Goal: Task Accomplishment & Management: Manage account settings

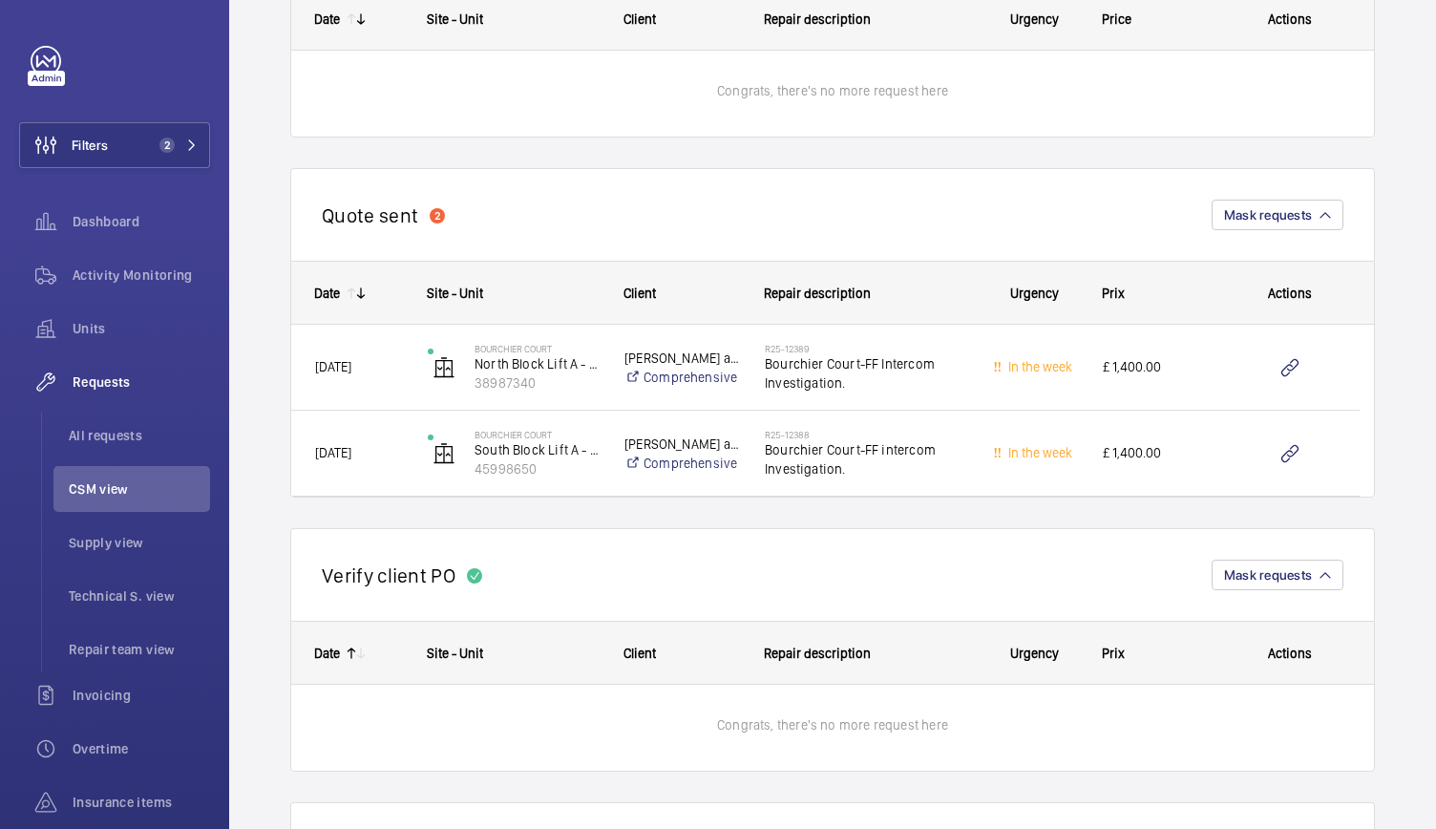
scroll to position [449, 0]
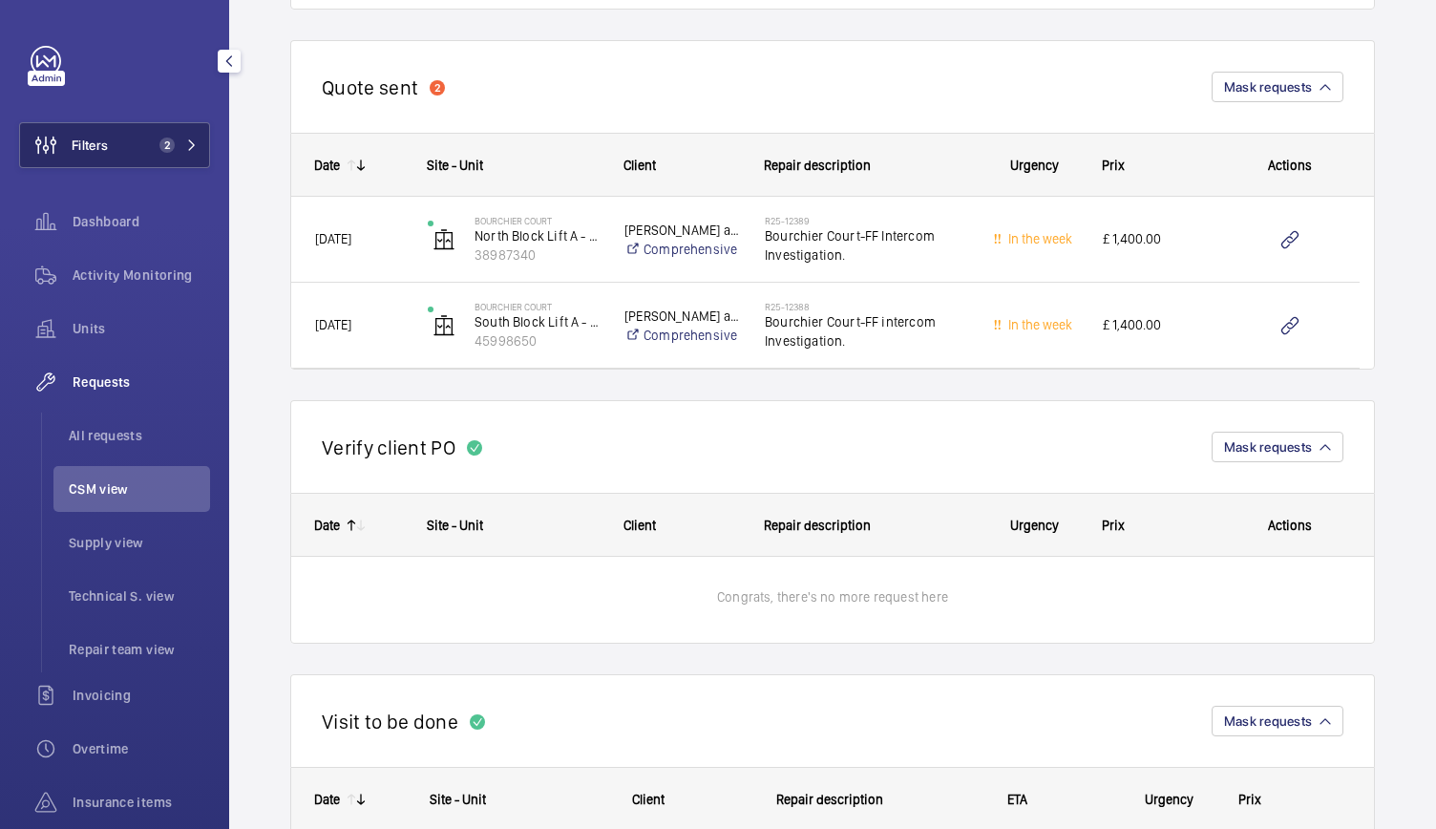
click at [192, 147] on button "Filters 2" at bounding box center [114, 145] width 191 height 46
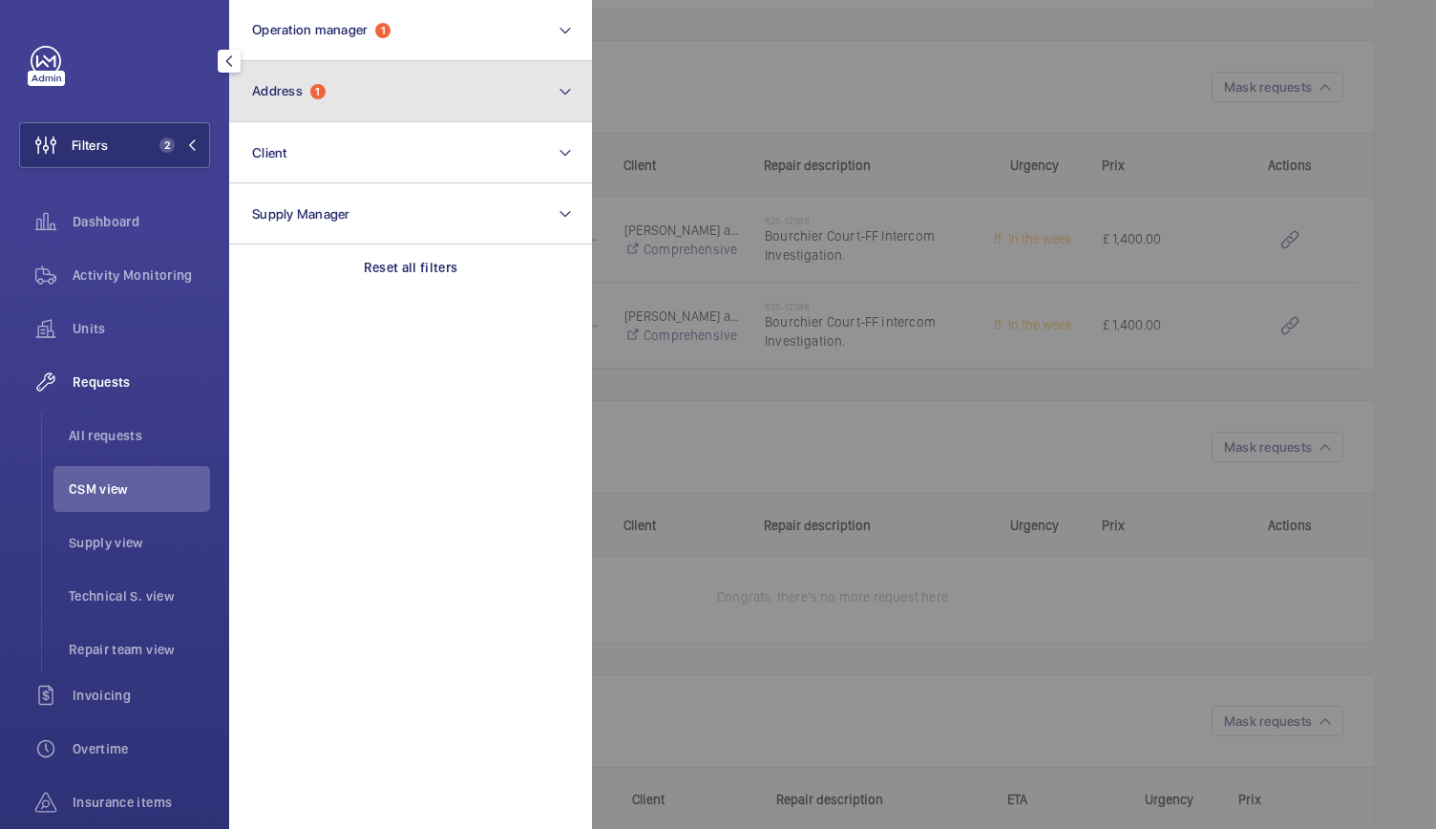
click at [351, 100] on button "Address 1" at bounding box center [410, 91] width 363 height 61
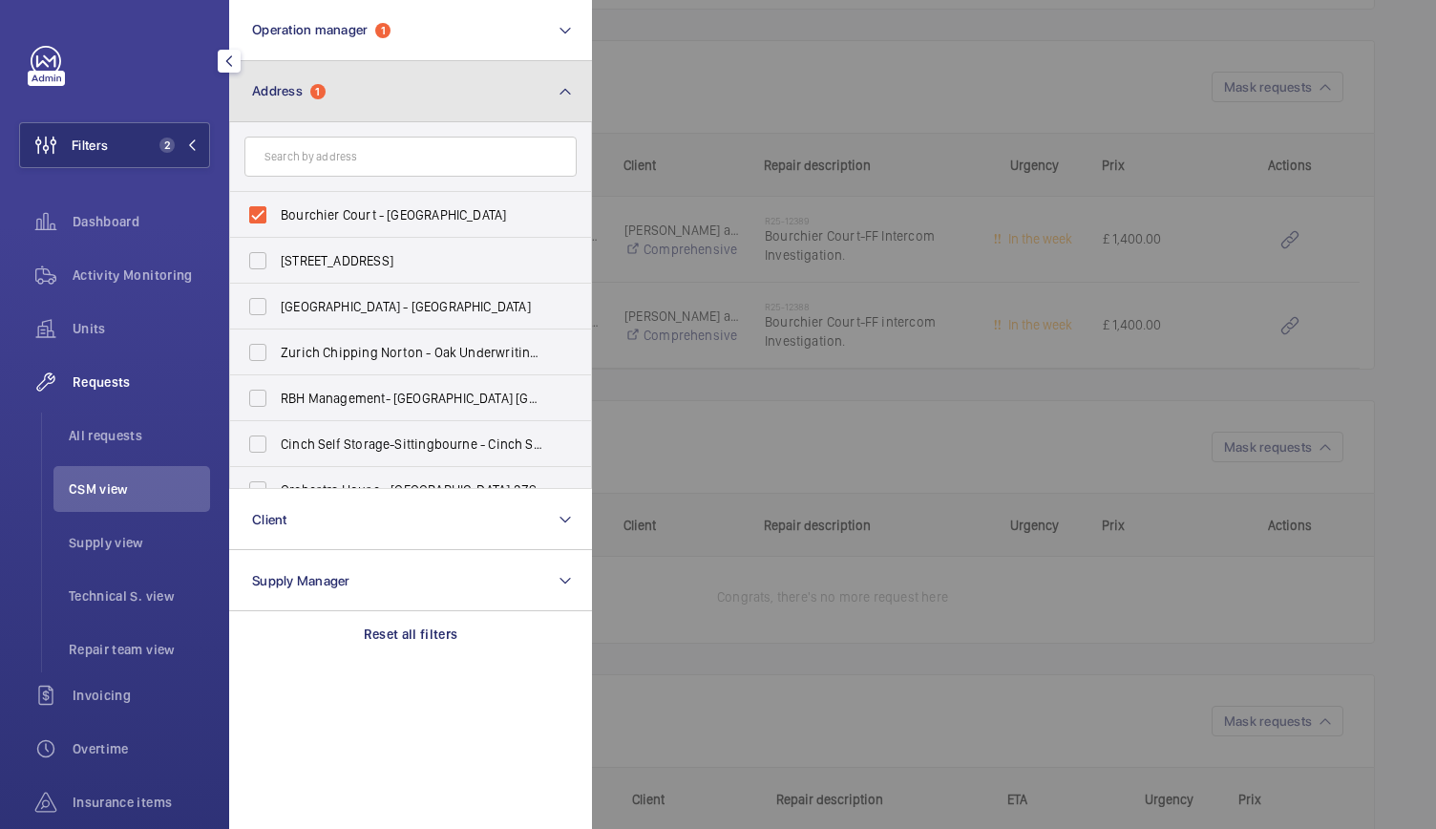
click at [351, 100] on button "Address 1" at bounding box center [410, 91] width 363 height 61
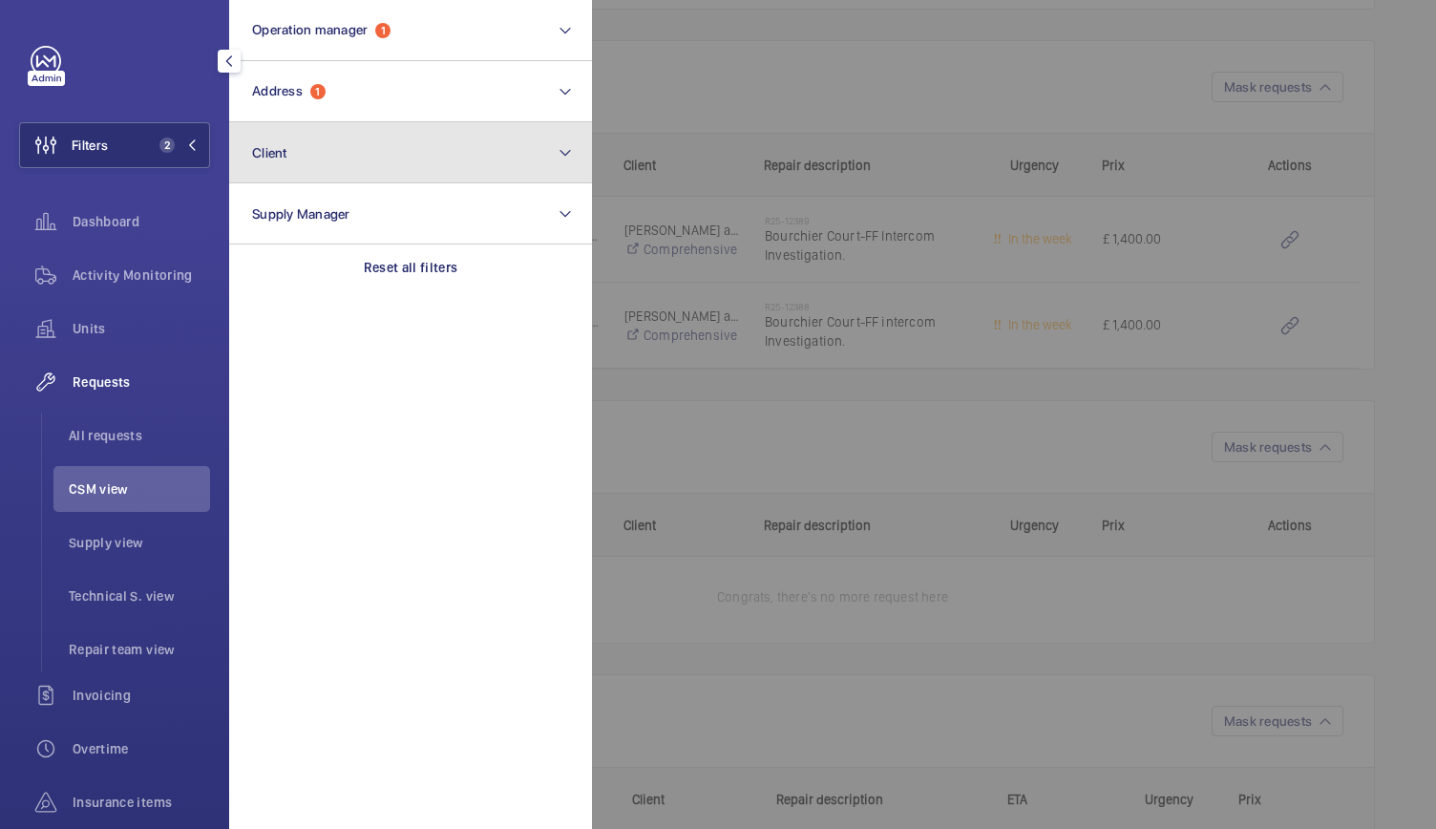
click at [304, 165] on button "Client" at bounding box center [410, 152] width 363 height 61
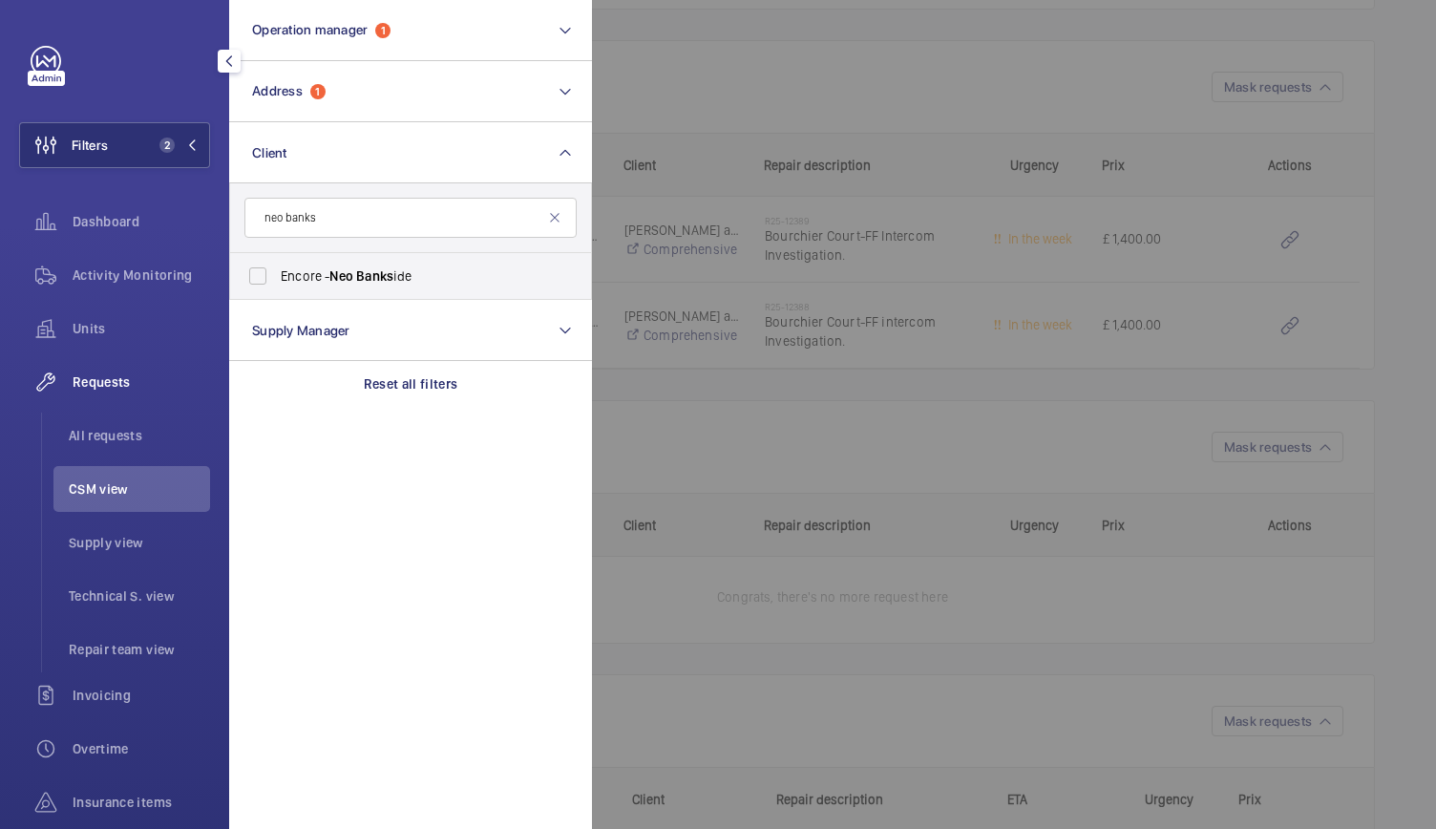
type input "neo banks"
click at [290, 271] on span "Encore - Neo Banks ide" at bounding box center [412, 275] width 262 height 19
click at [277, 271] on input "Encore - Neo Banks ide" at bounding box center [258, 276] width 38 height 38
checkbox input "true"
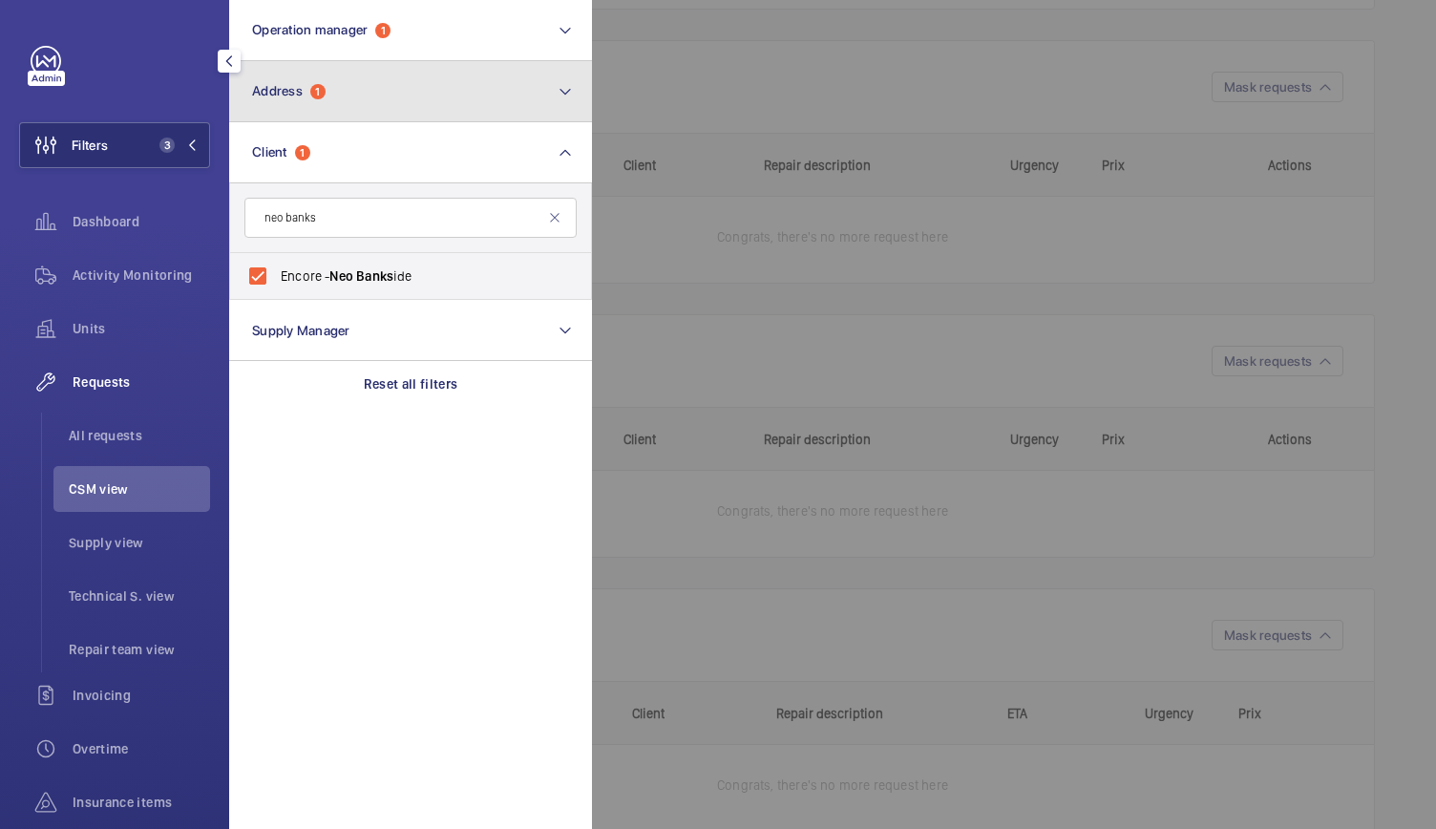
click at [336, 98] on button "Address 1" at bounding box center [410, 91] width 363 height 61
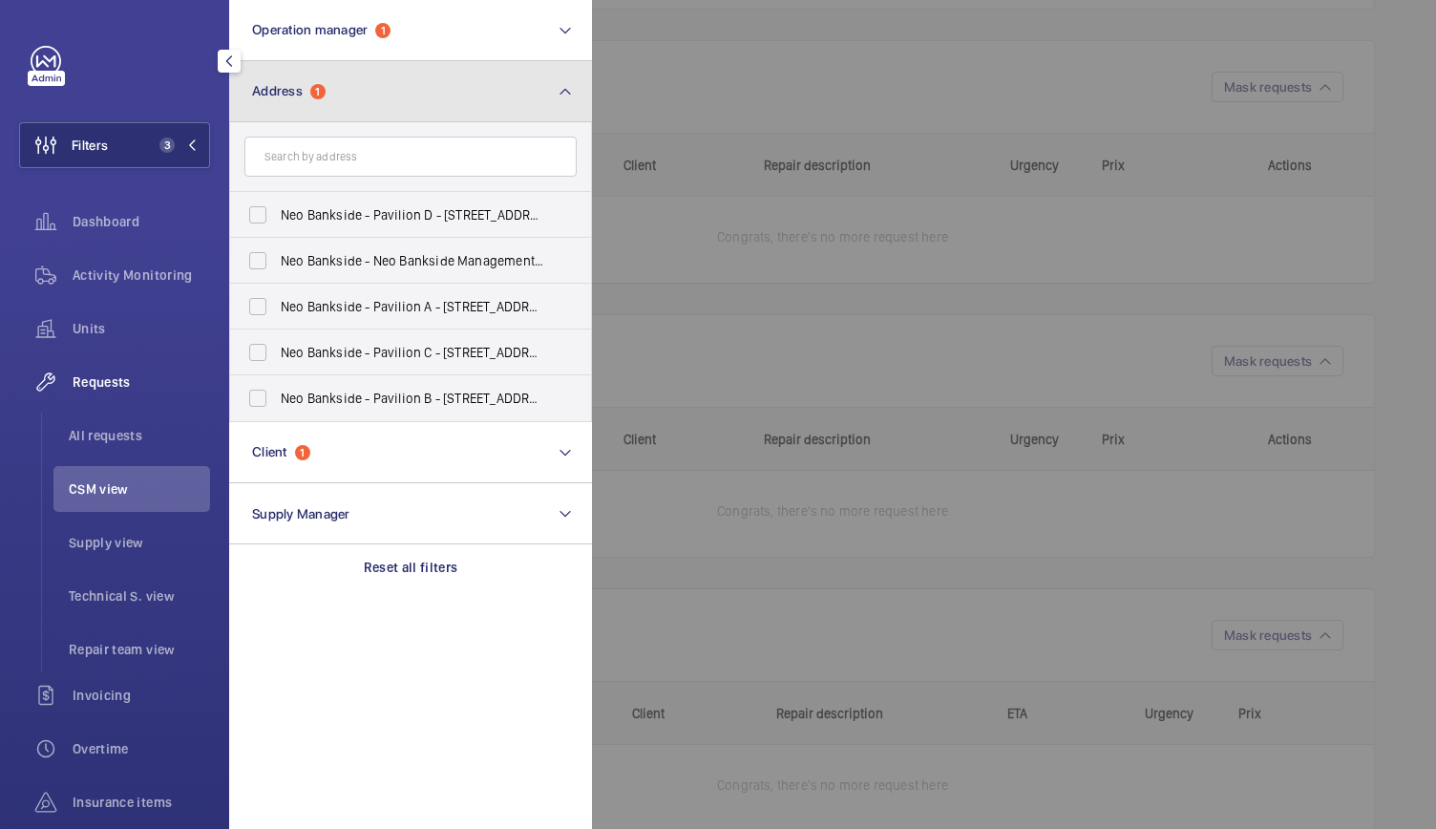
click at [332, 110] on button "Address 1" at bounding box center [410, 91] width 363 height 61
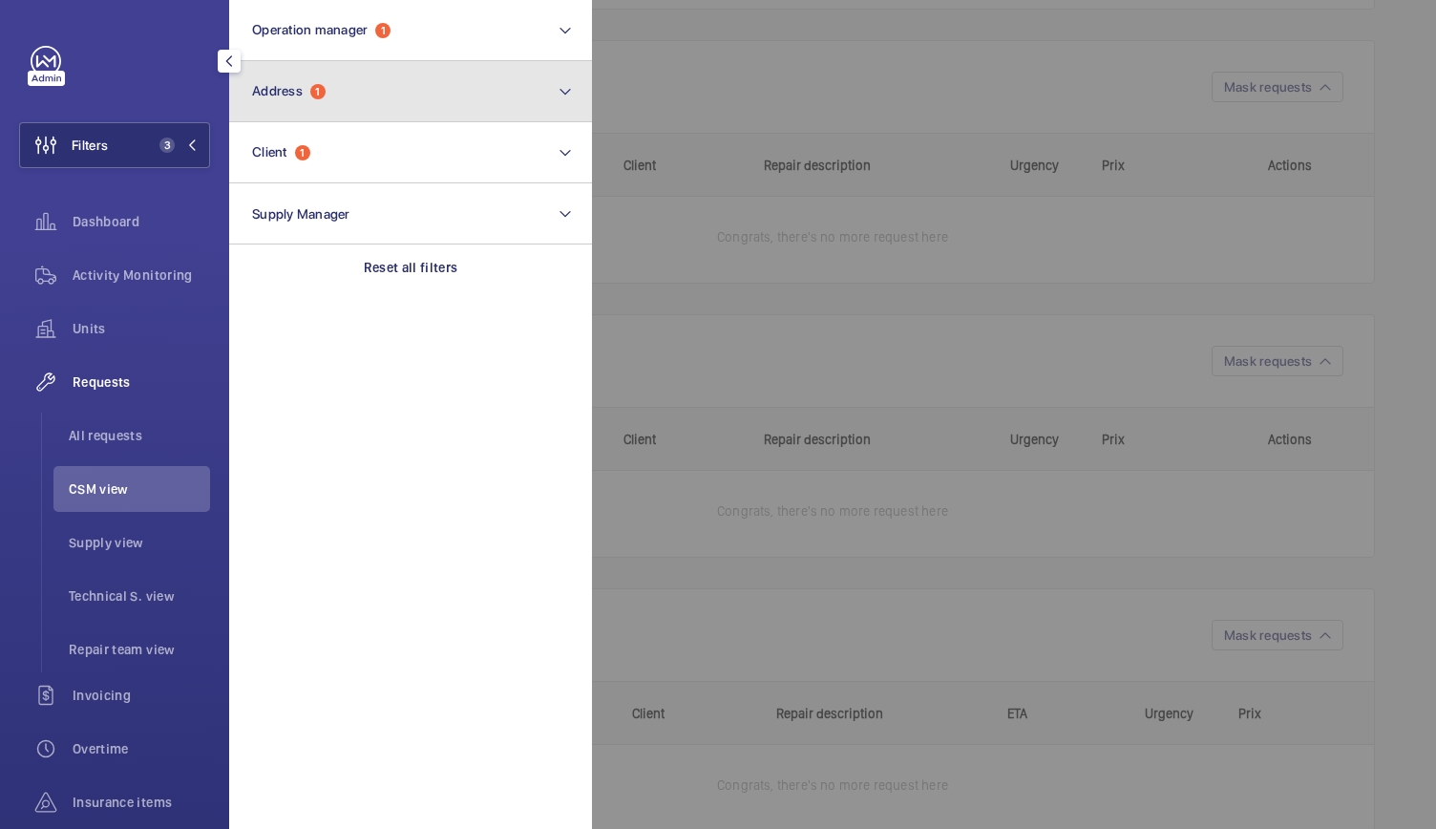
click at [337, 106] on button "Address 1" at bounding box center [410, 91] width 363 height 61
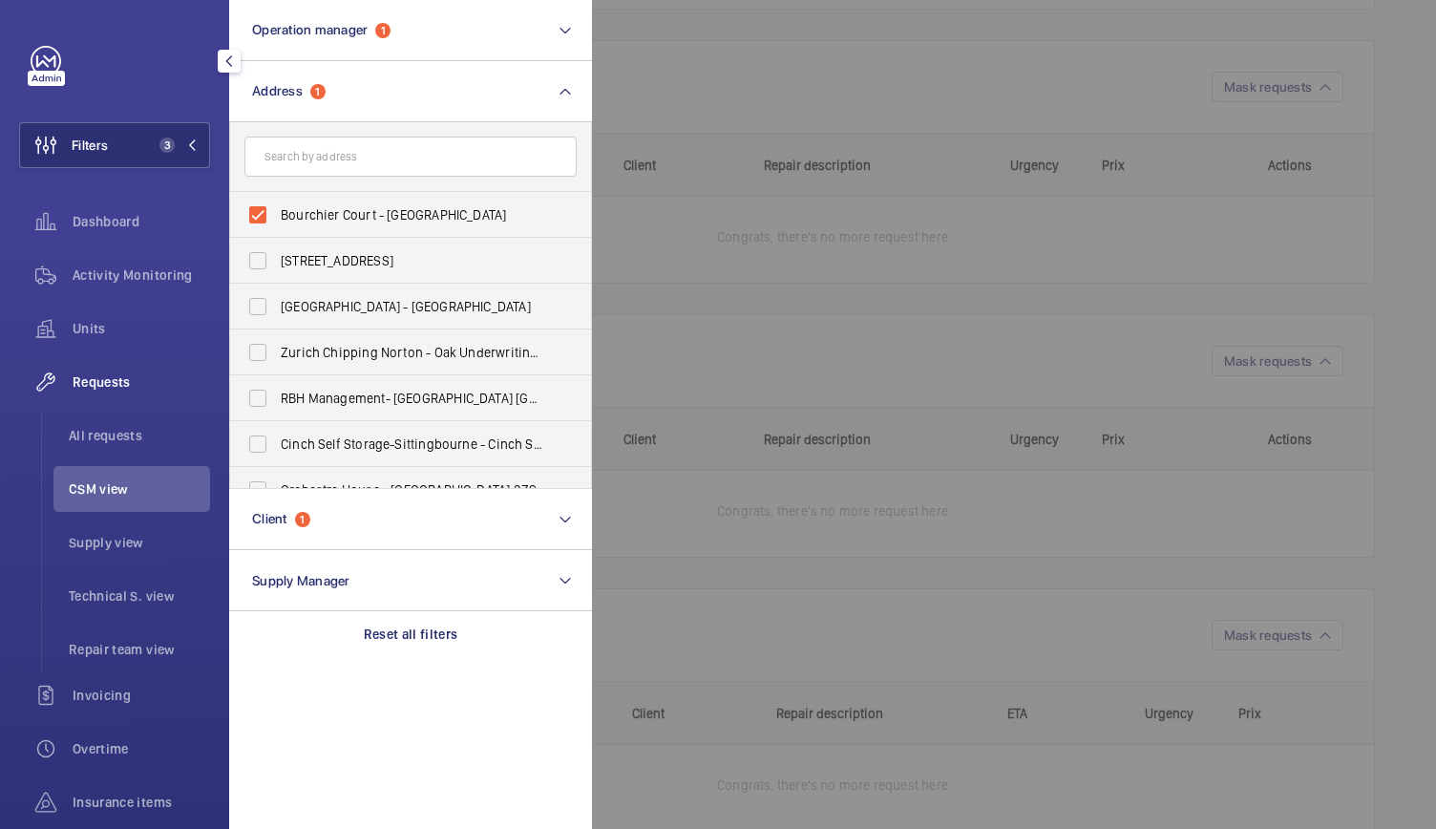
click at [338, 142] on input "text" at bounding box center [410, 156] width 332 height 40
click at [248, 217] on input "Bourchier Court - London Road, SEVENOAKS TN13" at bounding box center [258, 215] width 38 height 38
checkbox input "false"
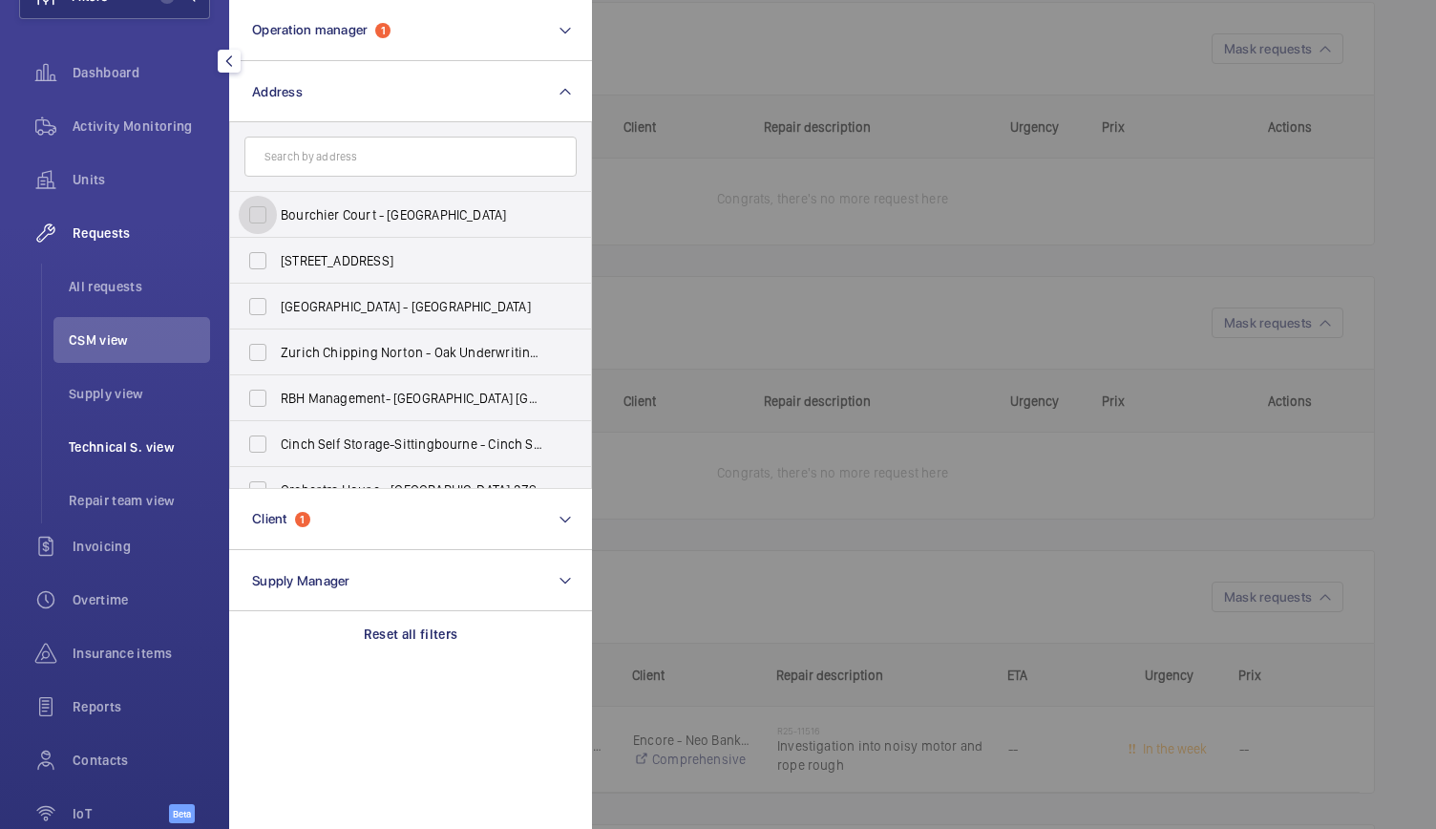
scroll to position [248, 0]
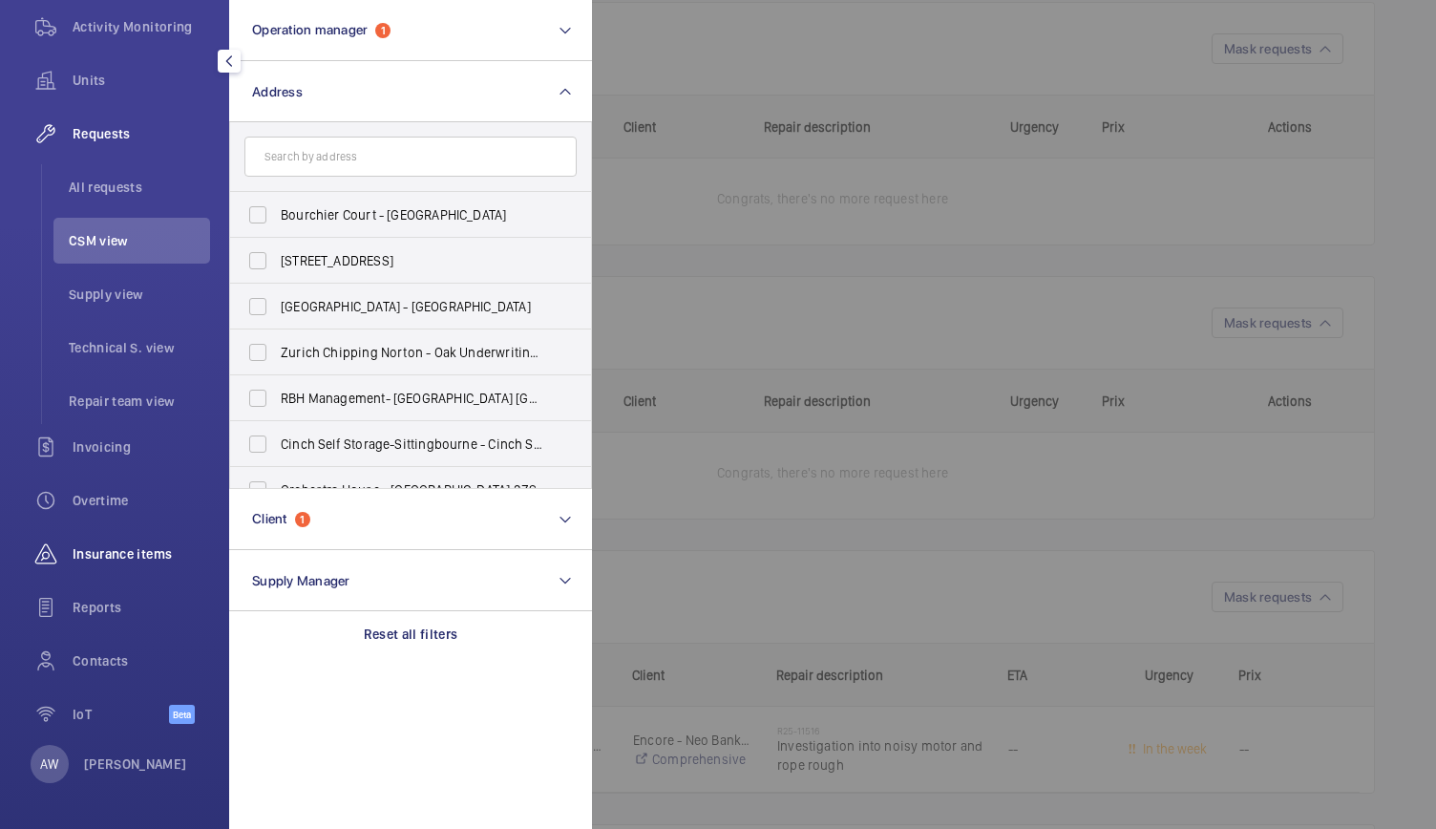
click at [124, 548] on span "Insurance items" at bounding box center [141, 553] width 137 height 19
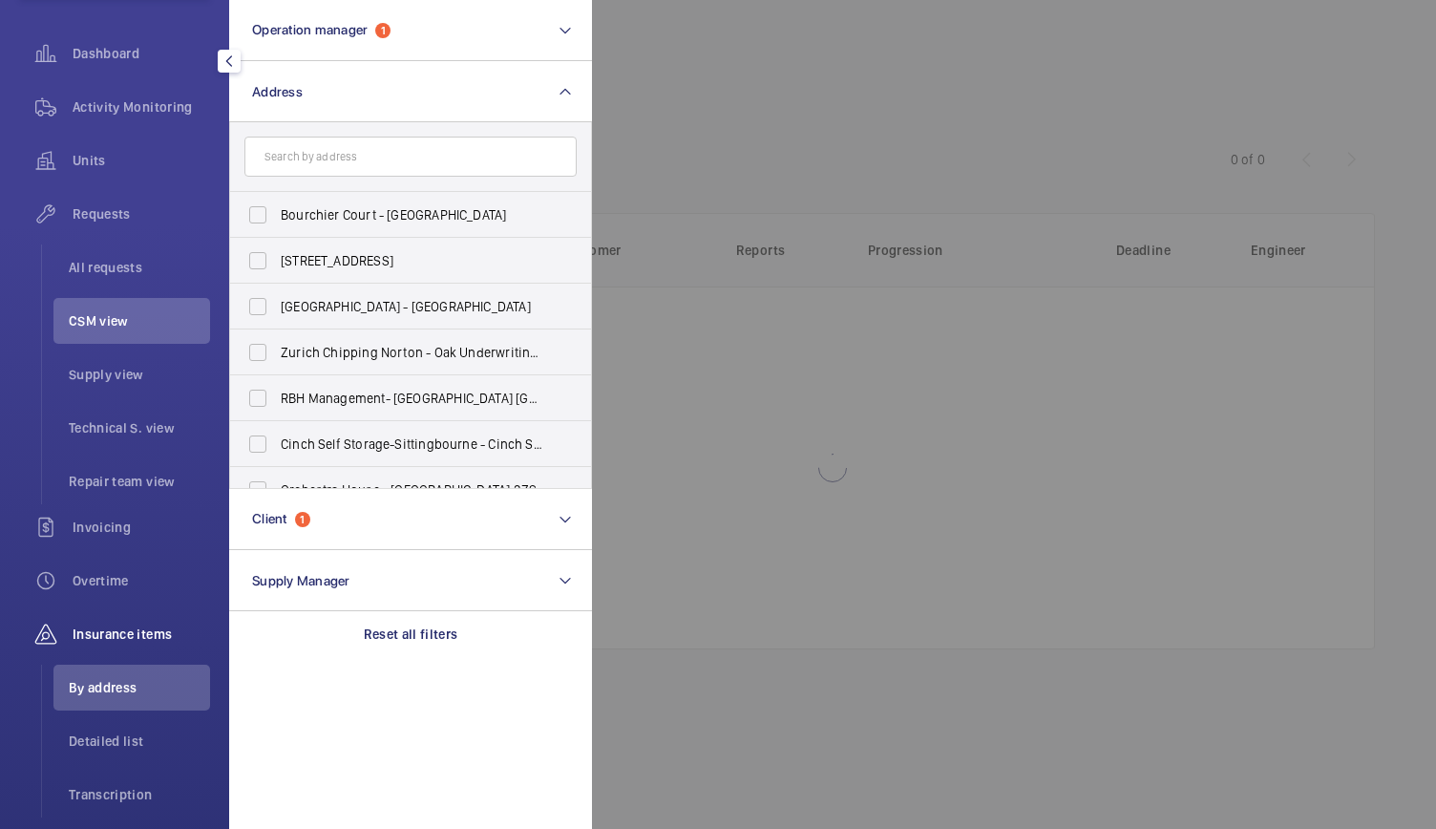
scroll to position [141, 0]
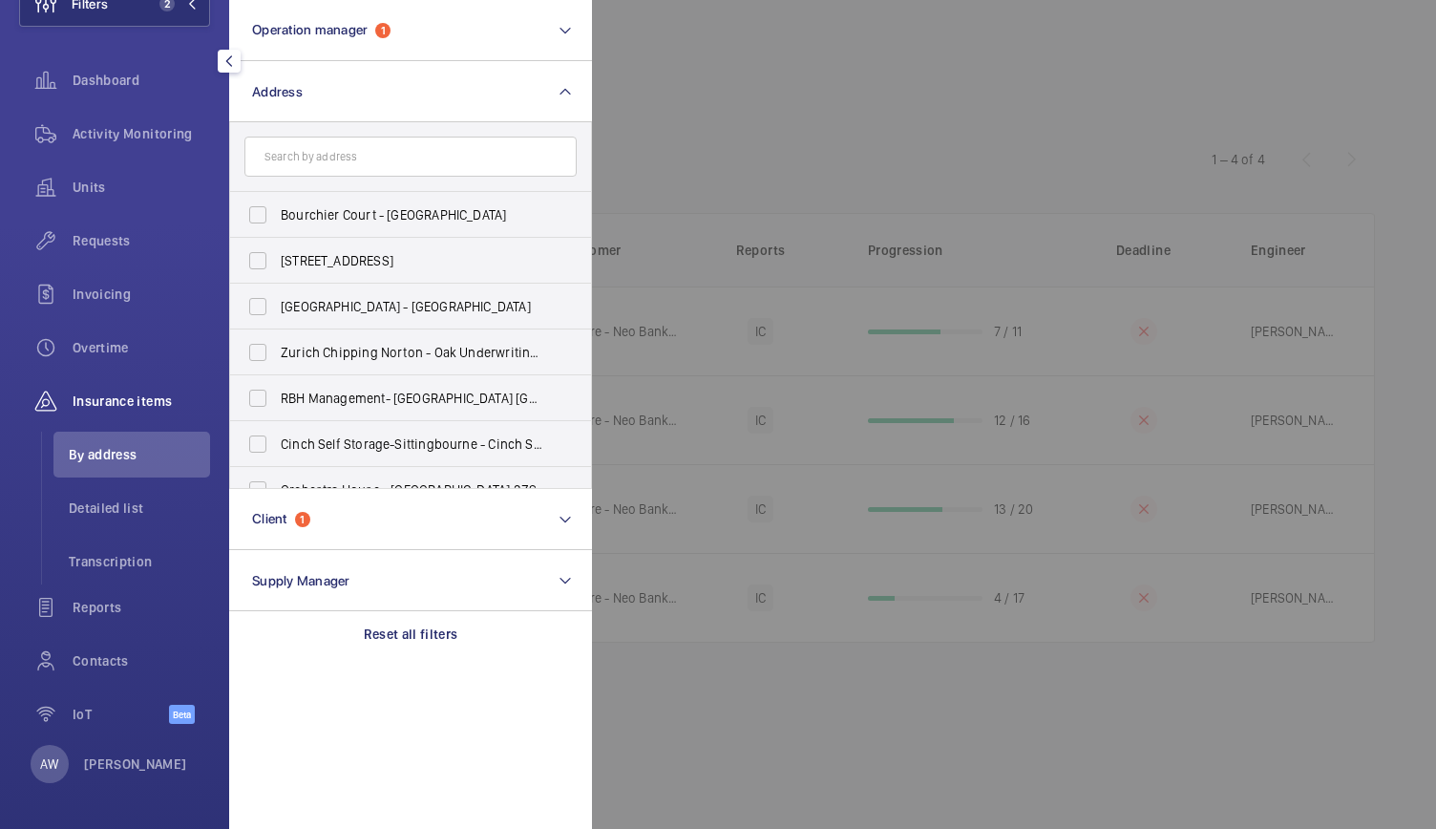
click at [896, 146] on div at bounding box center [1310, 414] width 1436 height 829
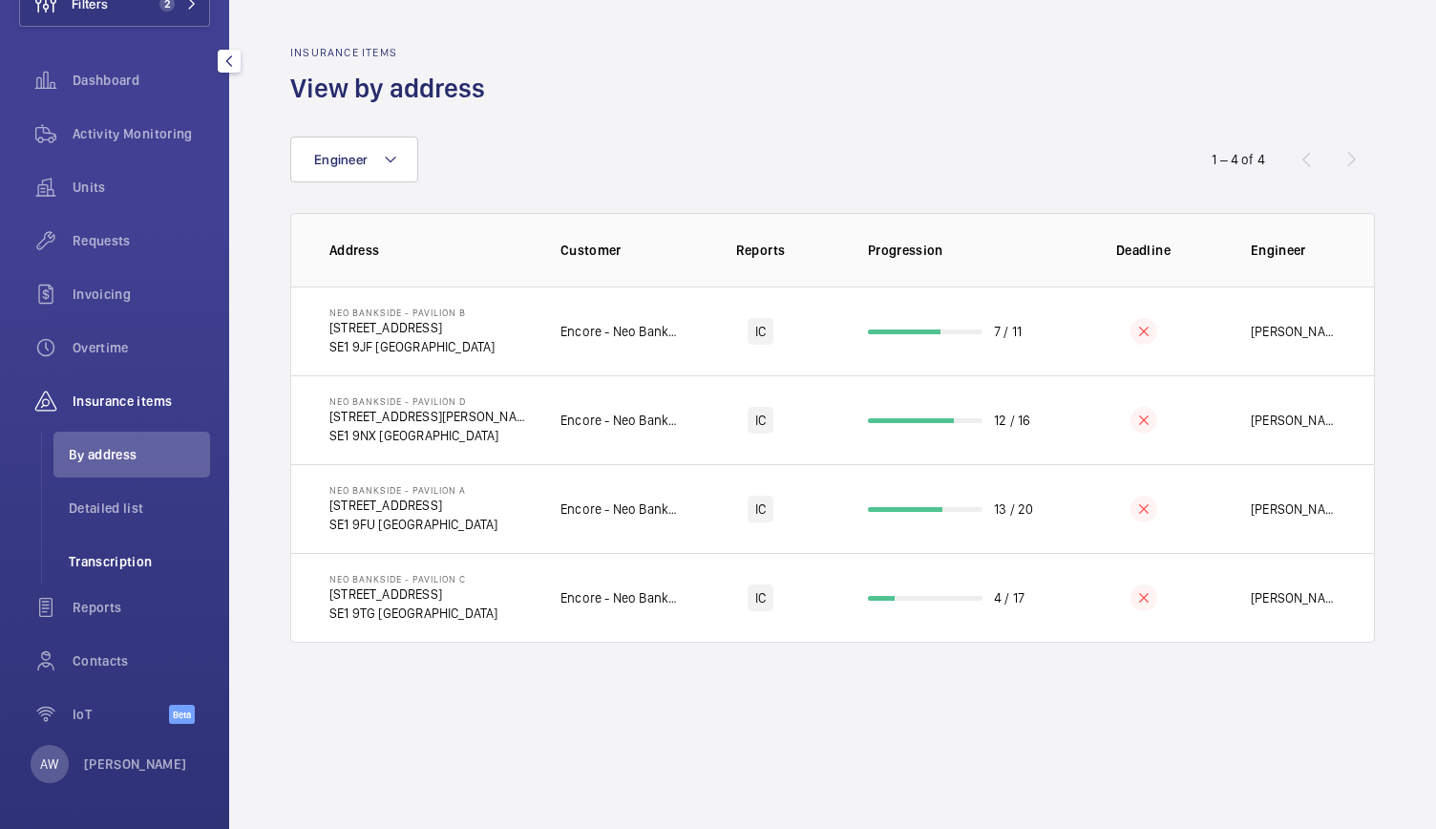
scroll to position [63, 0]
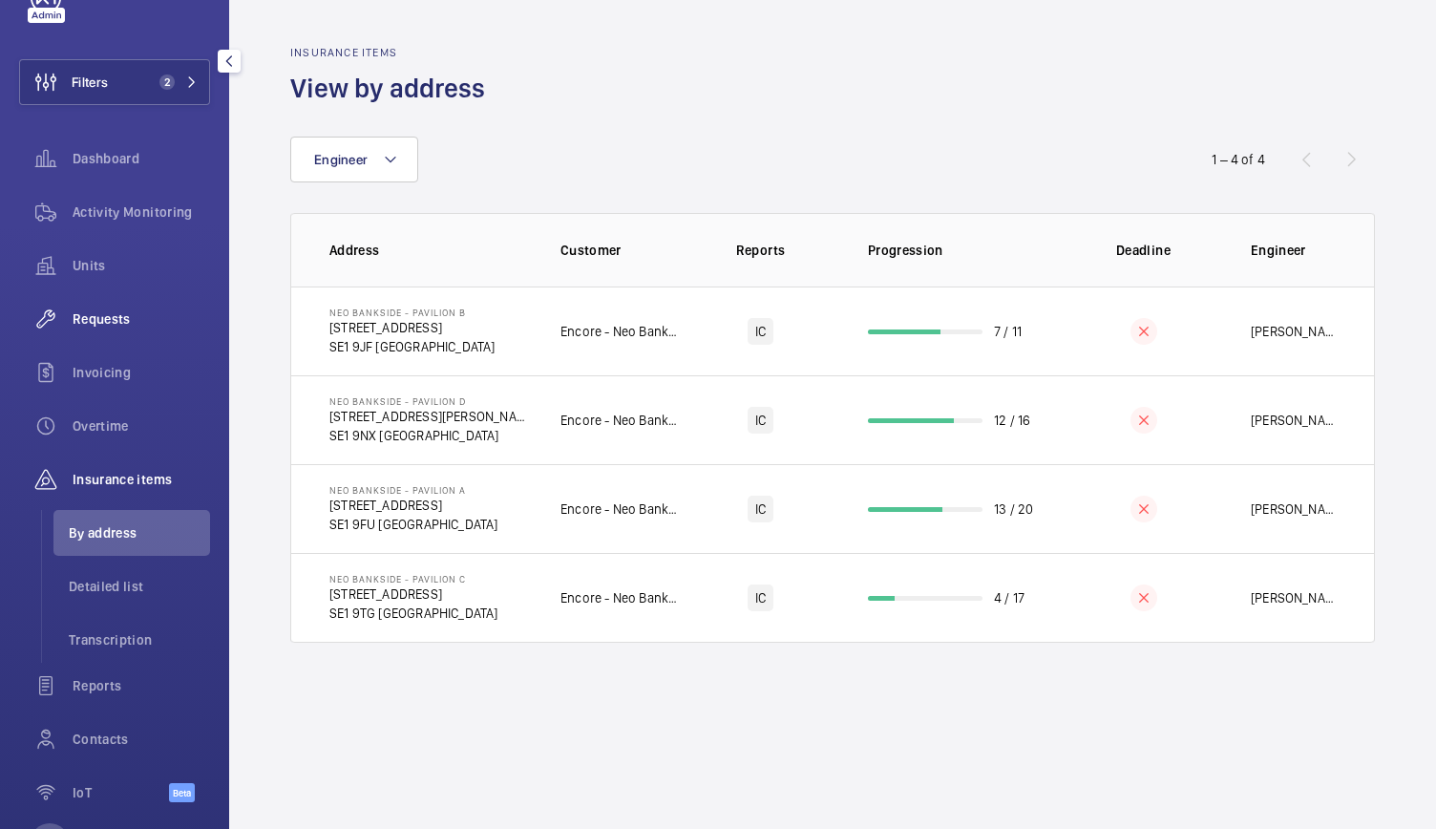
click at [122, 304] on div "Requests" at bounding box center [114, 319] width 191 height 46
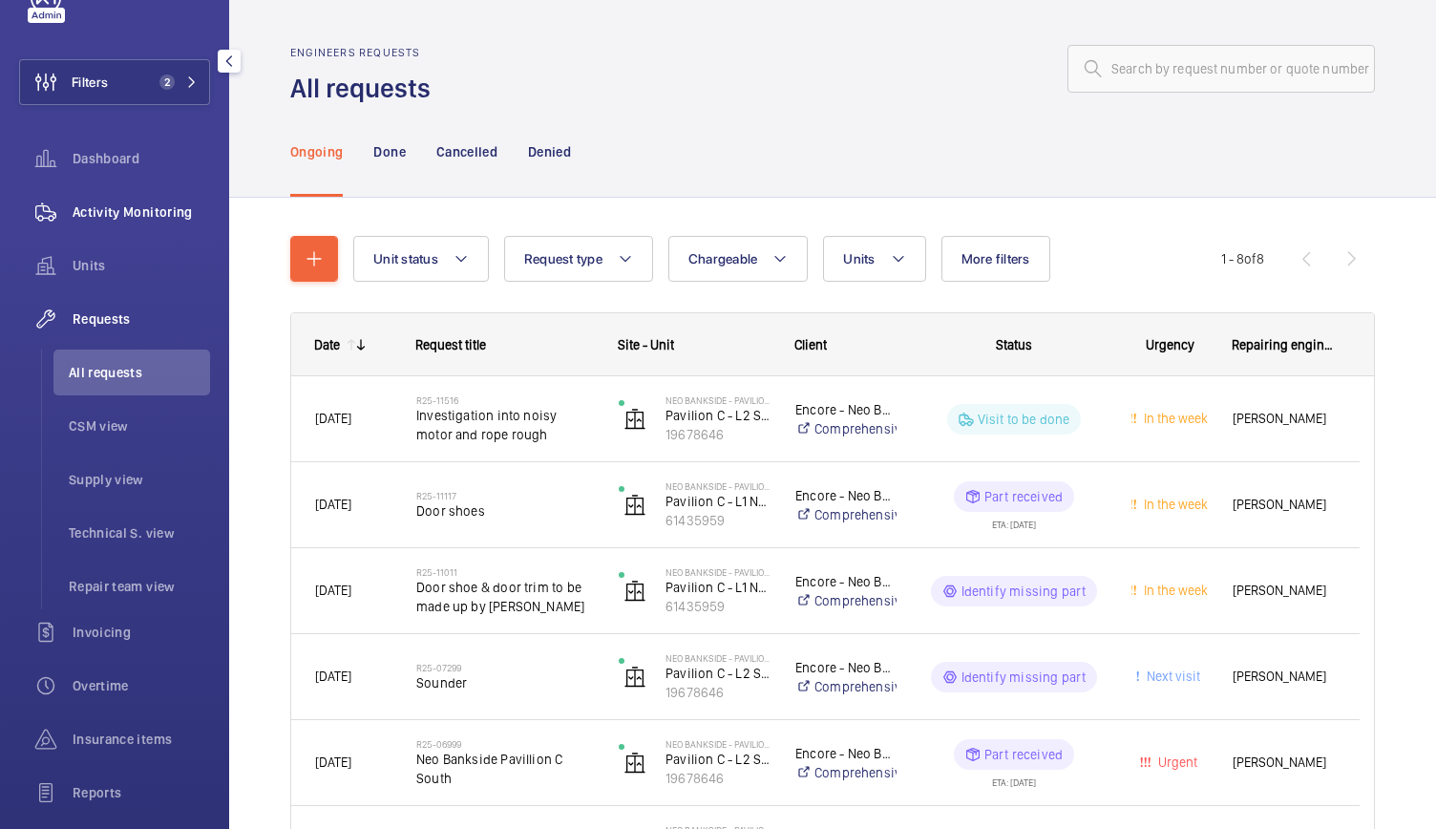
click at [128, 215] on span "Activity Monitoring" at bounding box center [141, 211] width 137 height 19
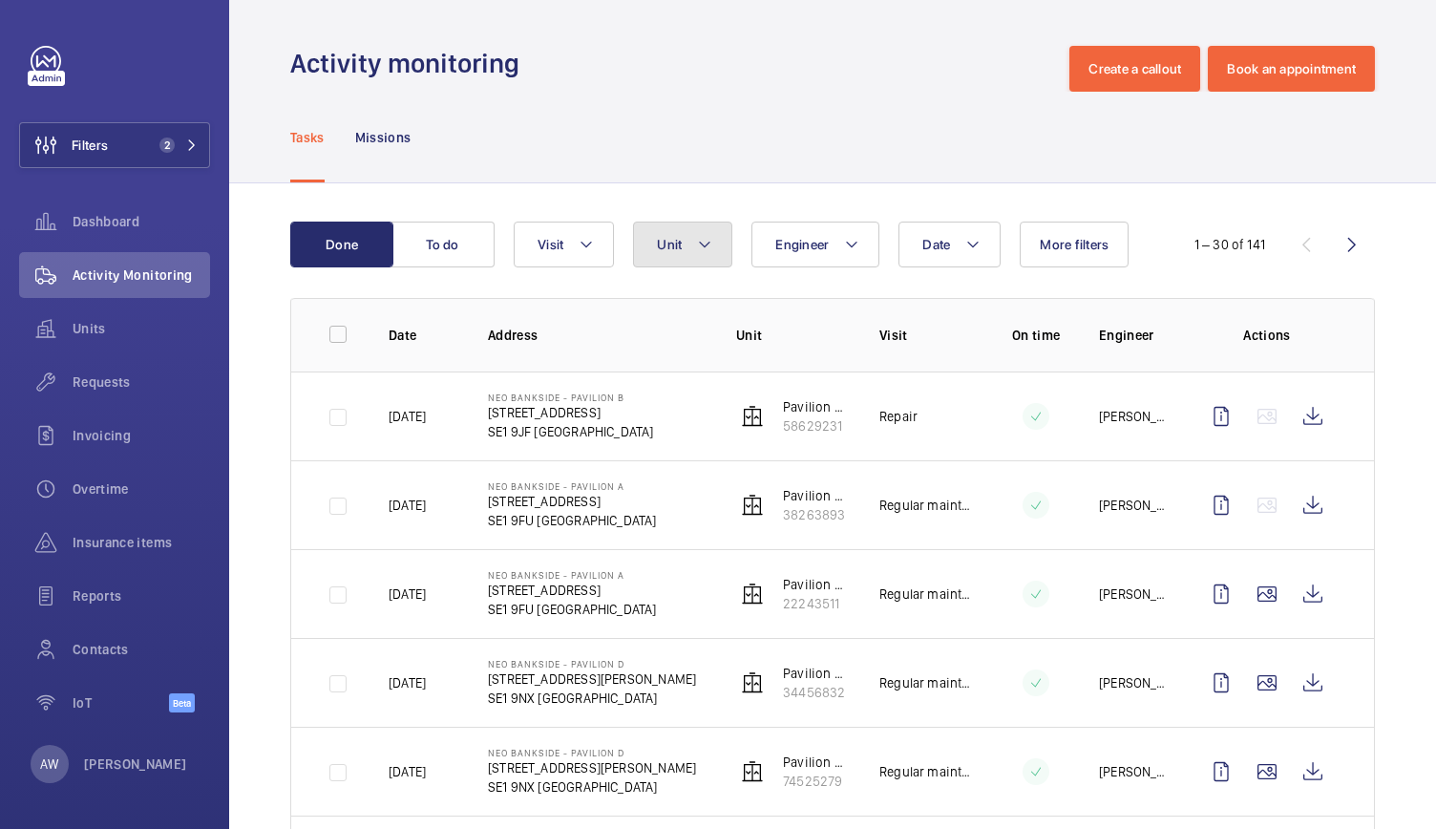
click at [666, 238] on span "Unit" at bounding box center [669, 244] width 25 height 15
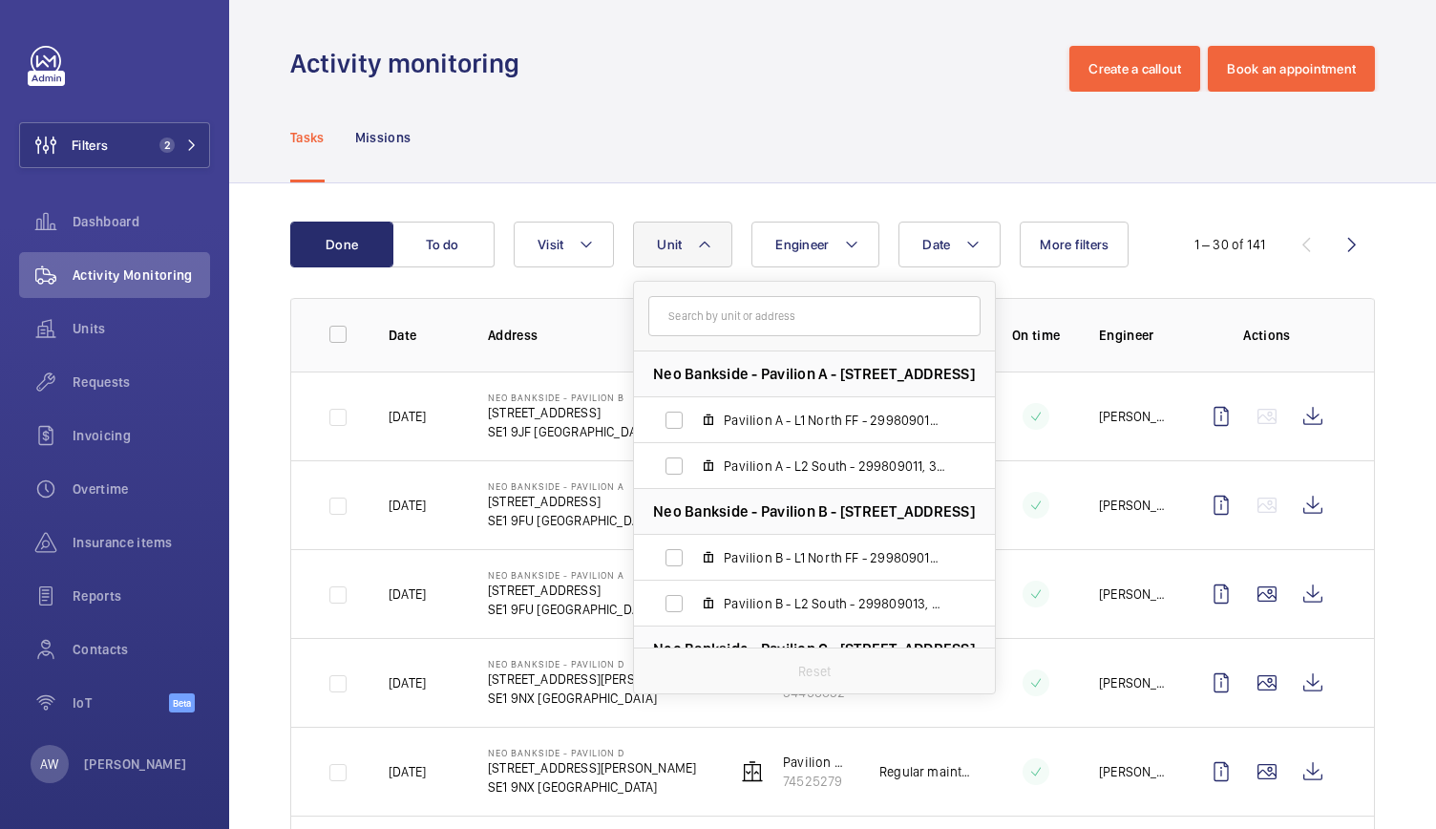
click at [666, 238] on span "Unit" at bounding box center [669, 244] width 25 height 15
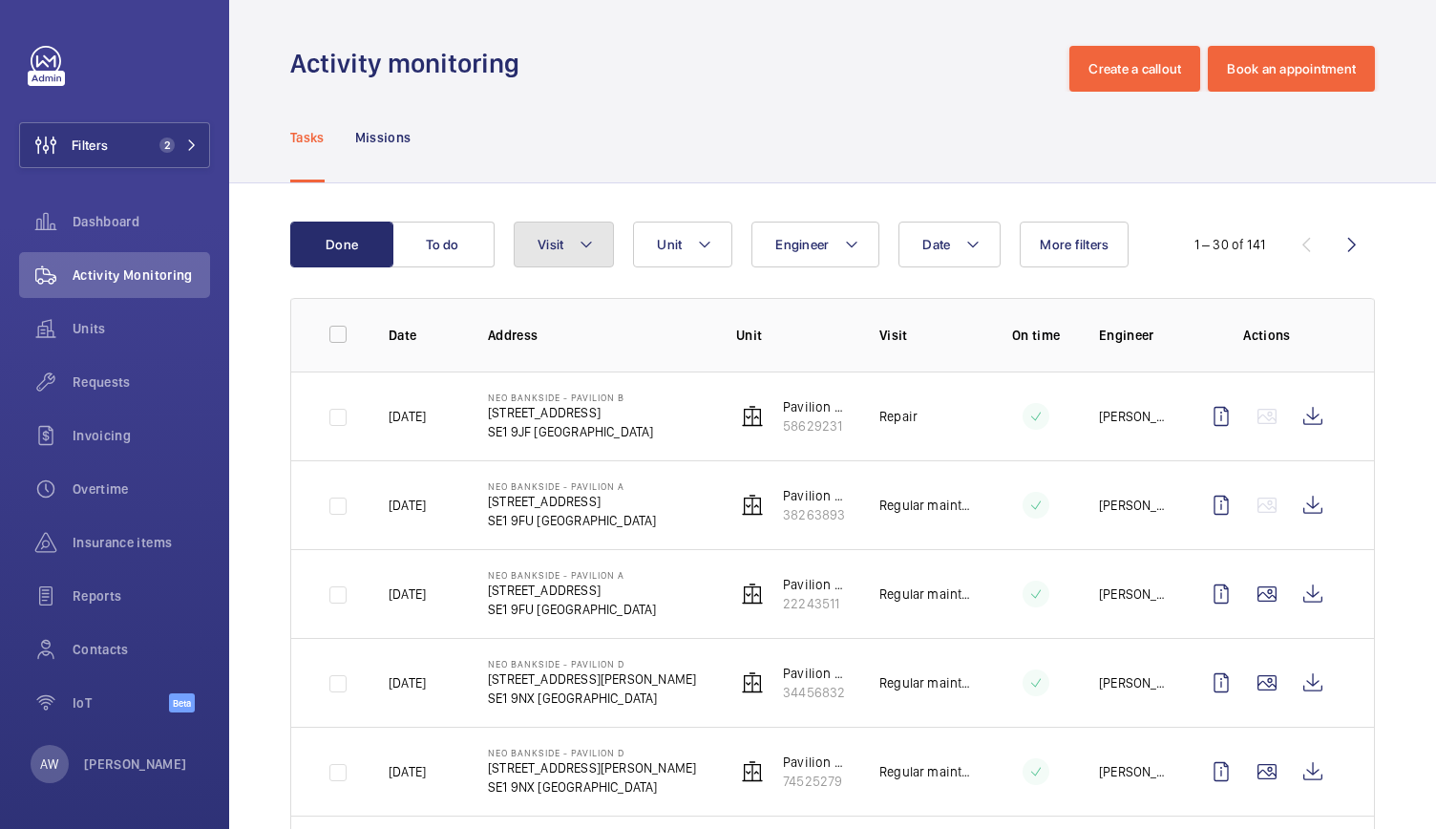
click at [575, 232] on button "Visit" at bounding box center [564, 244] width 100 height 46
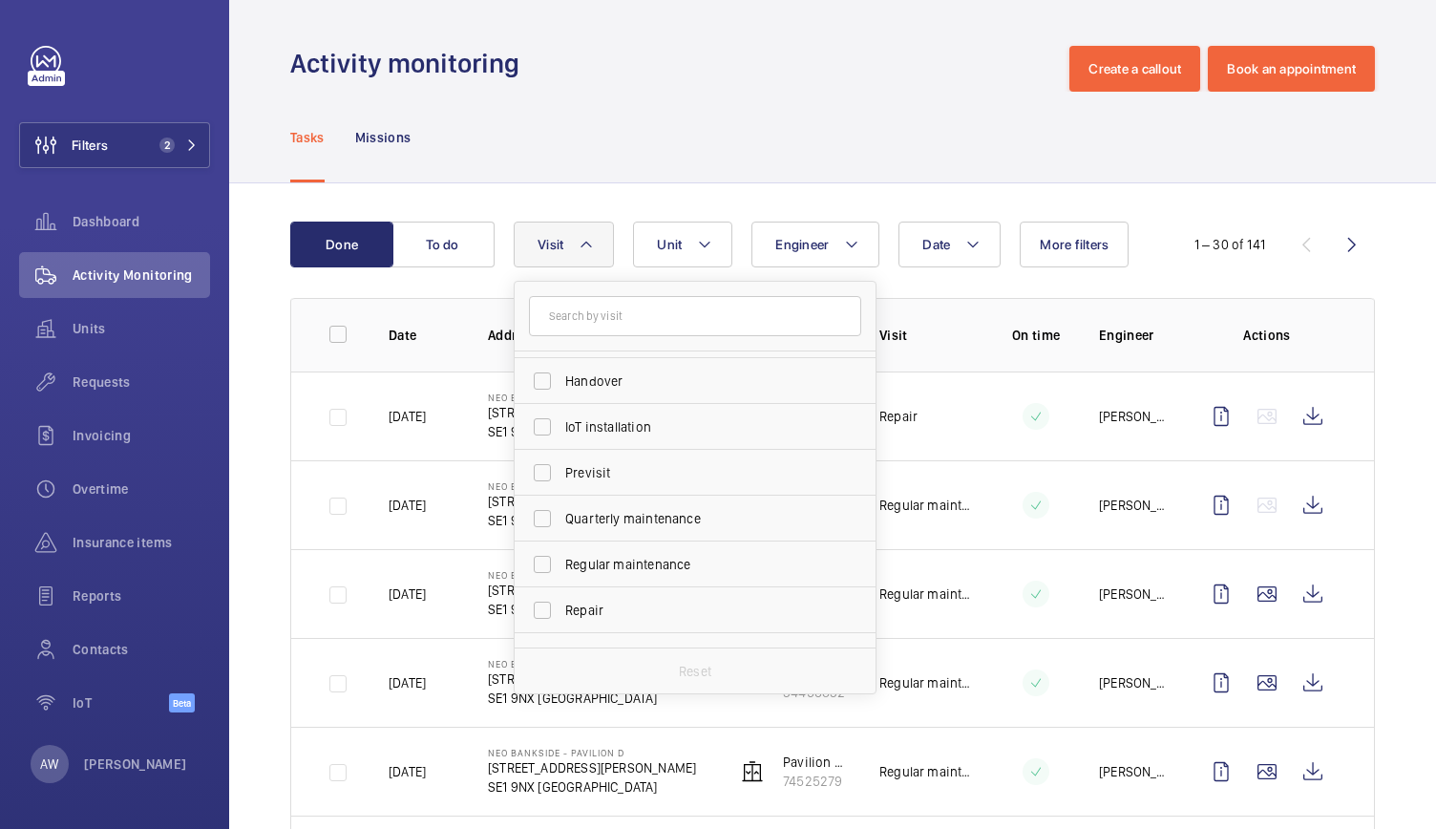
scroll to position [175, 0]
click at [556, 479] on input "Previsit" at bounding box center [542, 474] width 38 height 38
checkbox input "true"
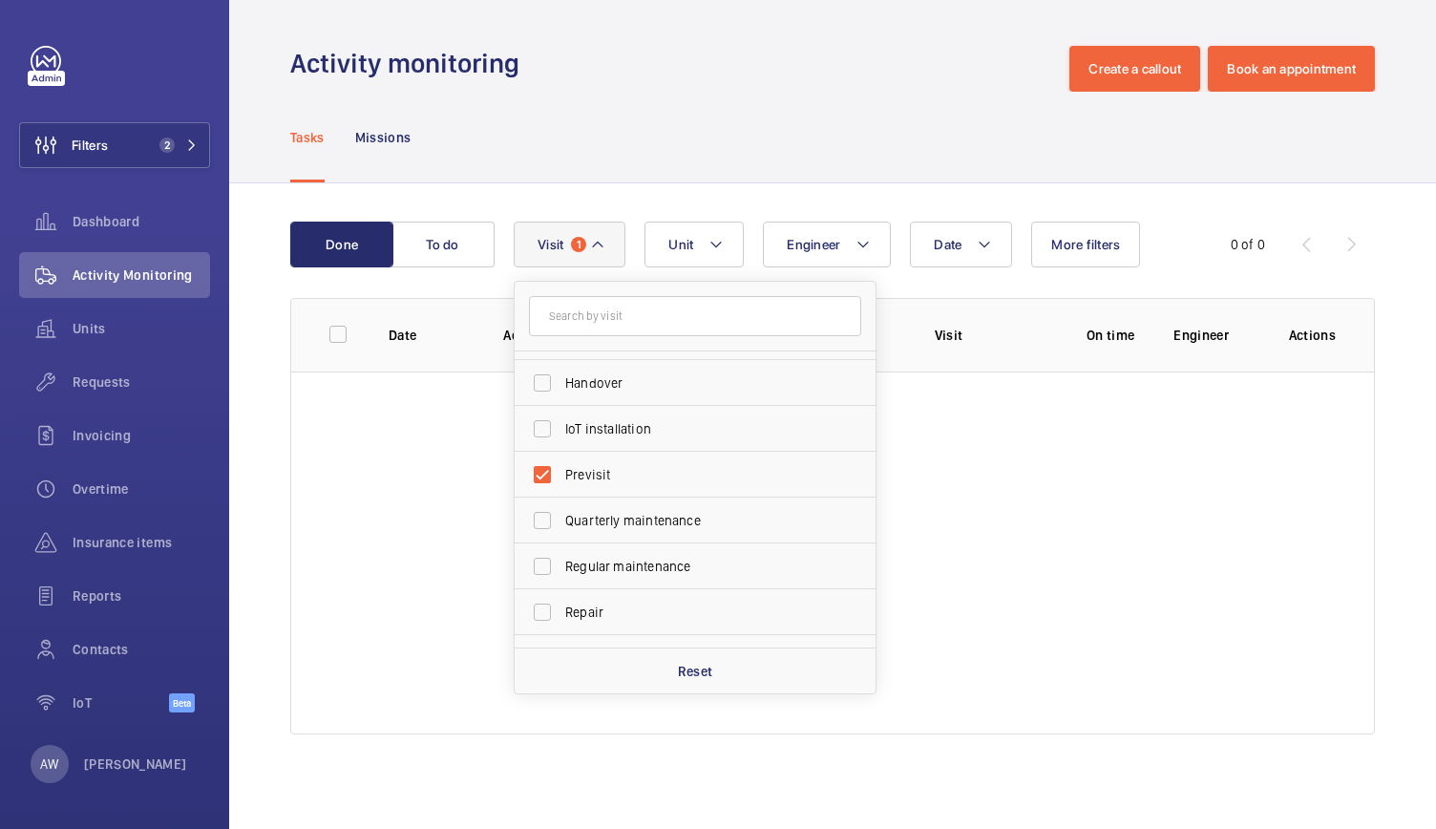
click at [645, 87] on div "Activity monitoring Create a callout Book an appointment" at bounding box center [832, 69] width 1084 height 46
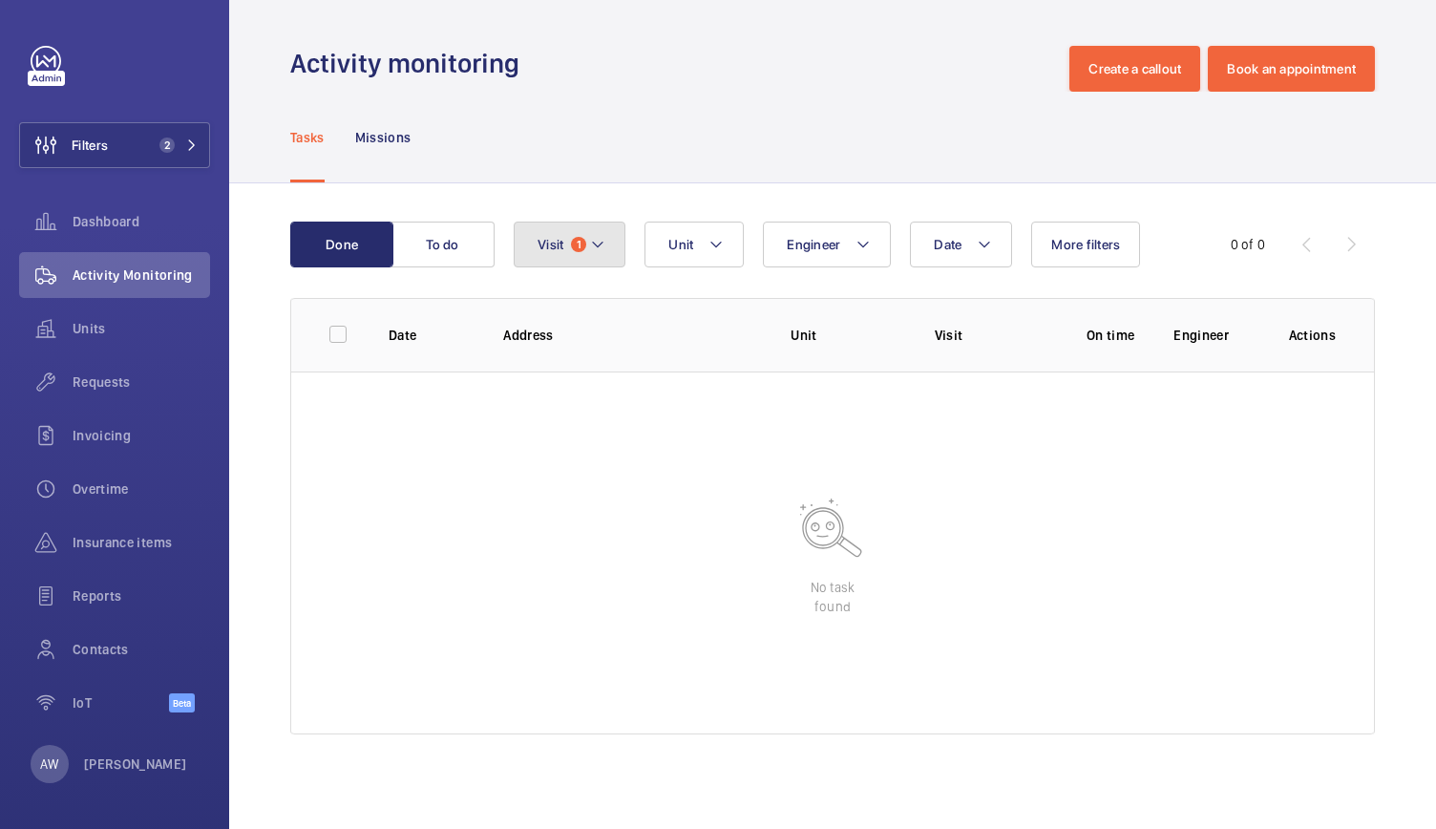
click at [556, 234] on button "Visit 1" at bounding box center [570, 244] width 112 height 46
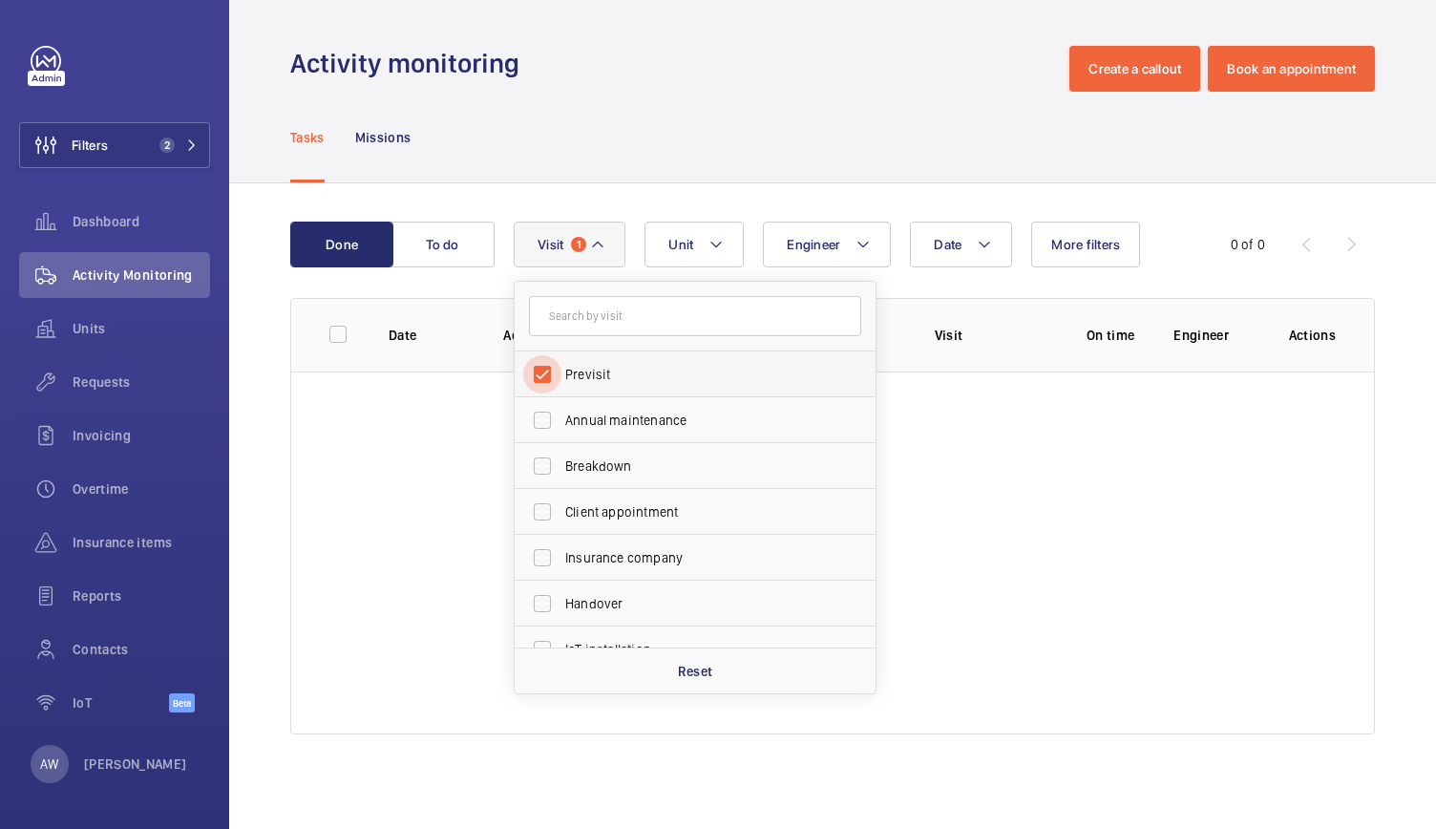
click at [552, 367] on input "Previsit" at bounding box center [542, 374] width 38 height 38
checkbox input "false"
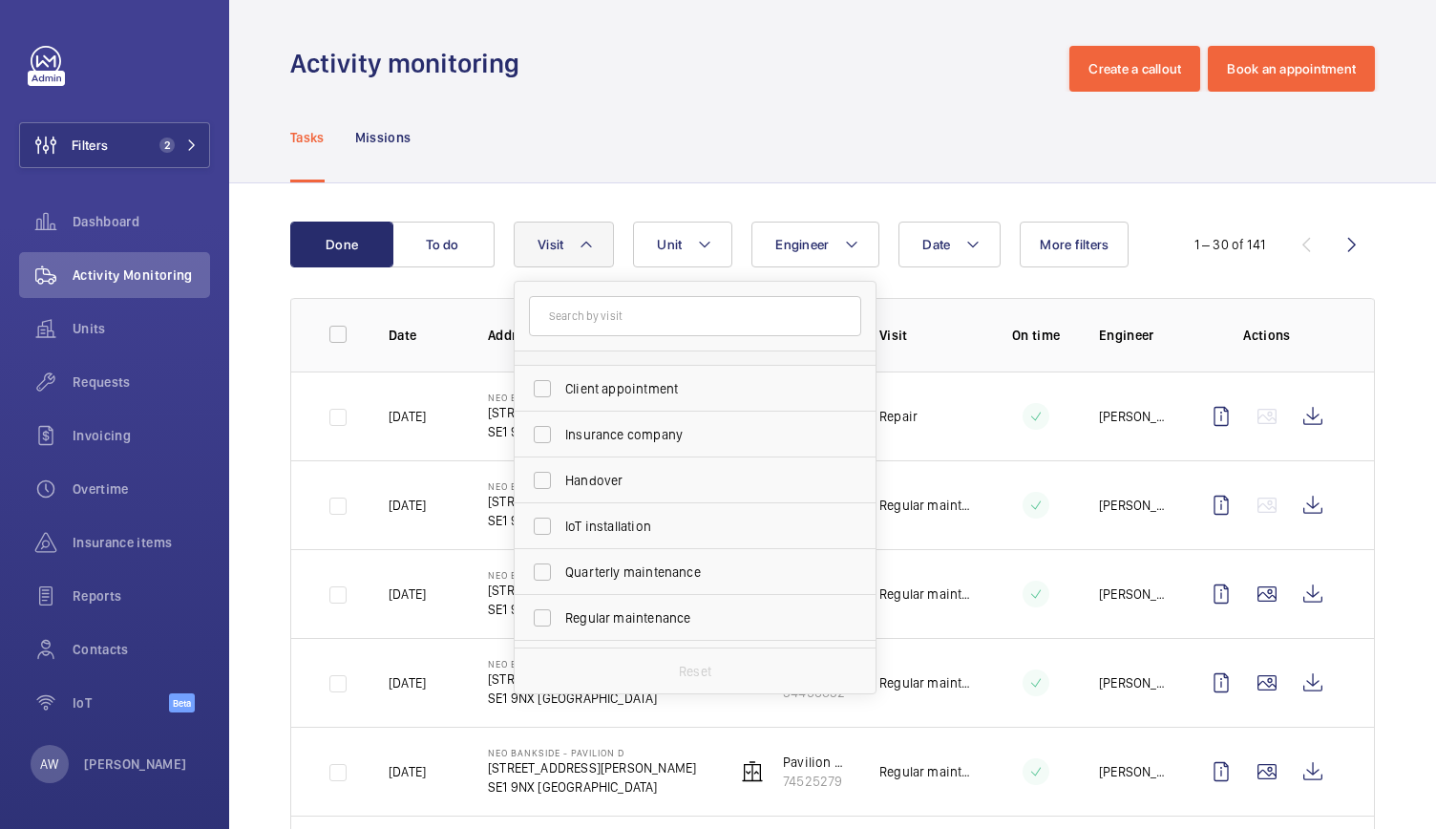
scroll to position [136, 0]
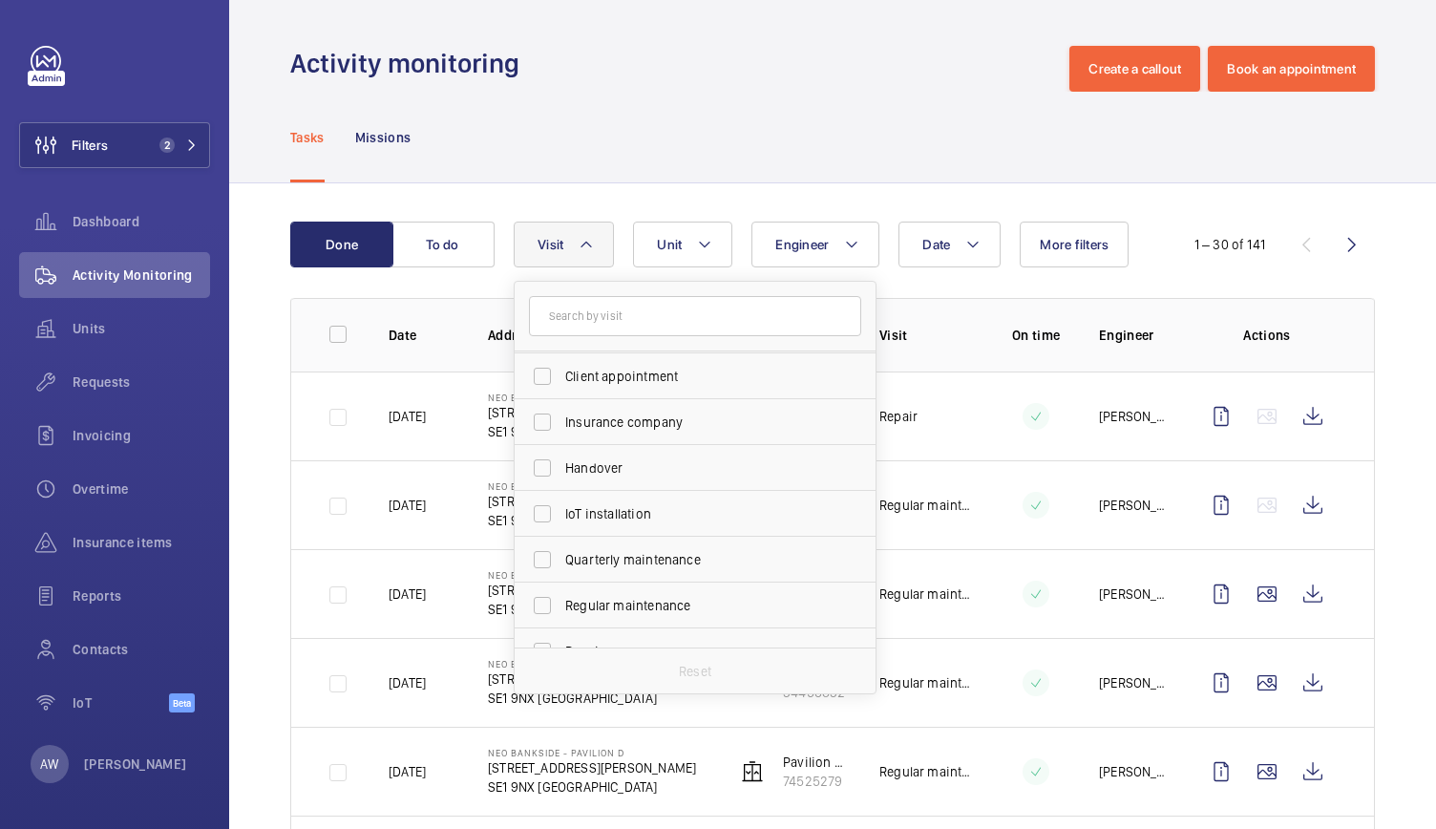
click at [619, 469] on span "Handover" at bounding box center [696, 467] width 262 height 19
click at [561, 469] on input "Handover" at bounding box center [542, 468] width 38 height 38
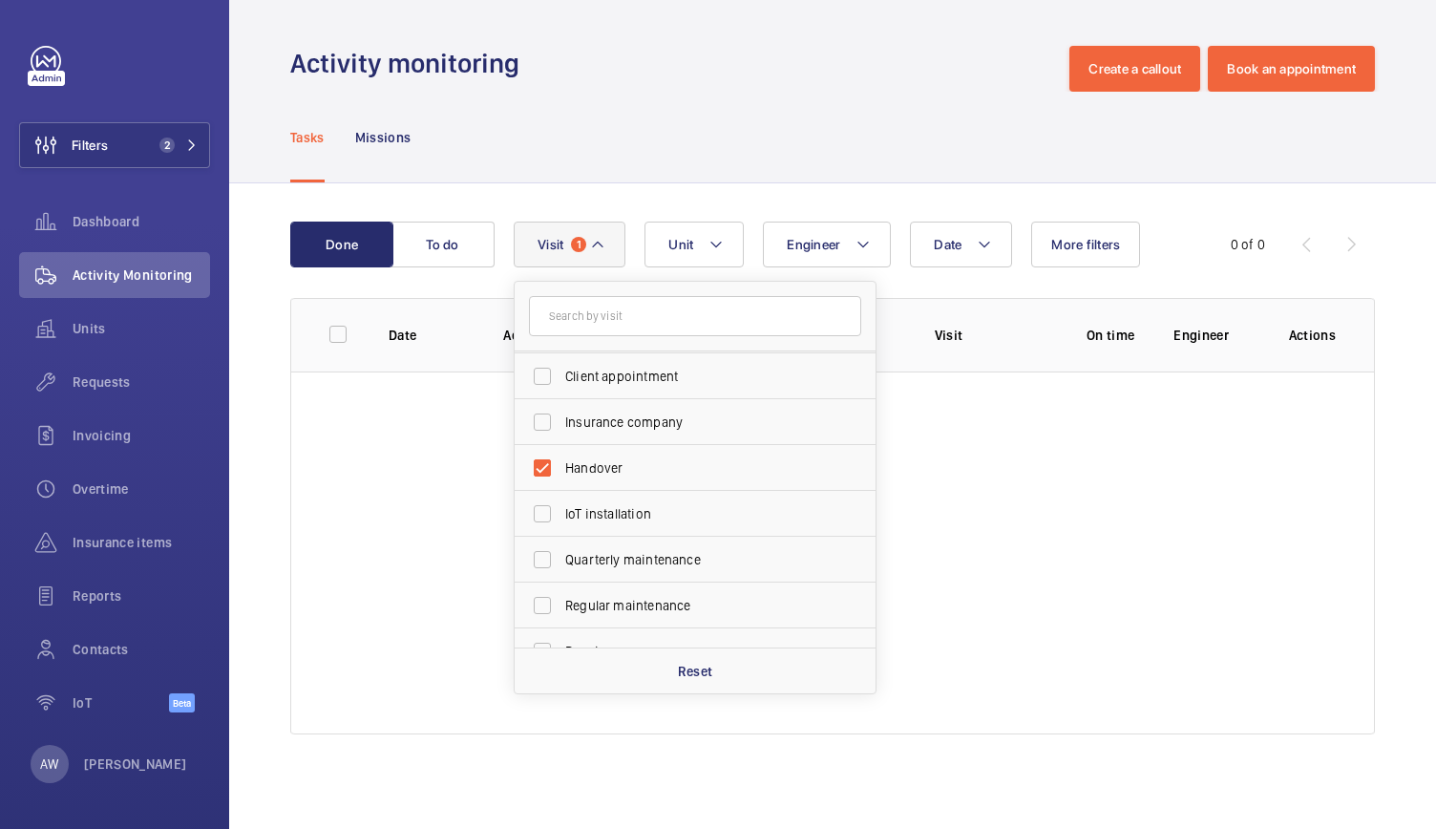
click at [619, 469] on span "Handover" at bounding box center [696, 467] width 262 height 19
click at [561, 469] on input "Handover" at bounding box center [542, 468] width 38 height 38
checkbox input "false"
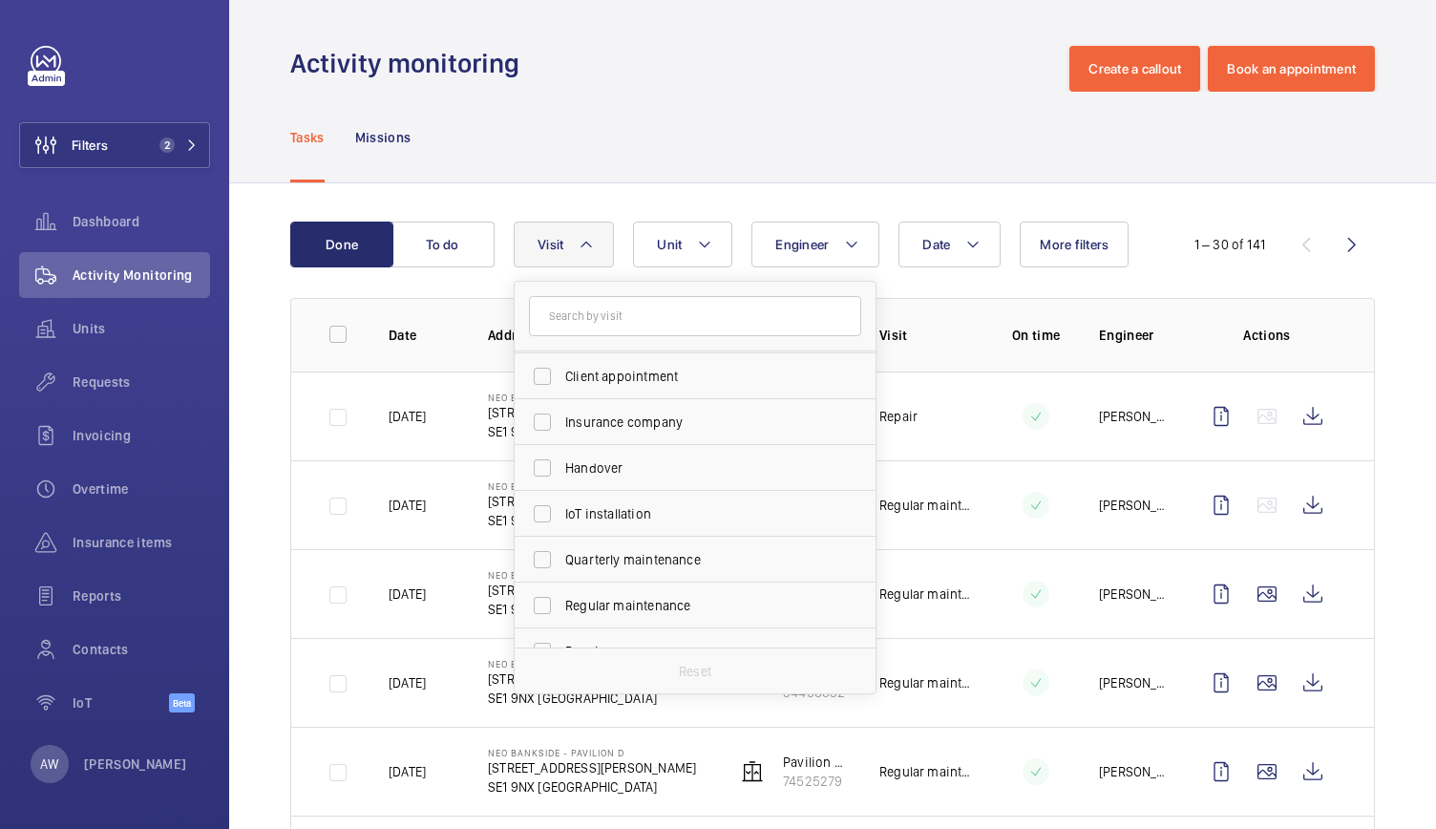
click at [569, 237] on button "Visit" at bounding box center [564, 244] width 100 height 46
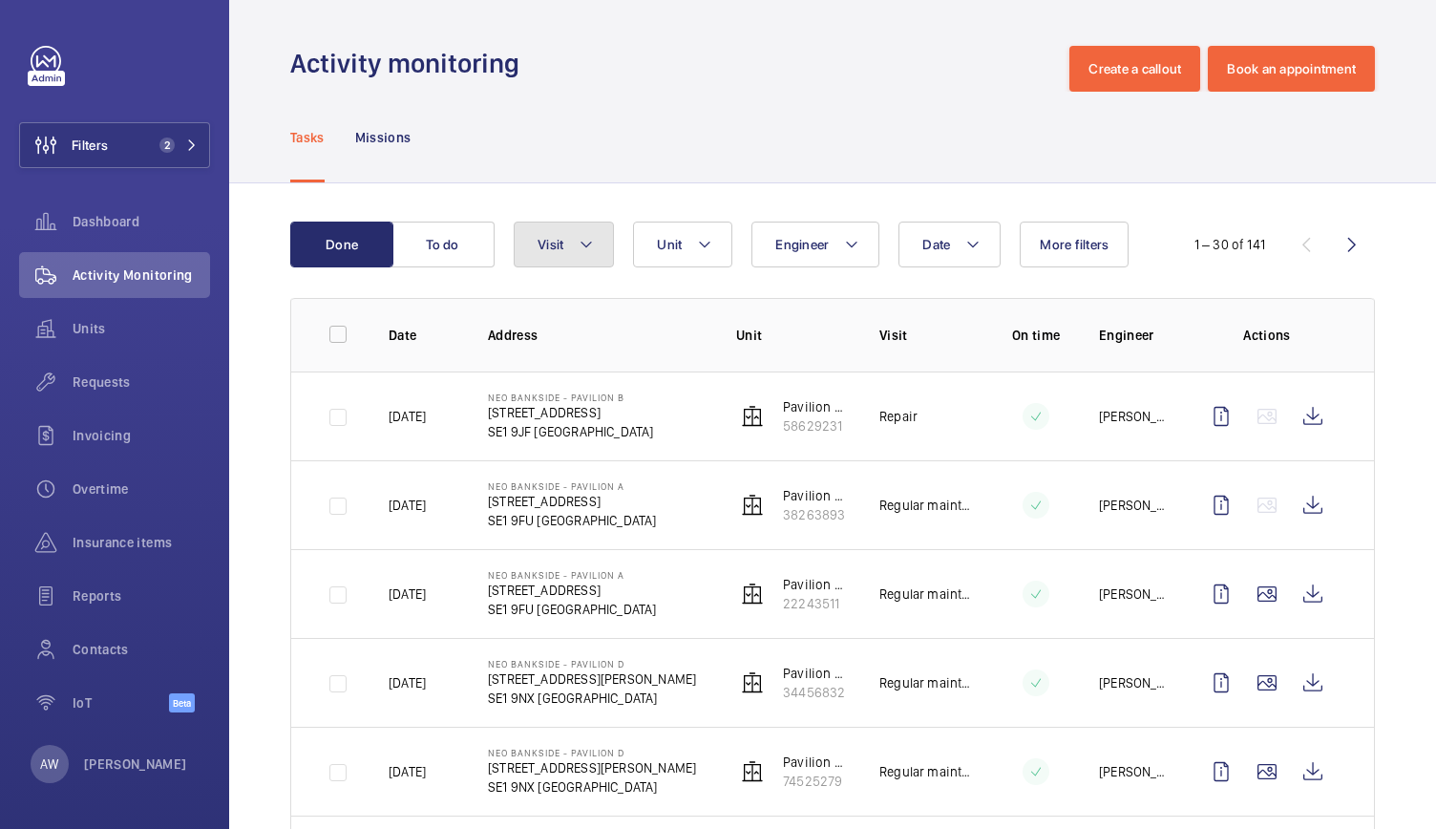
click at [557, 262] on button "Visit" at bounding box center [564, 244] width 100 height 46
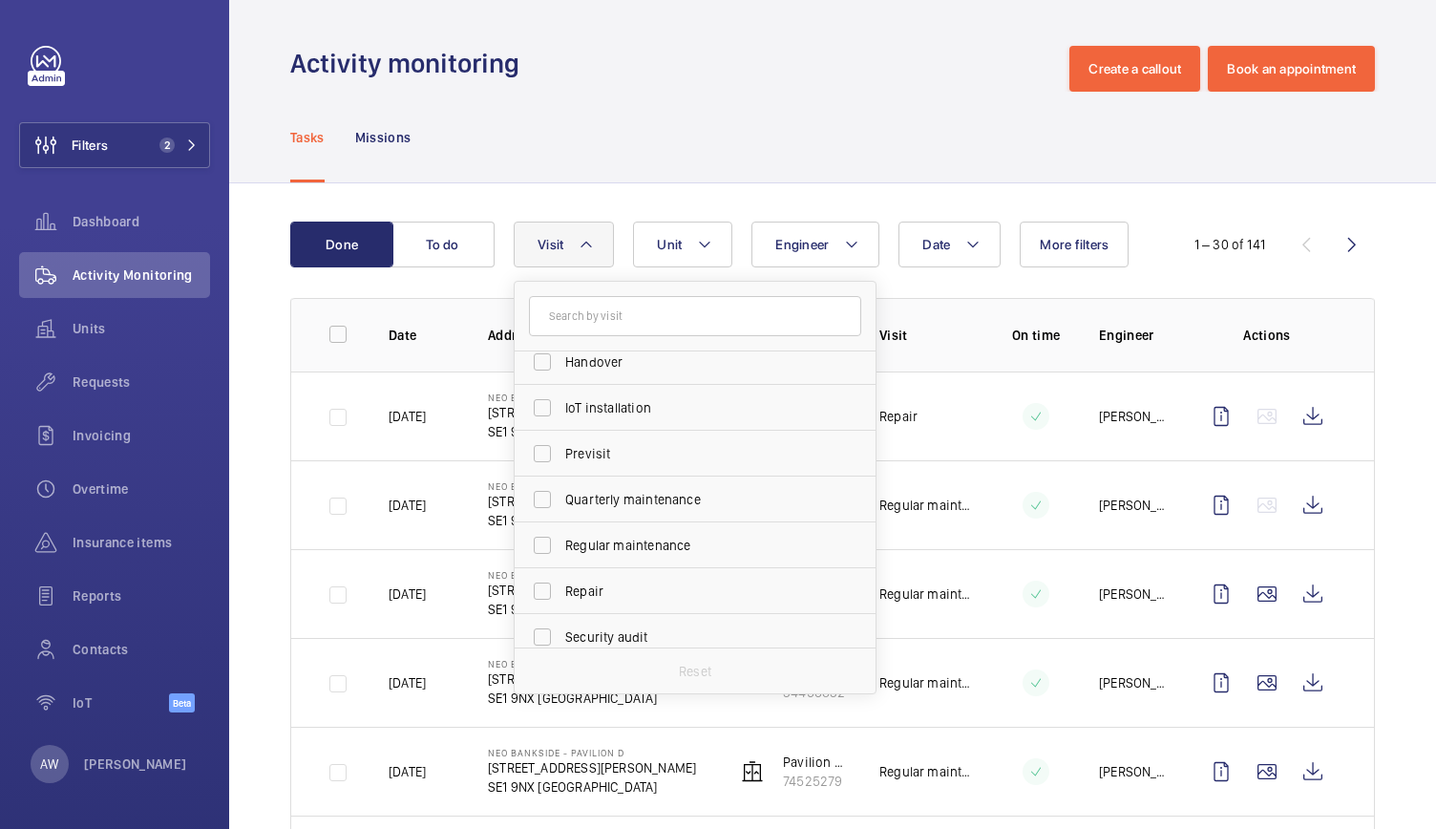
scroll to position [199, 0]
click at [578, 450] on span "Previsit" at bounding box center [696, 449] width 262 height 19
click at [561, 450] on input "Previsit" at bounding box center [542, 449] width 38 height 38
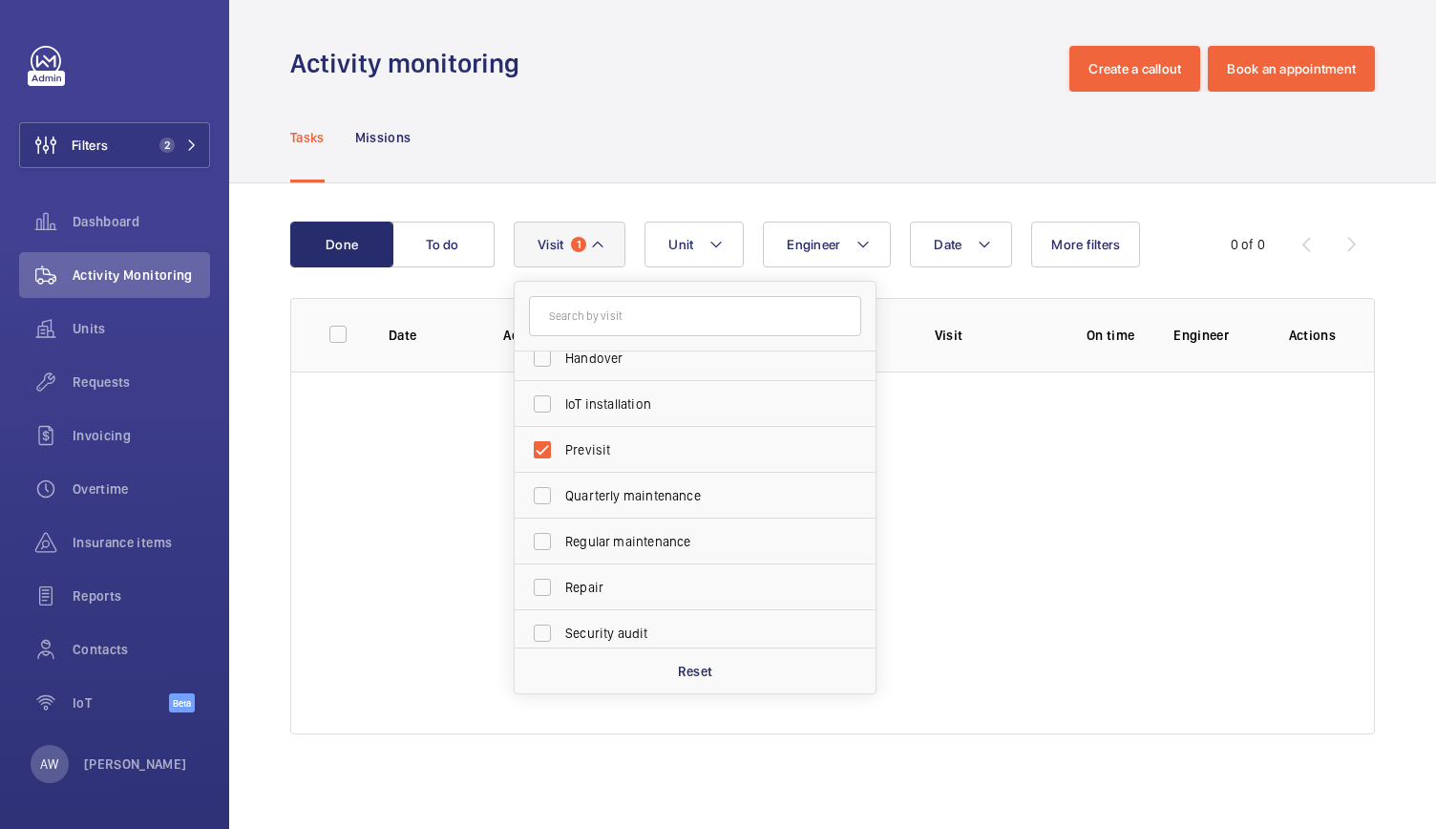
click at [578, 450] on span "Previsit" at bounding box center [696, 449] width 262 height 19
click at [561, 450] on input "Previsit" at bounding box center [542, 449] width 38 height 38
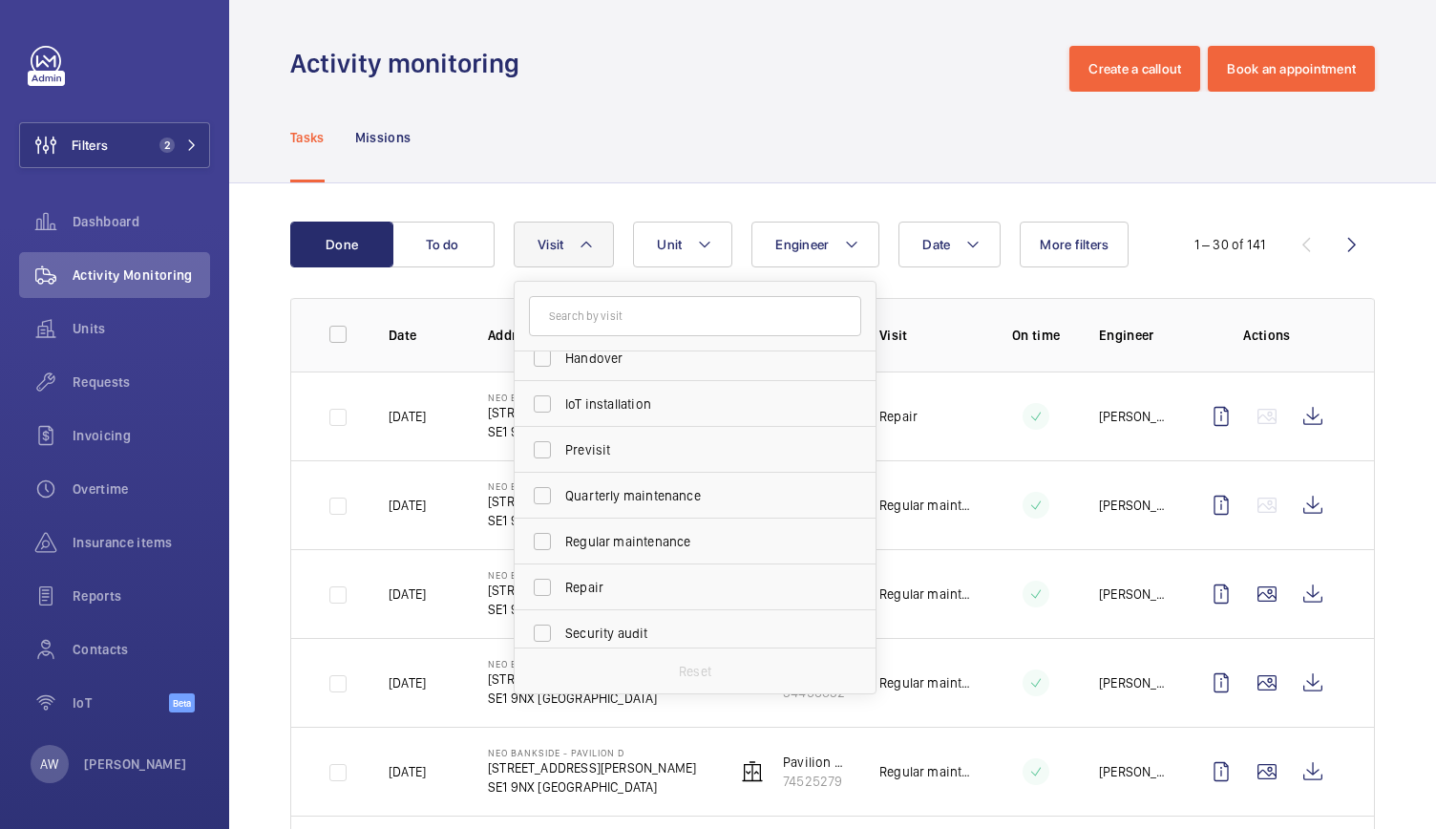
click at [578, 450] on span "Previsit" at bounding box center [696, 449] width 262 height 19
click at [561, 450] on input "Previsit" at bounding box center [542, 449] width 38 height 38
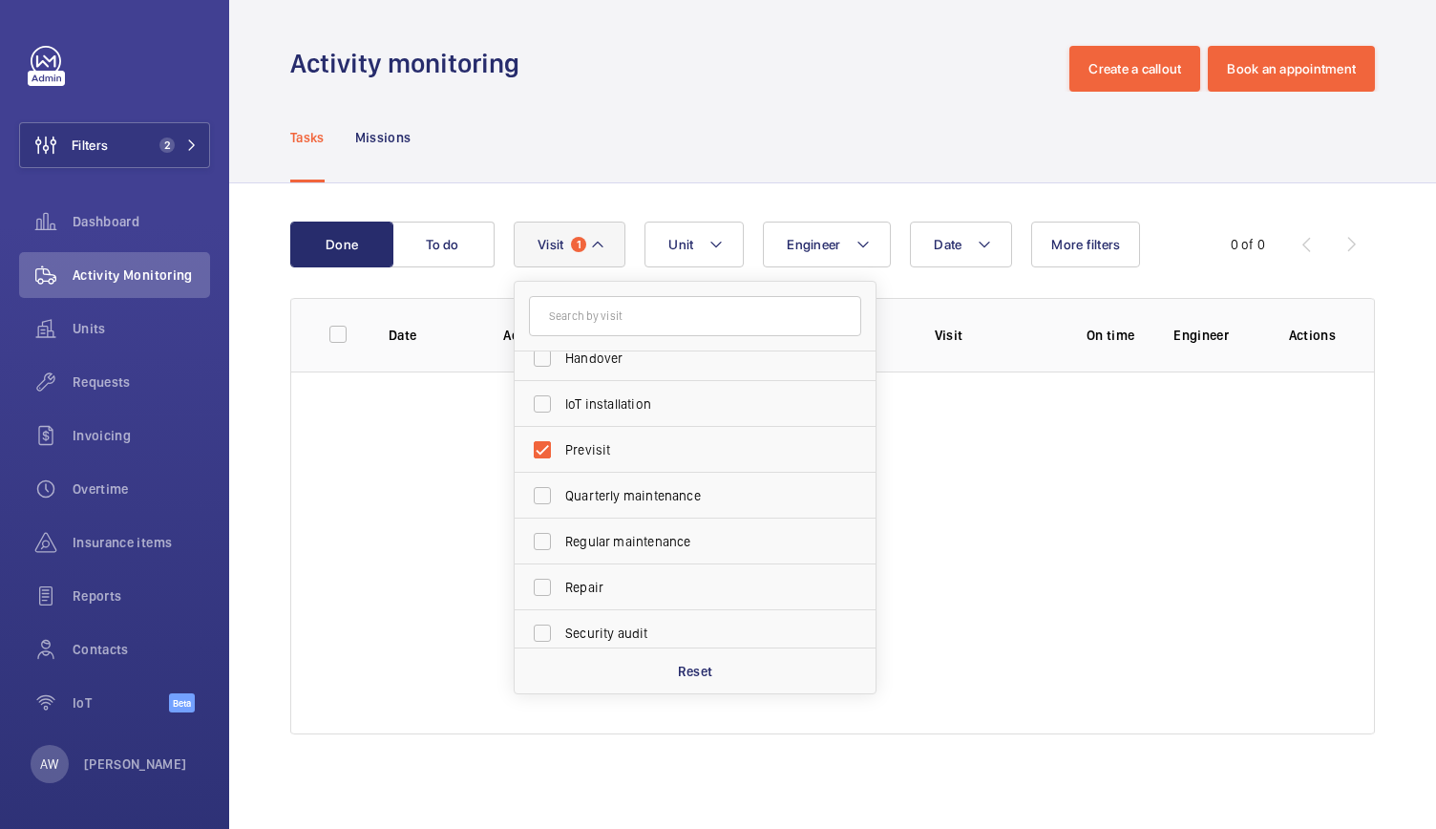
click at [578, 450] on span "Previsit" at bounding box center [696, 449] width 262 height 19
click at [561, 450] on input "Previsit" at bounding box center [542, 449] width 38 height 38
checkbox input "false"
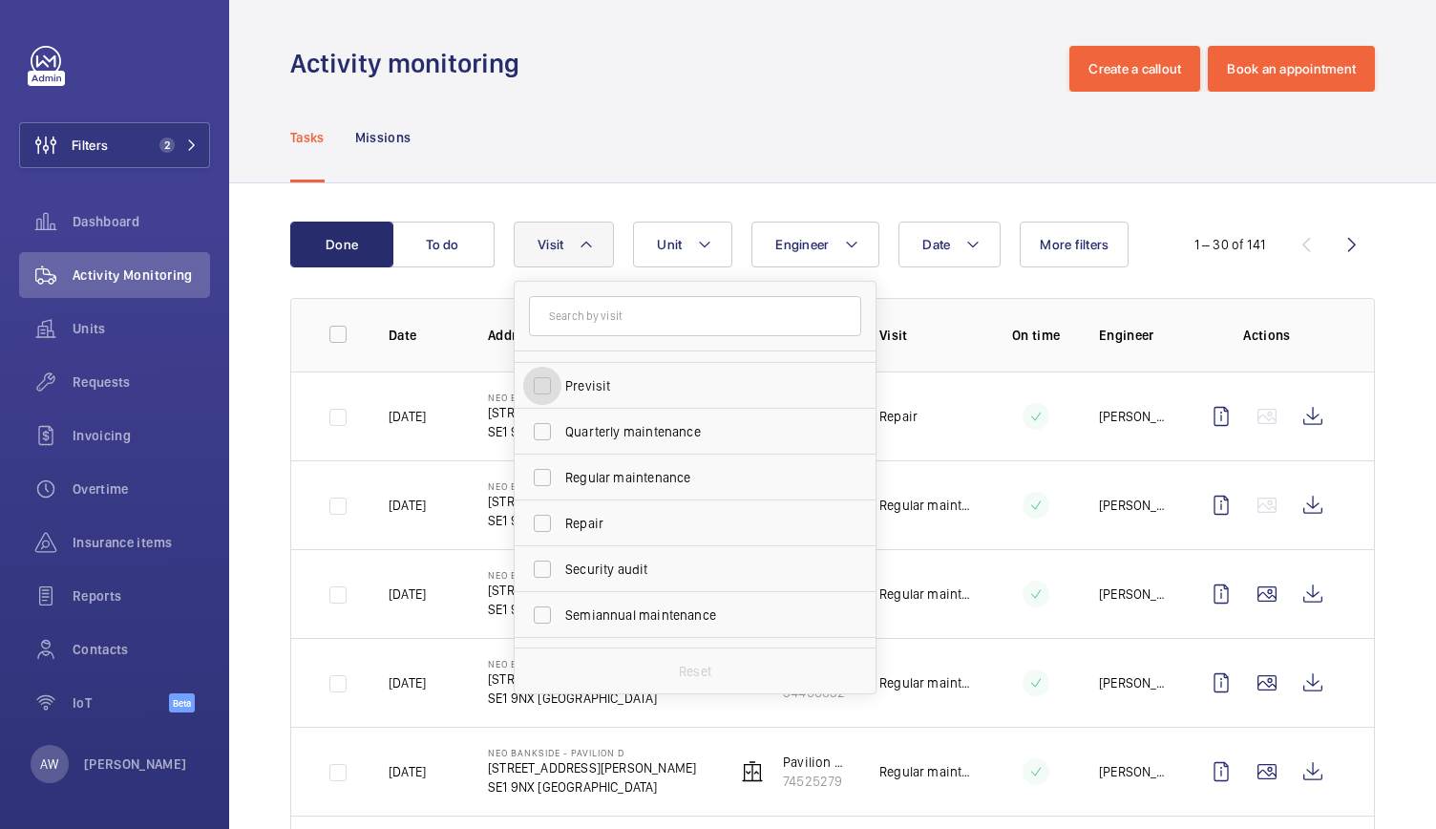
scroll to position [287, 0]
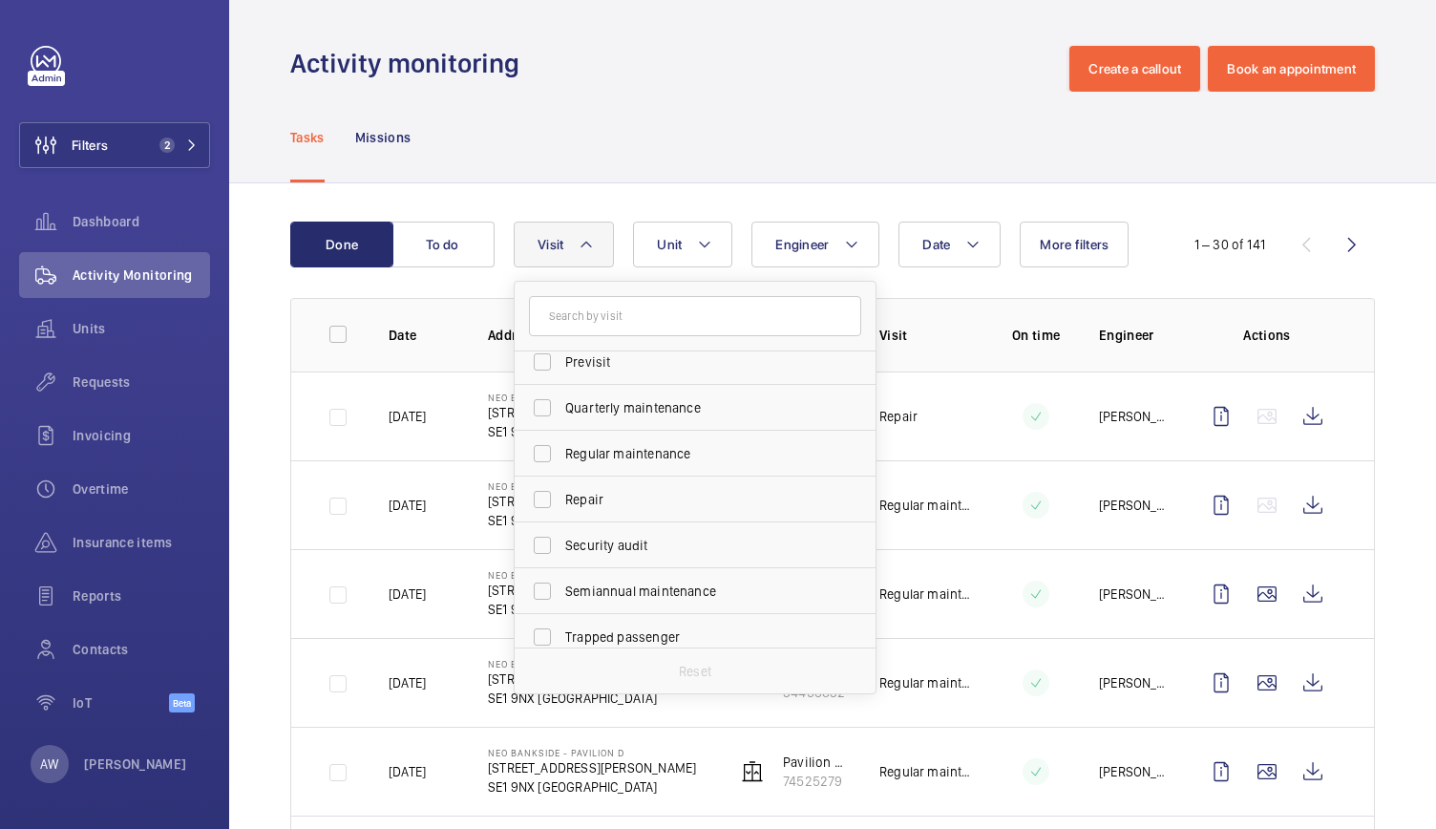
click at [704, 75] on div "Activity monitoring Create a callout Book an appointment" at bounding box center [832, 69] width 1084 height 46
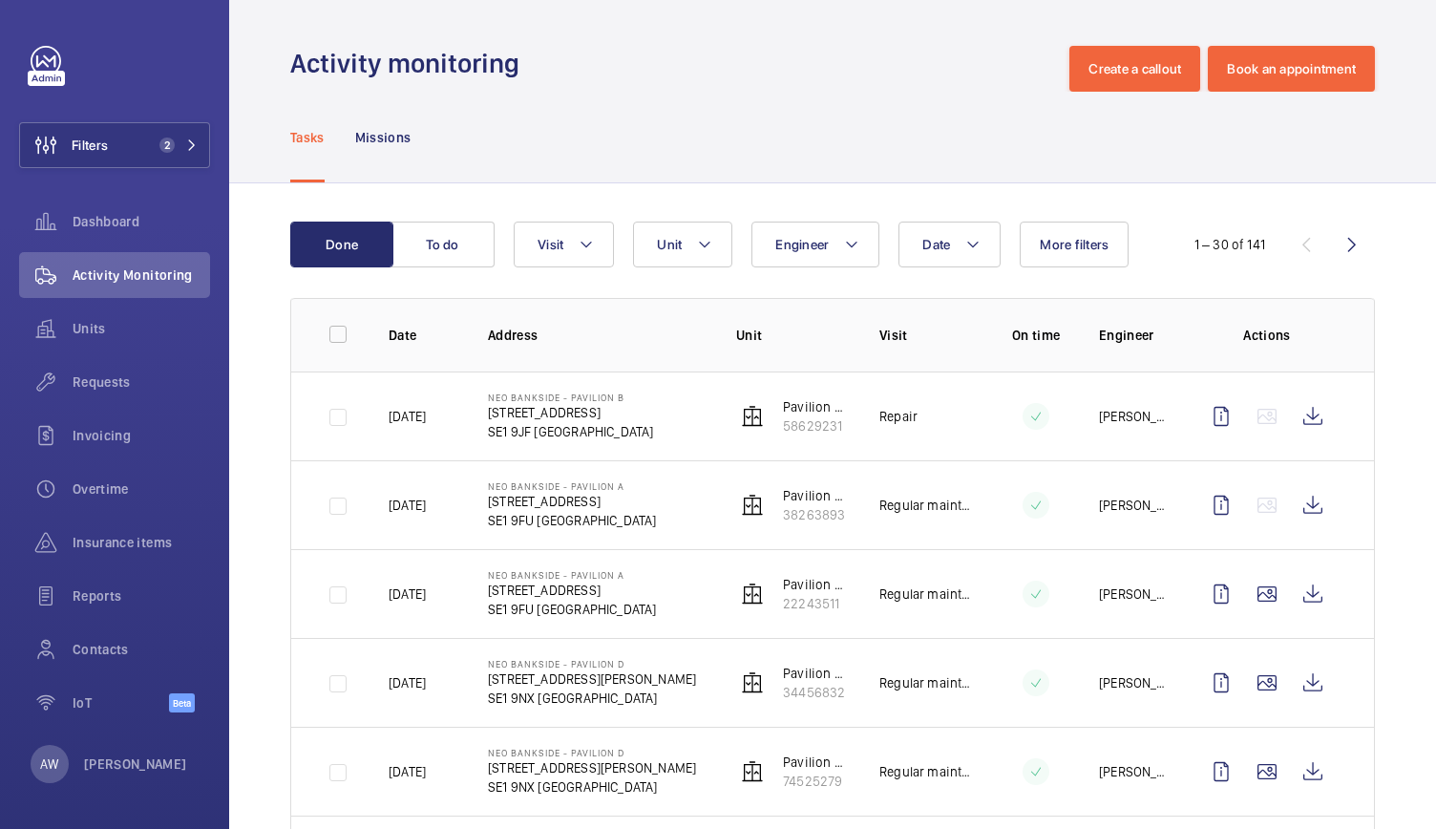
click at [719, 51] on div "Activity monitoring Create a callout Book an appointment" at bounding box center [832, 69] width 1084 height 46
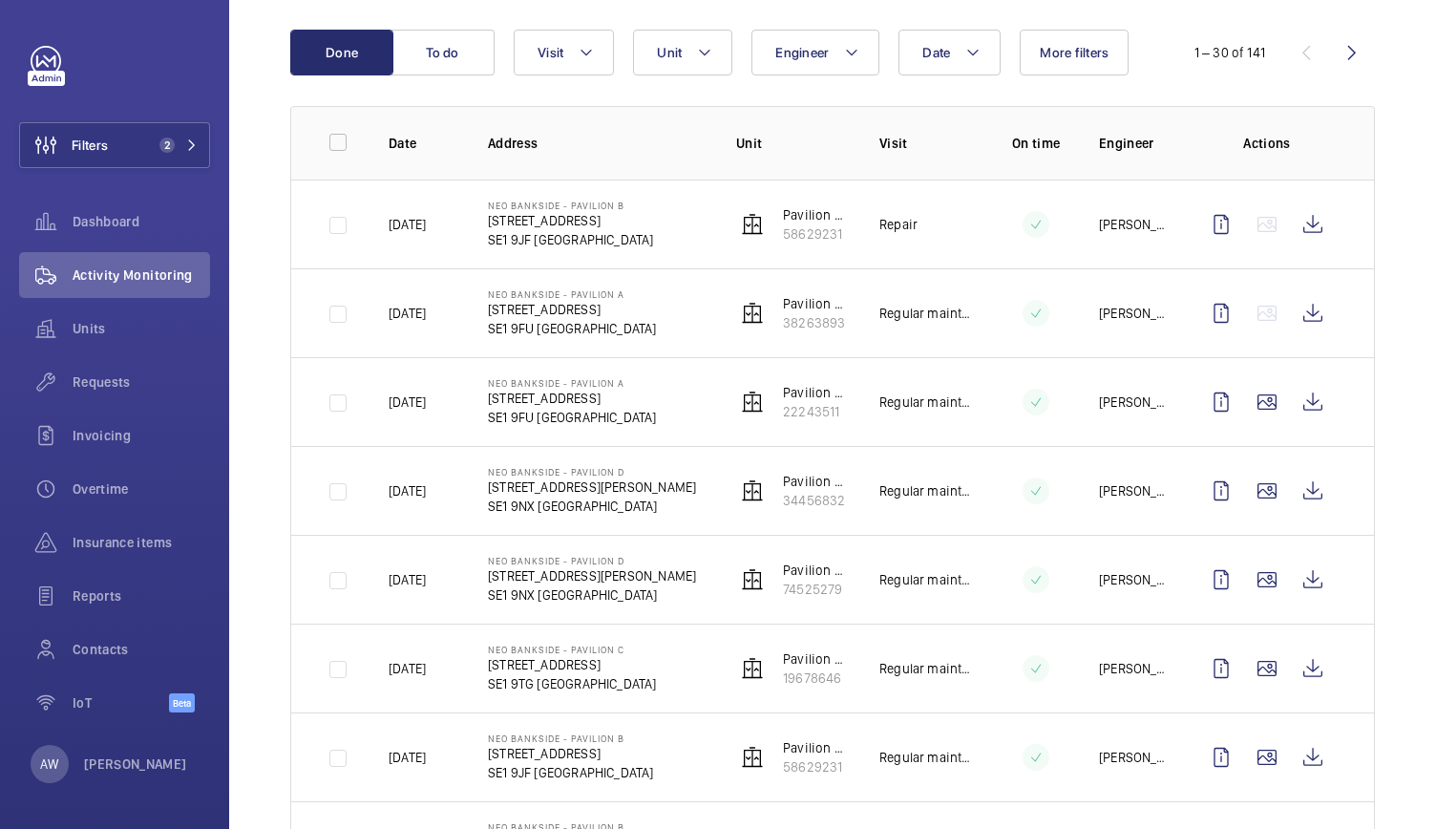
scroll to position [196, 0]
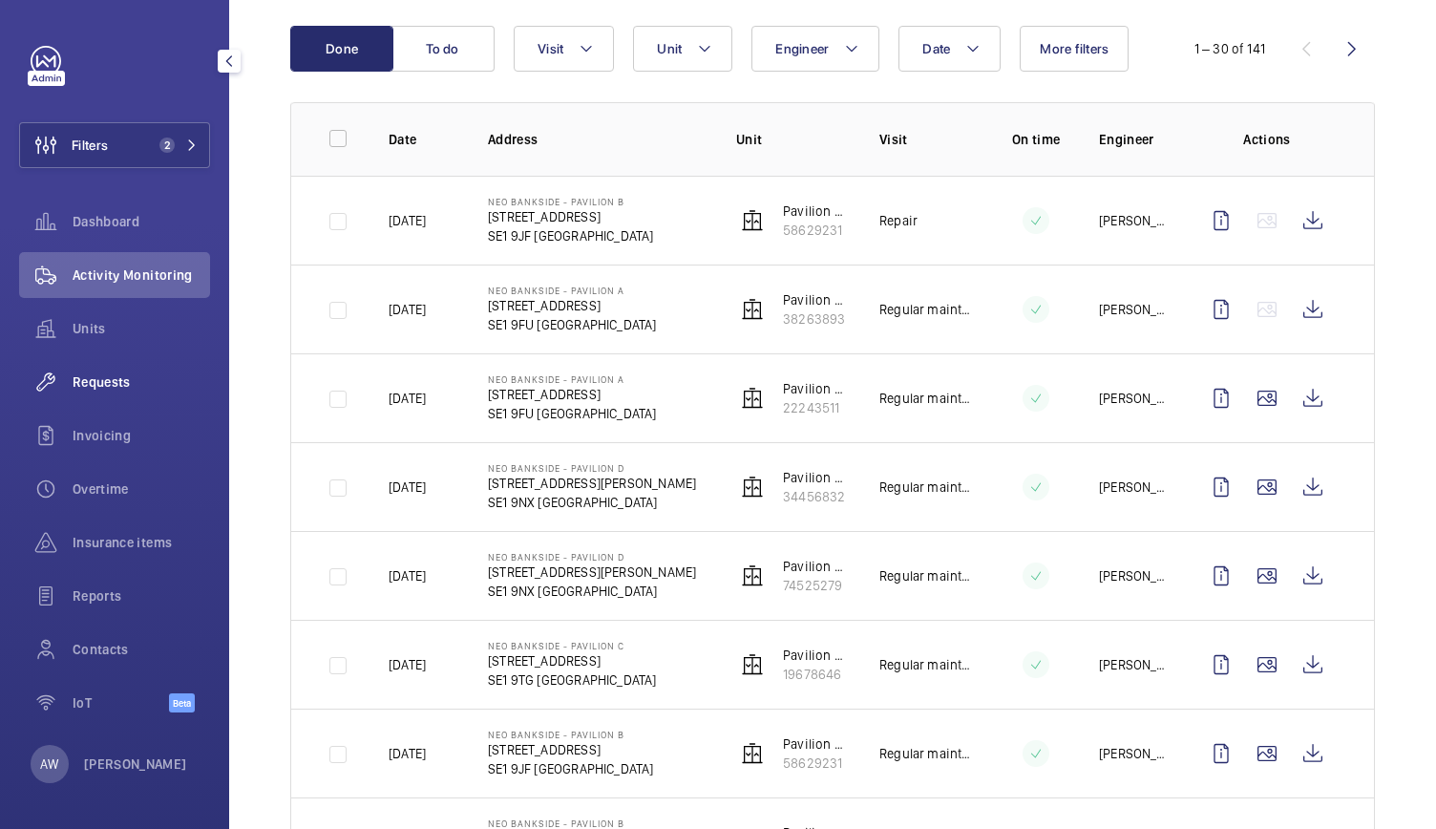
click at [88, 370] on div "Requests" at bounding box center [114, 382] width 191 height 46
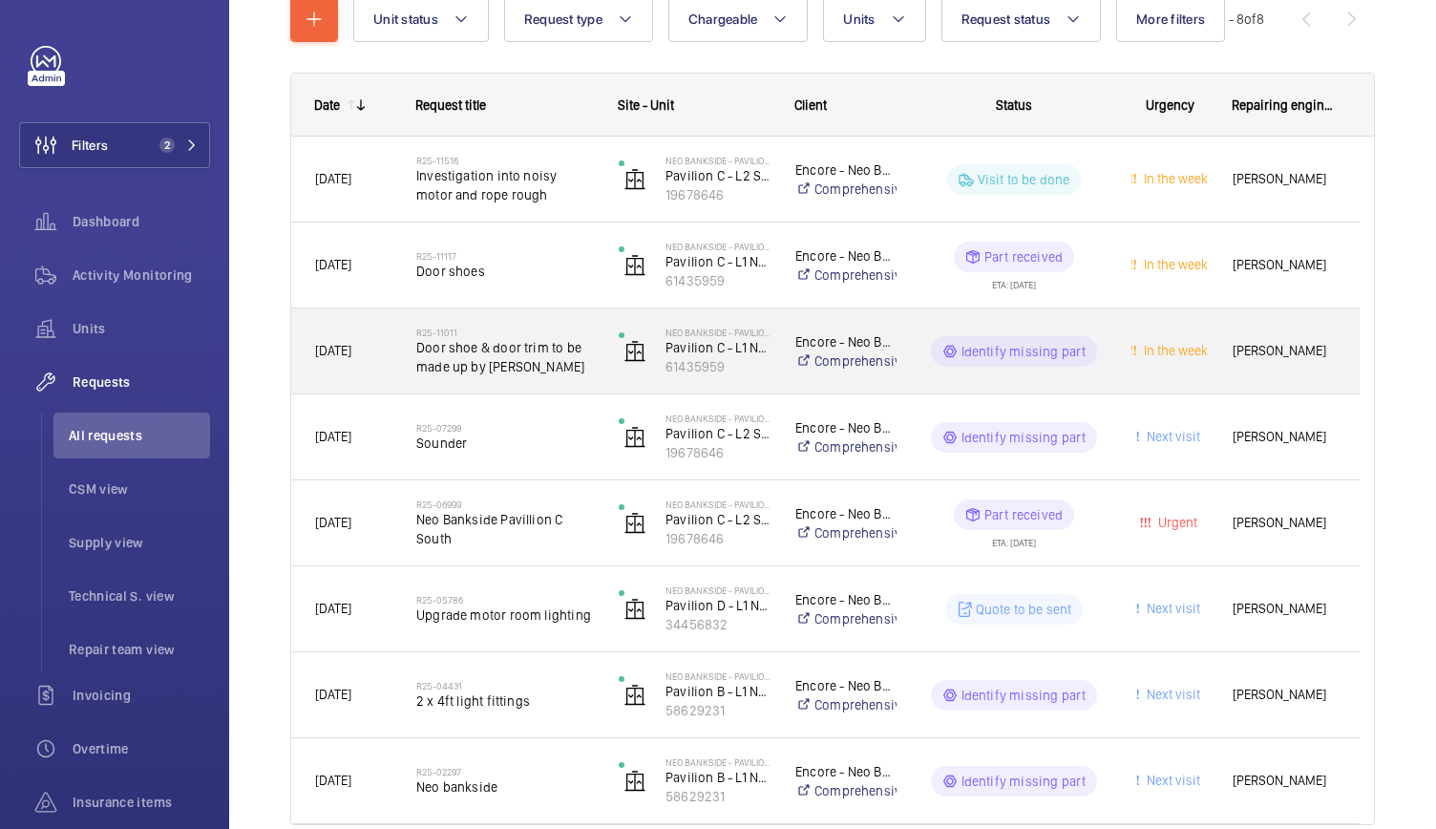
scroll to position [241, 0]
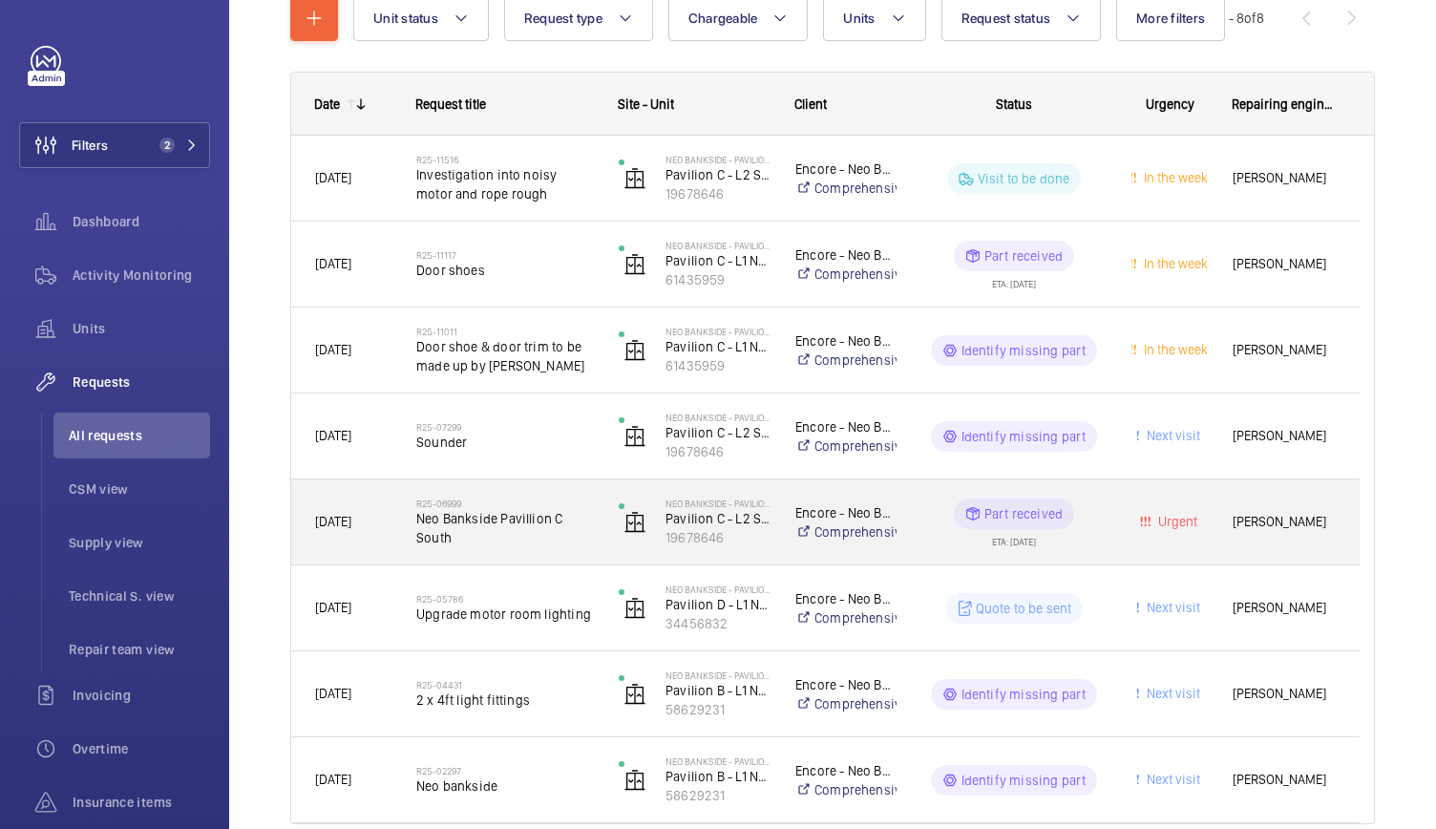
click at [525, 548] on div "R25-06999 Neo Bankside Pavillion C South" at bounding box center [505, 521] width 178 height 55
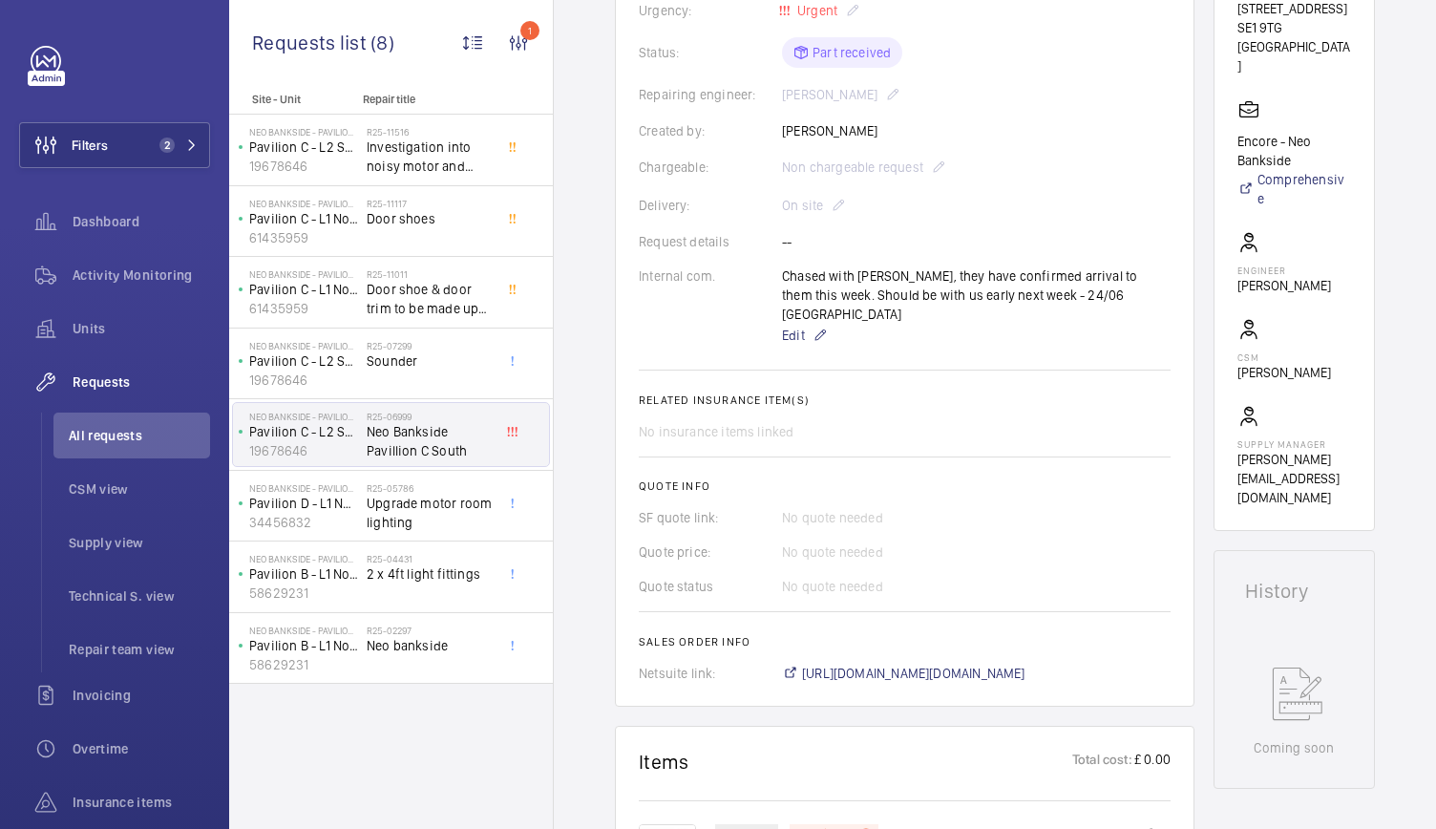
scroll to position [286, 0]
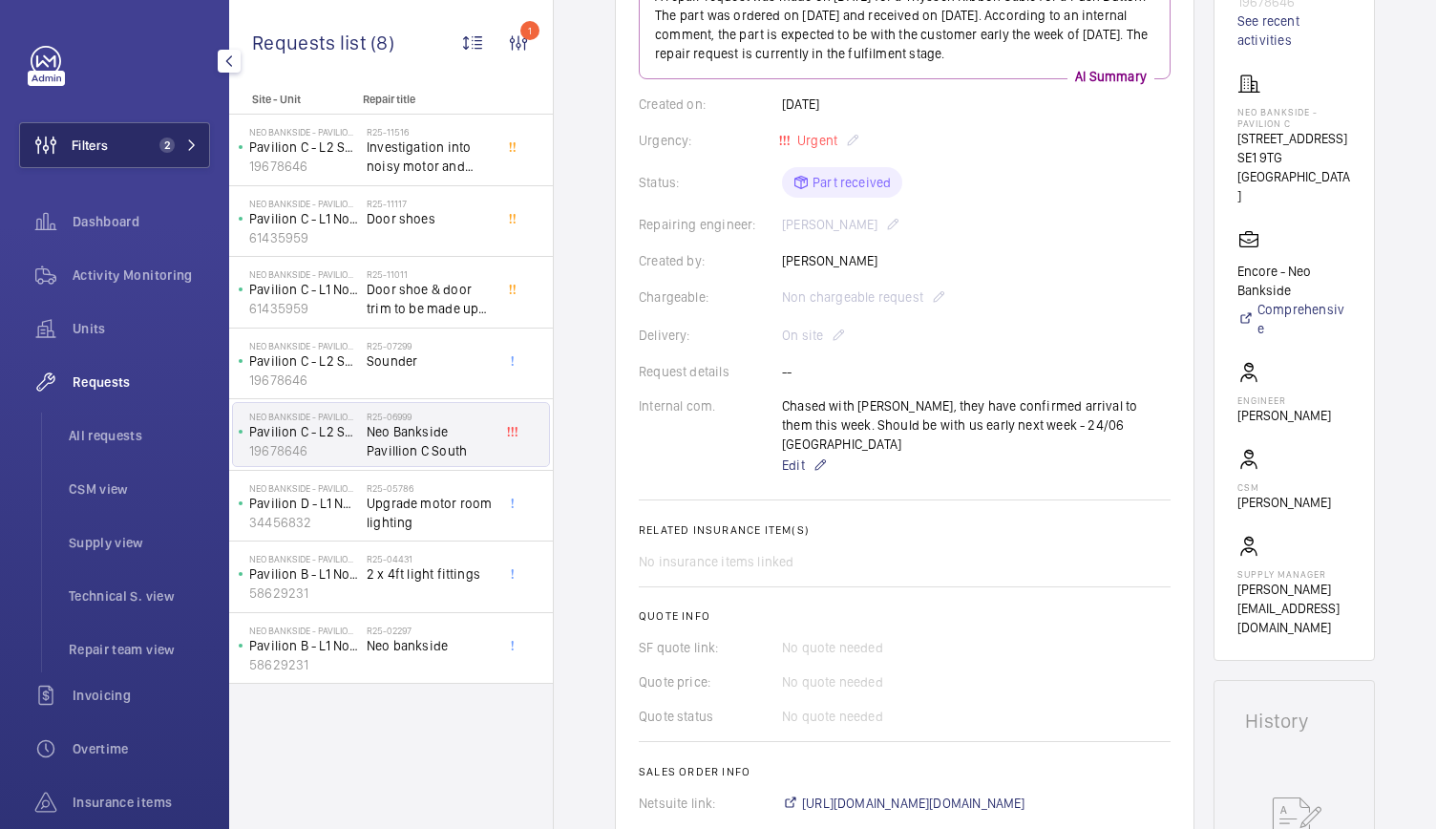
click at [168, 131] on button "Filters 2" at bounding box center [114, 145] width 191 height 46
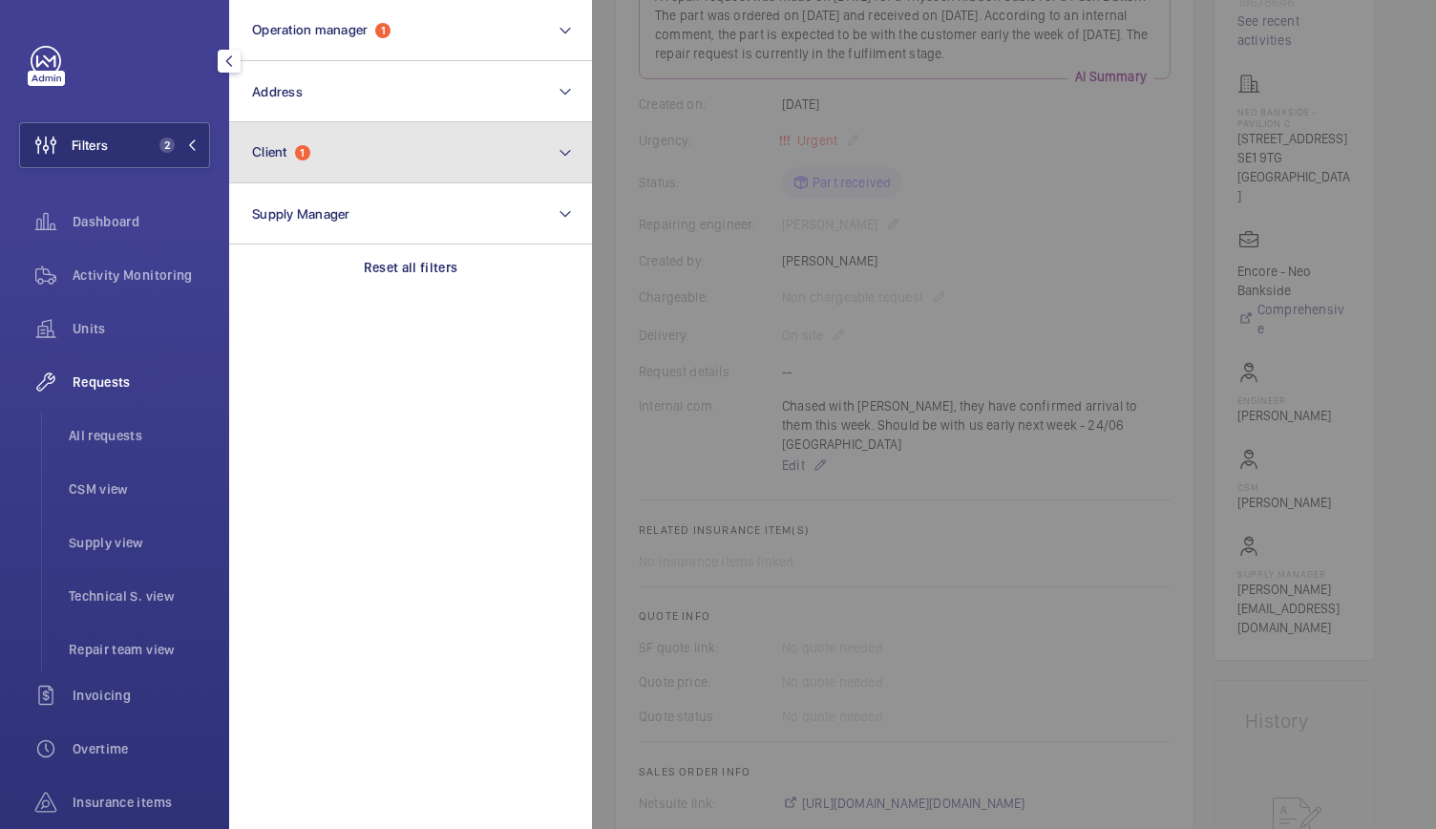
click at [331, 165] on button "Client 1" at bounding box center [410, 152] width 363 height 61
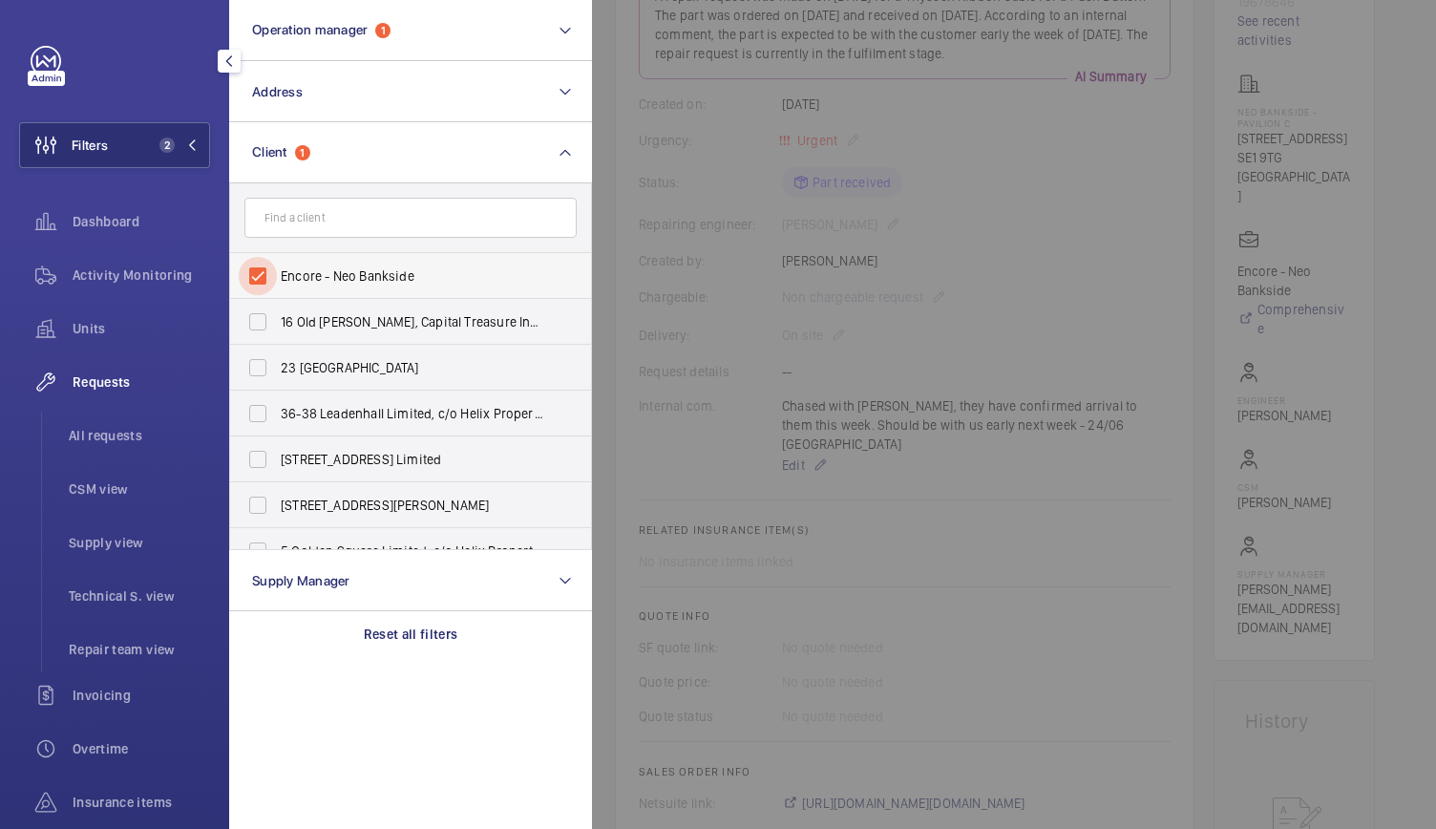
click at [264, 266] on input "Encore - Neo Bankside" at bounding box center [258, 276] width 38 height 38
checkbox input "false"
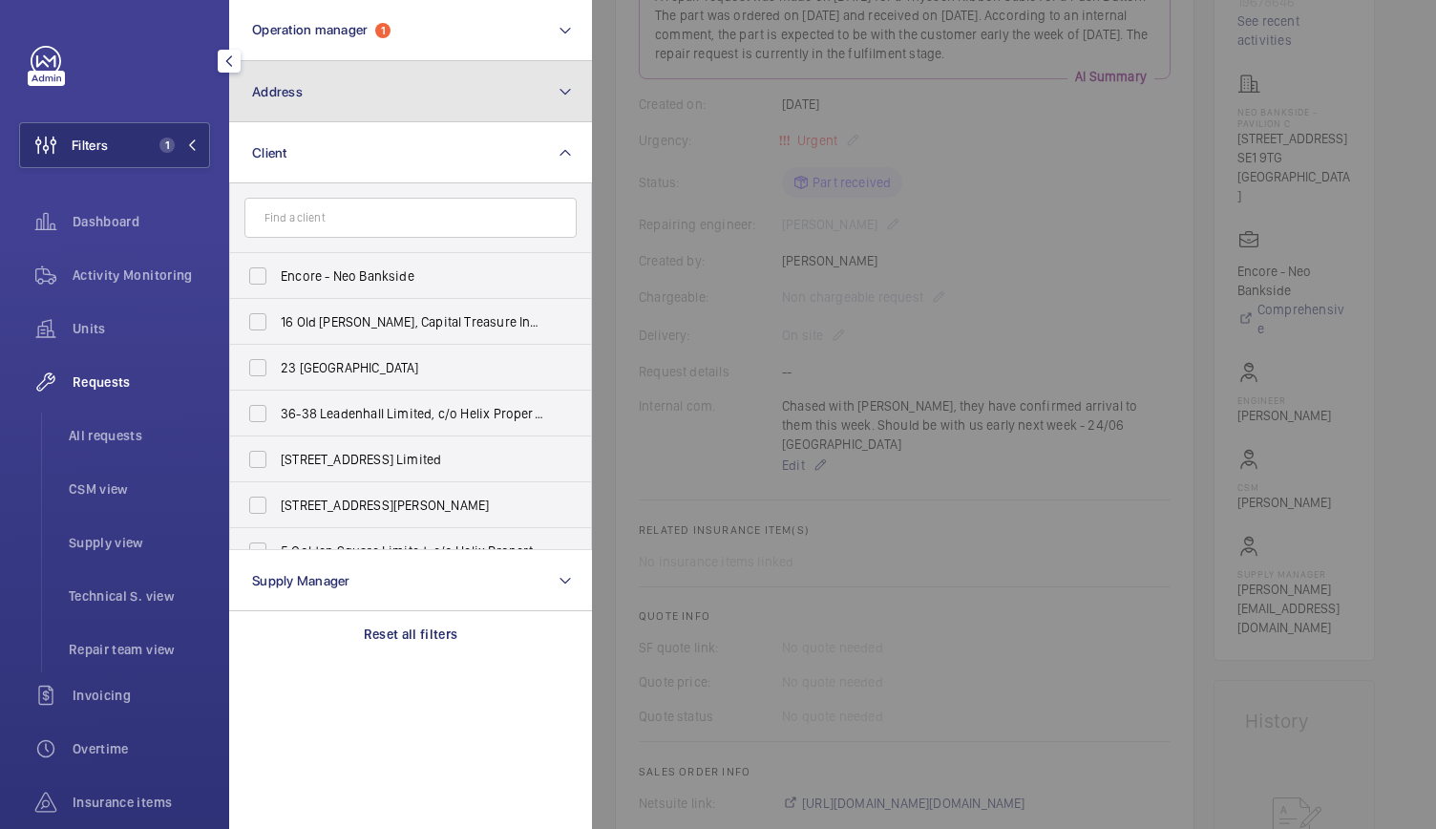
click at [384, 74] on button "Address" at bounding box center [410, 91] width 363 height 61
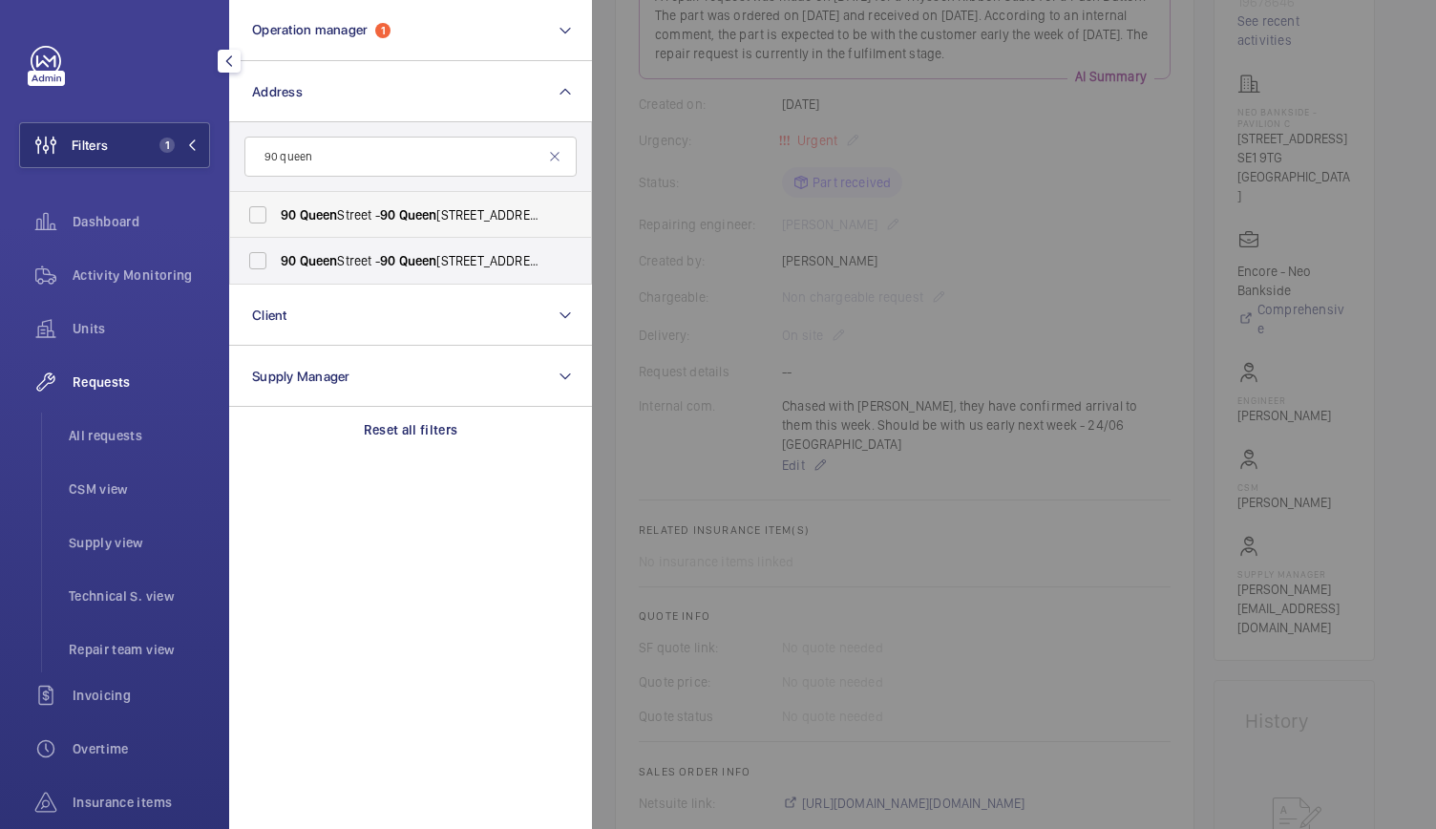
type input "90 queen"
click at [350, 209] on span "[STREET_ADDRESS] - [STREET_ADDRESS]" at bounding box center [412, 214] width 262 height 19
click at [277, 209] on input "[STREET_ADDRESS] - [STREET_ADDRESS]" at bounding box center [258, 215] width 38 height 38
checkbox input "true"
click at [316, 268] on span "[STREET_ADDRESS] - [STREET_ADDRESS]" at bounding box center [412, 260] width 262 height 19
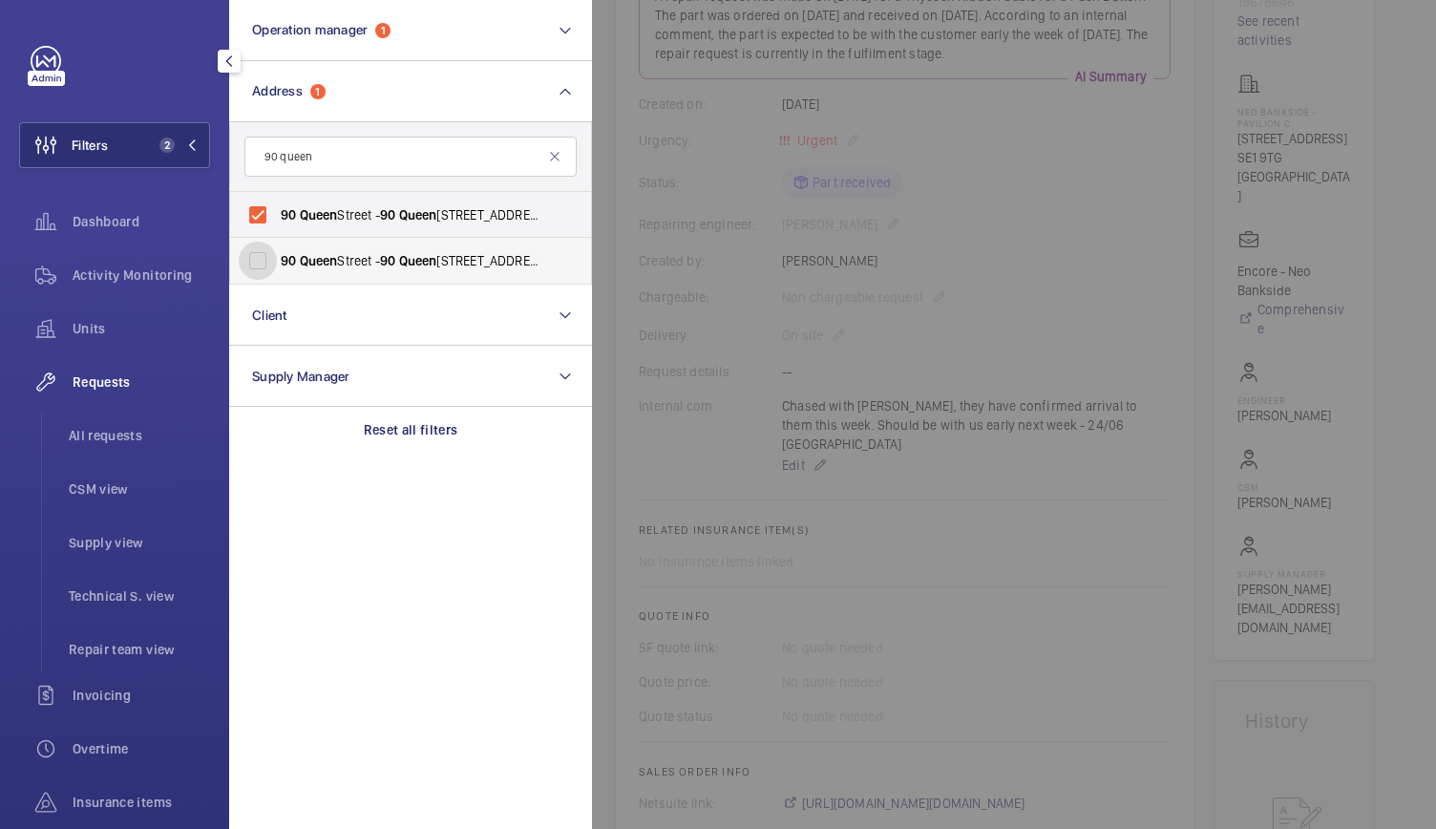
click at [277, 268] on input "[STREET_ADDRESS] - [STREET_ADDRESS]" at bounding box center [258, 260] width 38 height 38
checkbox input "true"
click at [149, 285] on div "Activity Monitoring" at bounding box center [114, 275] width 191 height 46
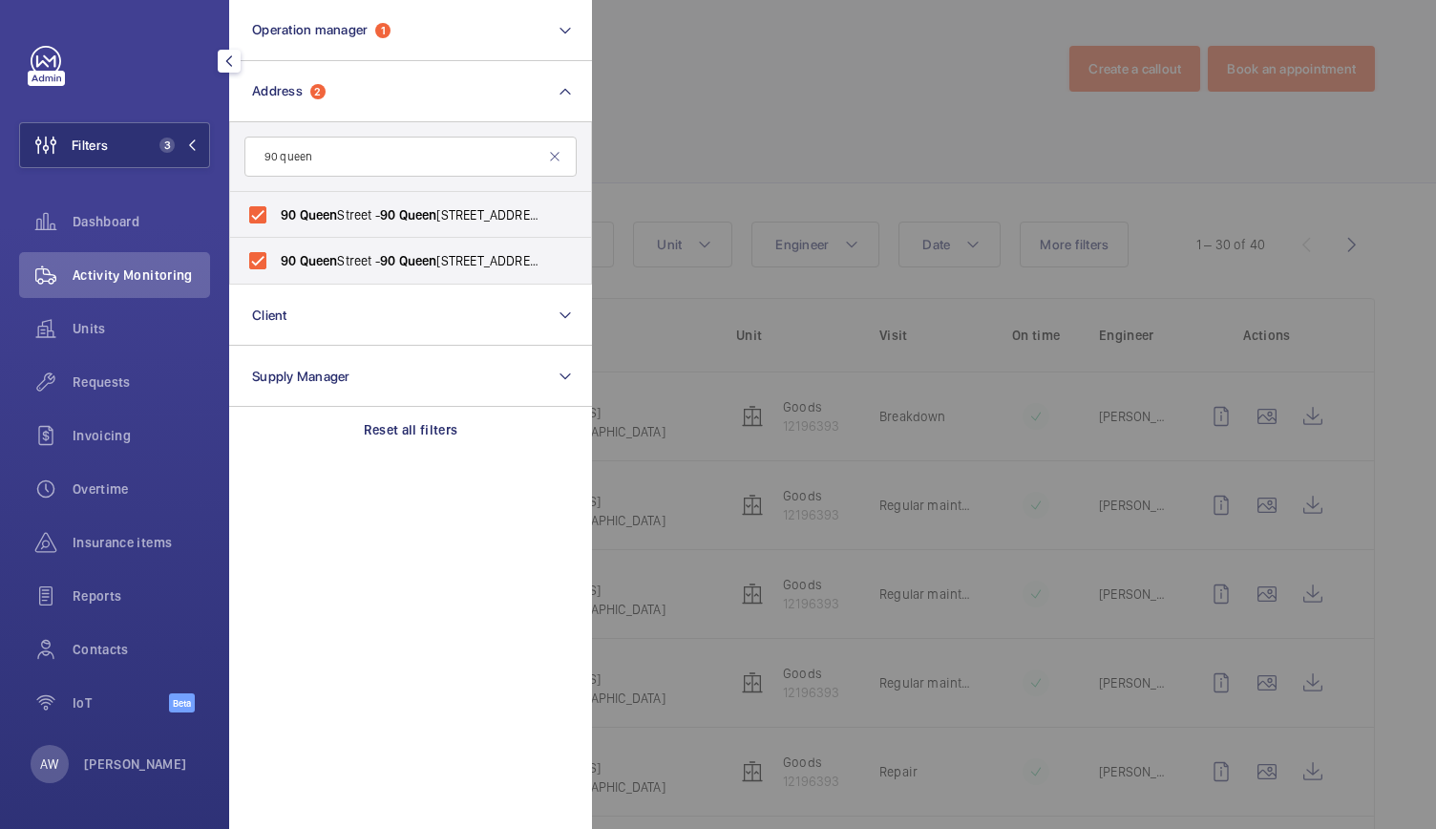
click at [808, 106] on div at bounding box center [1310, 414] width 1436 height 829
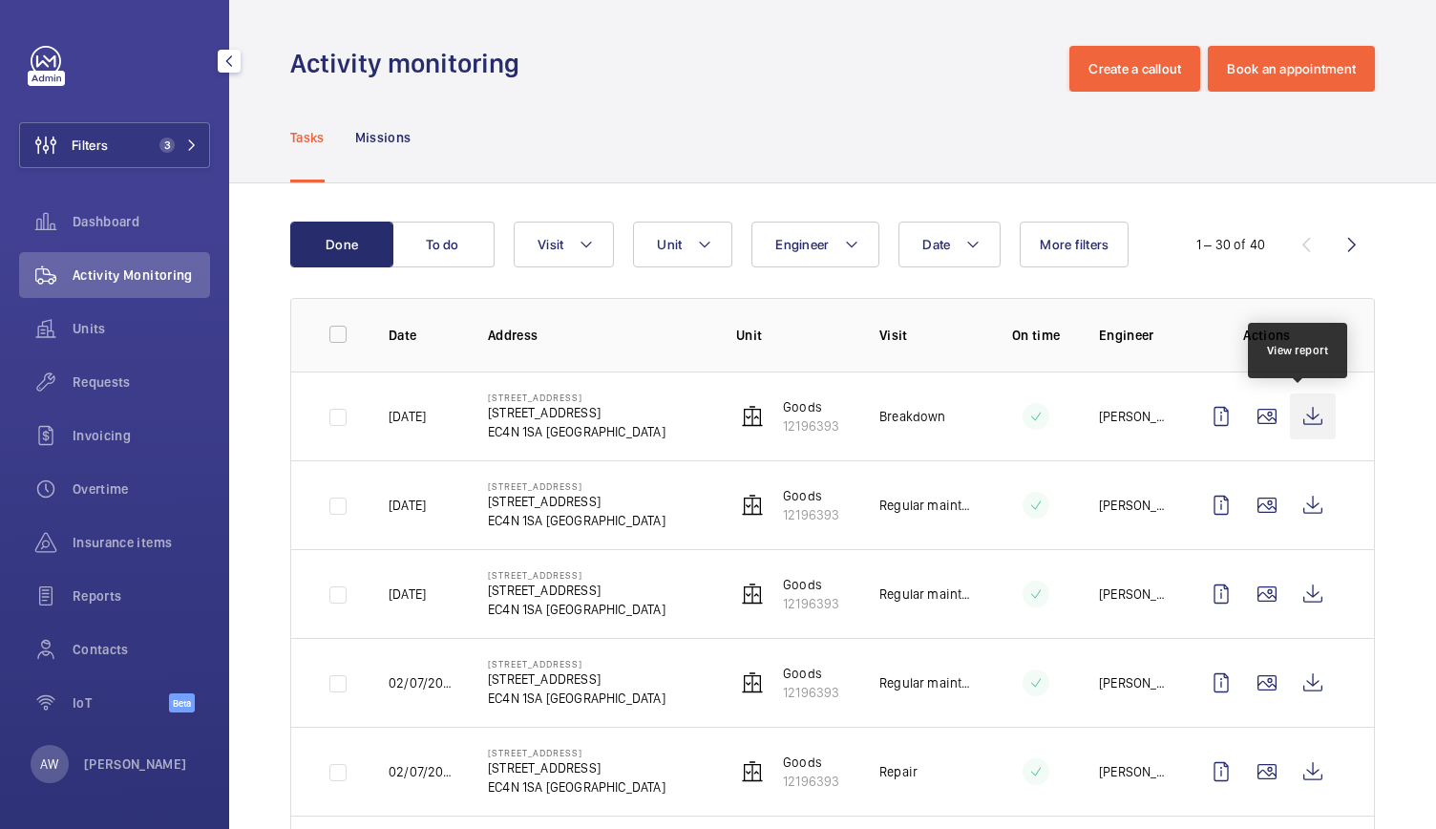
click at [1295, 428] on wm-front-icon-button at bounding box center [1313, 416] width 46 height 46
click at [460, 241] on button "To do" at bounding box center [442, 244] width 103 height 46
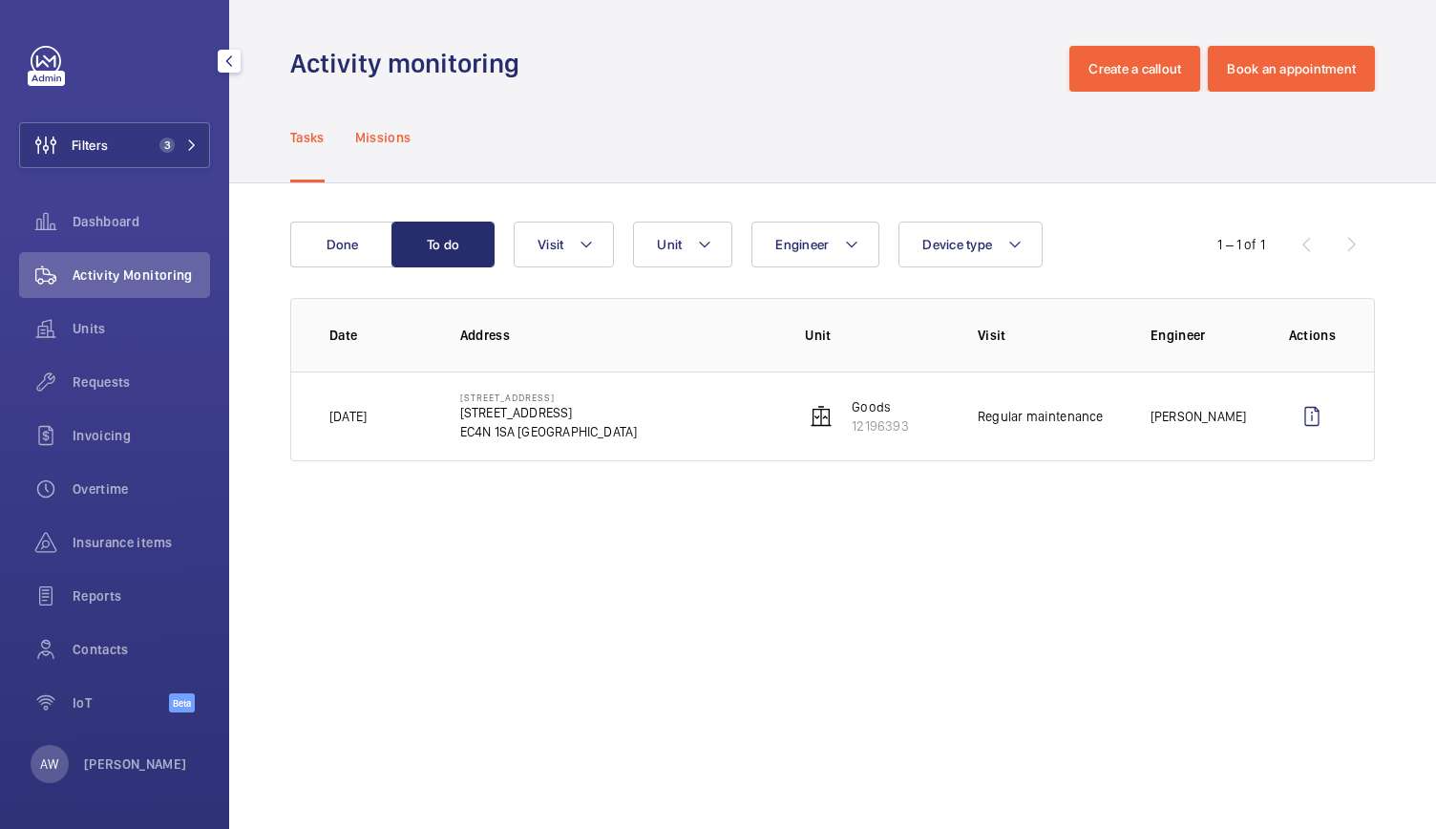
click at [372, 142] on p "Missions" at bounding box center [383, 137] width 56 height 19
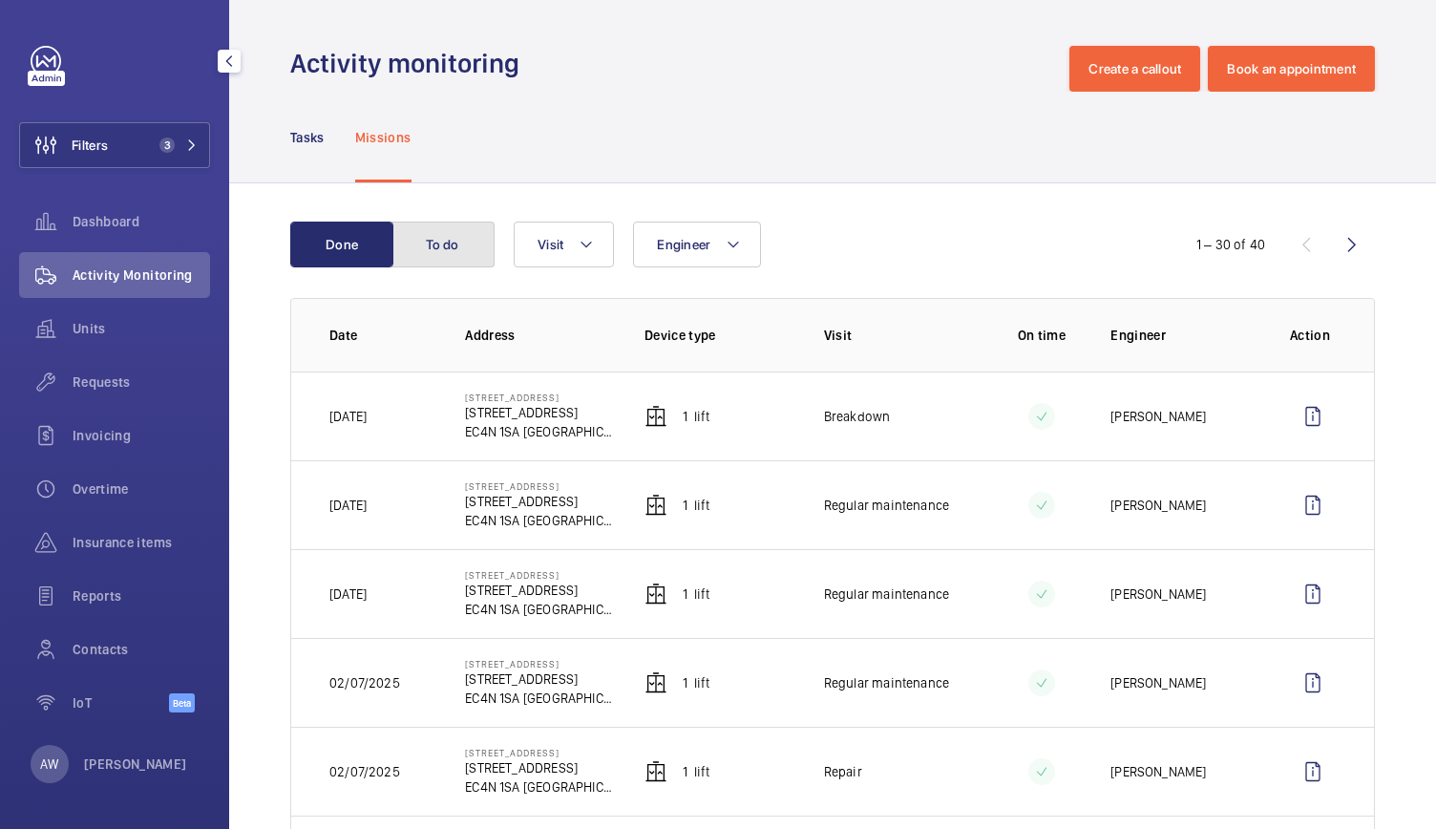
click at [439, 246] on button "To do" at bounding box center [442, 244] width 103 height 46
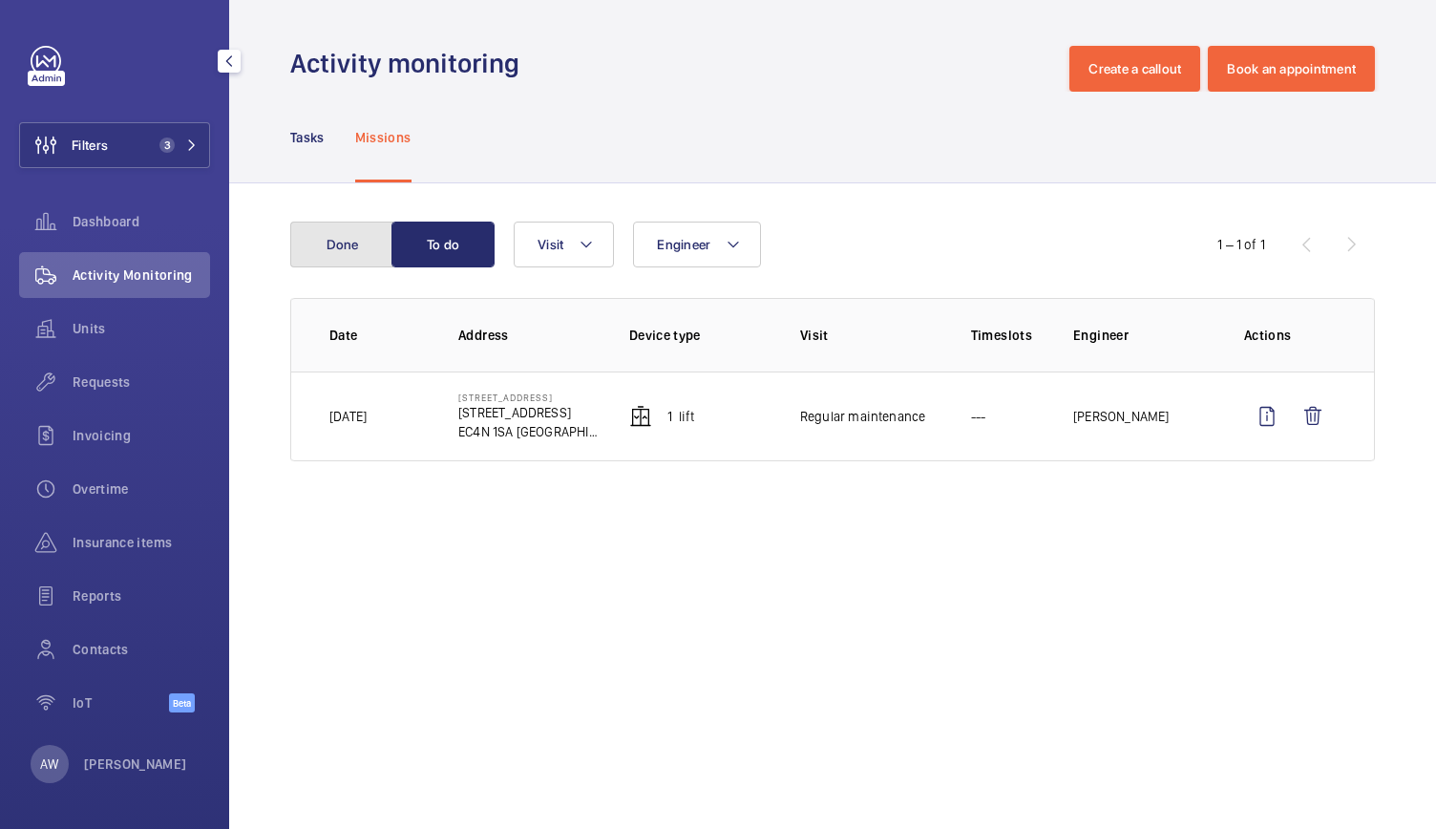
click at [355, 236] on button "Done" at bounding box center [341, 244] width 103 height 46
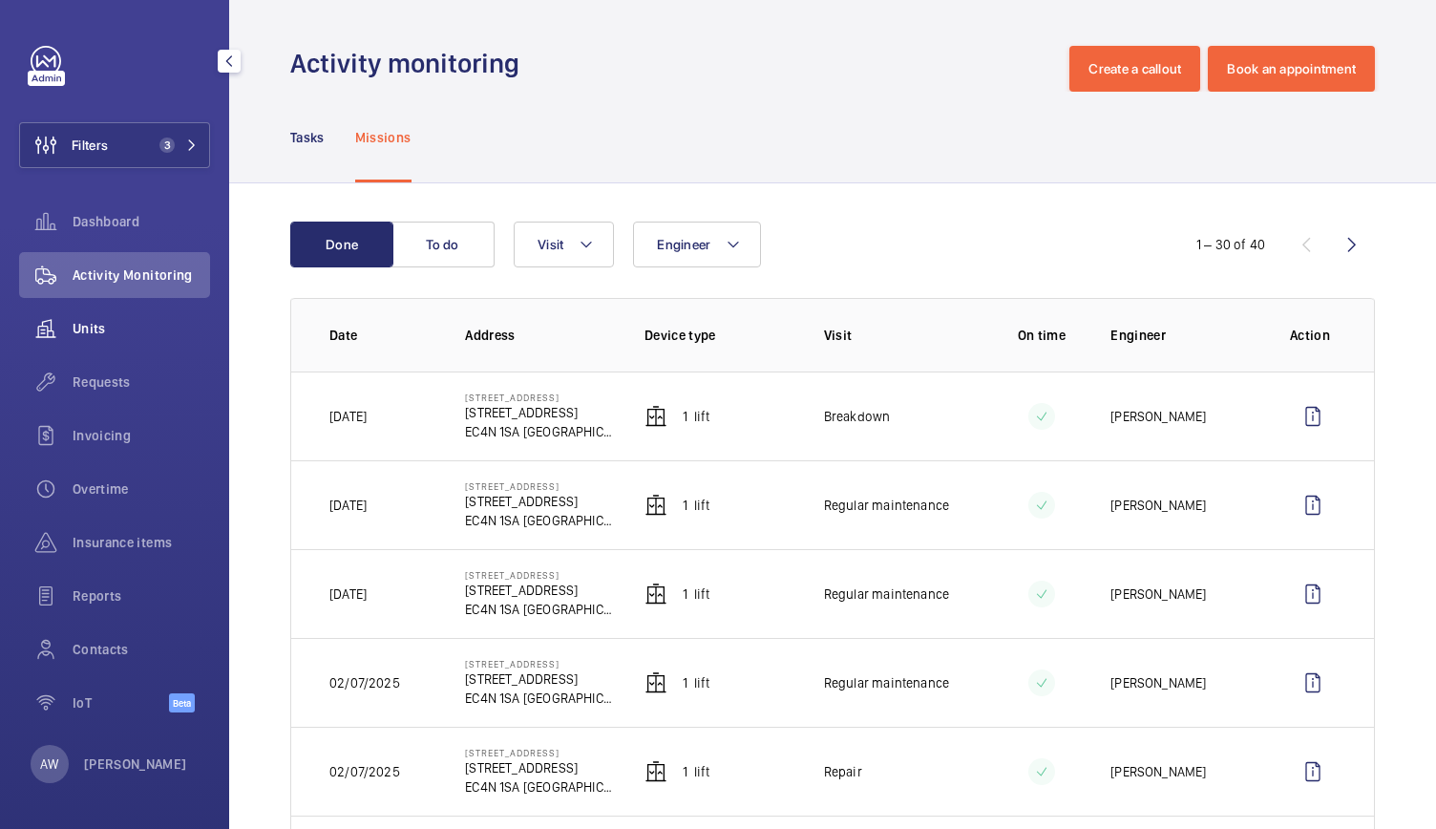
click at [164, 331] on span "Units" at bounding box center [141, 328] width 137 height 19
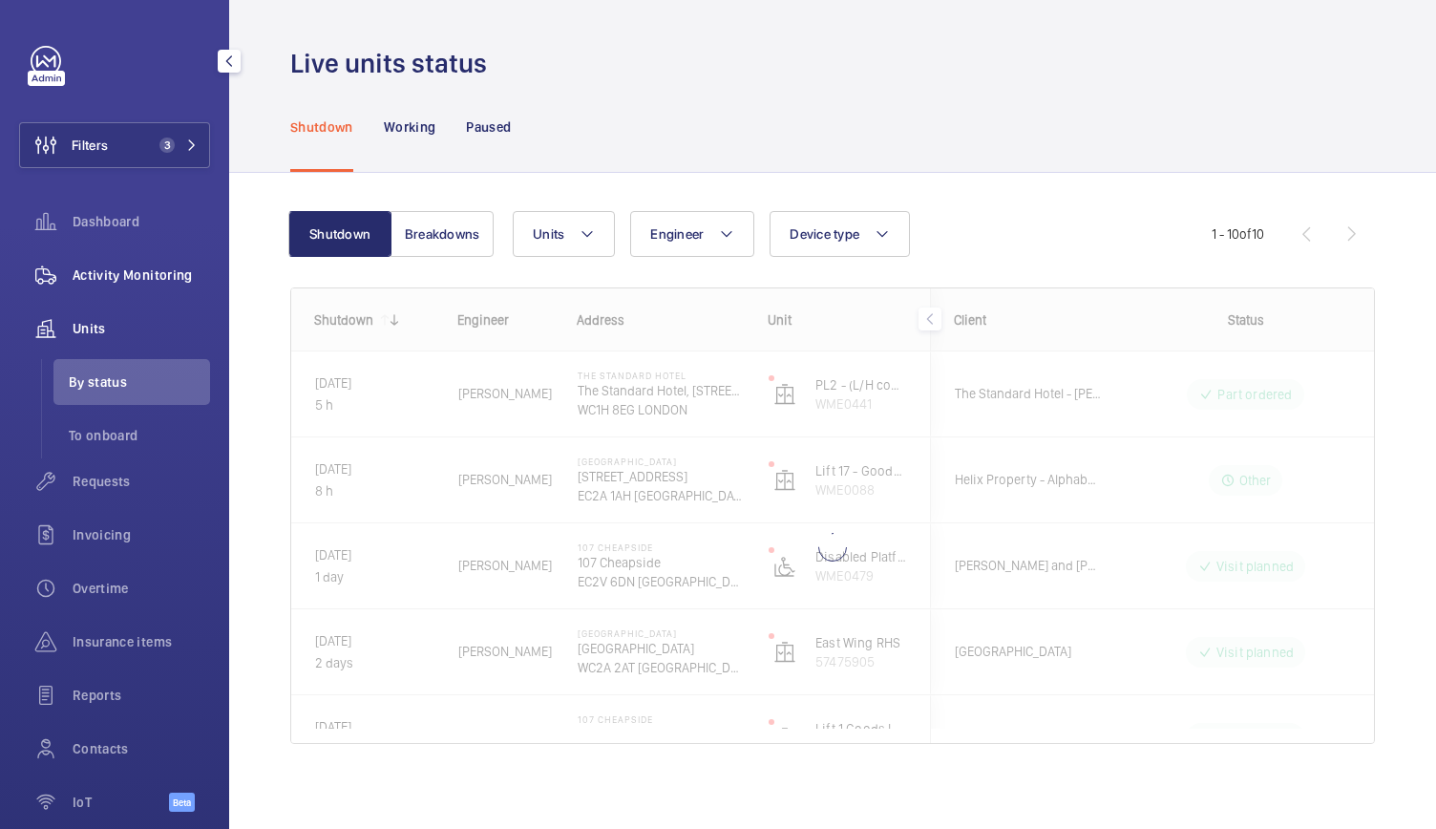
click at [174, 281] on span "Activity Monitoring" at bounding box center [141, 274] width 137 height 19
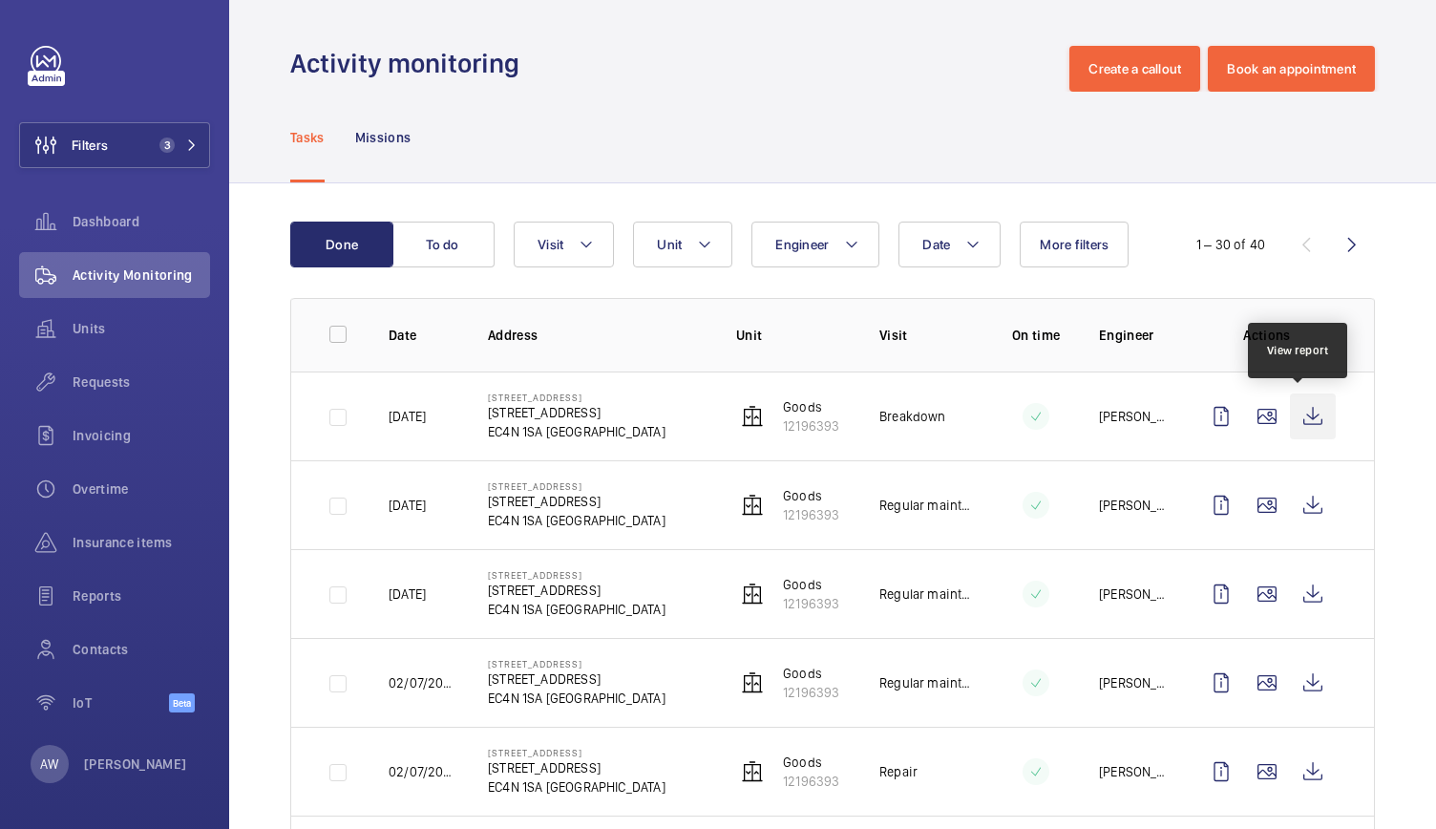
click at [1310, 410] on wm-front-icon-button at bounding box center [1313, 416] width 46 height 46
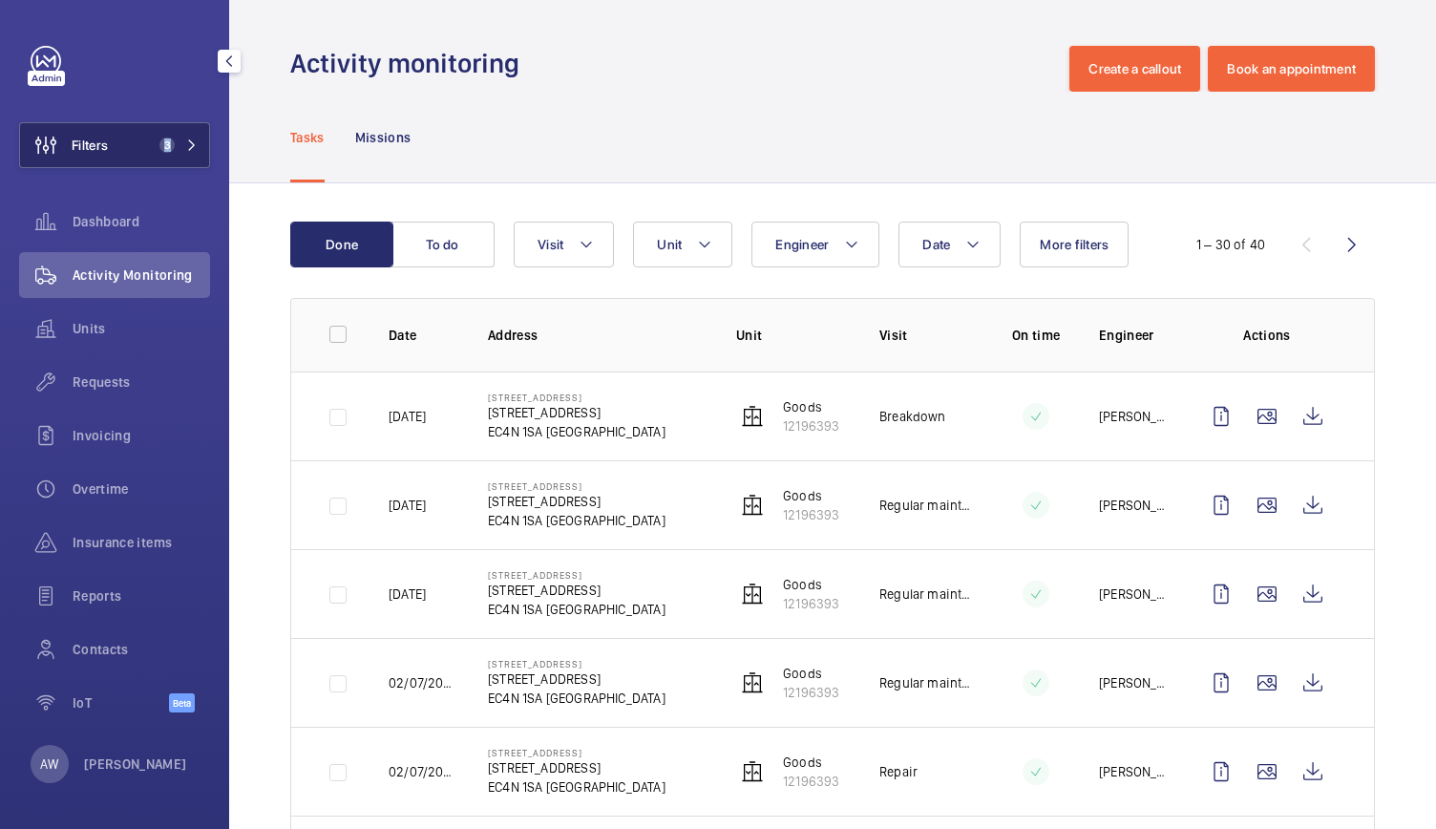
drag, startPoint x: 148, startPoint y: 171, endPoint x: 179, endPoint y: 144, distance: 41.3
click at [179, 144] on div "Filters 3 Dashboard Activity Monitoring Units Requests Invoicing Overtime Insur…" at bounding box center [114, 389] width 191 height 687
click at [179, 144] on span "3" at bounding box center [175, 144] width 46 height 15
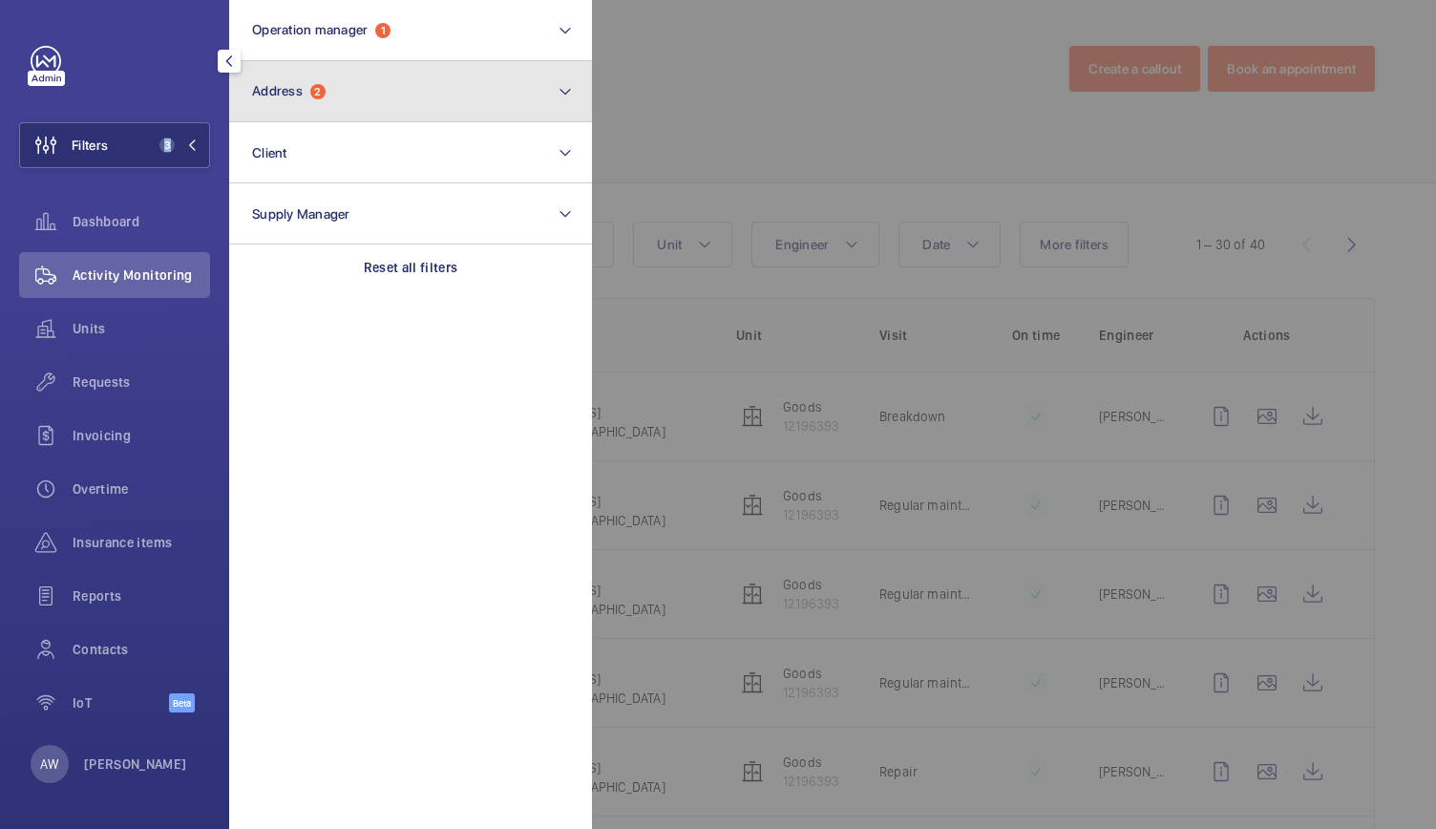
click at [339, 116] on button "Address 2" at bounding box center [410, 91] width 363 height 61
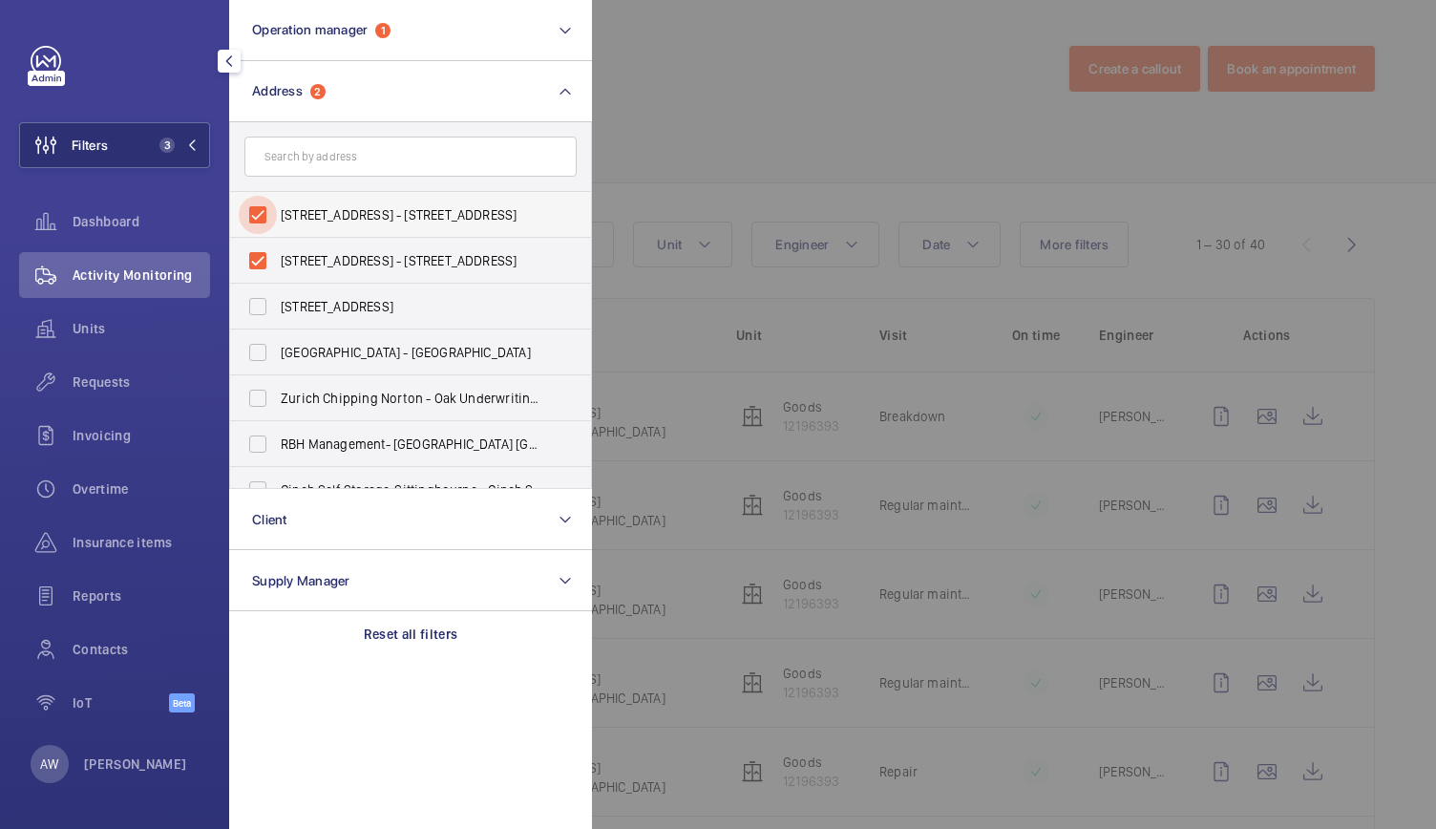
click at [251, 213] on input "[STREET_ADDRESS] - [STREET_ADDRESS]" at bounding box center [258, 215] width 38 height 38
checkbox input "false"
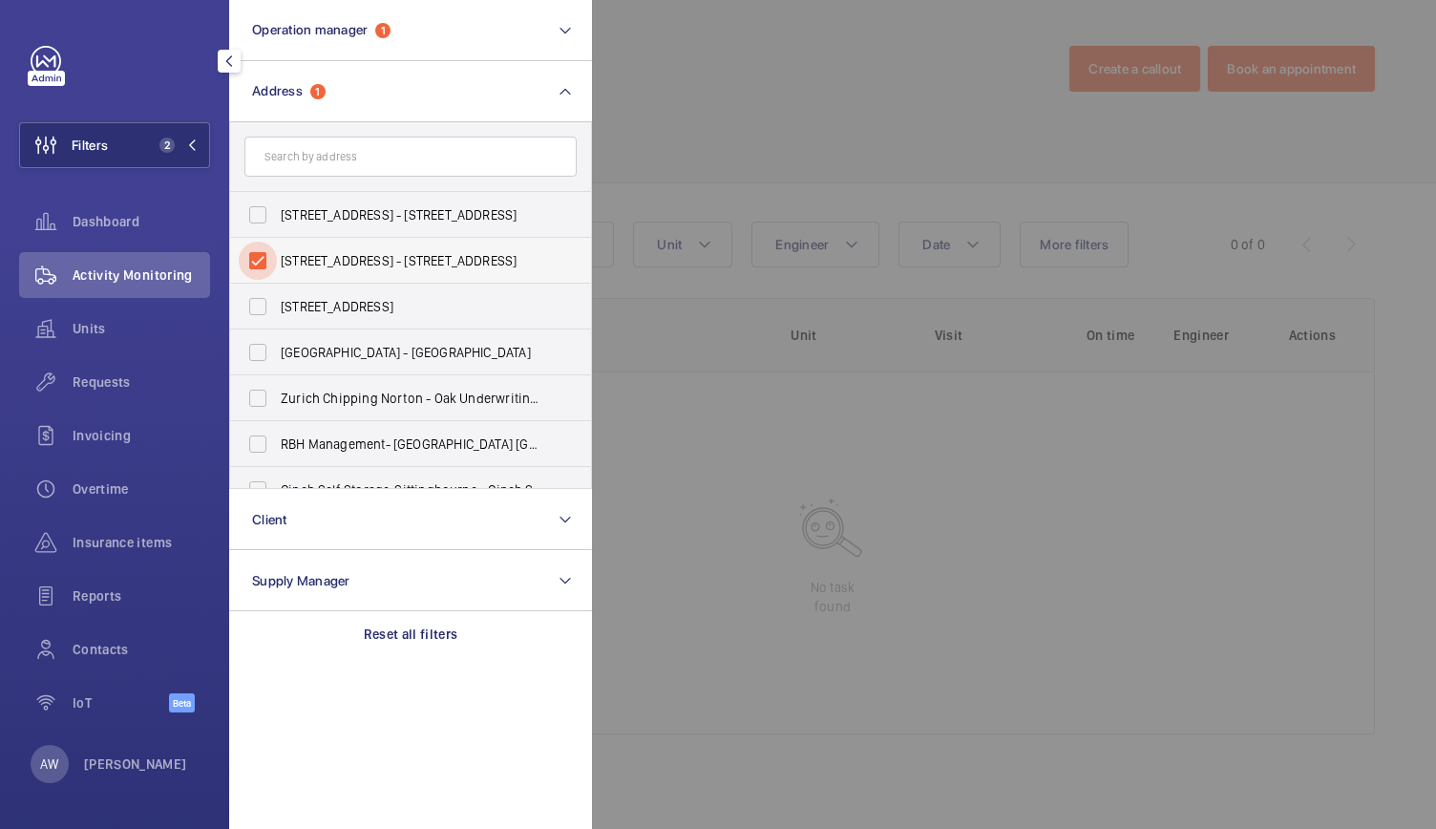
click at [256, 259] on input "[STREET_ADDRESS] - [STREET_ADDRESS]" at bounding box center [258, 260] width 38 height 38
checkbox input "false"
click at [325, 159] on input "text" at bounding box center [410, 156] width 332 height 40
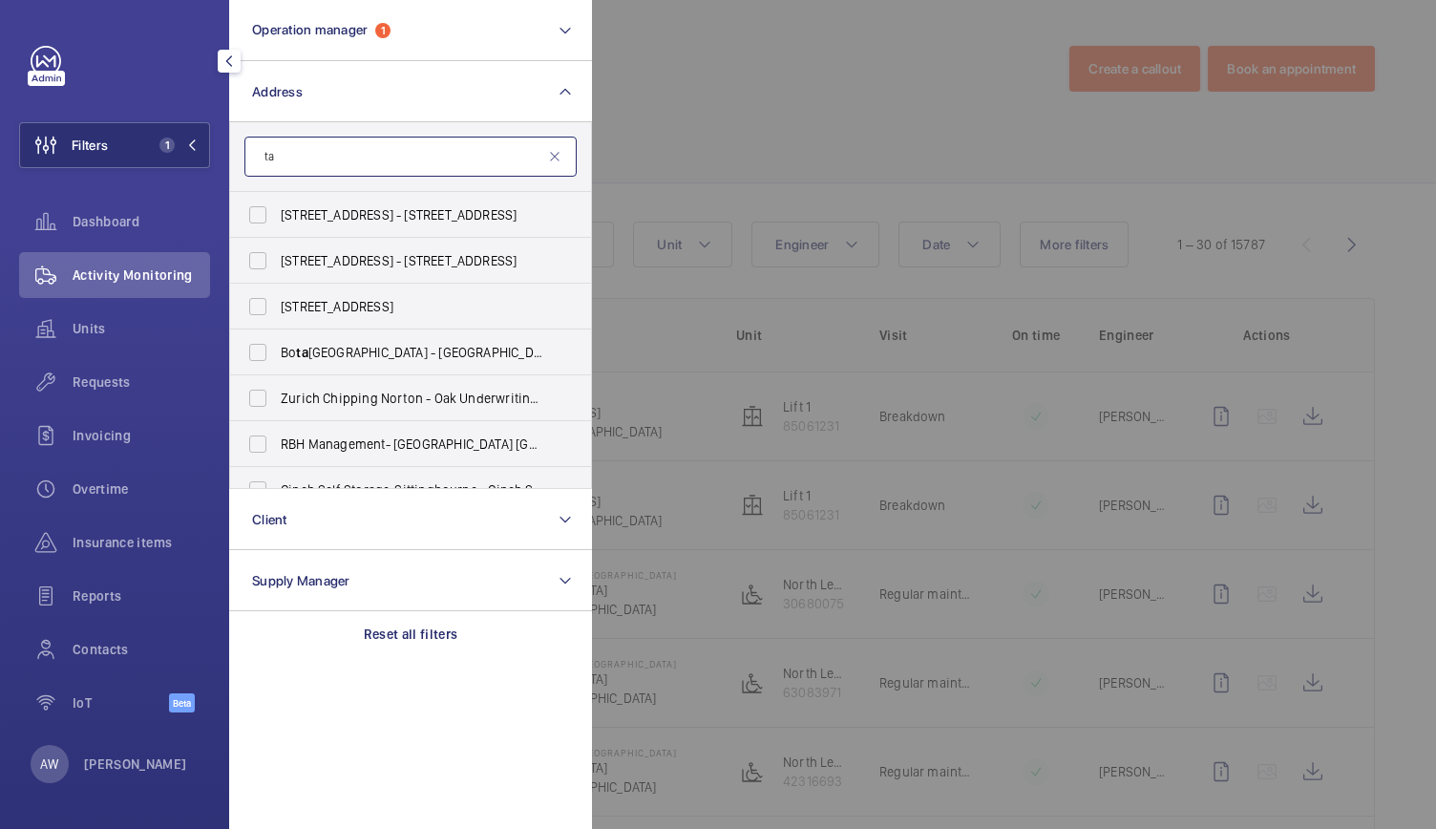
type input "t"
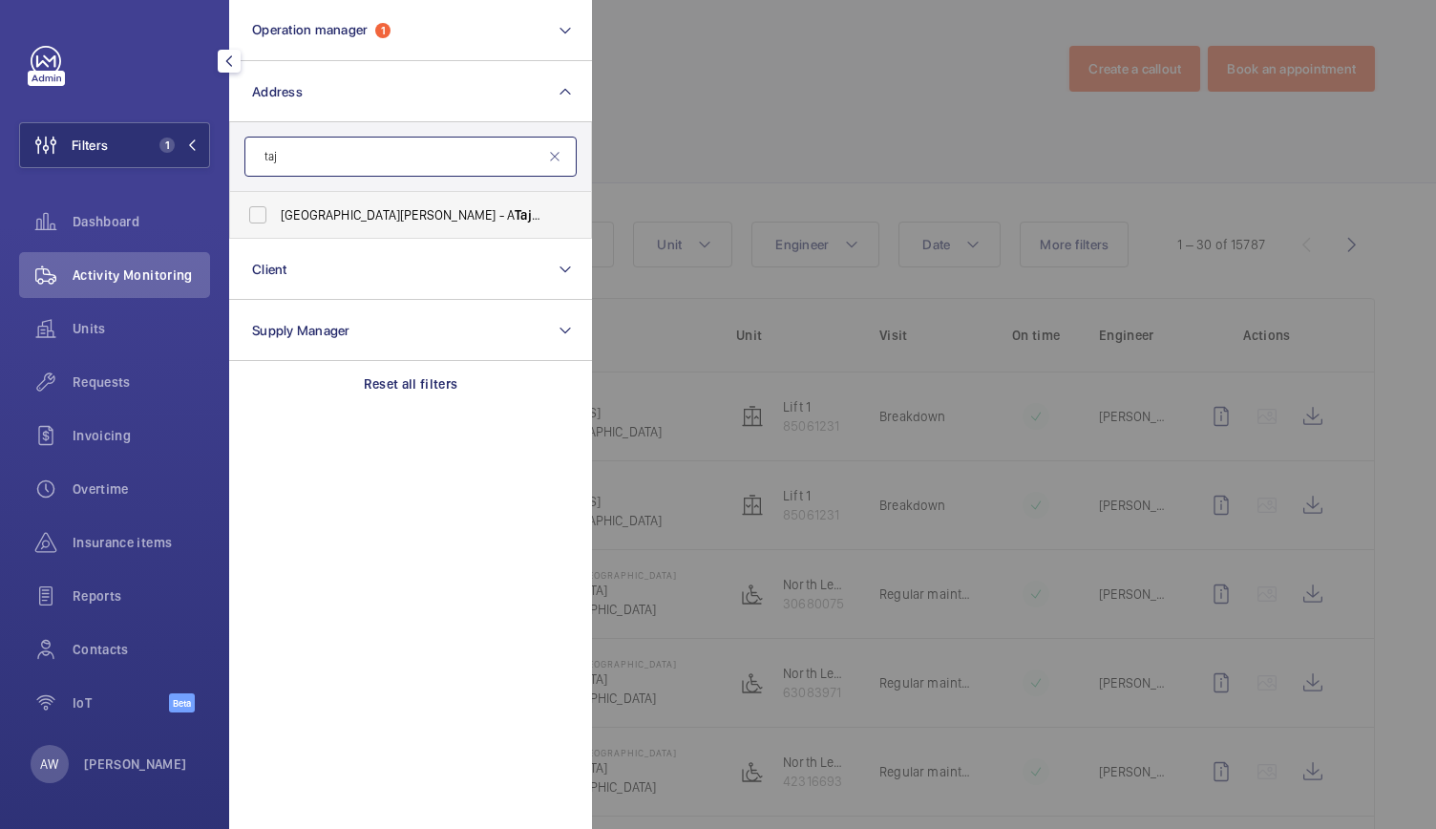
type input "taj"
click at [333, 206] on span "ST JAMES COURT HOTEL - A Taj Hotel, LONDON SW1E 6AF" at bounding box center [412, 214] width 262 height 19
click at [277, 206] on input "ST JAMES COURT HOTEL - A Taj Hotel, LONDON SW1E 6AF" at bounding box center [258, 215] width 38 height 38
checkbox input "true"
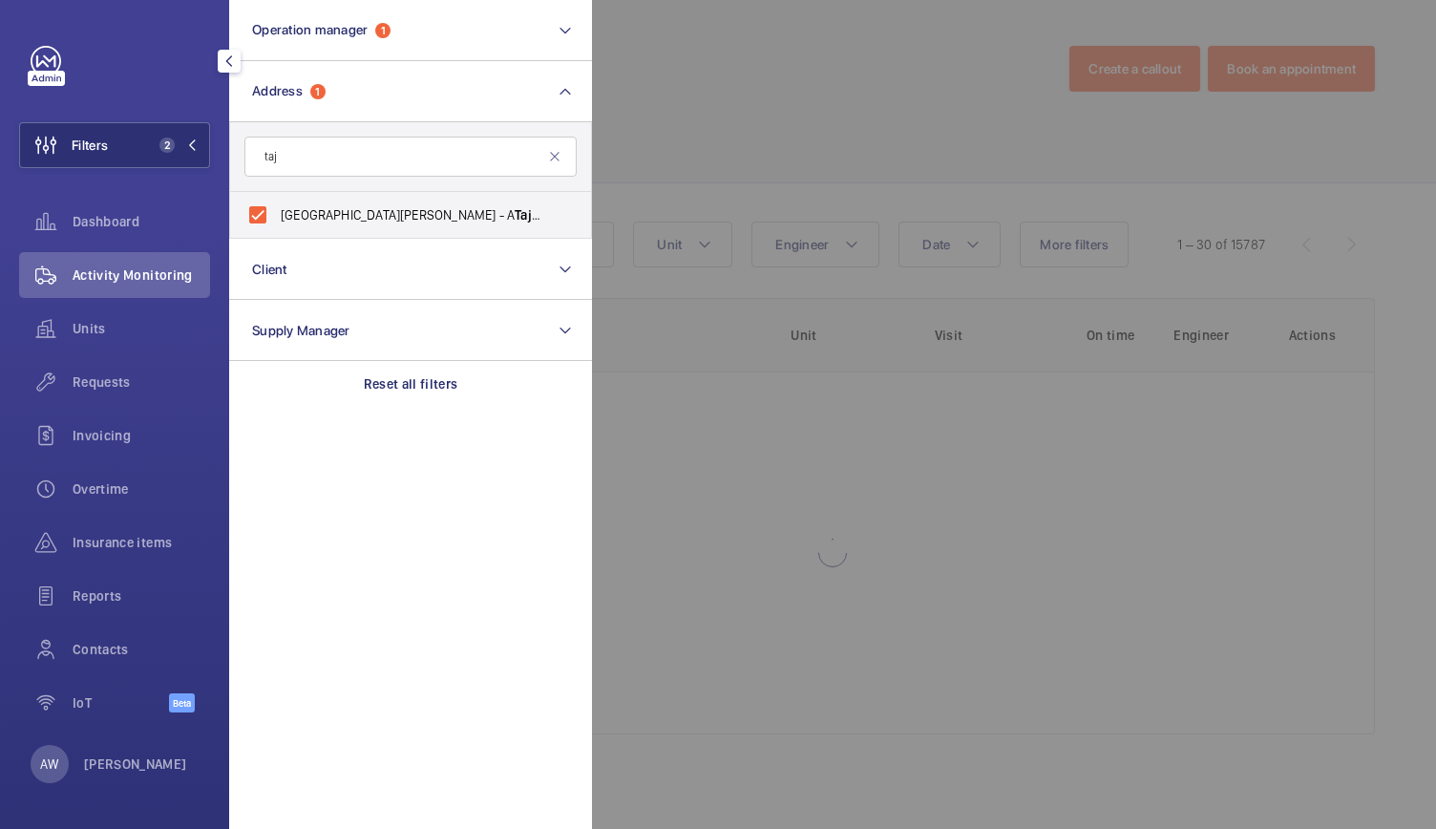
click at [766, 89] on div at bounding box center [1310, 414] width 1436 height 829
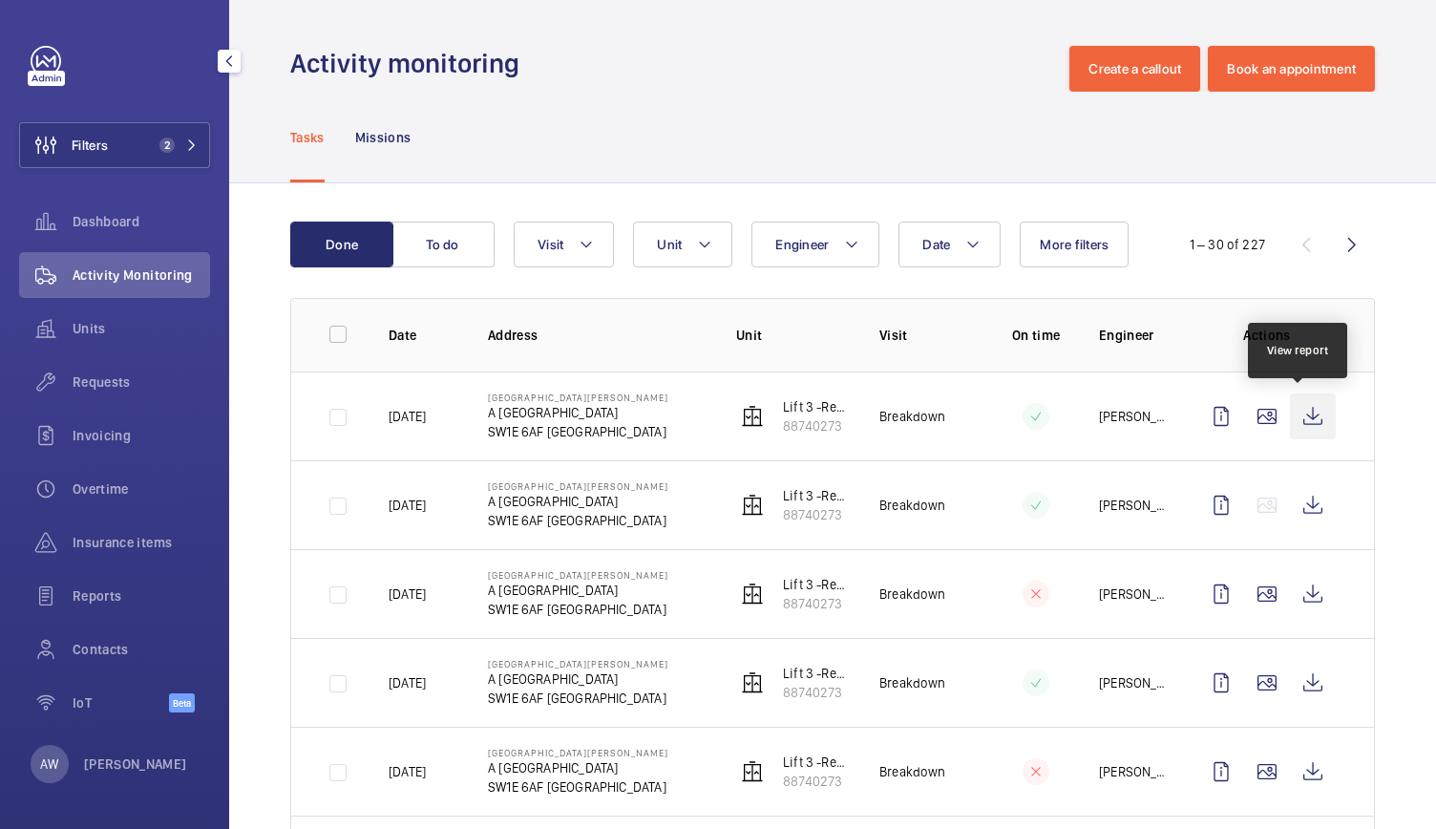
click at [1296, 421] on wm-front-icon-button at bounding box center [1313, 416] width 46 height 46
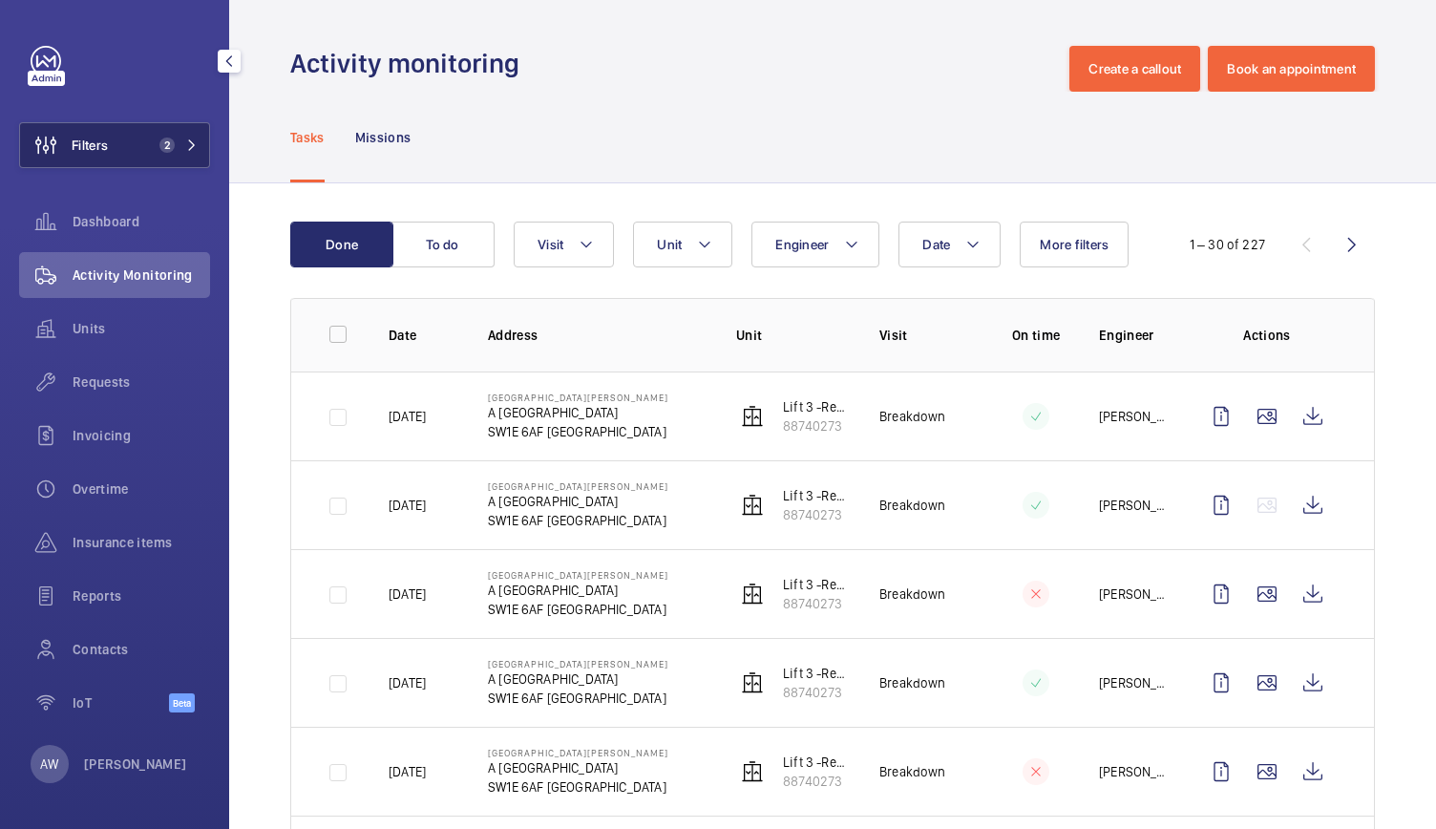
click at [164, 156] on button "Filters 2" at bounding box center [114, 145] width 191 height 46
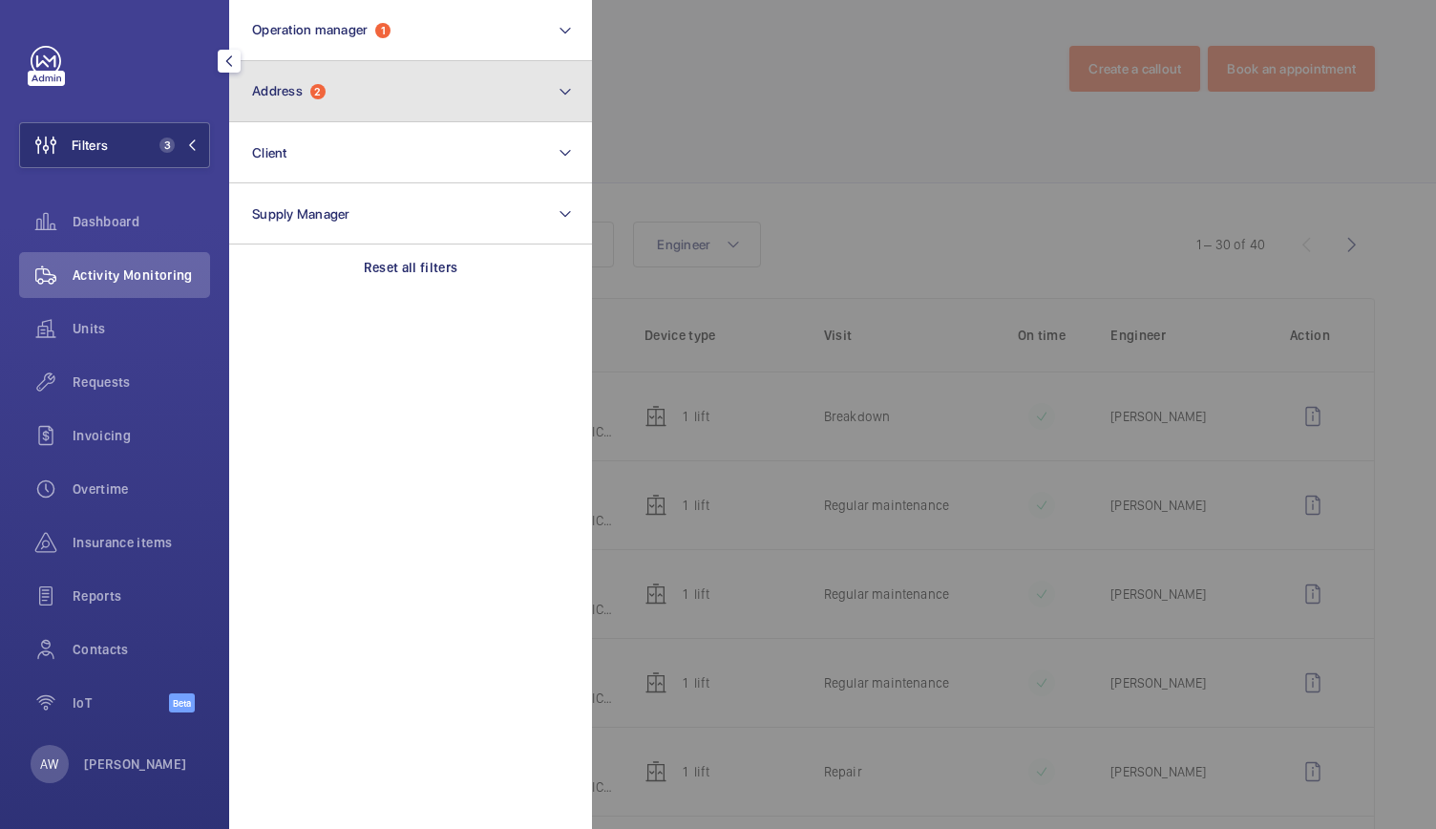
click at [435, 118] on button "Address 2" at bounding box center [410, 91] width 363 height 61
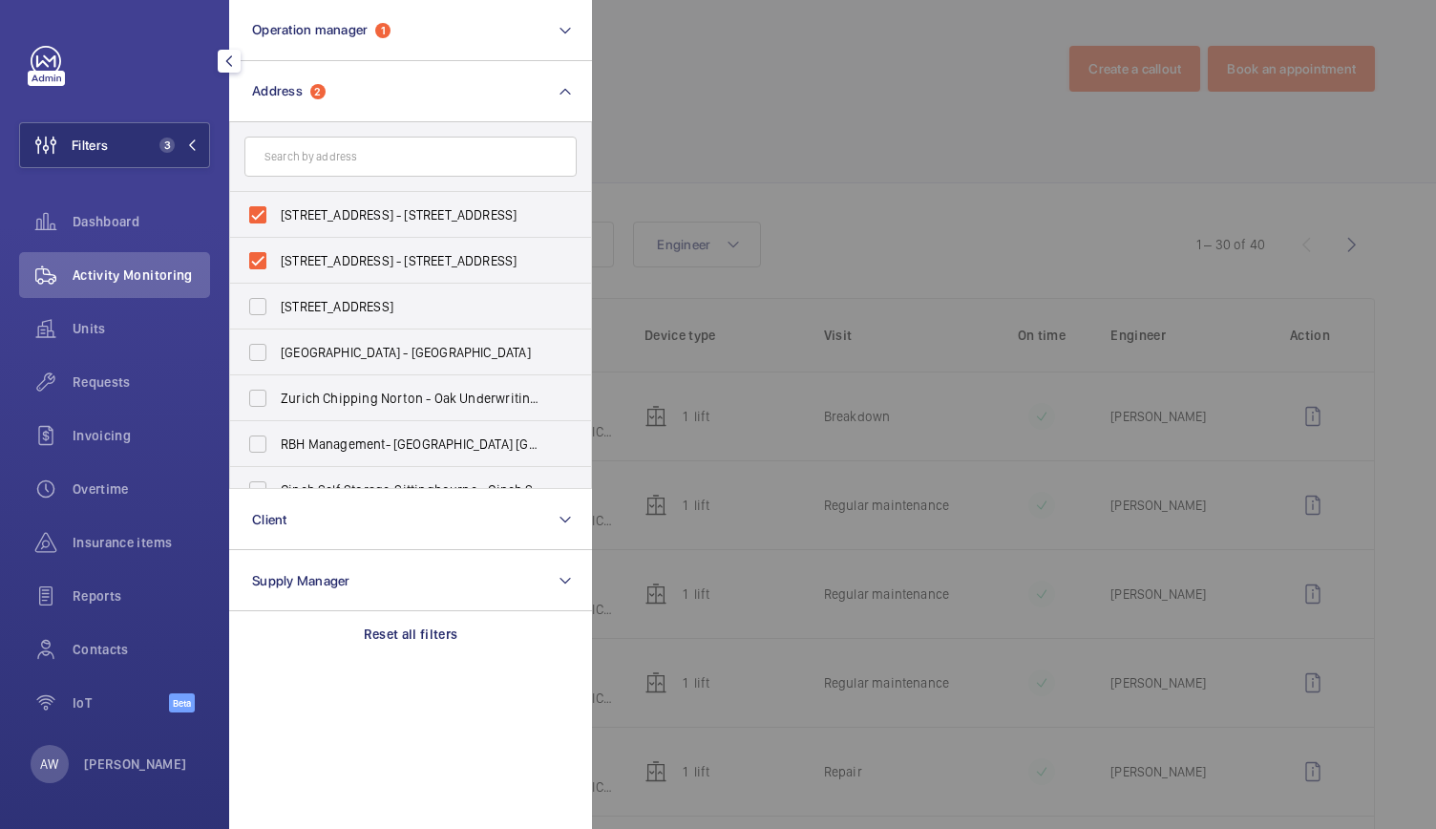
click at [861, 156] on div at bounding box center [1310, 414] width 1436 height 829
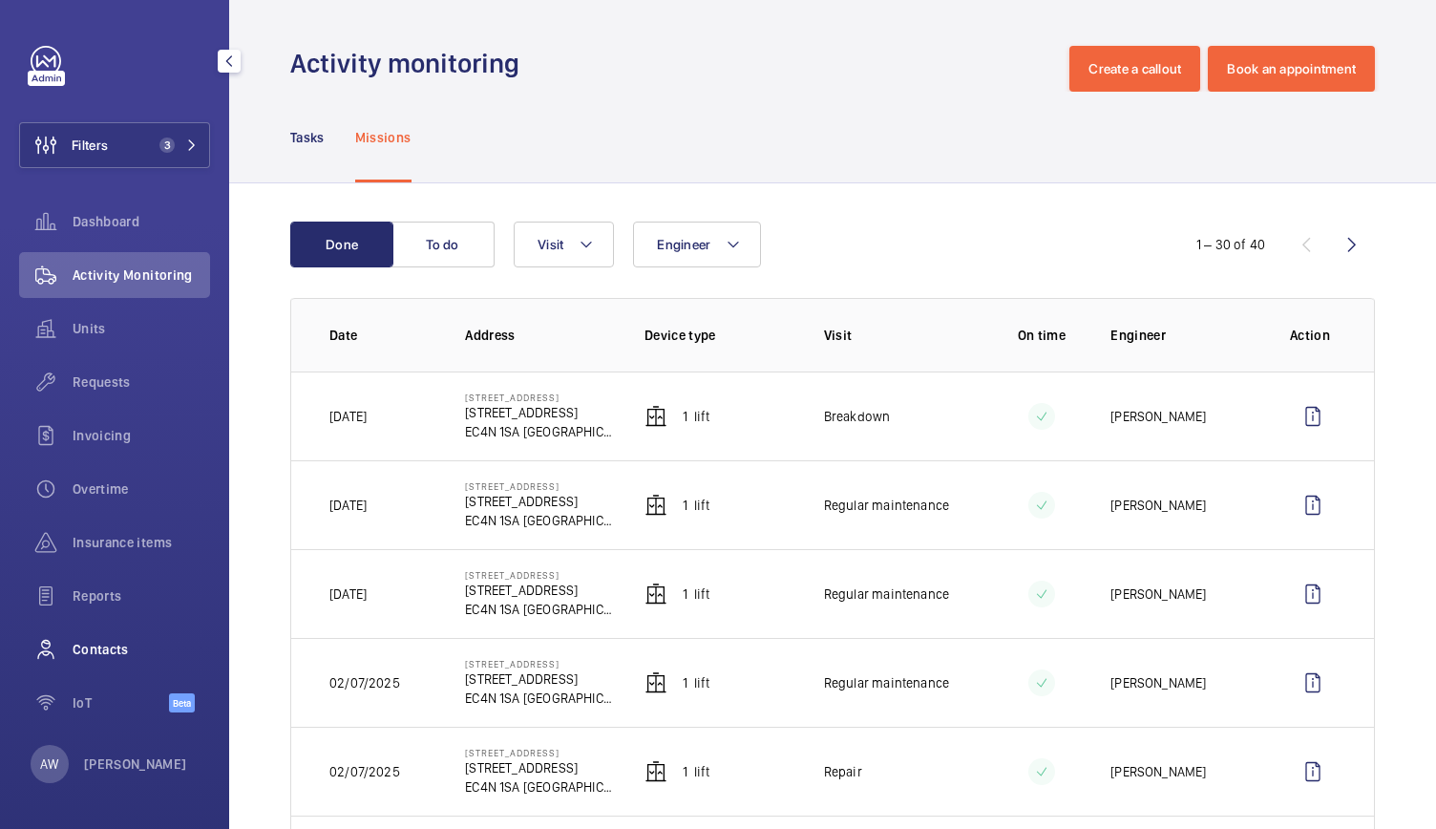
click at [115, 648] on span "Contacts" at bounding box center [141, 649] width 137 height 19
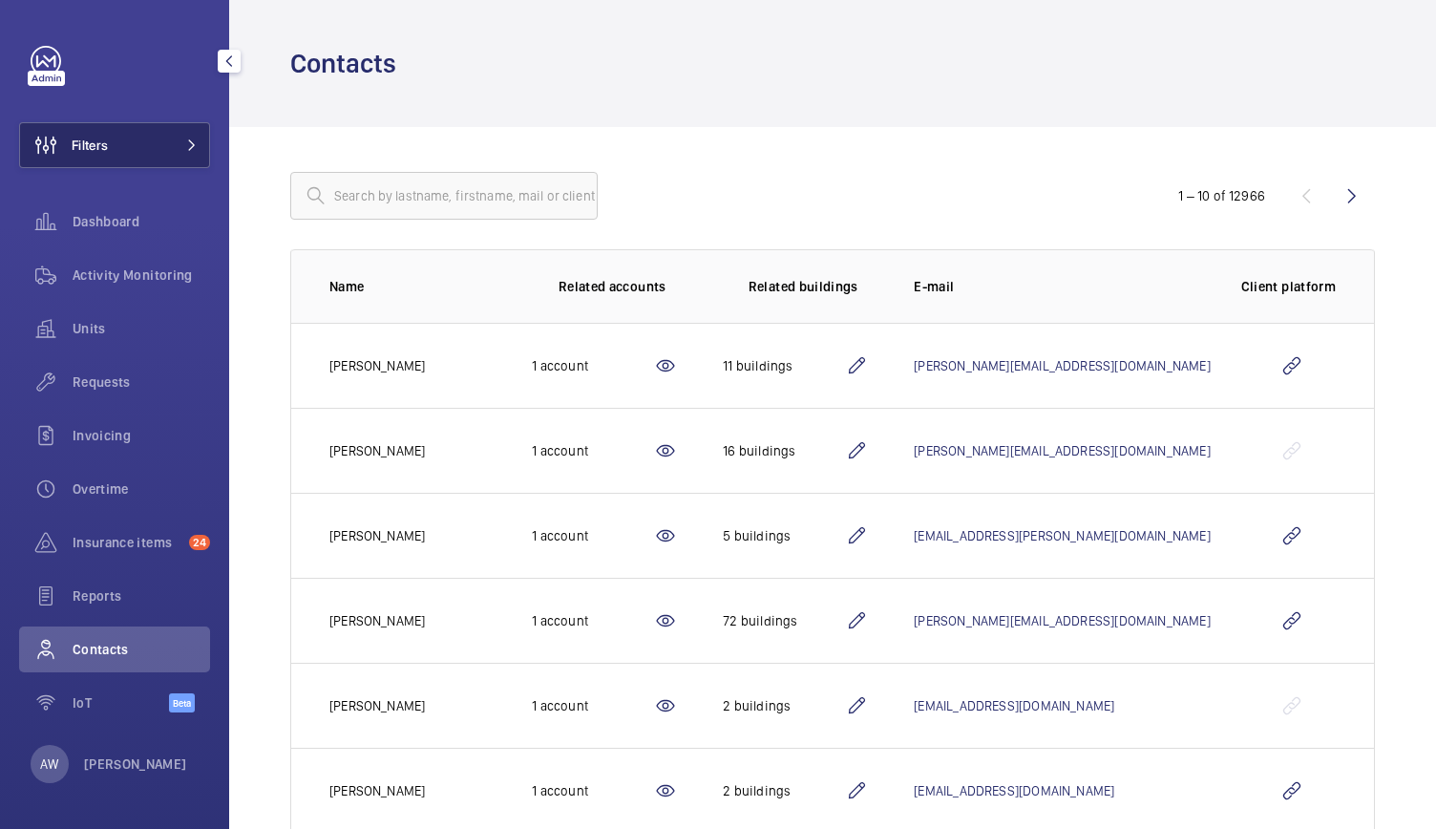
click at [91, 123] on span "Filters" at bounding box center [64, 145] width 88 height 46
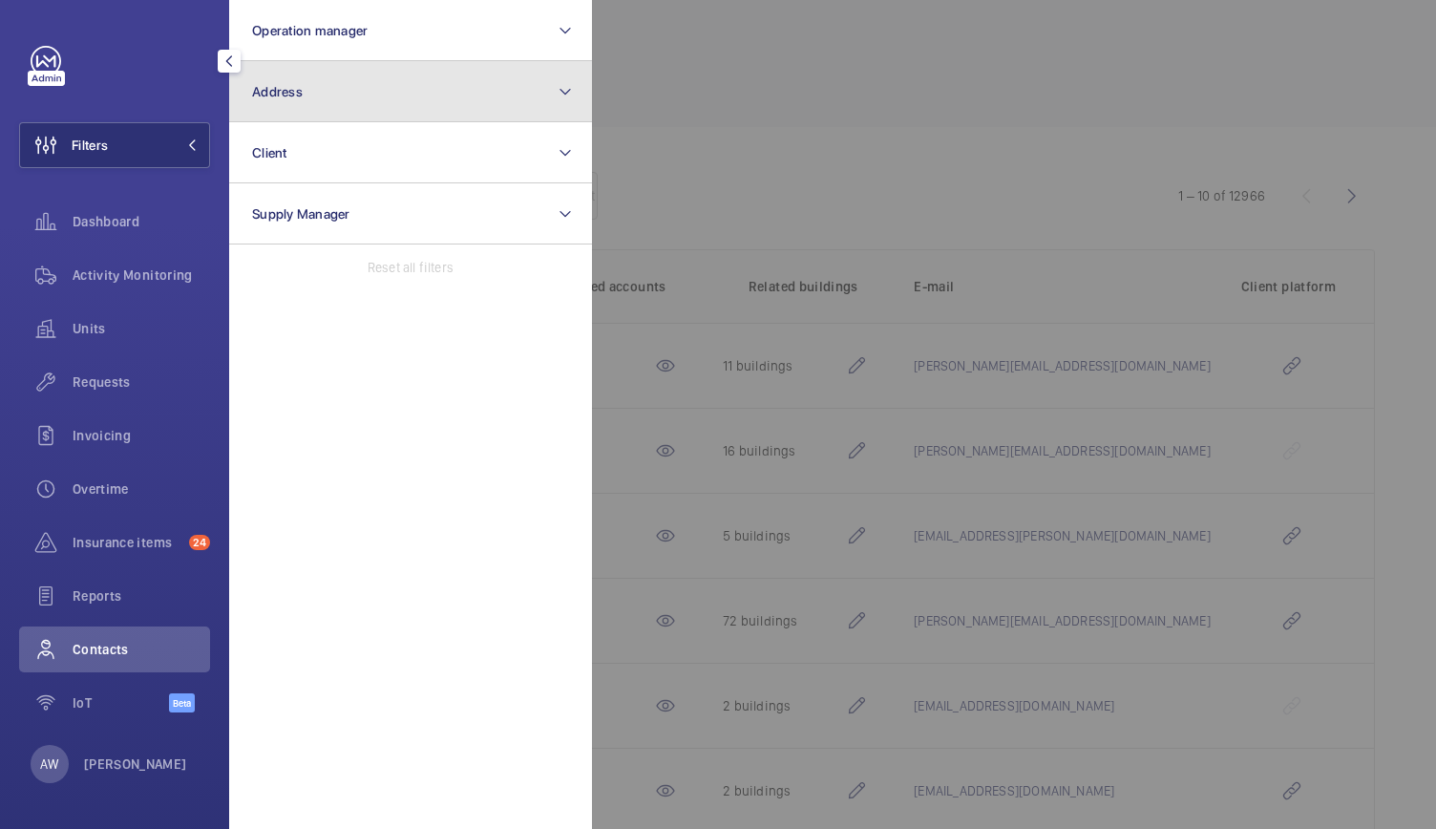
click at [256, 90] on span "Address" at bounding box center [277, 91] width 51 height 15
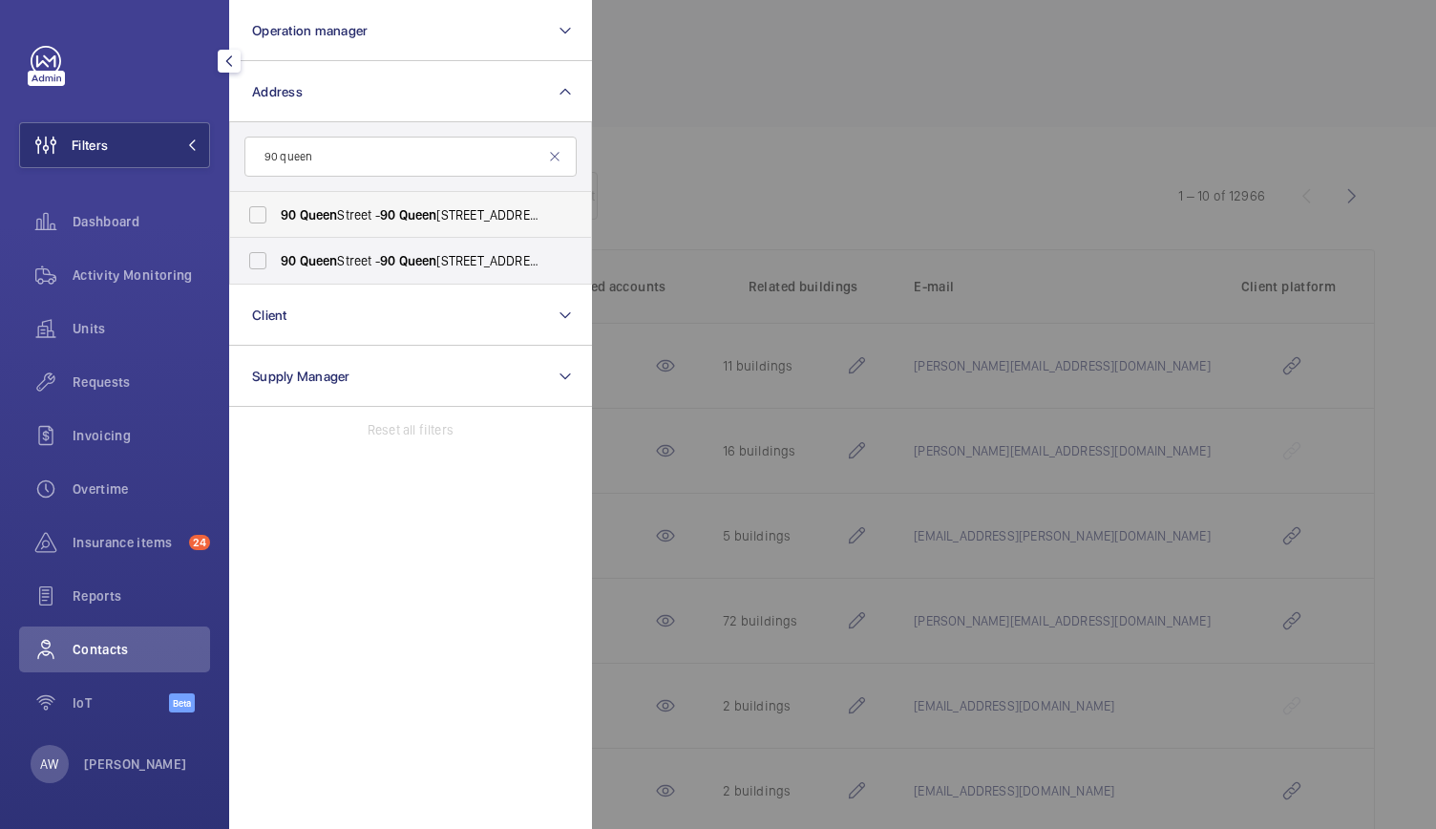
type input "90 queen"
click at [369, 230] on label "[STREET_ADDRESS] - [STREET_ADDRESS]" at bounding box center [396, 215] width 332 height 46
click at [277, 230] on input "[STREET_ADDRESS] - [STREET_ADDRESS]" at bounding box center [258, 215] width 38 height 38
checkbox input "true"
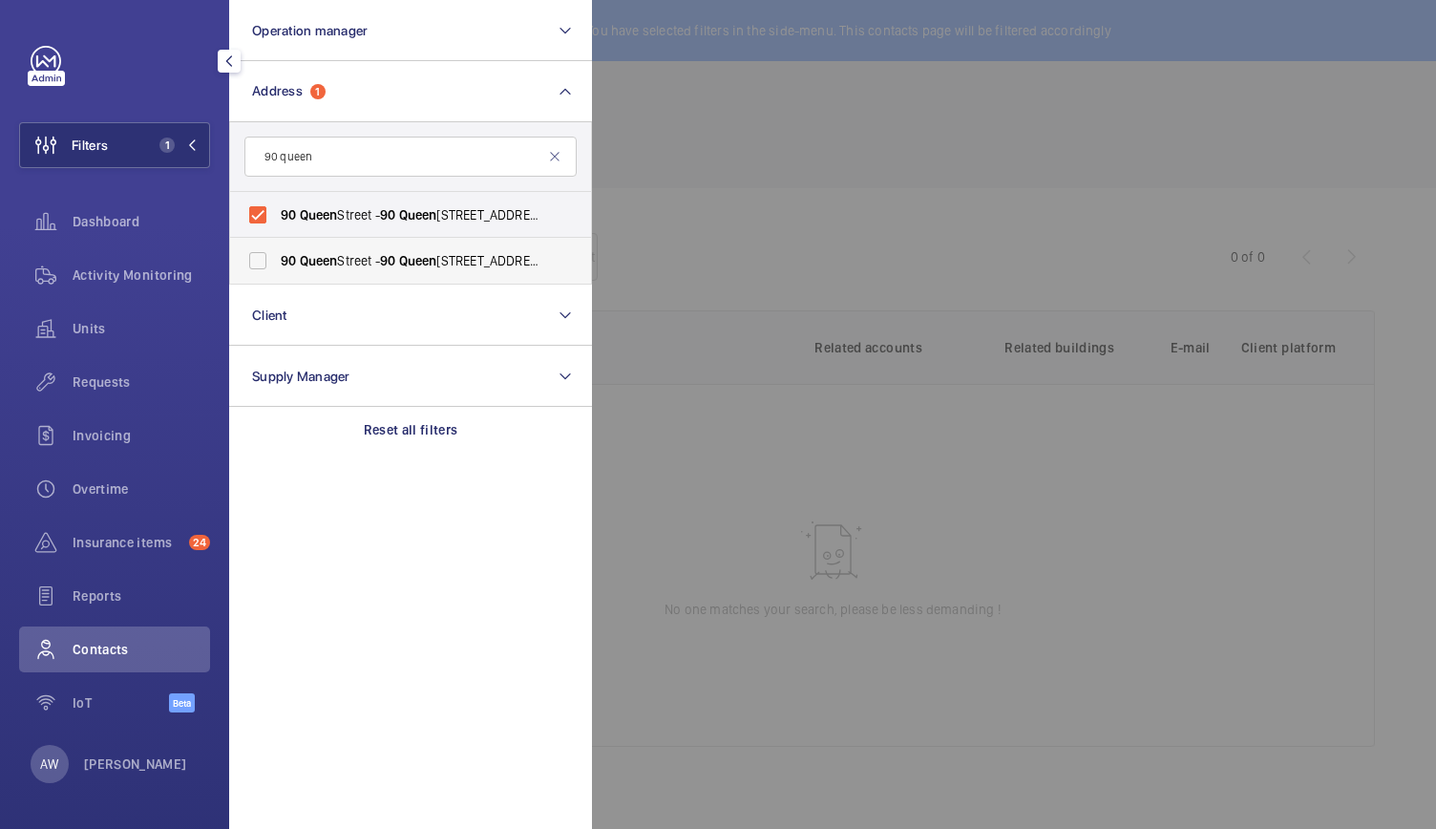
click at [384, 257] on span "[STREET_ADDRESS] - [STREET_ADDRESS]" at bounding box center [412, 260] width 262 height 19
click at [277, 257] on input "[STREET_ADDRESS] - [STREET_ADDRESS]" at bounding box center [258, 260] width 38 height 38
checkbox input "true"
click at [732, 111] on div at bounding box center [1310, 414] width 1436 height 829
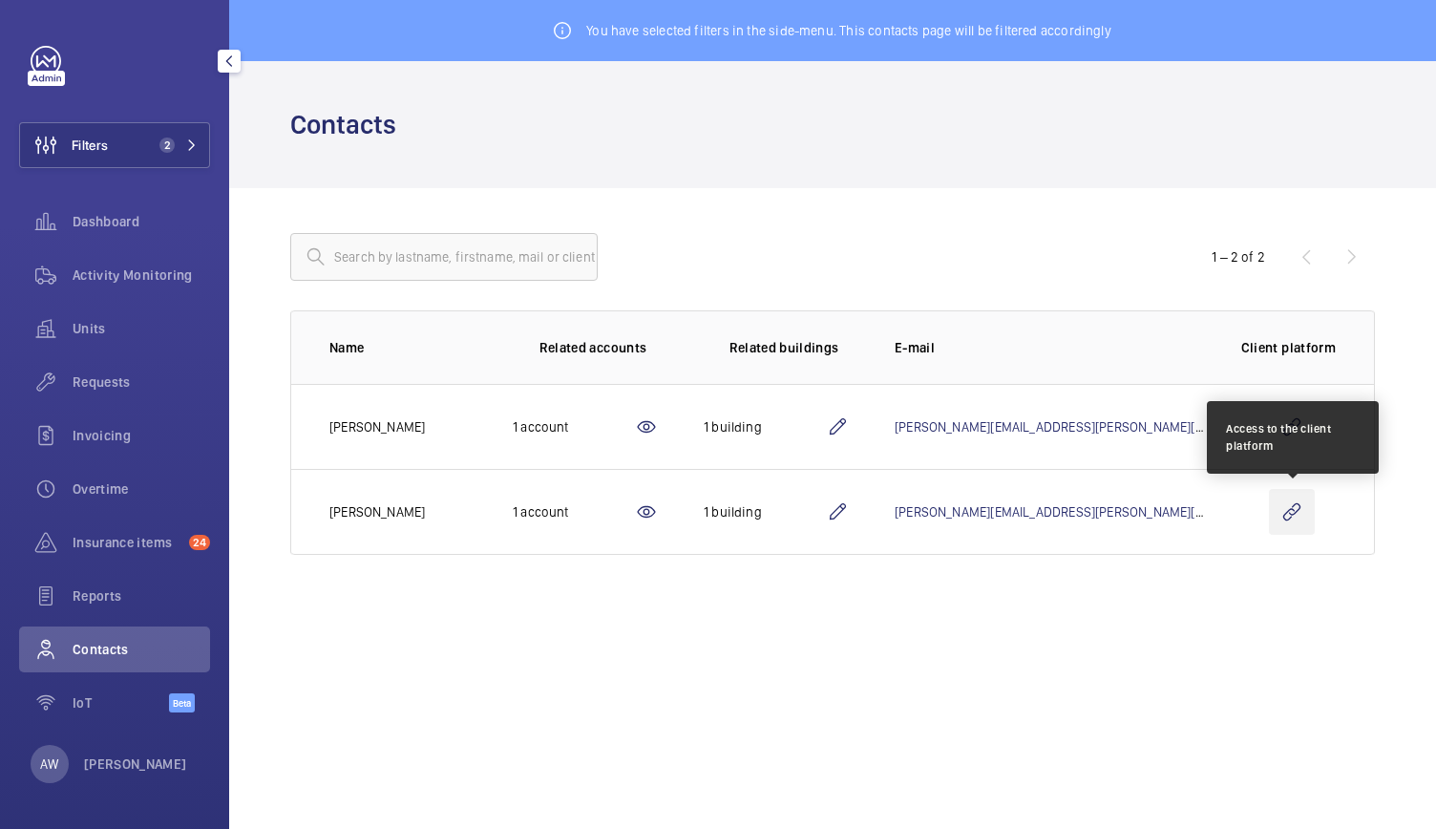
click at [1300, 497] on wm-front-icon-button at bounding box center [1292, 512] width 46 height 46
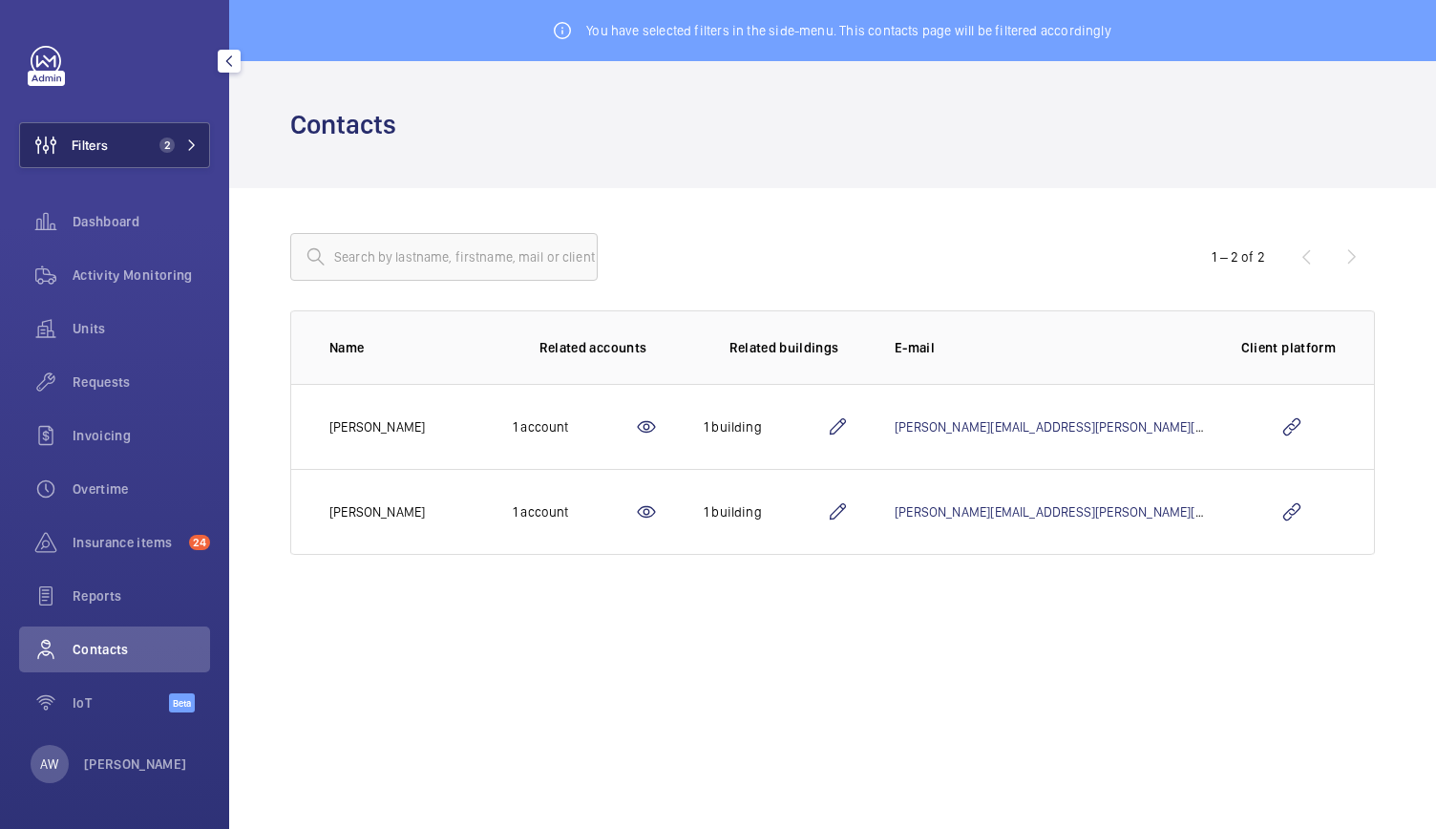
click at [160, 150] on span "2" at bounding box center [163, 144] width 23 height 15
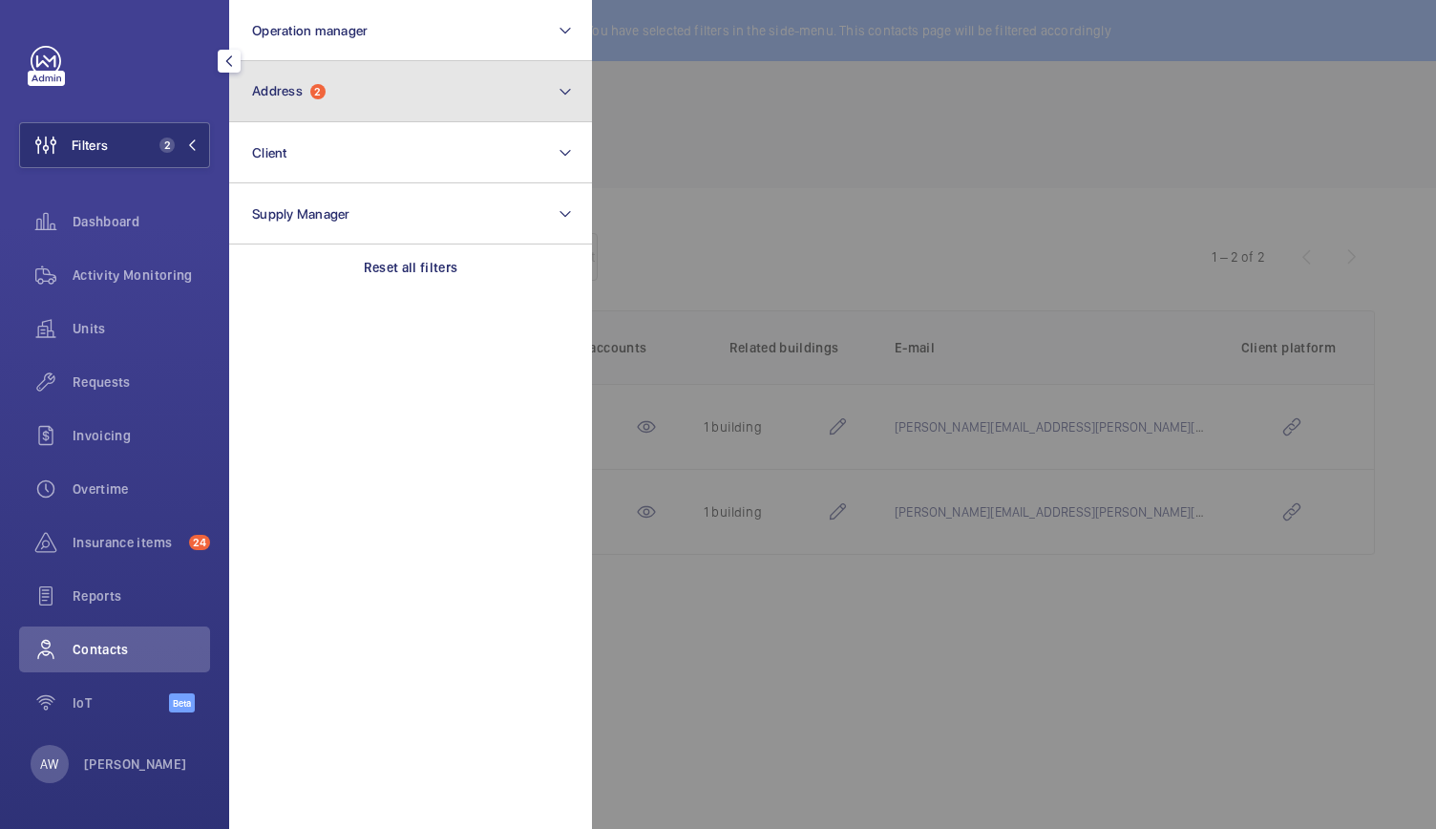
click at [362, 106] on button "Address 2" at bounding box center [410, 91] width 363 height 61
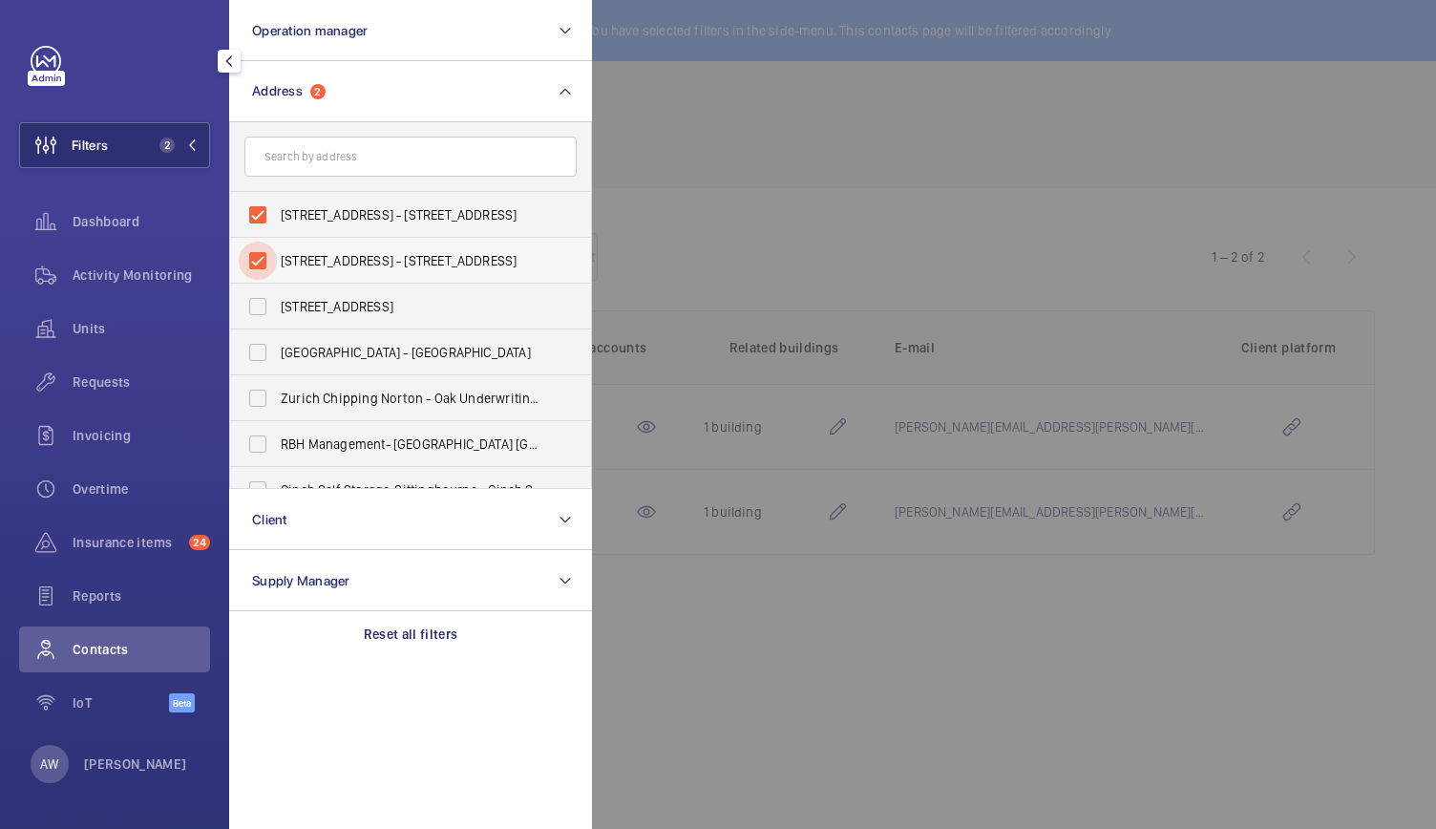
click at [252, 252] on input "[STREET_ADDRESS] - [STREET_ADDRESS]" at bounding box center [258, 260] width 38 height 38
checkbox input "false"
click at [254, 226] on input "[STREET_ADDRESS] - [STREET_ADDRESS]" at bounding box center [258, 215] width 38 height 38
checkbox input "false"
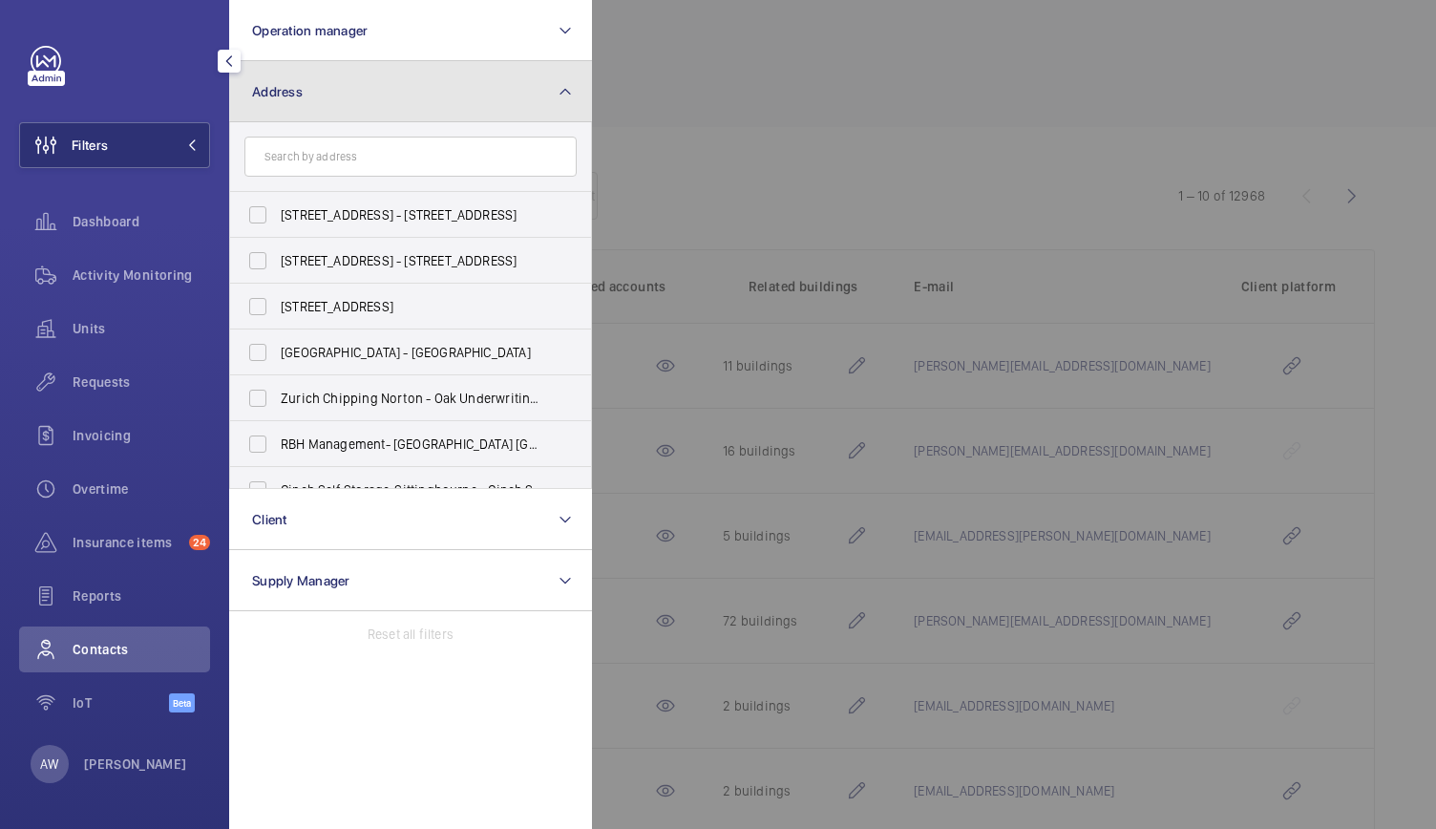
click at [292, 61] on button "Address" at bounding box center [410, 91] width 363 height 61
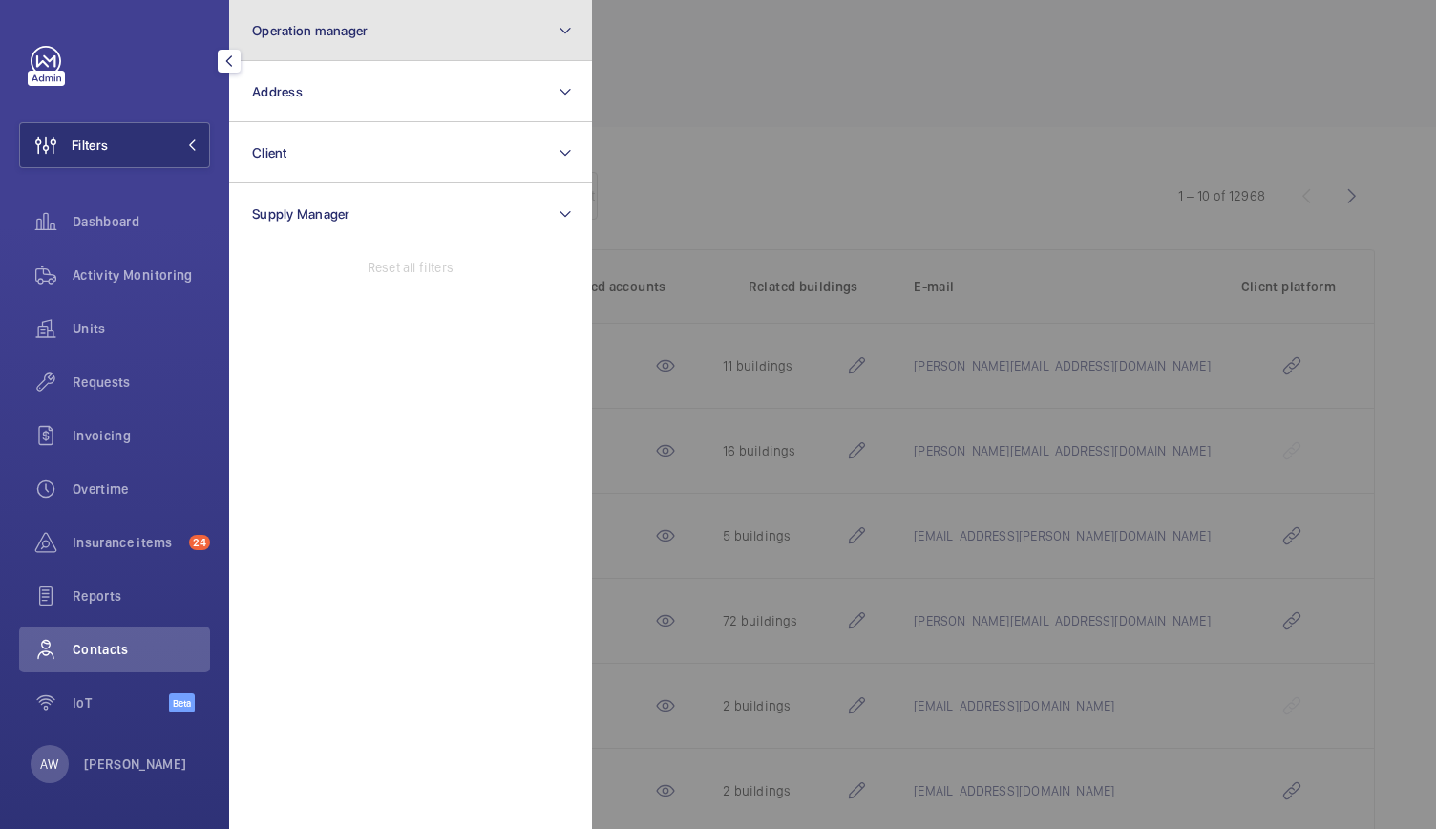
click at [298, 47] on button "Operation manager" at bounding box center [410, 30] width 363 height 61
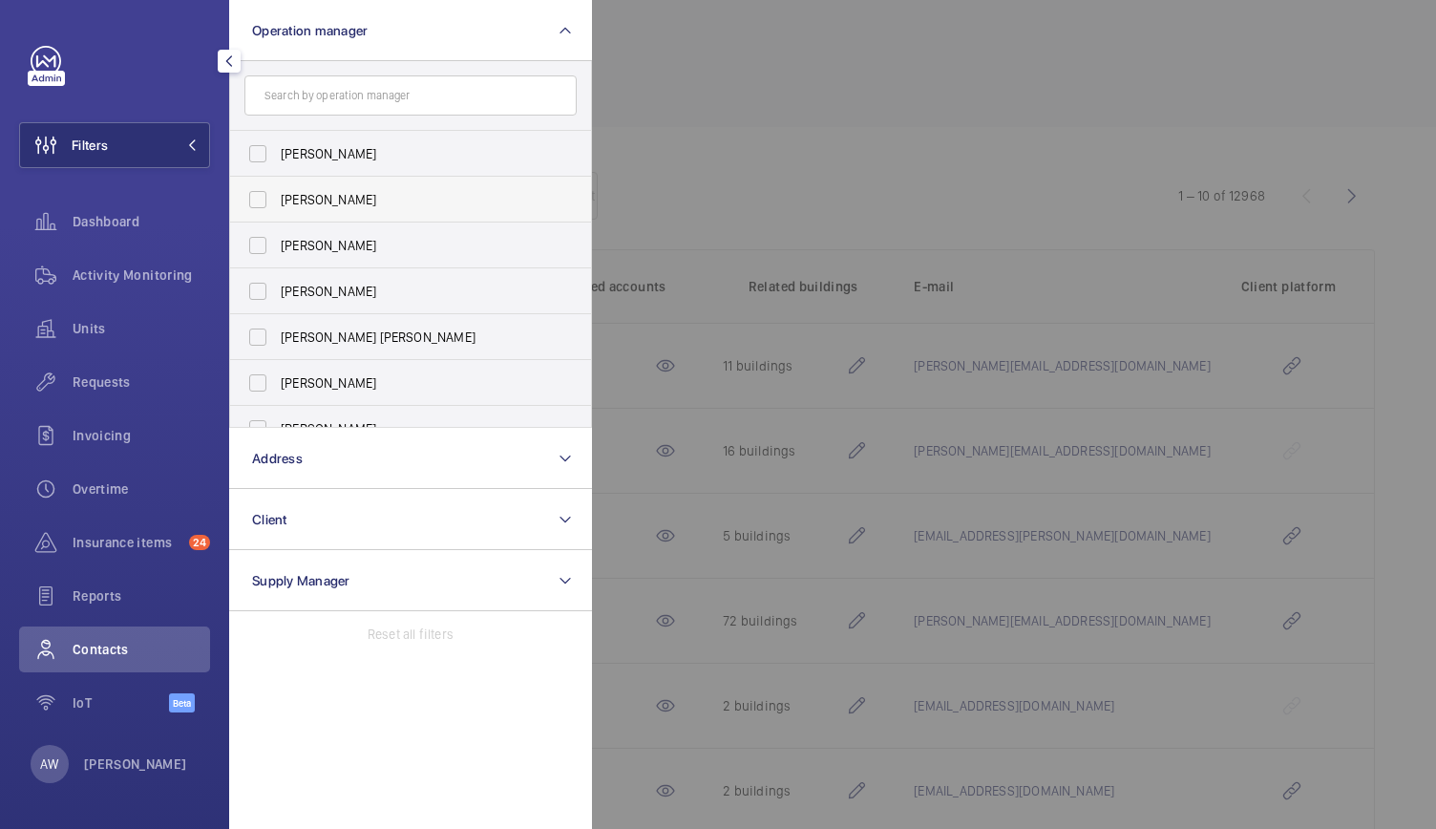
scroll to position [71, 0]
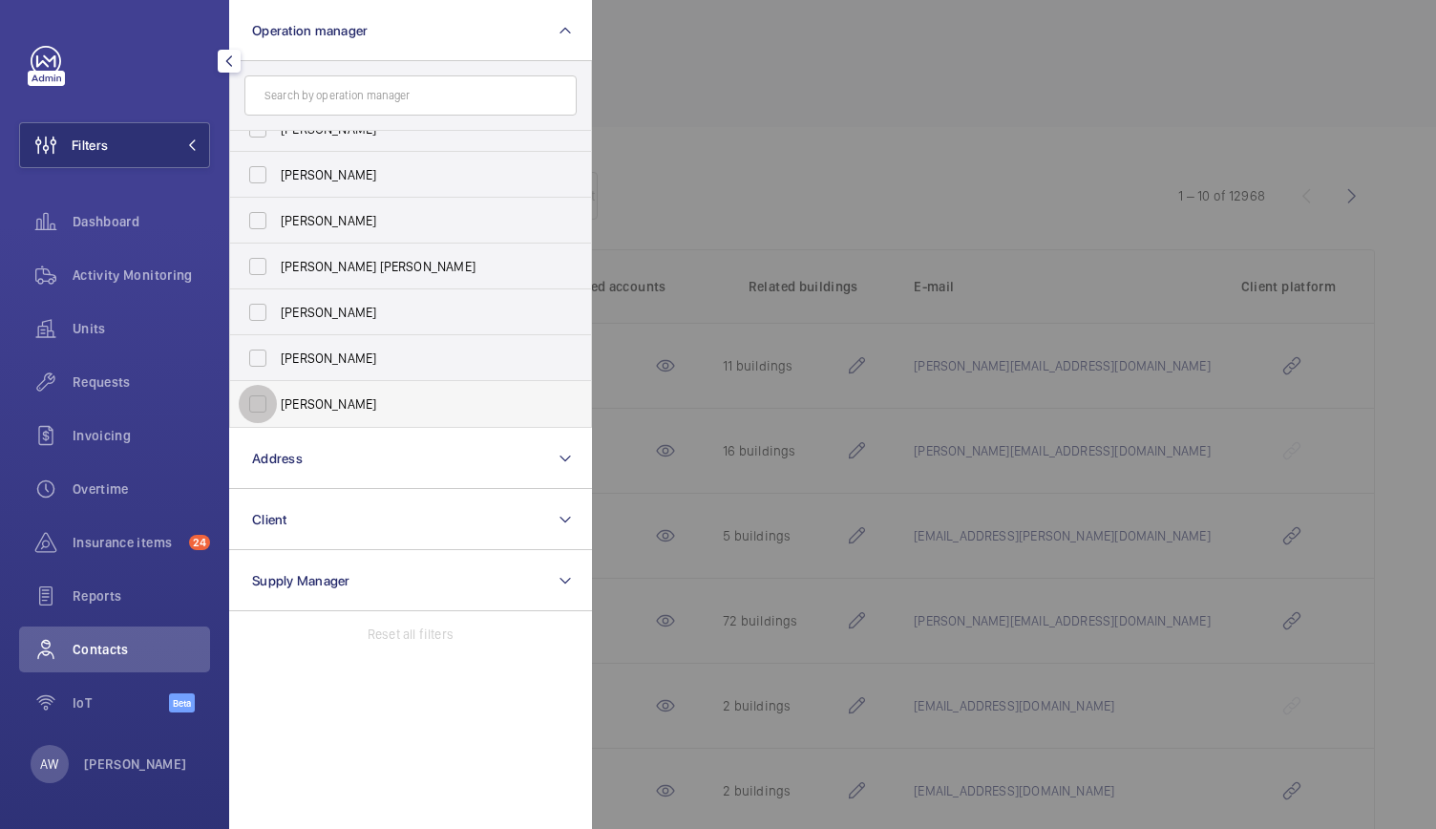
click at [258, 419] on input "[PERSON_NAME]" at bounding box center [258, 404] width 38 height 38
checkbox input "true"
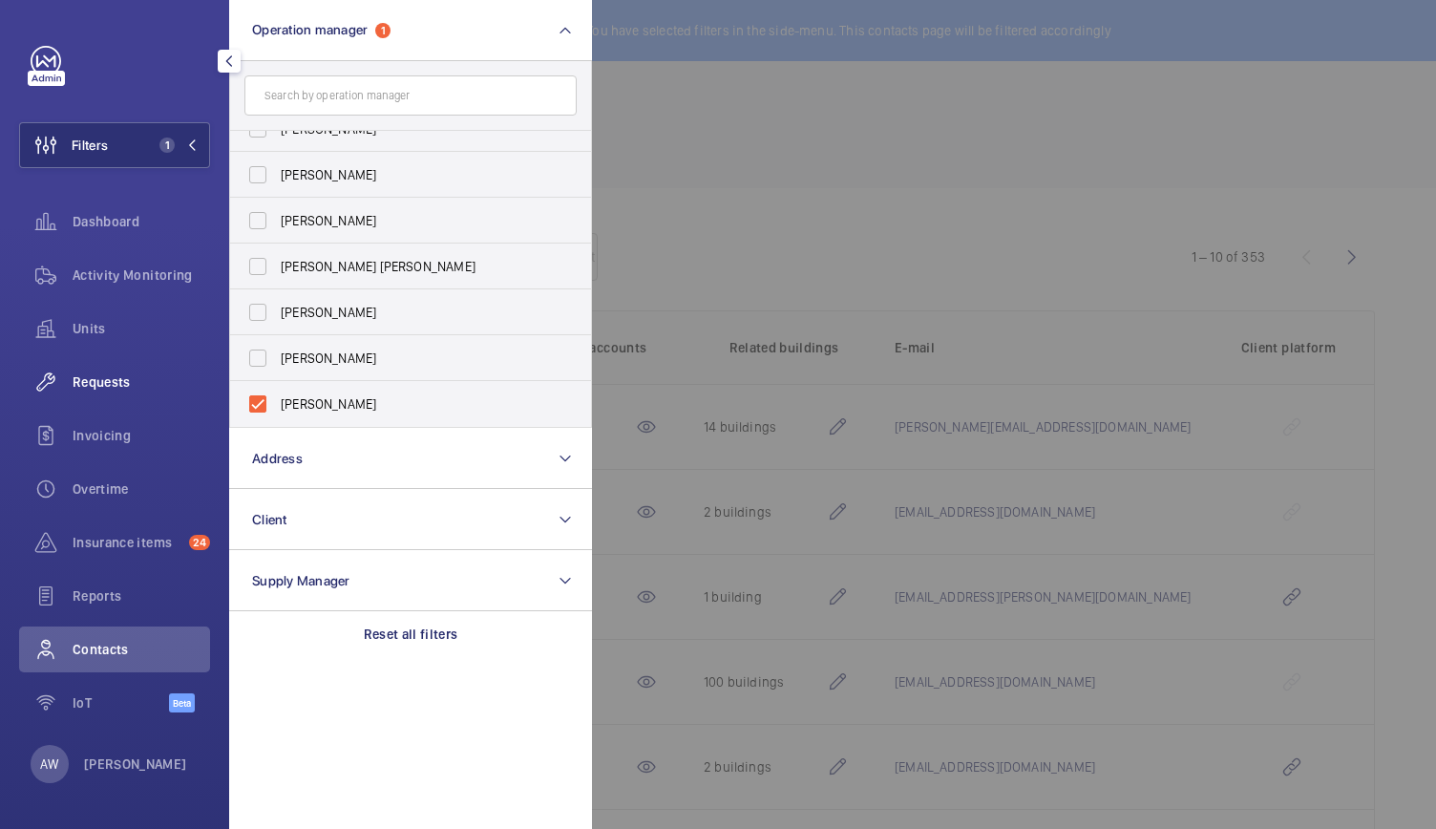
click at [96, 369] on div "Requests" at bounding box center [114, 382] width 191 height 46
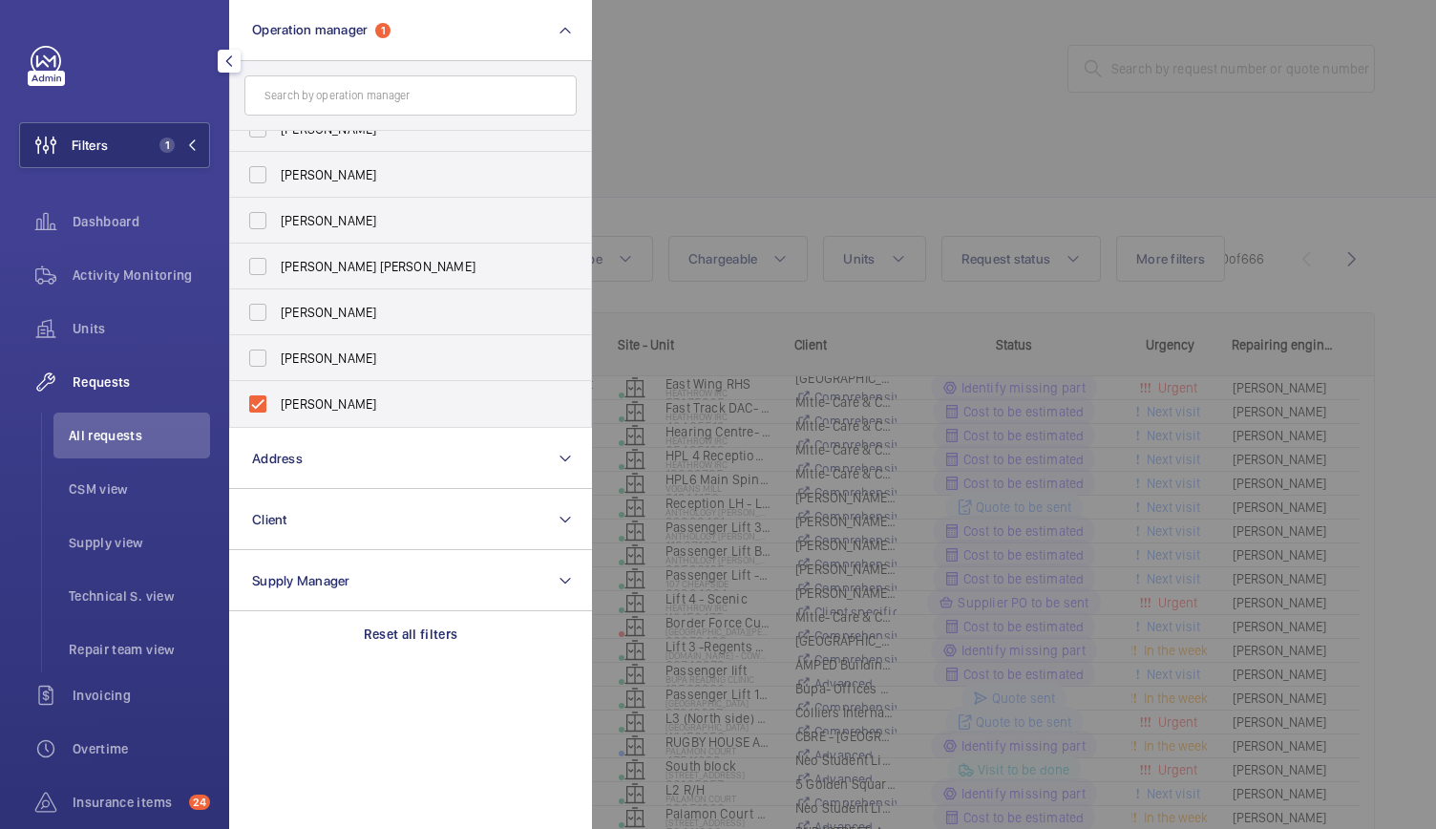
click at [811, 146] on div at bounding box center [1310, 414] width 1436 height 829
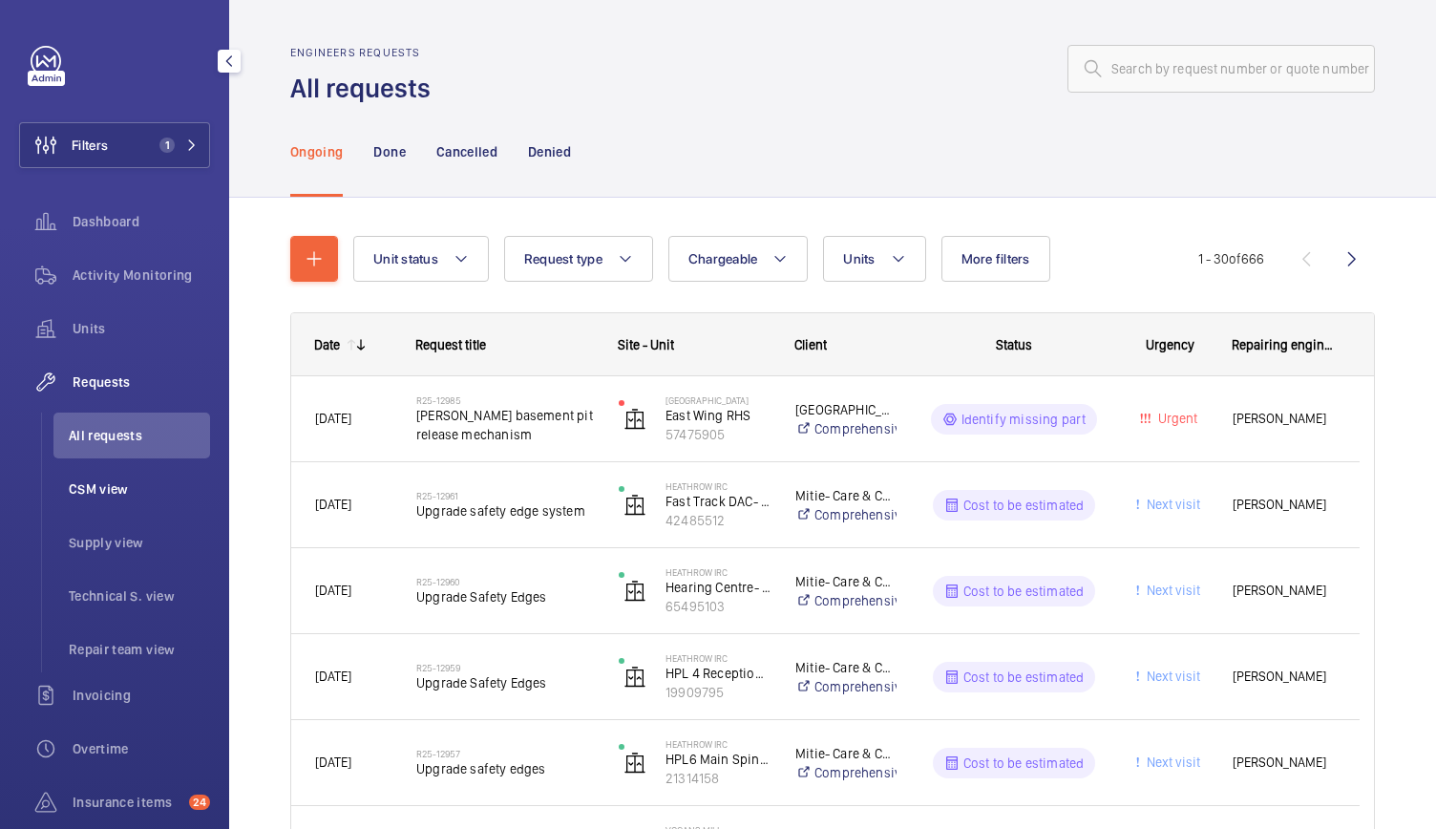
click at [97, 491] on span "CSM view" at bounding box center [139, 488] width 141 height 19
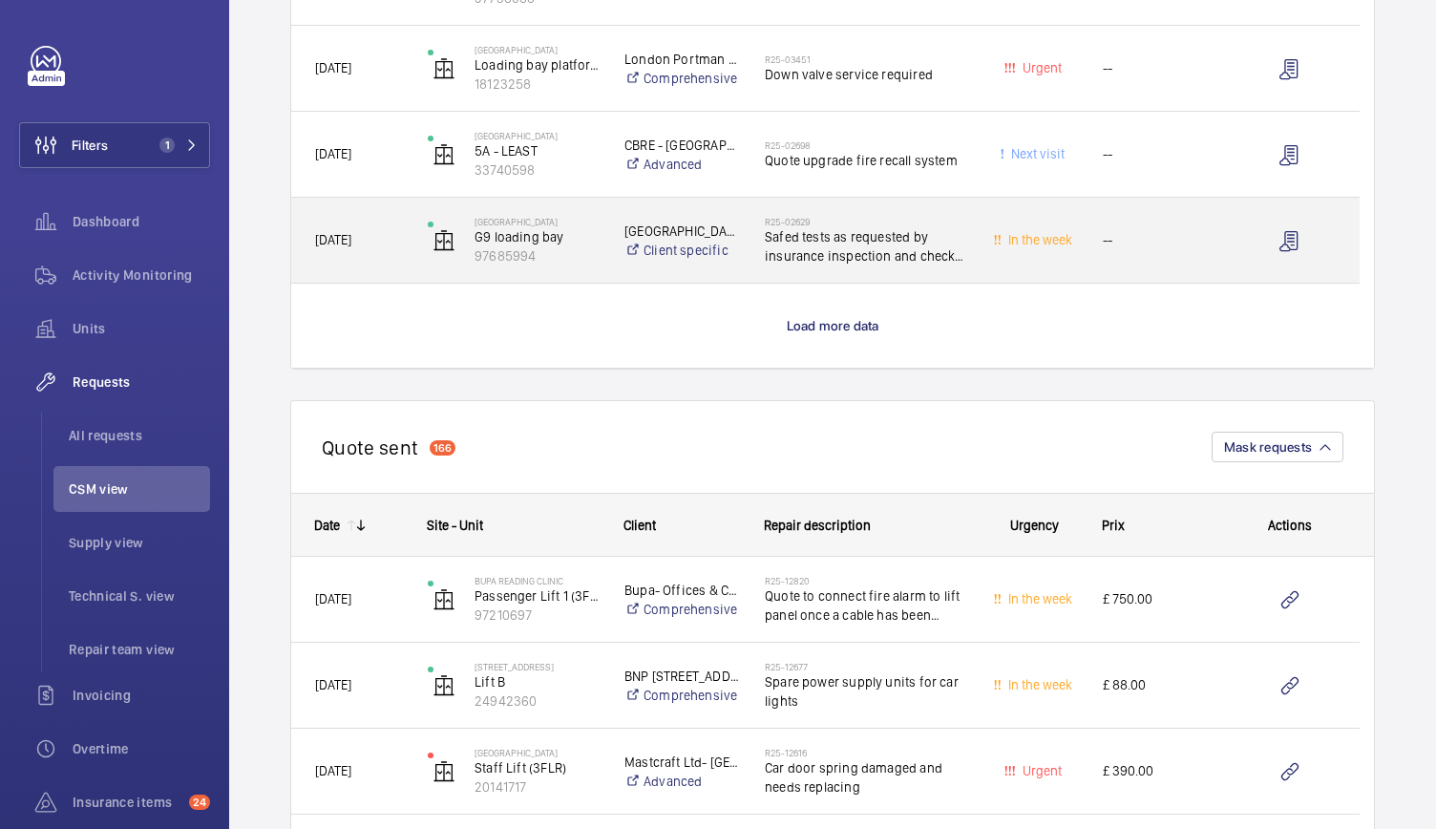
scroll to position [1805, 0]
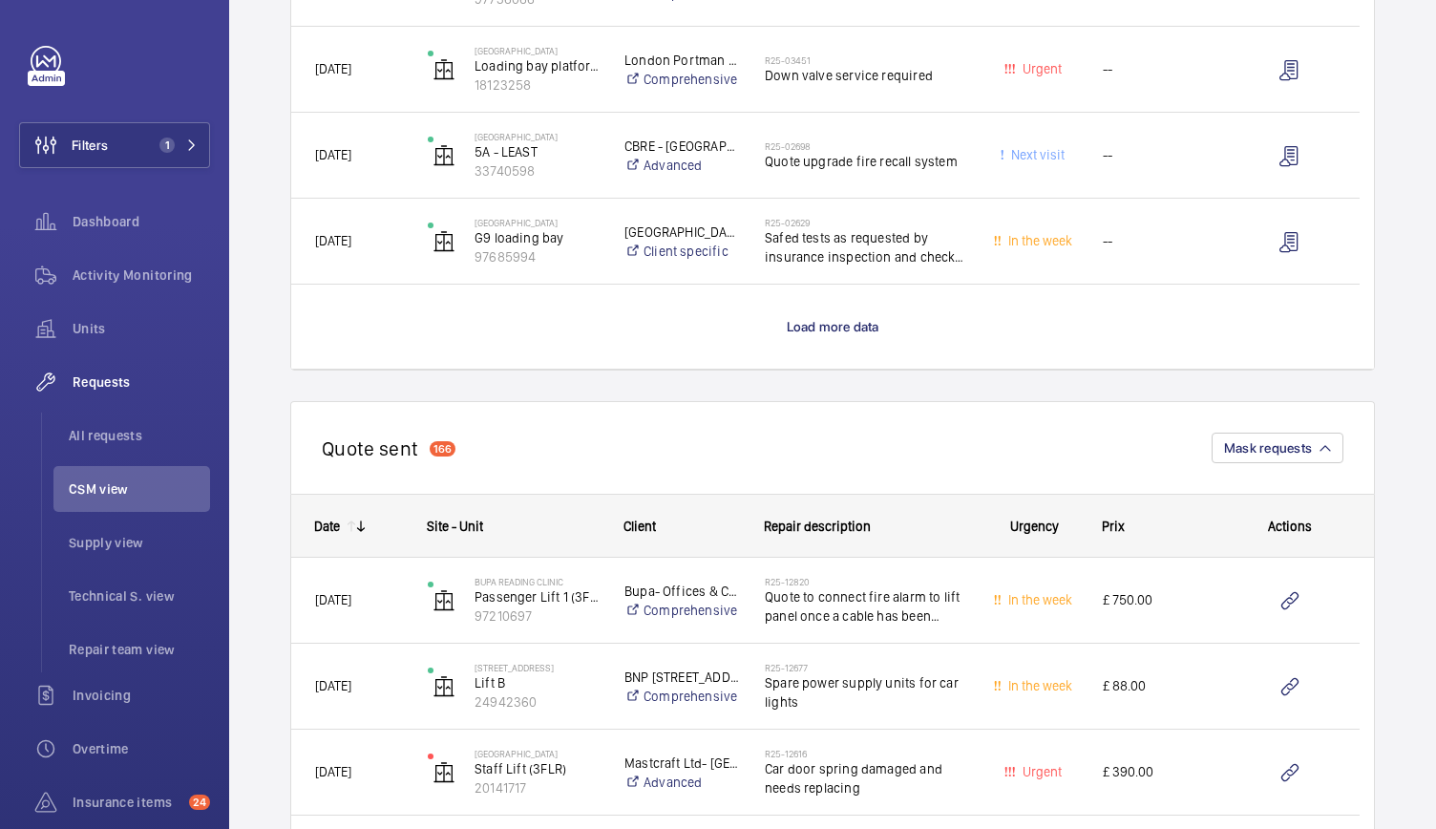
click at [863, 314] on wm-front-load-more-cell "Load more data" at bounding box center [832, 326] width 1082 height 84
click at [832, 323] on span "Load more data" at bounding box center [833, 326] width 93 height 15
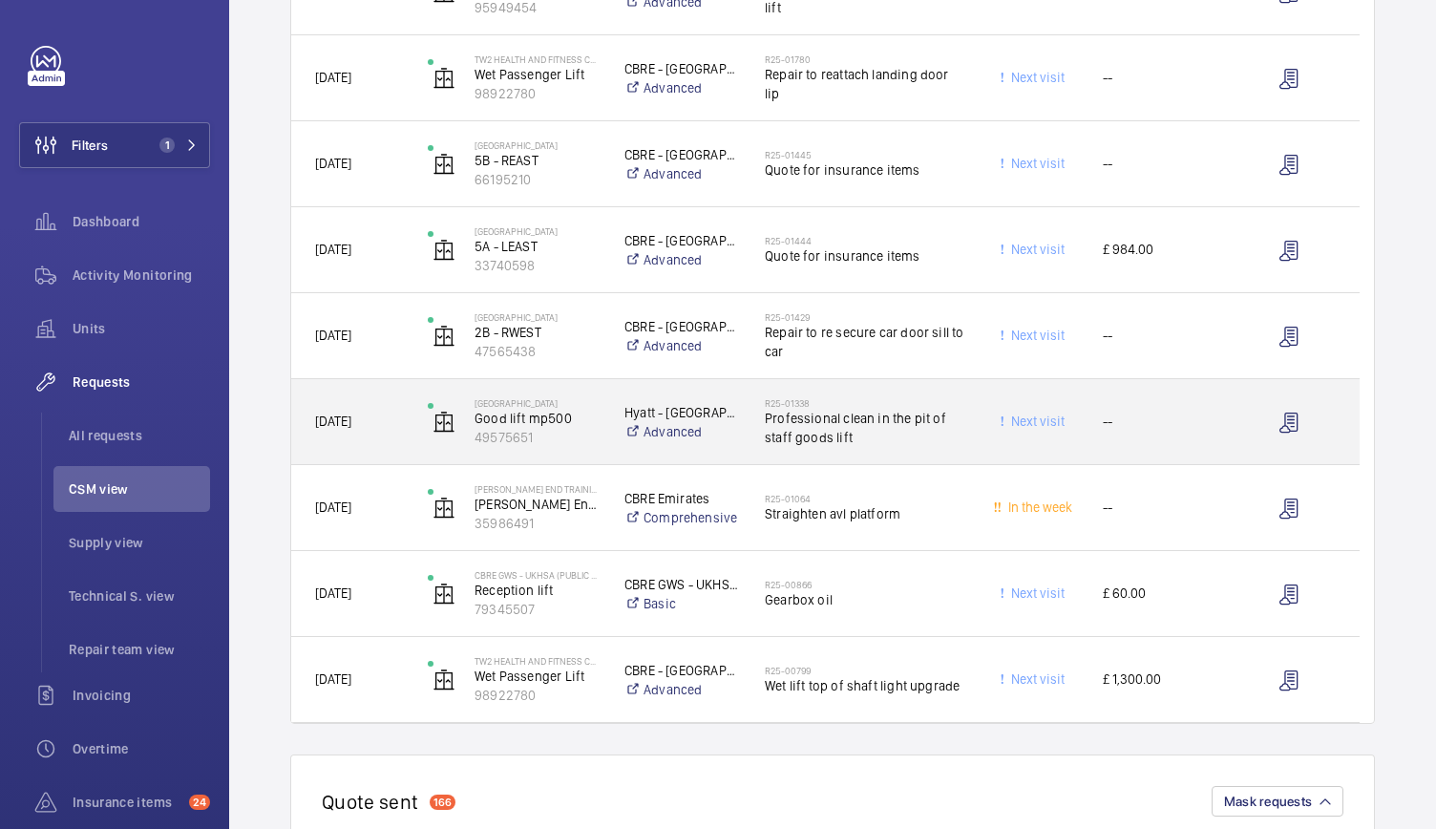
scroll to position [2225, 0]
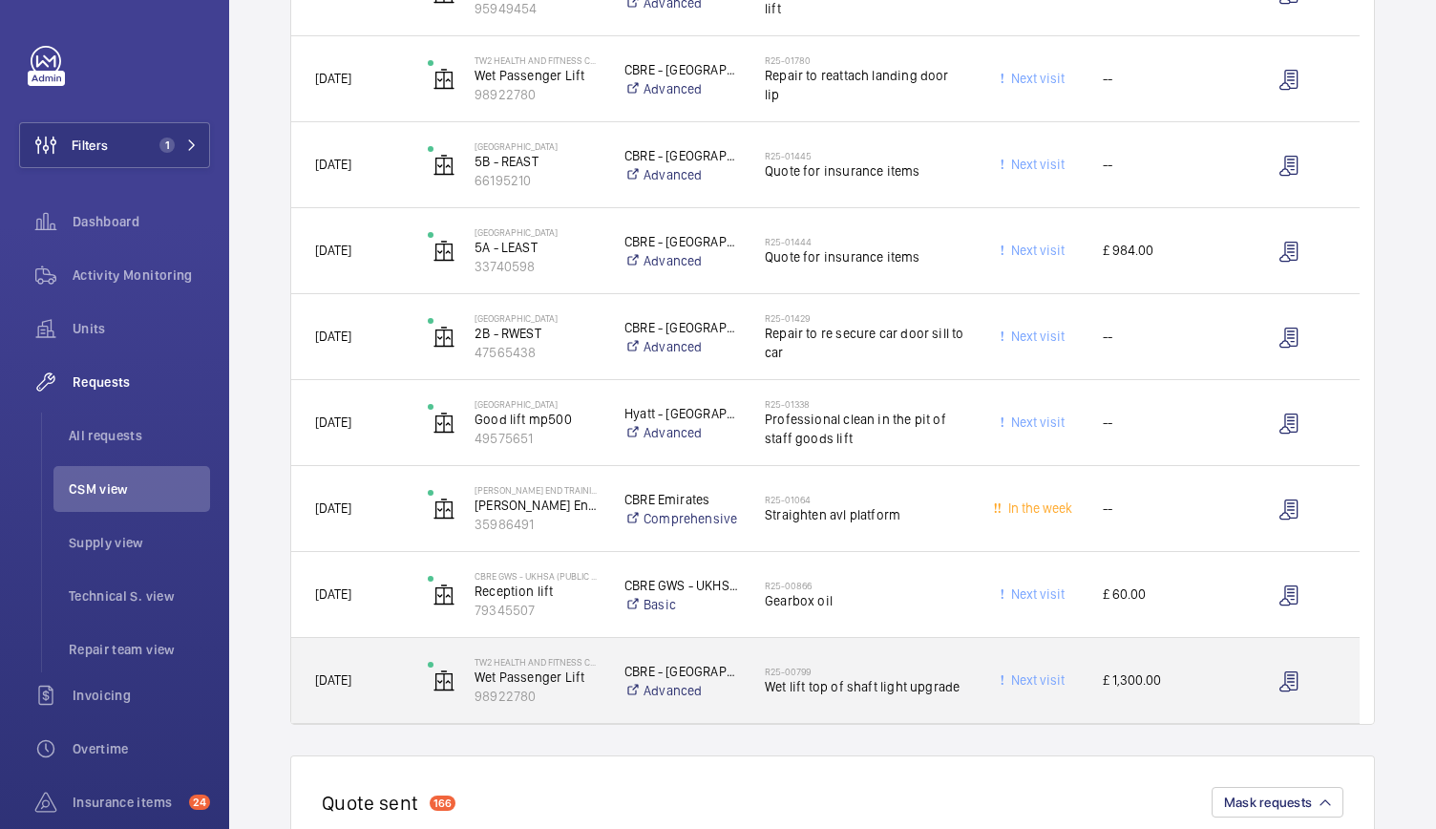
click at [1002, 721] on div "Next visit" at bounding box center [1022, 680] width 113 height 85
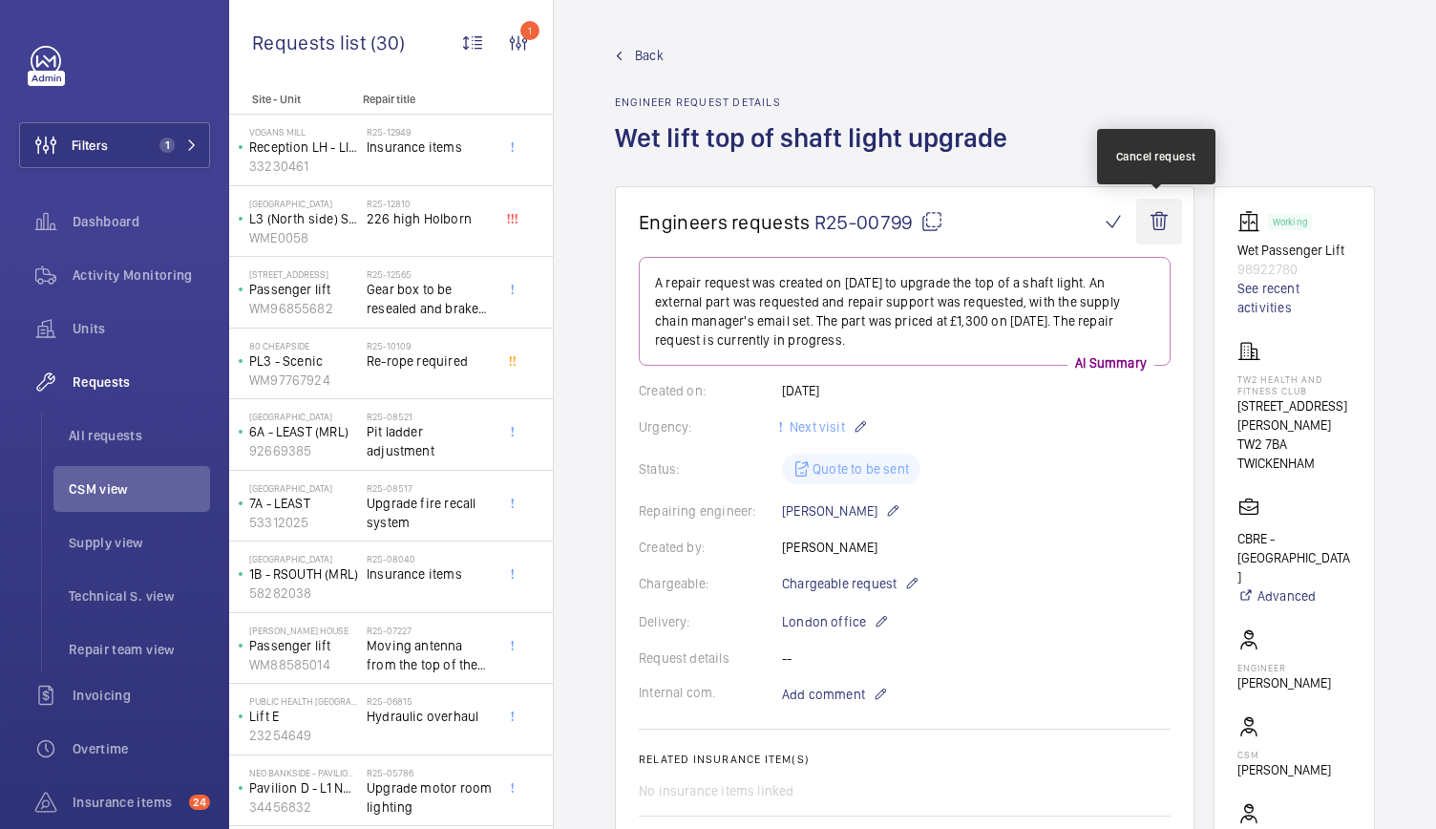
click at [1155, 222] on wm-front-icon-button at bounding box center [1159, 222] width 46 height 46
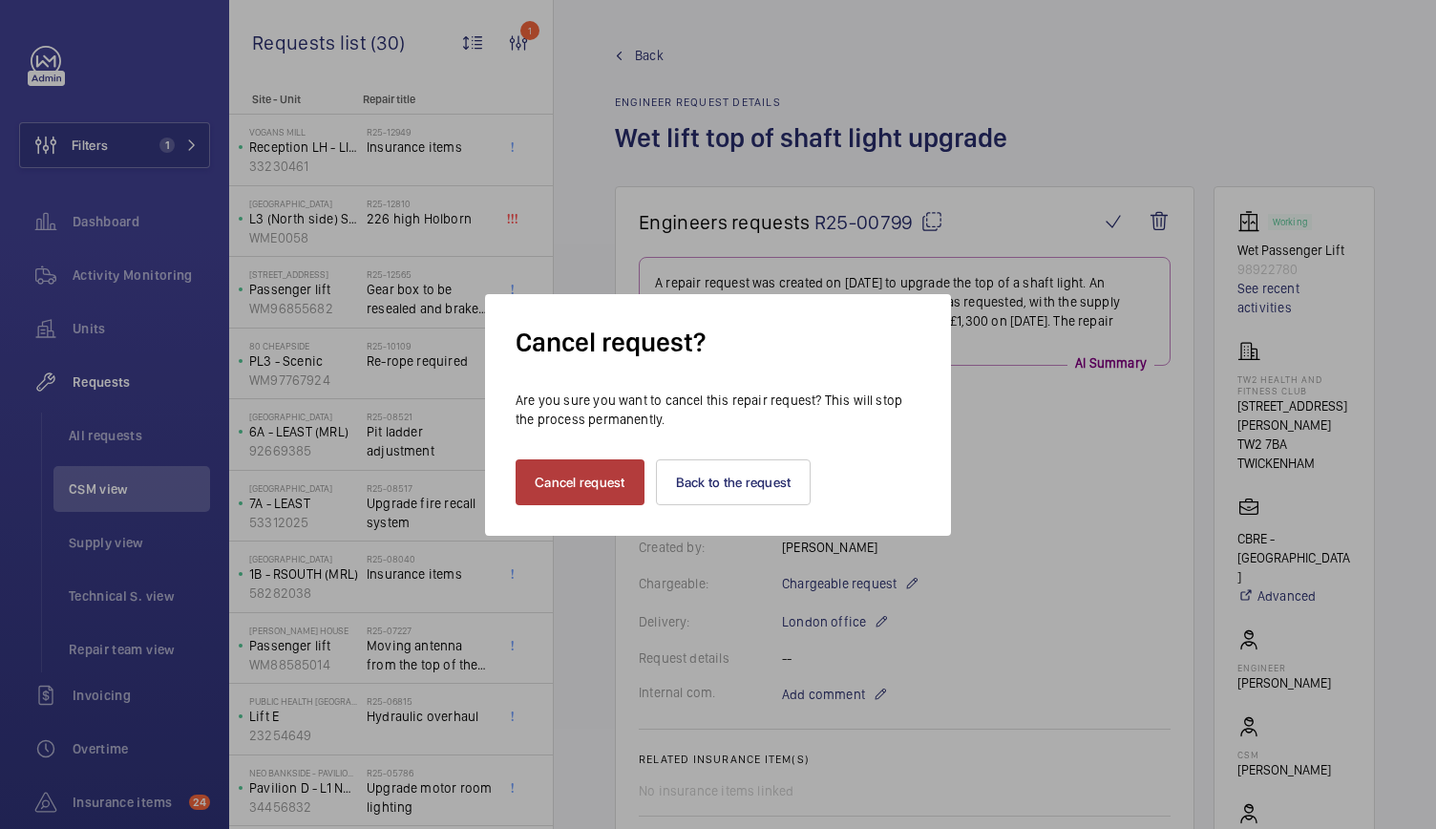
click at [618, 477] on button "Cancel request" at bounding box center [579, 482] width 129 height 46
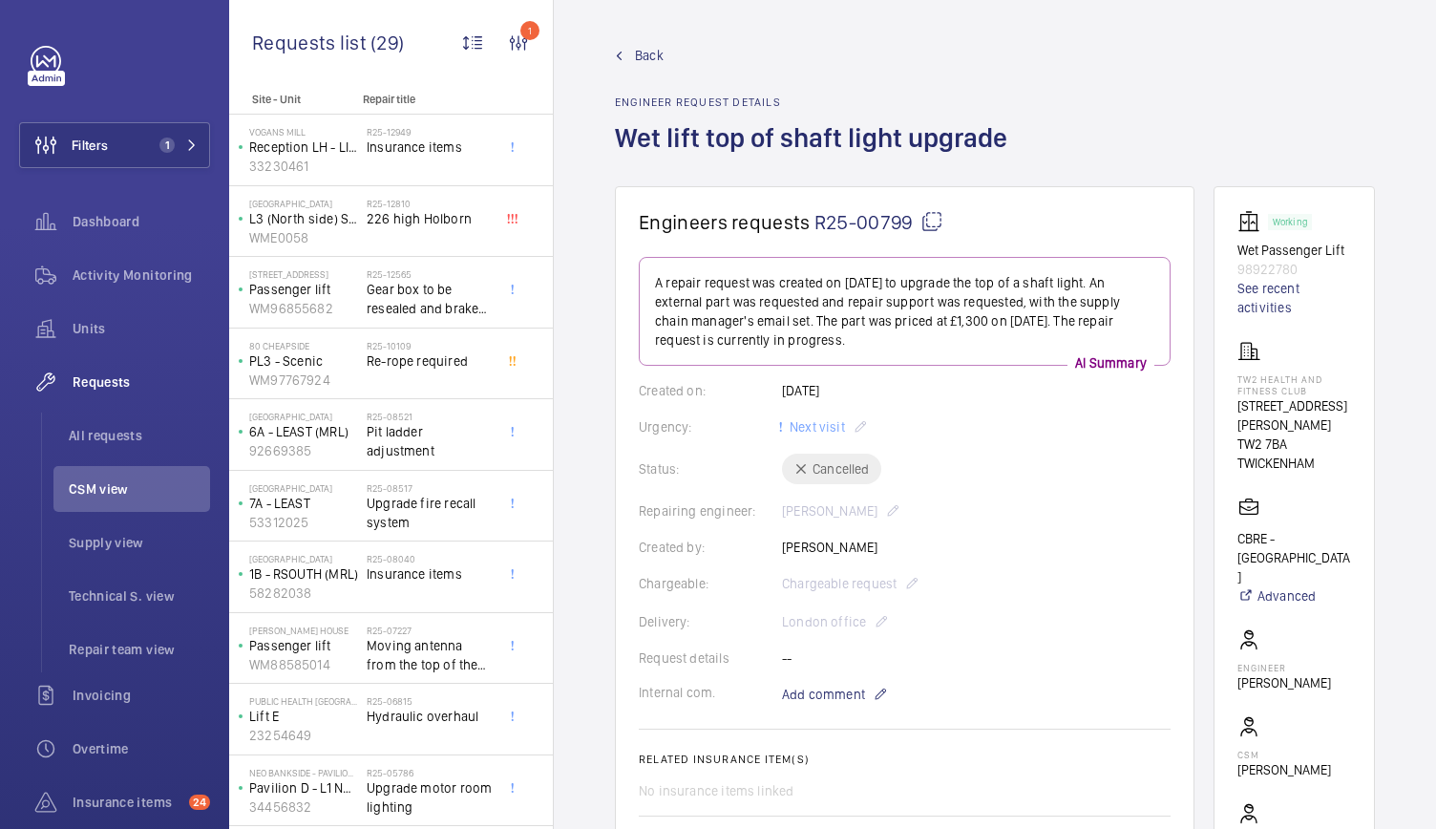
click at [649, 54] on span "Back" at bounding box center [649, 55] width 29 height 19
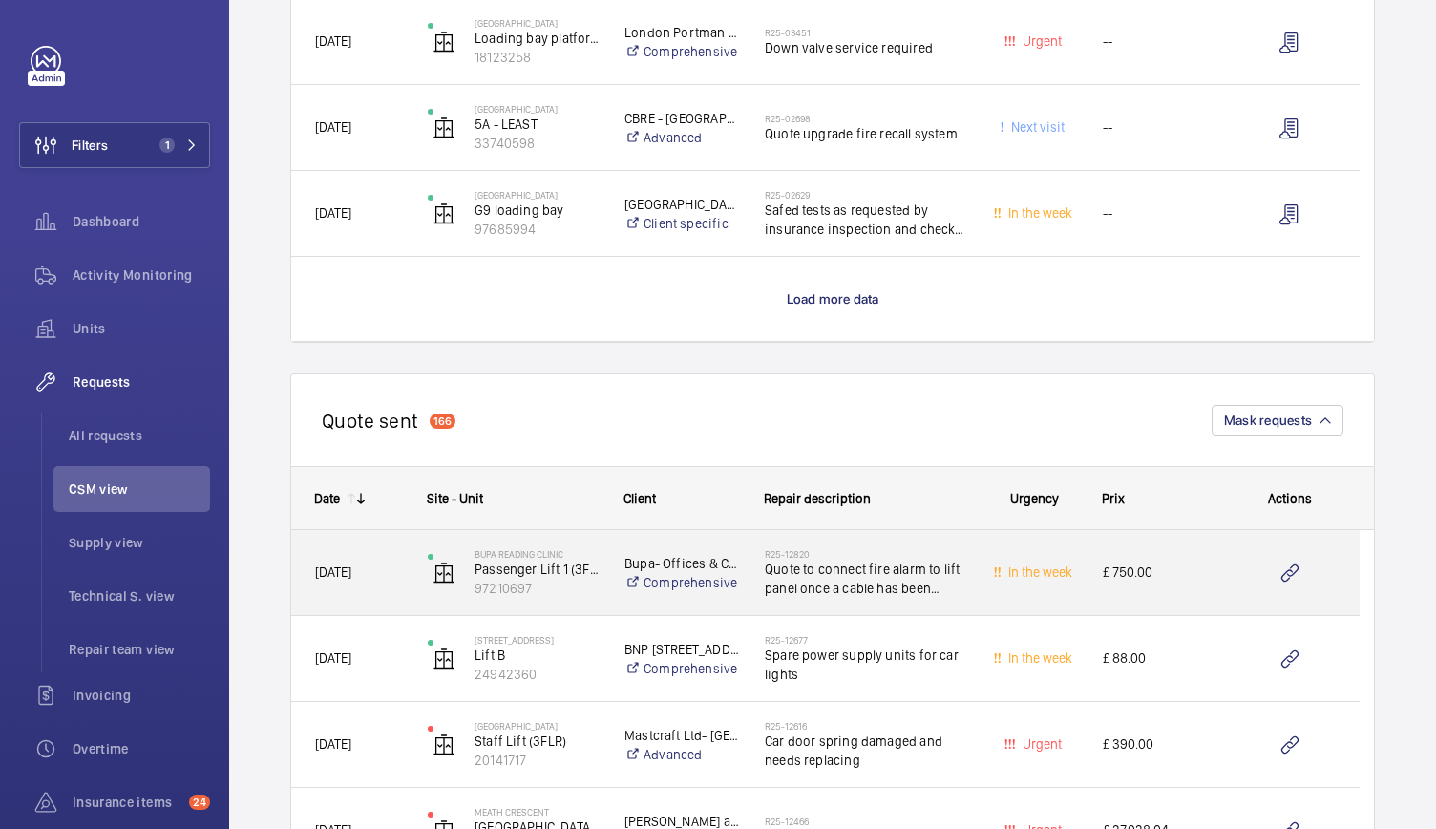
scroll to position [1726, 0]
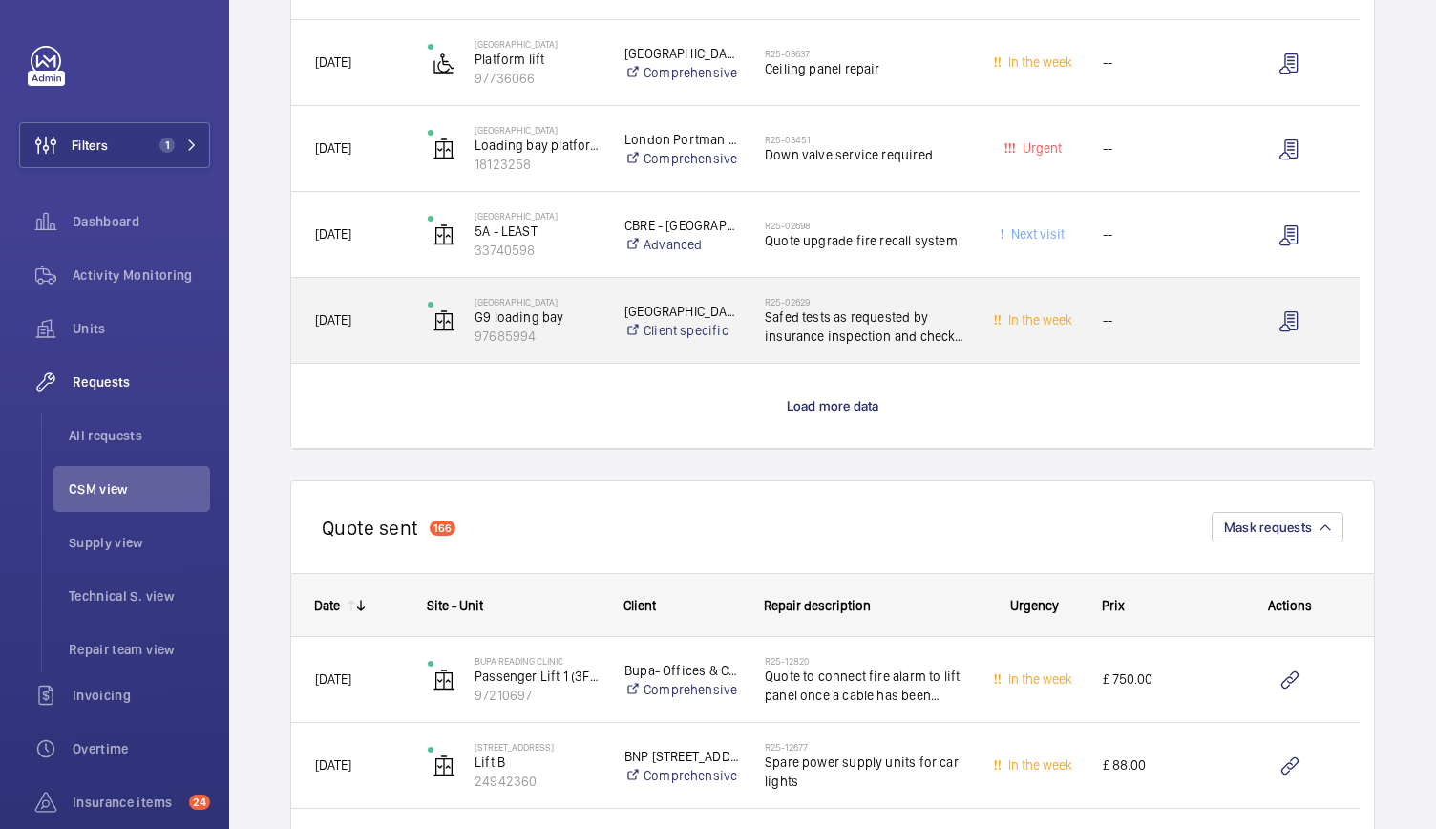
click at [600, 358] on div "[GEOGRAPHIC_DATA] Client specific" at bounding box center [670, 320] width 140 height 85
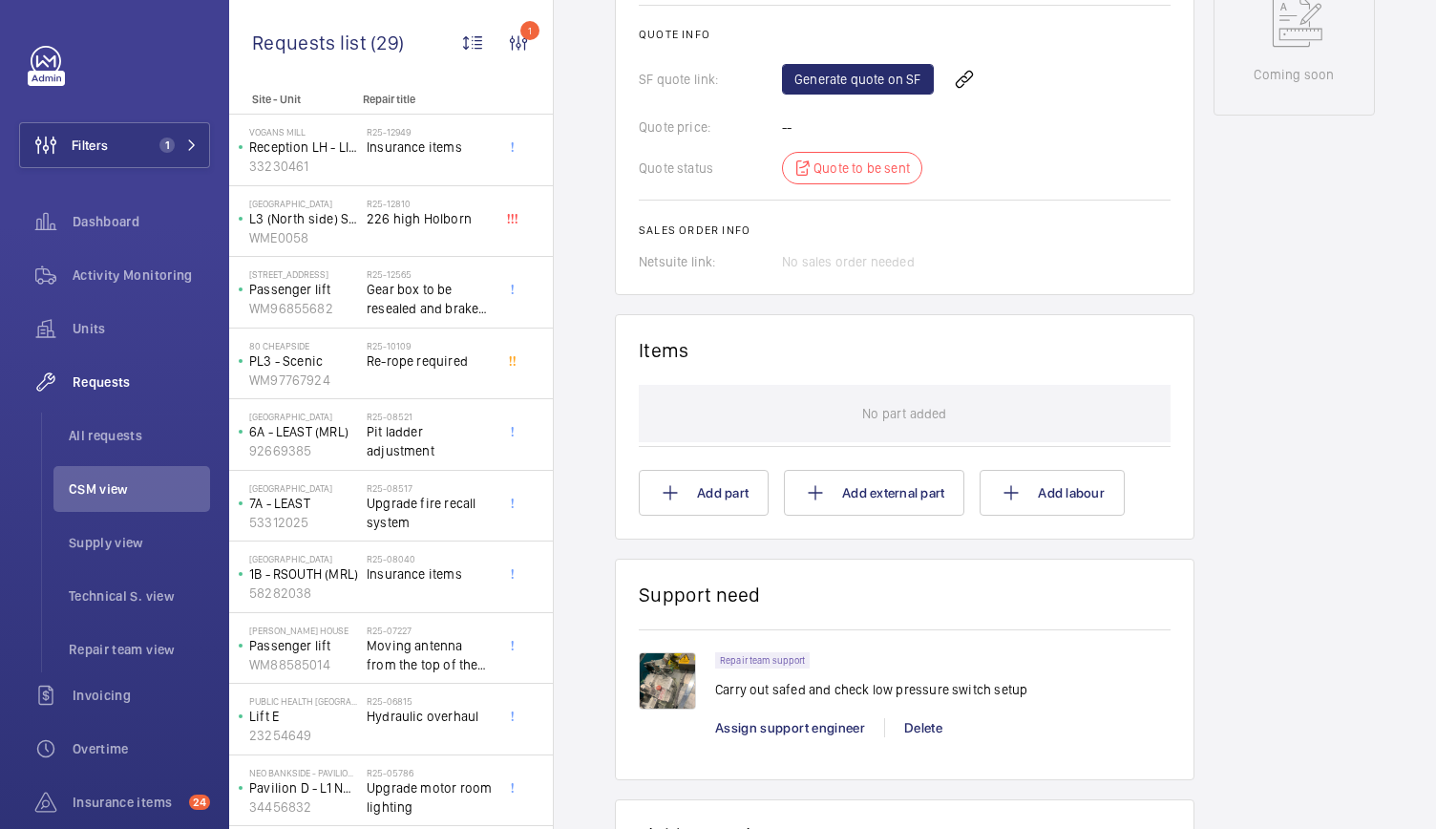
scroll to position [1081, 0]
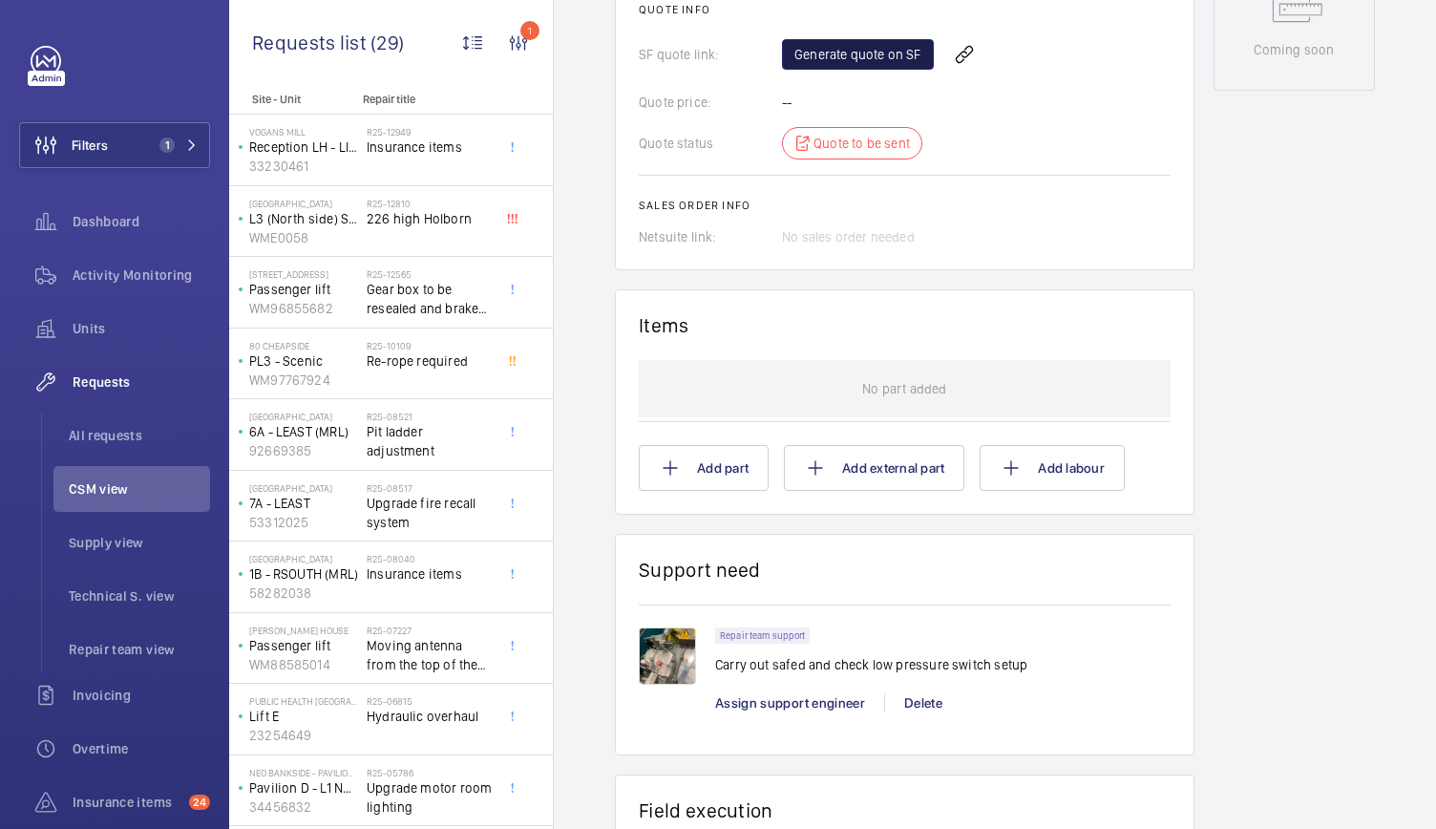
click at [821, 59] on link "Generate quote on SF" at bounding box center [858, 54] width 152 height 31
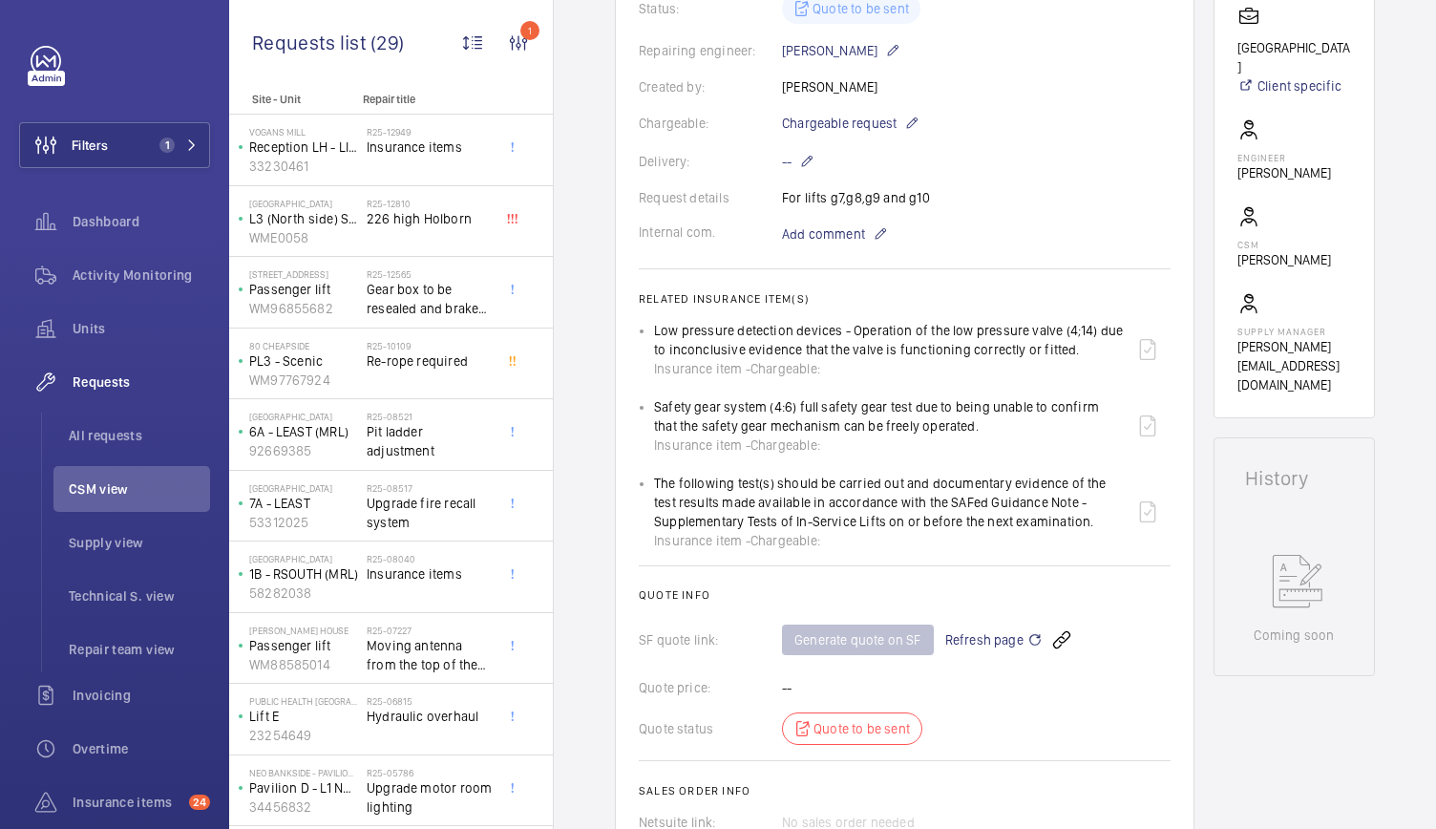
scroll to position [0, 0]
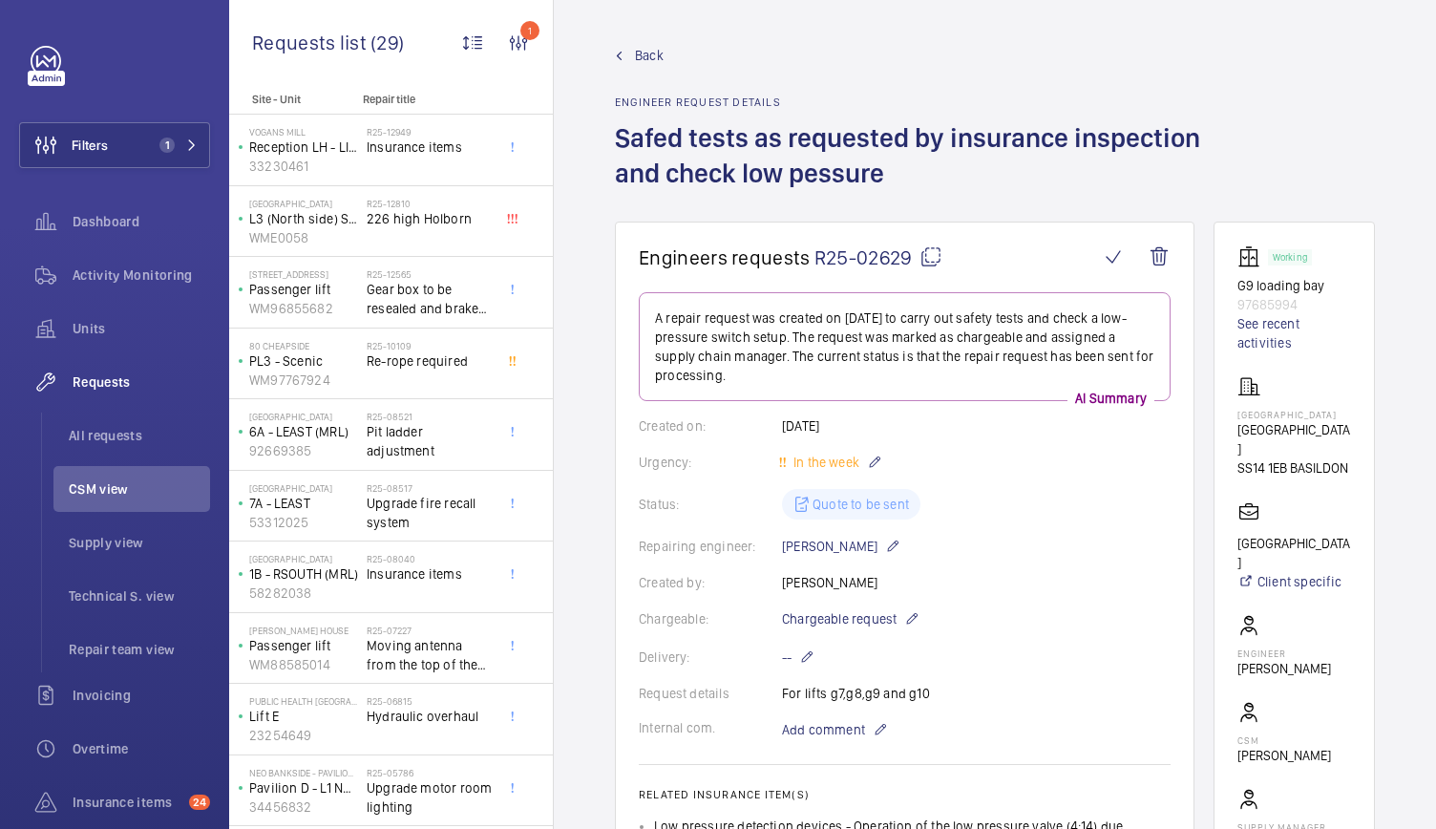
click at [655, 48] on span "Back" at bounding box center [649, 55] width 29 height 19
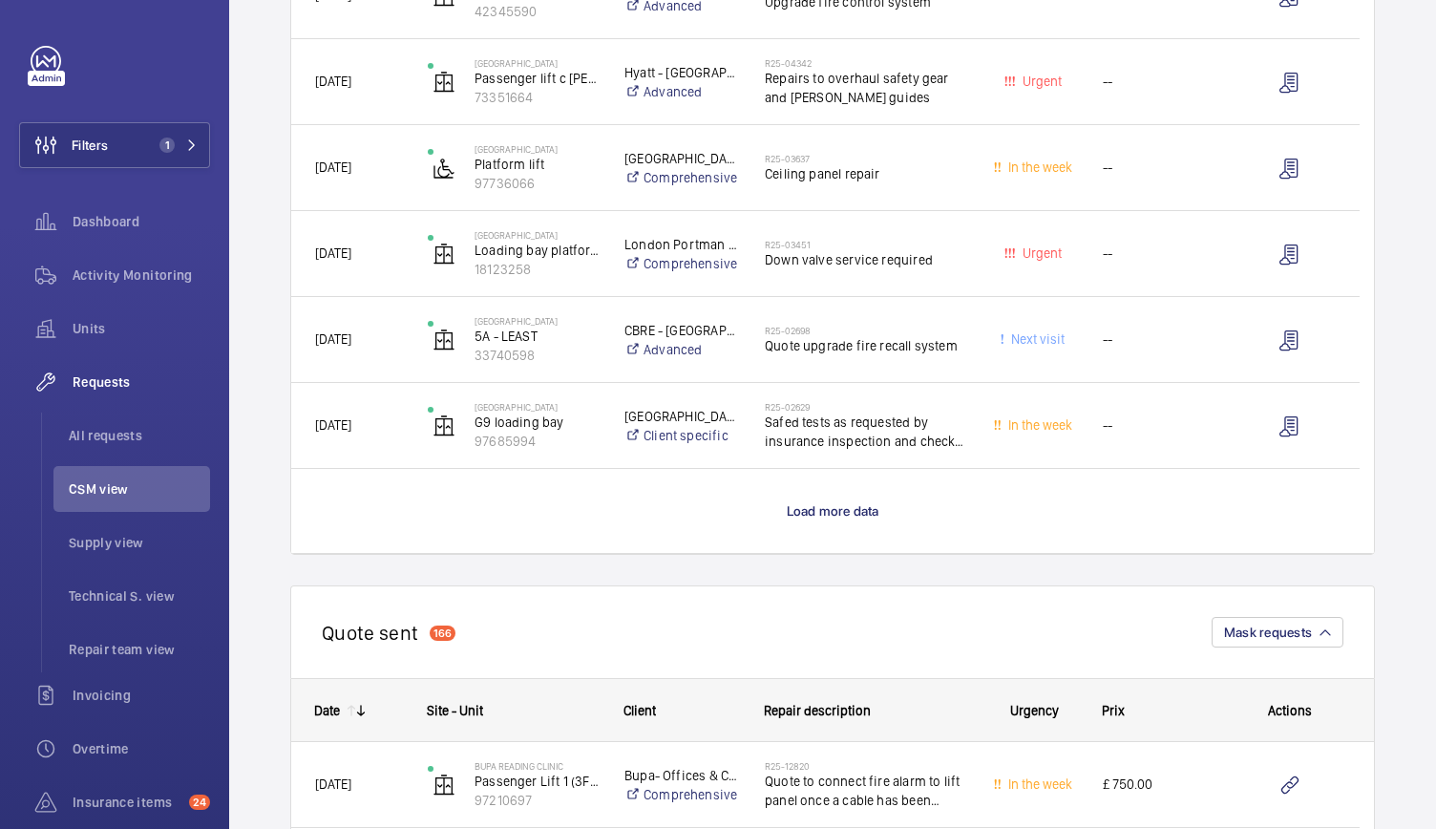
scroll to position [1618, 0]
click at [832, 526] on wm-front-load-more-cell "Load more data" at bounding box center [832, 514] width 1082 height 84
click at [832, 518] on span "Load more data" at bounding box center [833, 513] width 93 height 15
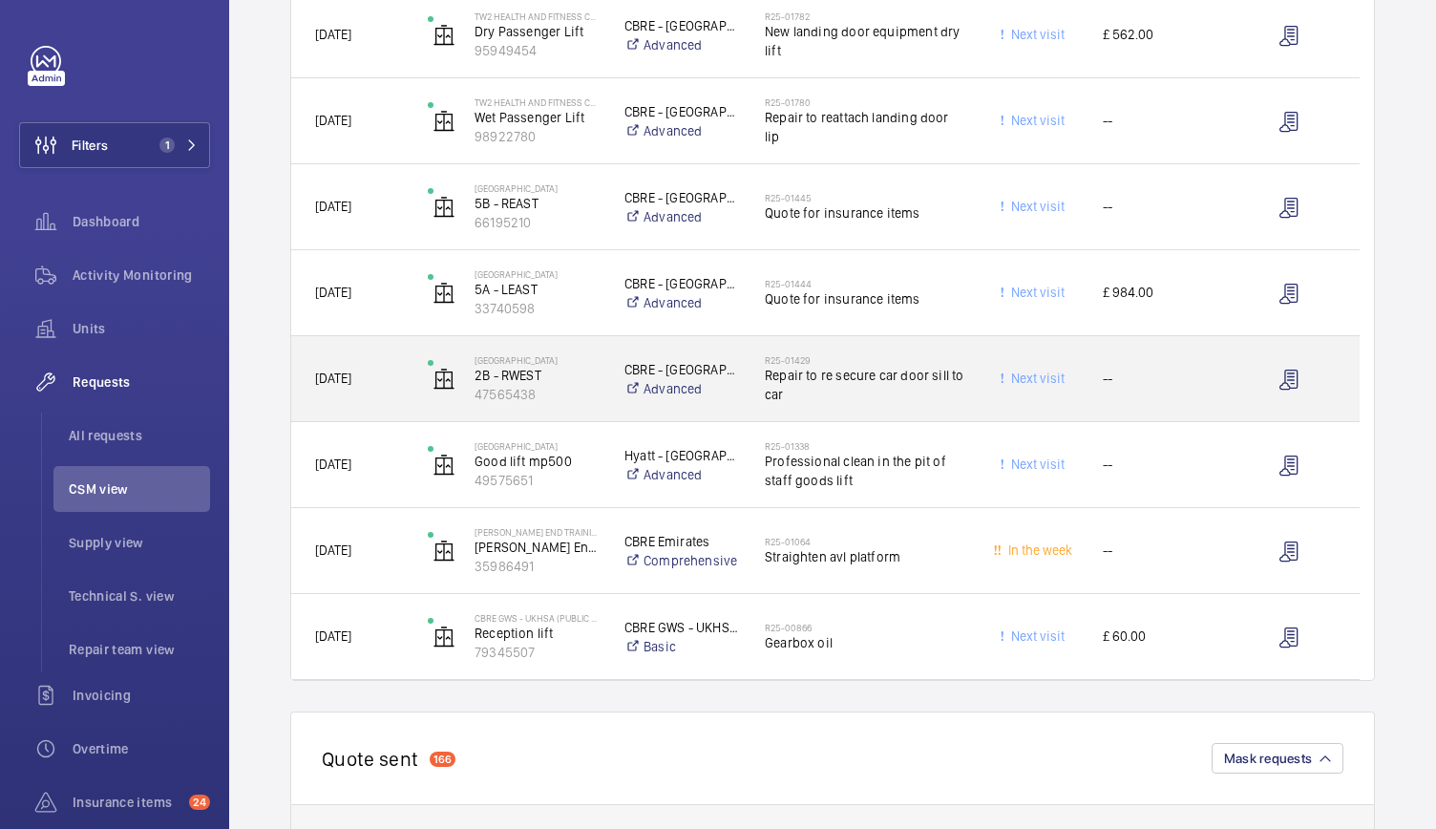
scroll to position [2105, 0]
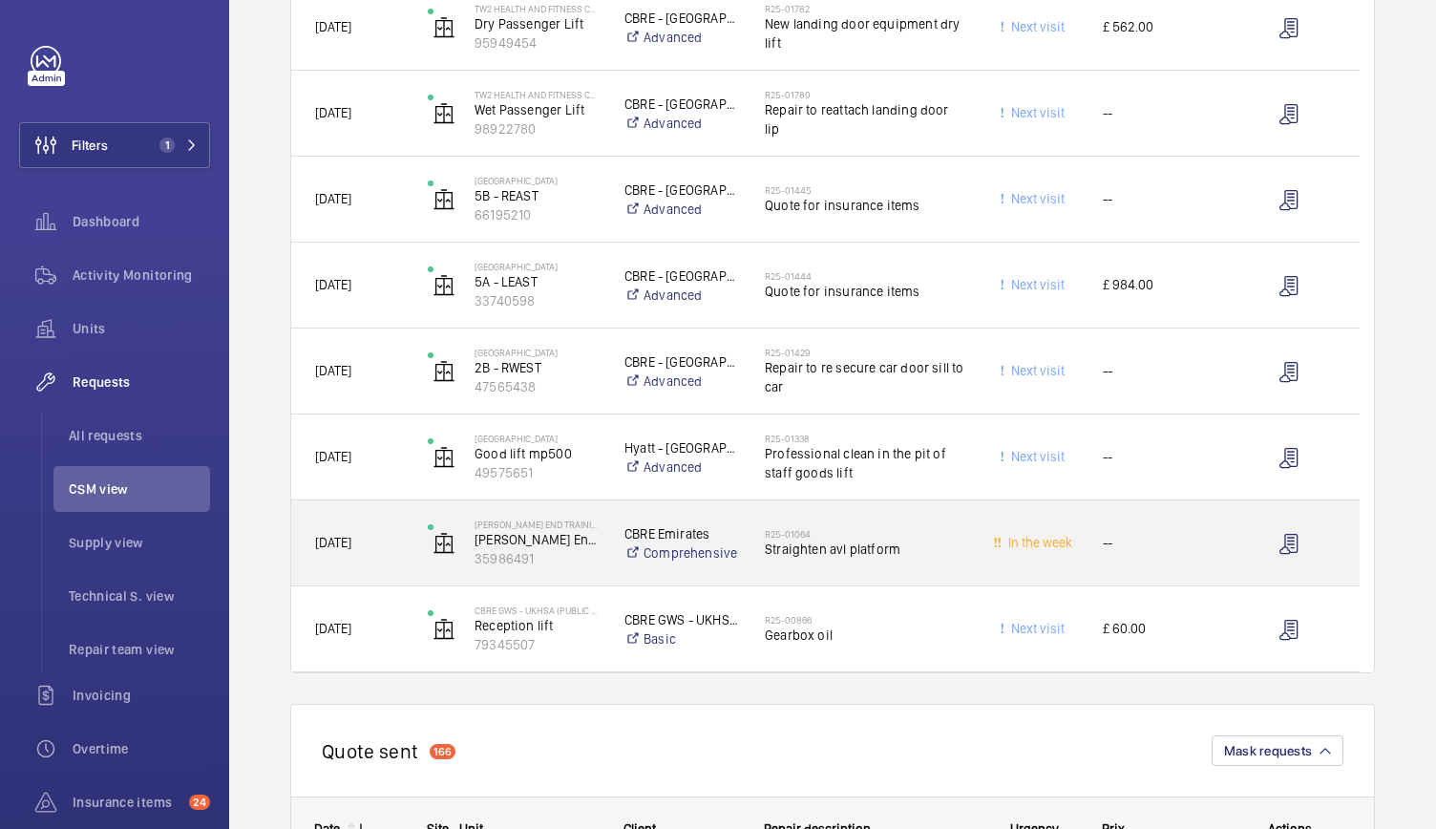
click at [592, 578] on div "[PERSON_NAME][GEOGRAPHIC_DATA] Training Ground [PERSON_NAME][GEOGRAPHIC_DATA] T…" at bounding box center [502, 543] width 195 height 78
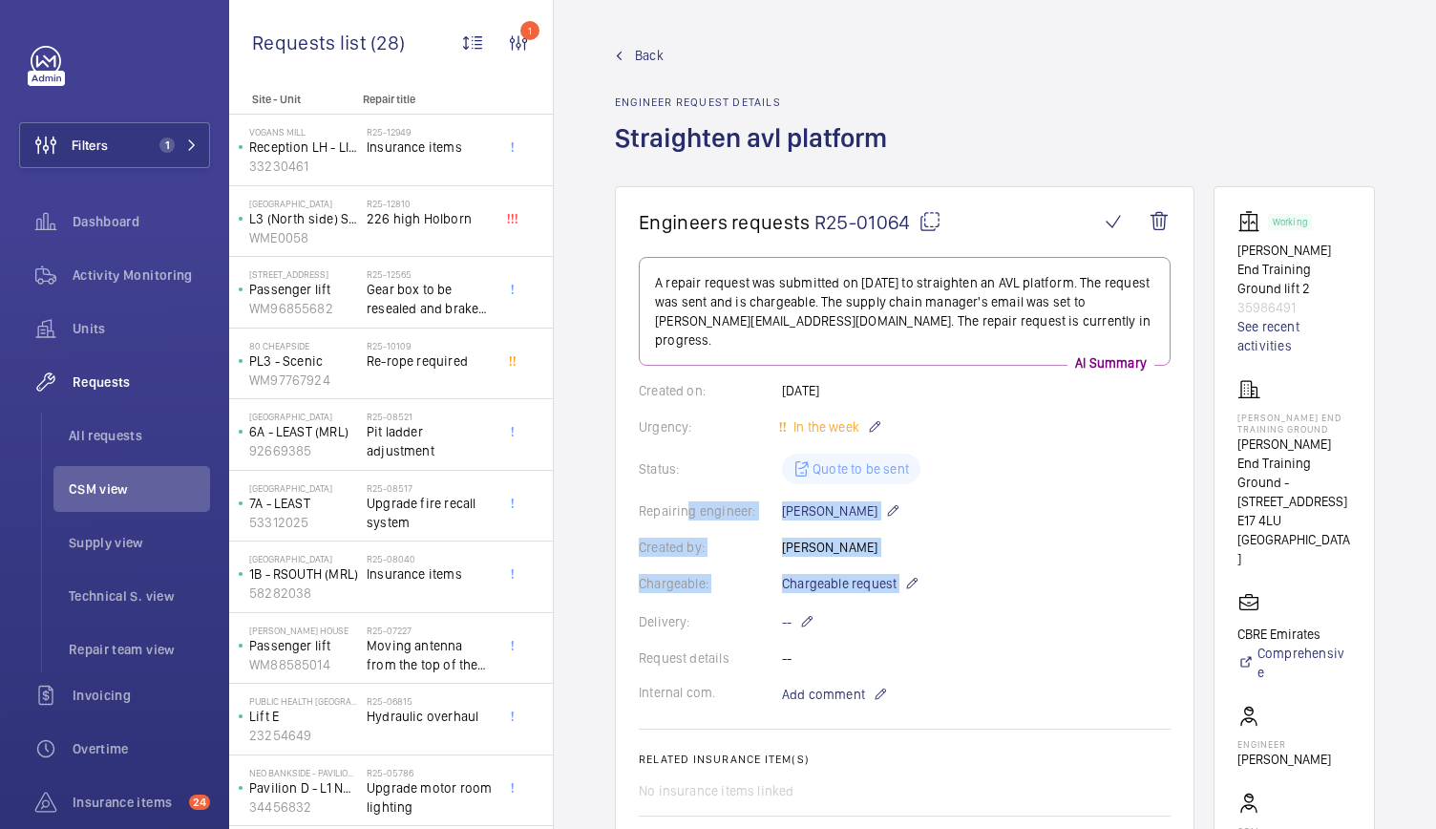
drag, startPoint x: 592, startPoint y: 578, endPoint x: 687, endPoint y: 481, distance: 136.3
click at [1016, 477] on wm-front-card-body "A repair request was submitted on [DATE] to straighten an AVL platform. The req…" at bounding box center [905, 669] width 532 height 825
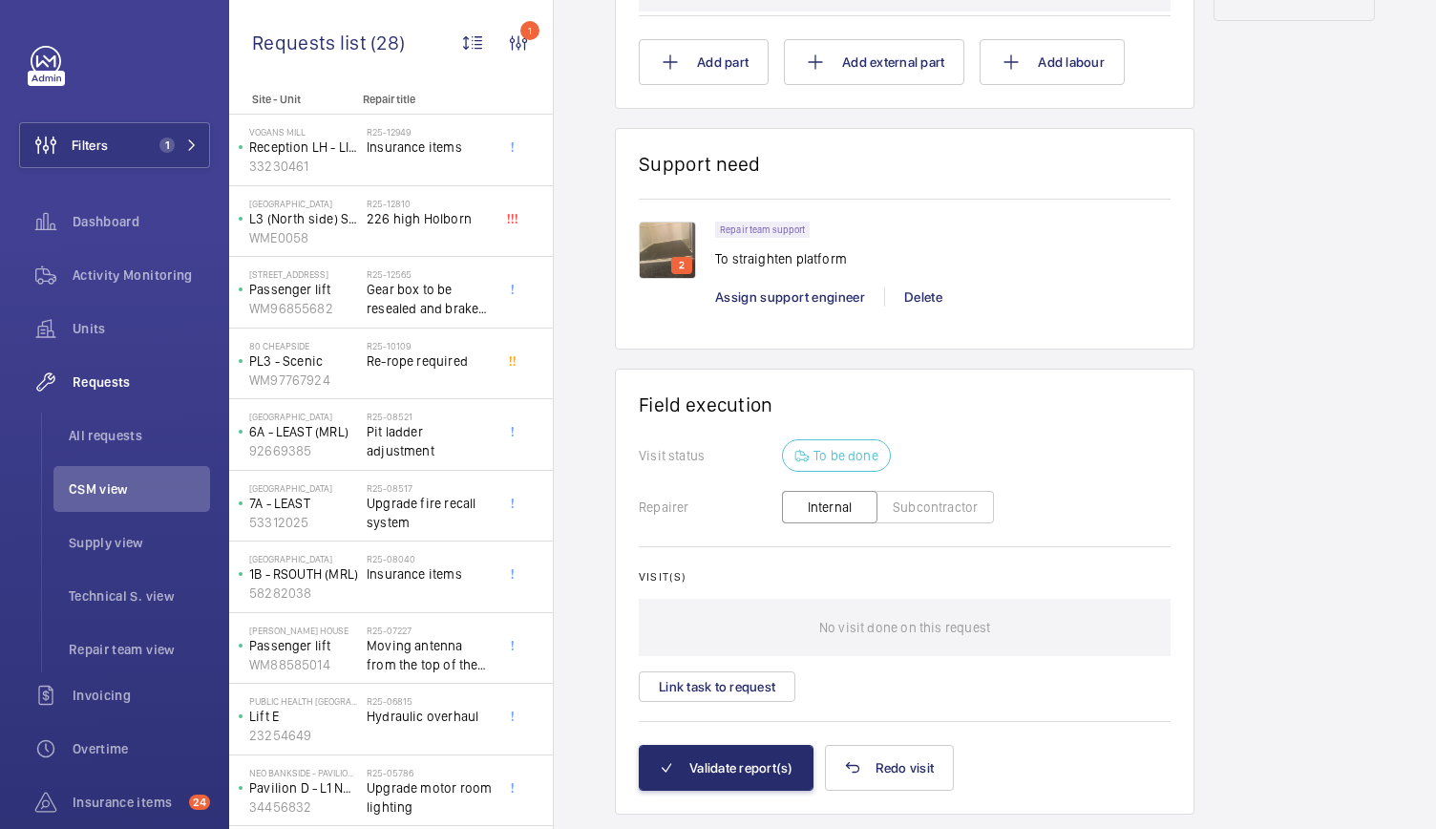
scroll to position [1265, 0]
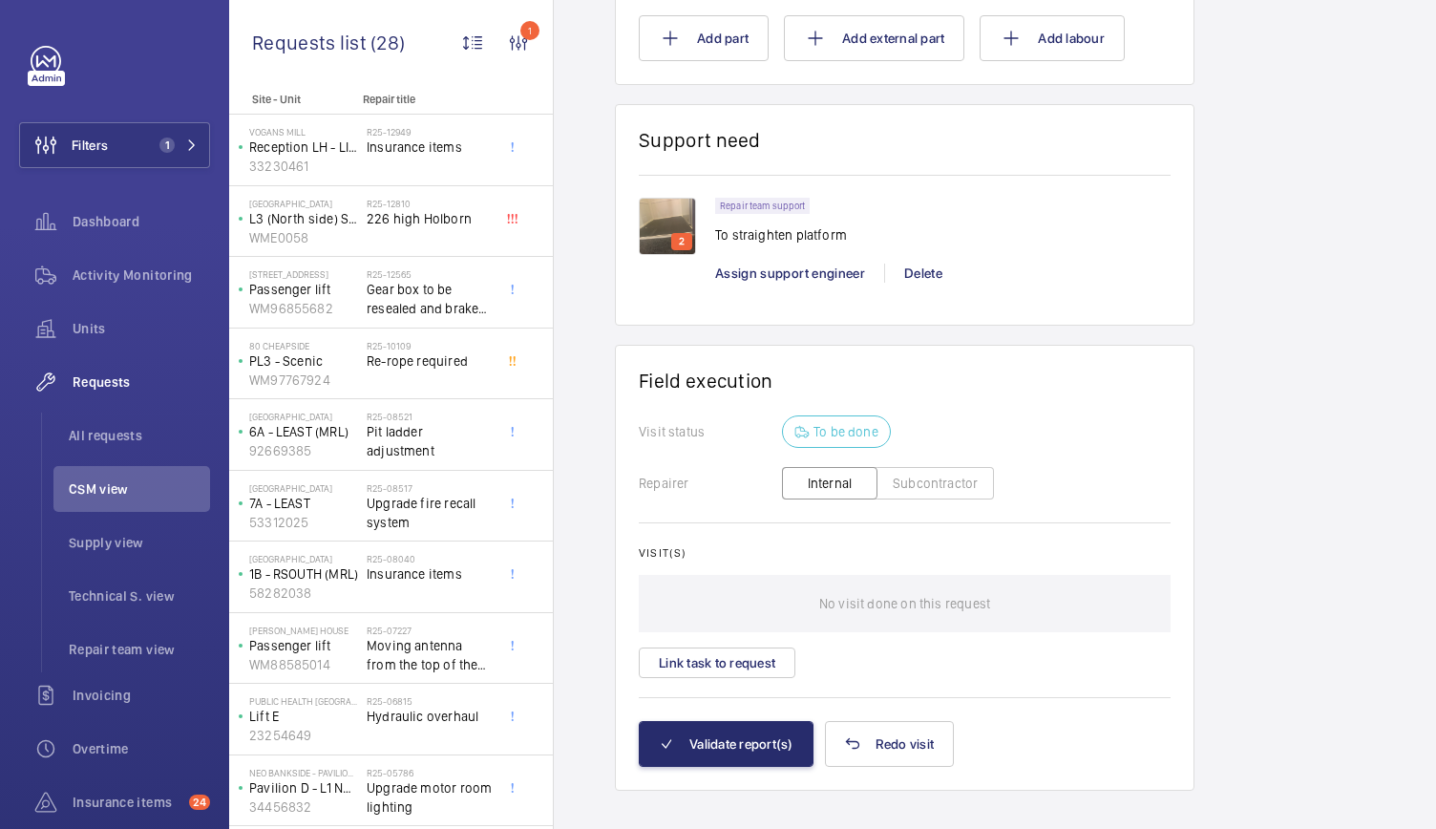
click at [681, 198] on img at bounding box center [667, 226] width 57 height 57
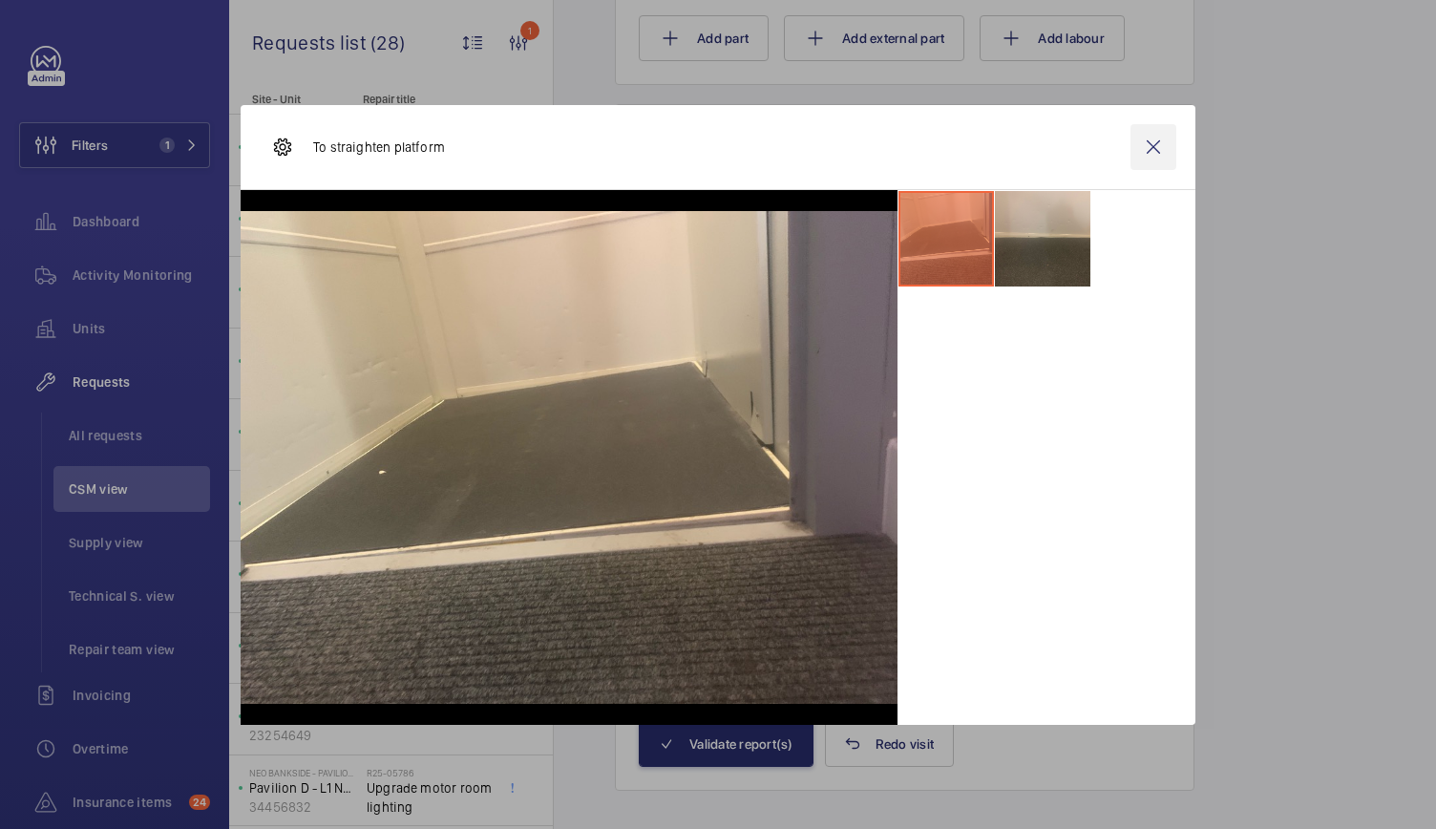
click at [1149, 149] on wm-front-icon-button at bounding box center [1153, 147] width 46 height 46
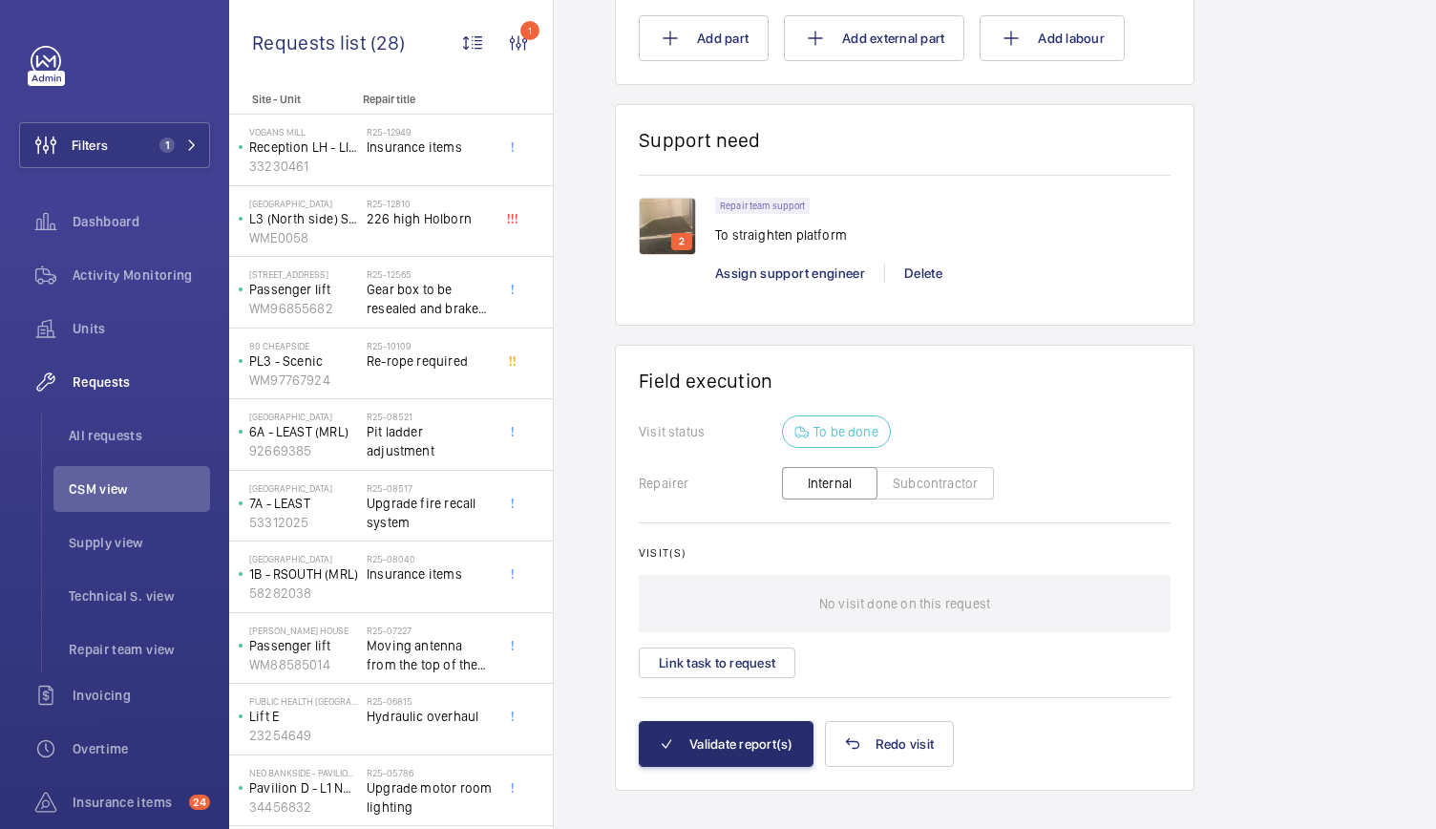
scroll to position [0, 0]
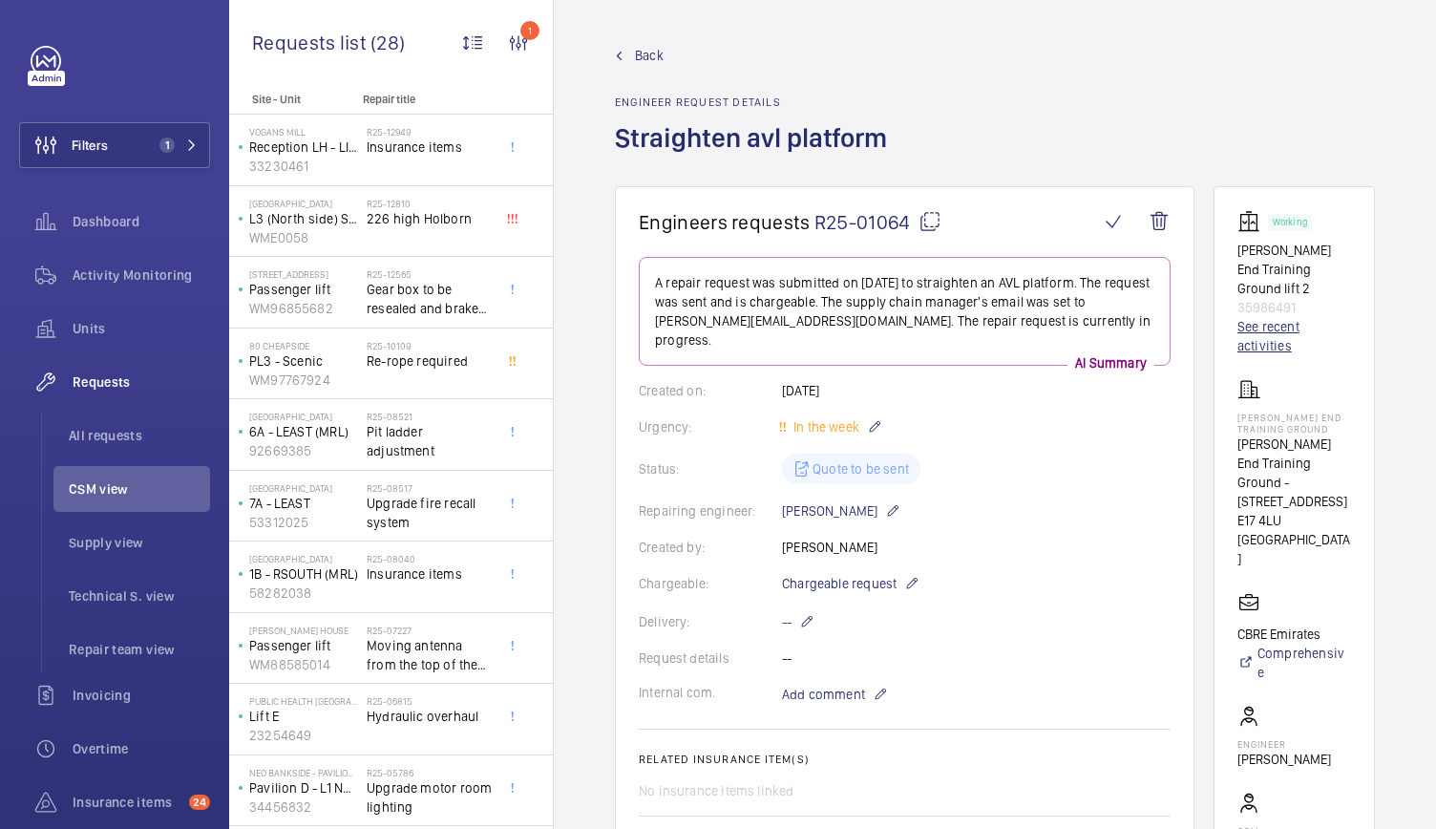
click at [1278, 329] on link "See recent activities" at bounding box center [1294, 336] width 114 height 38
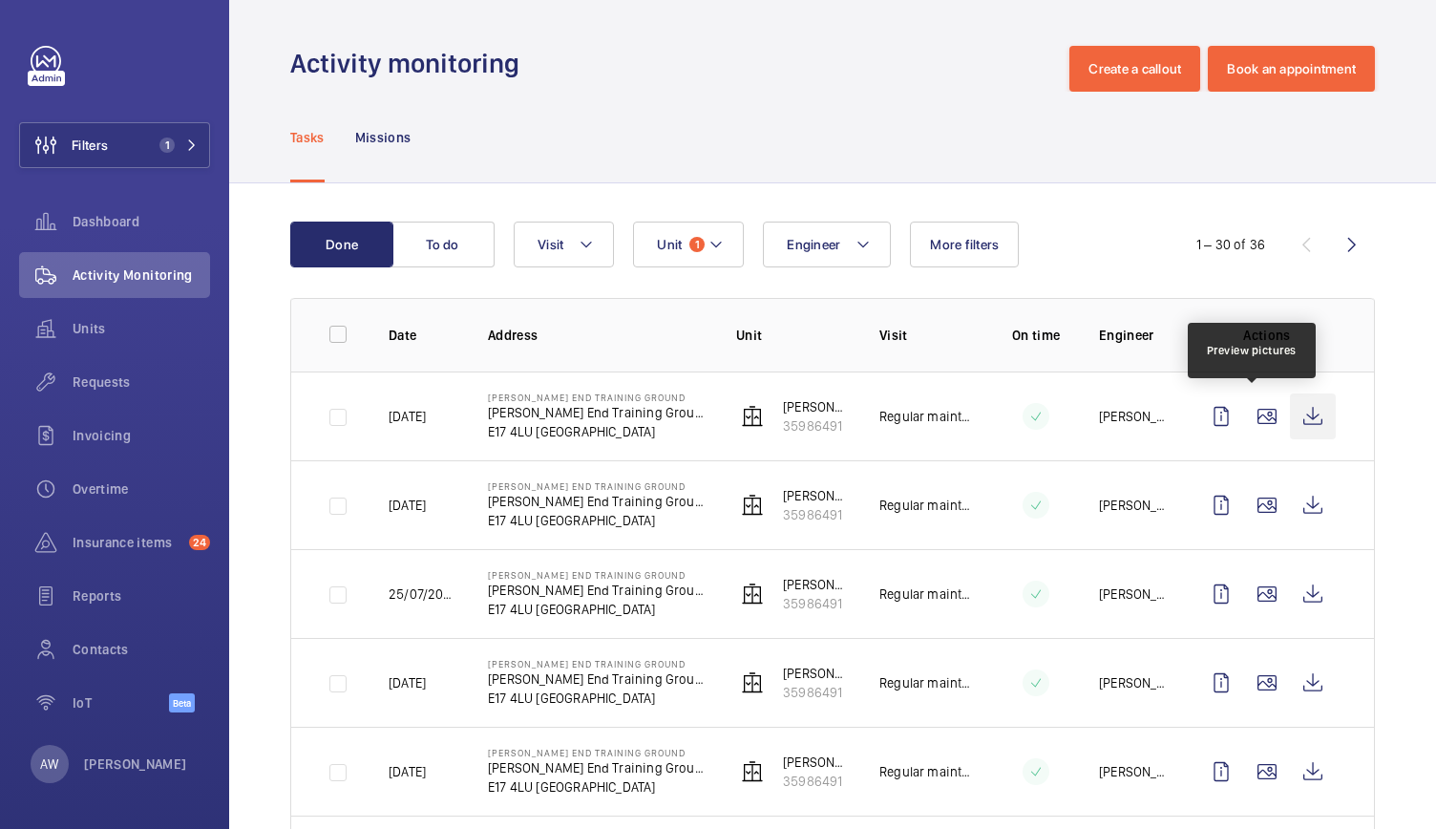
click at [1300, 415] on wm-front-icon-button at bounding box center [1313, 416] width 46 height 46
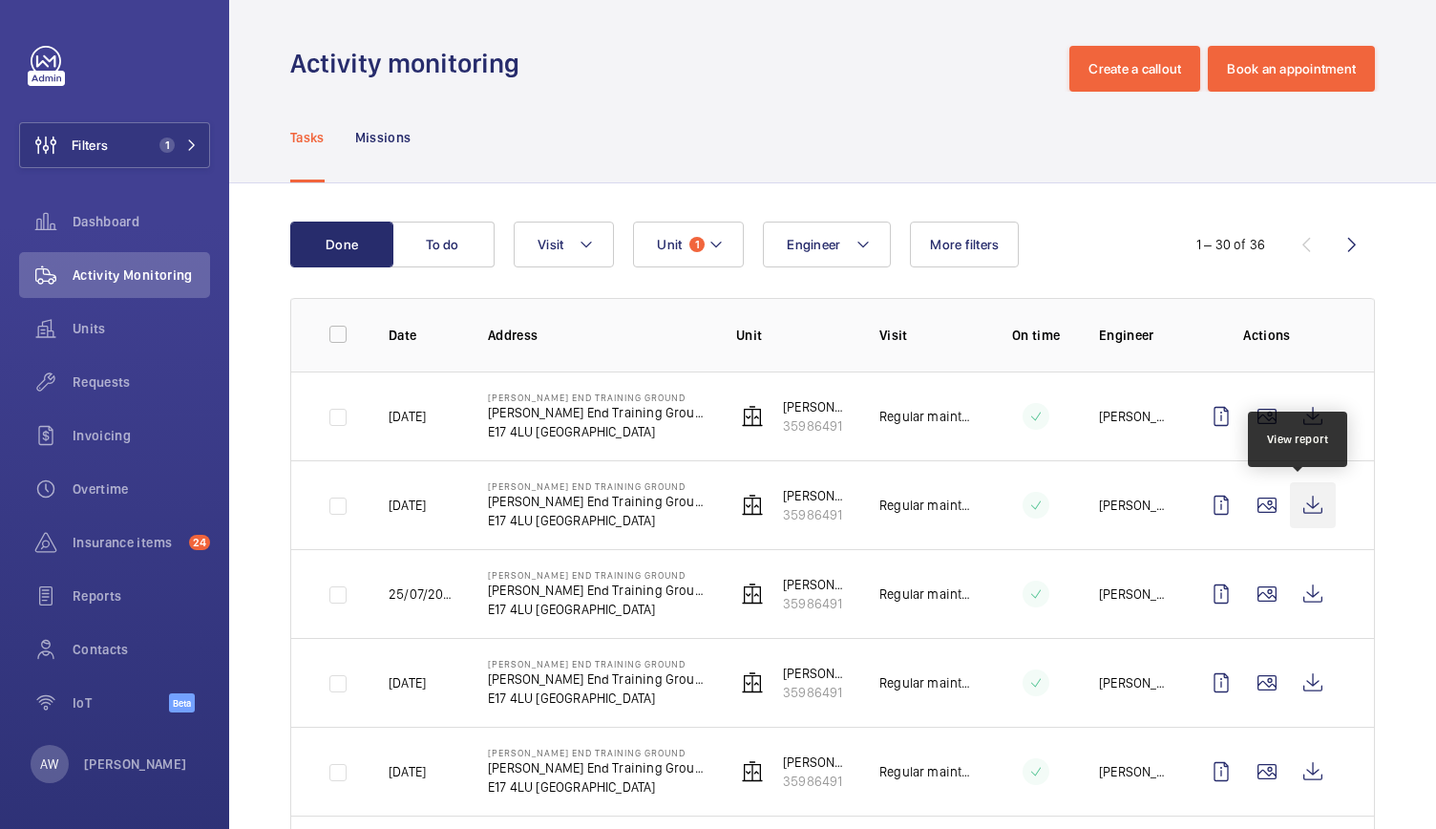
click at [1303, 503] on wm-front-icon-button at bounding box center [1313, 505] width 46 height 46
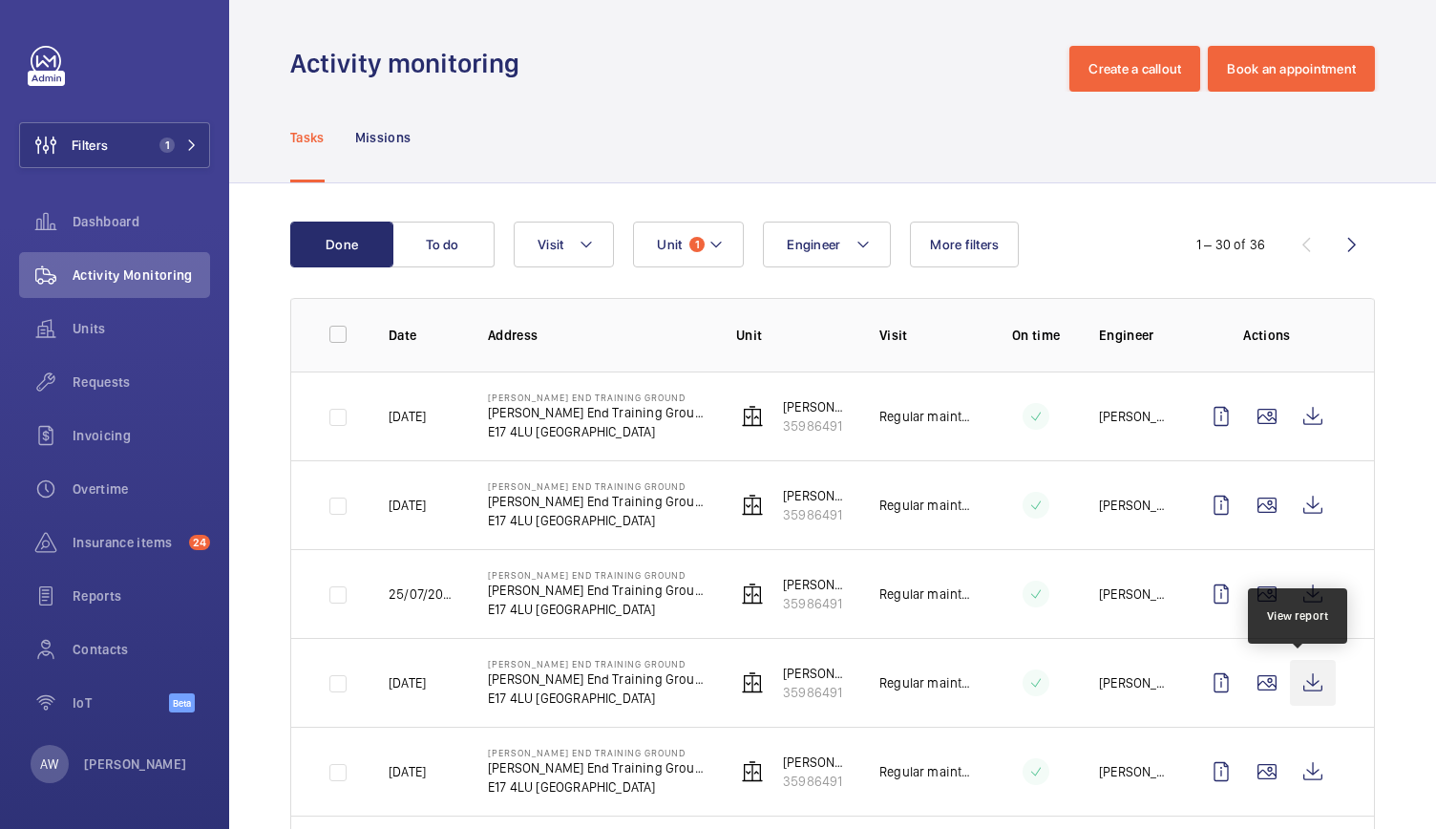
scroll to position [384, 0]
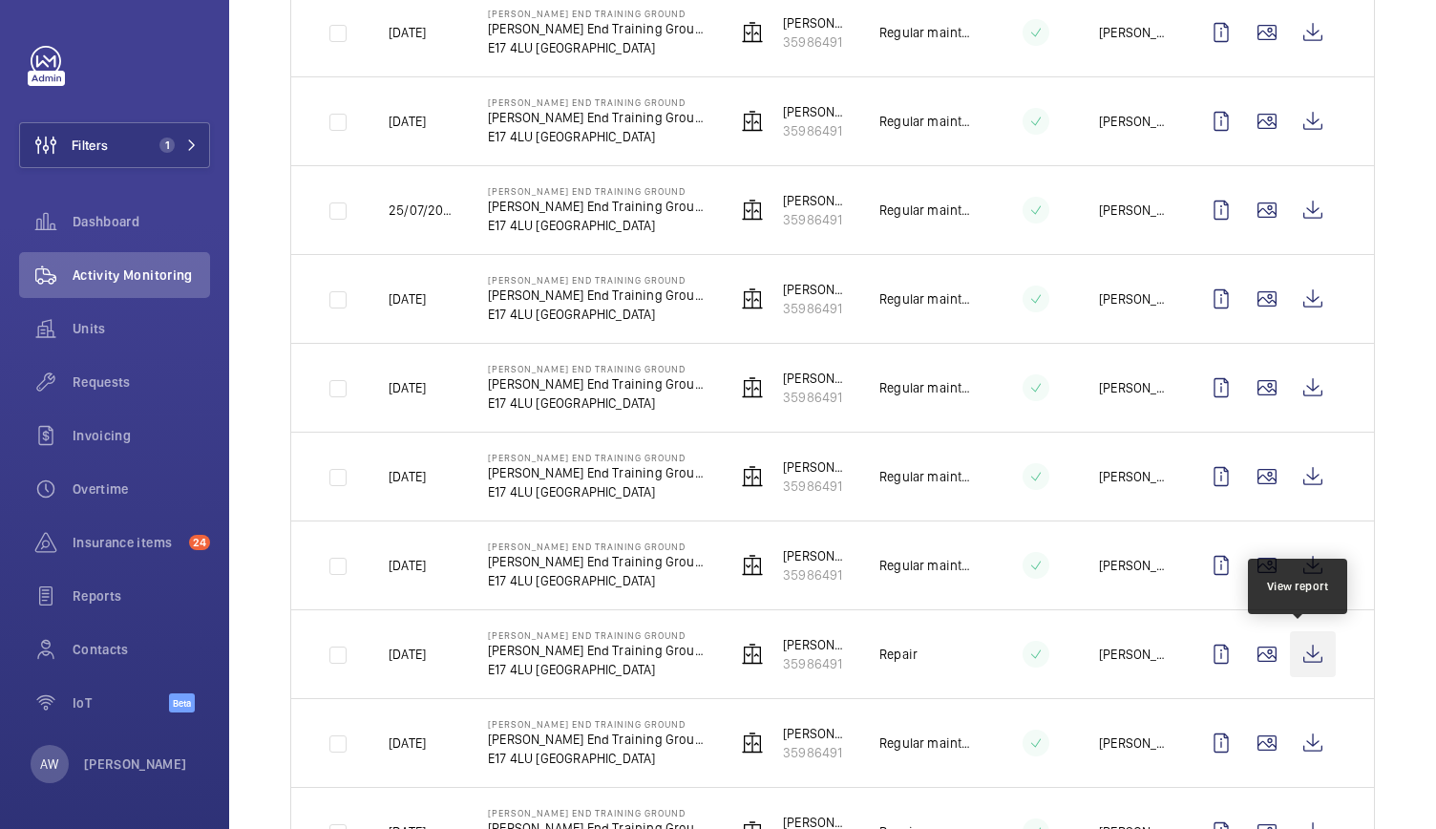
click at [1302, 657] on wm-front-icon-button at bounding box center [1313, 654] width 46 height 46
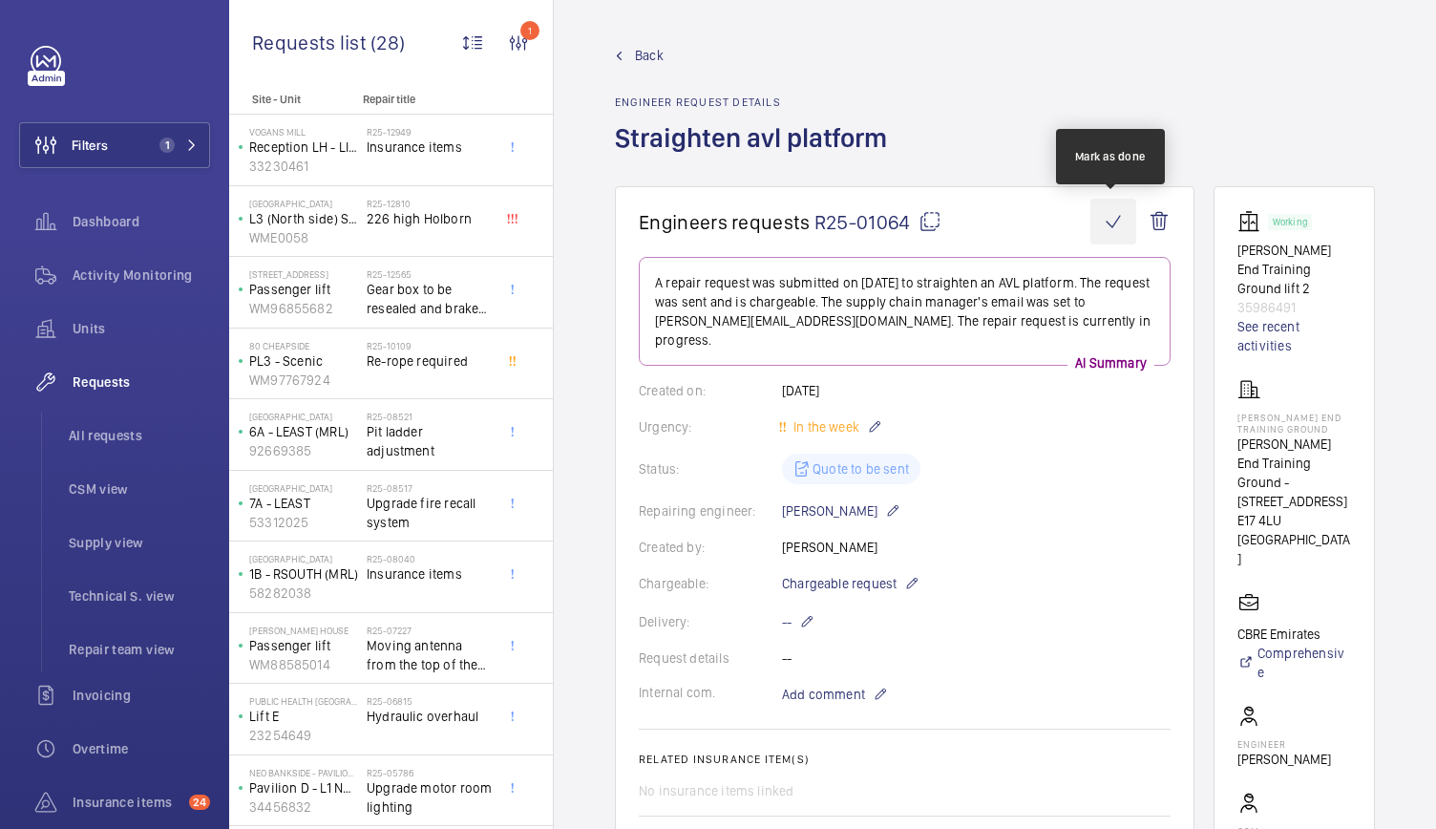
click at [1103, 220] on wm-front-icon-button at bounding box center [1113, 222] width 46 height 46
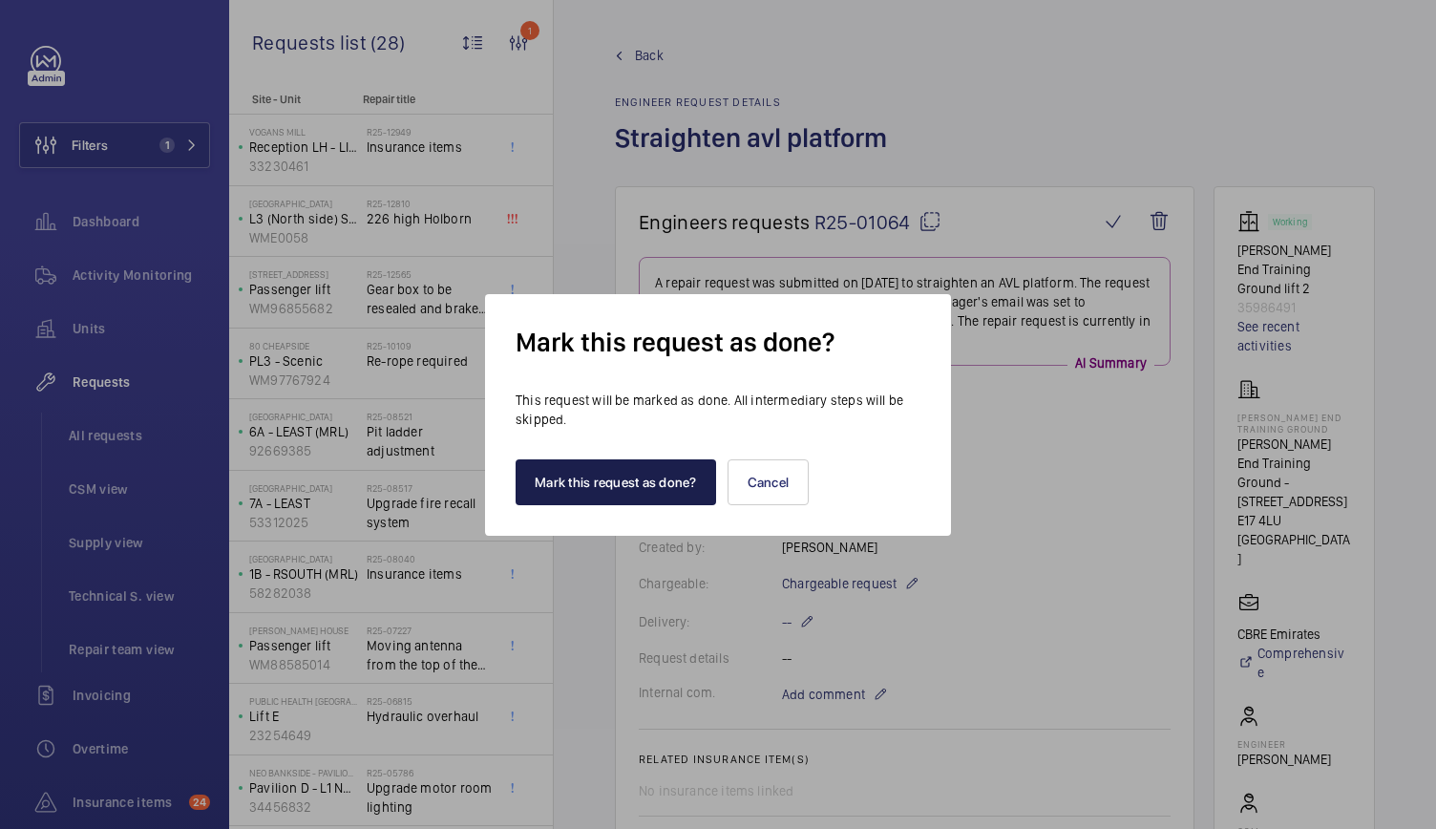
click at [588, 476] on button "Mark this request as done?" at bounding box center [615, 482] width 200 height 46
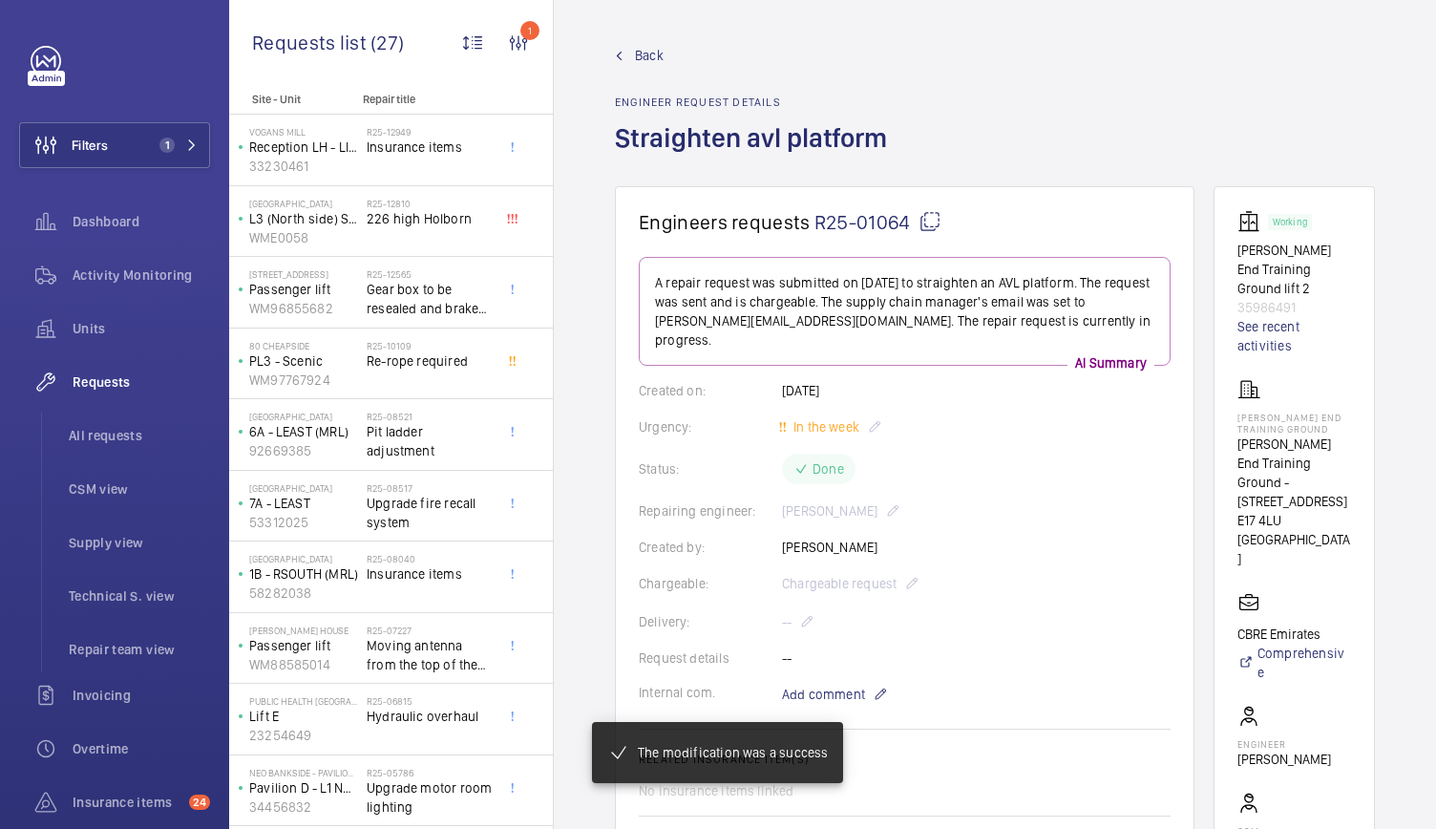
click at [635, 56] on span "Back" at bounding box center [649, 55] width 29 height 19
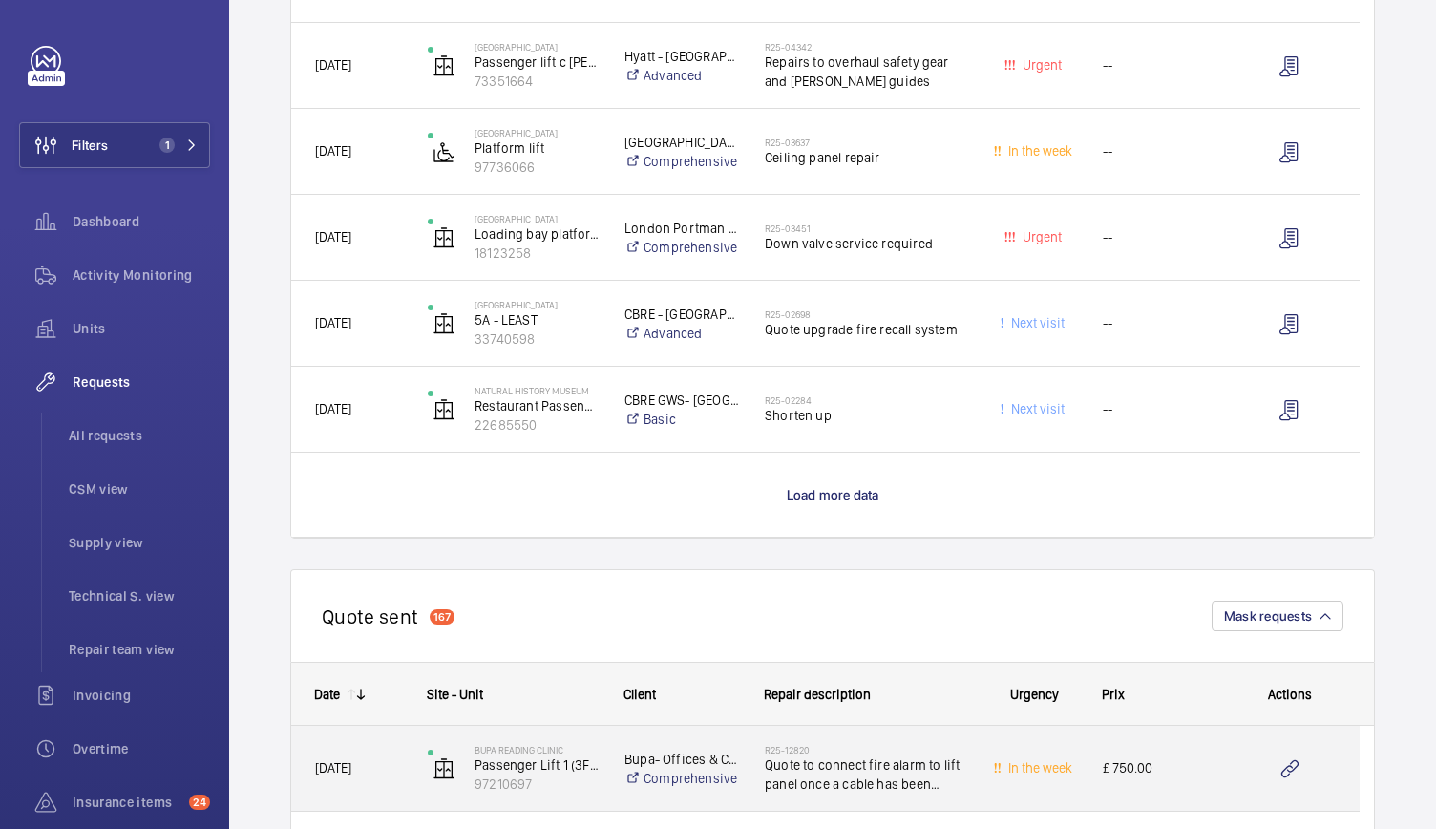
scroll to position [1631, 0]
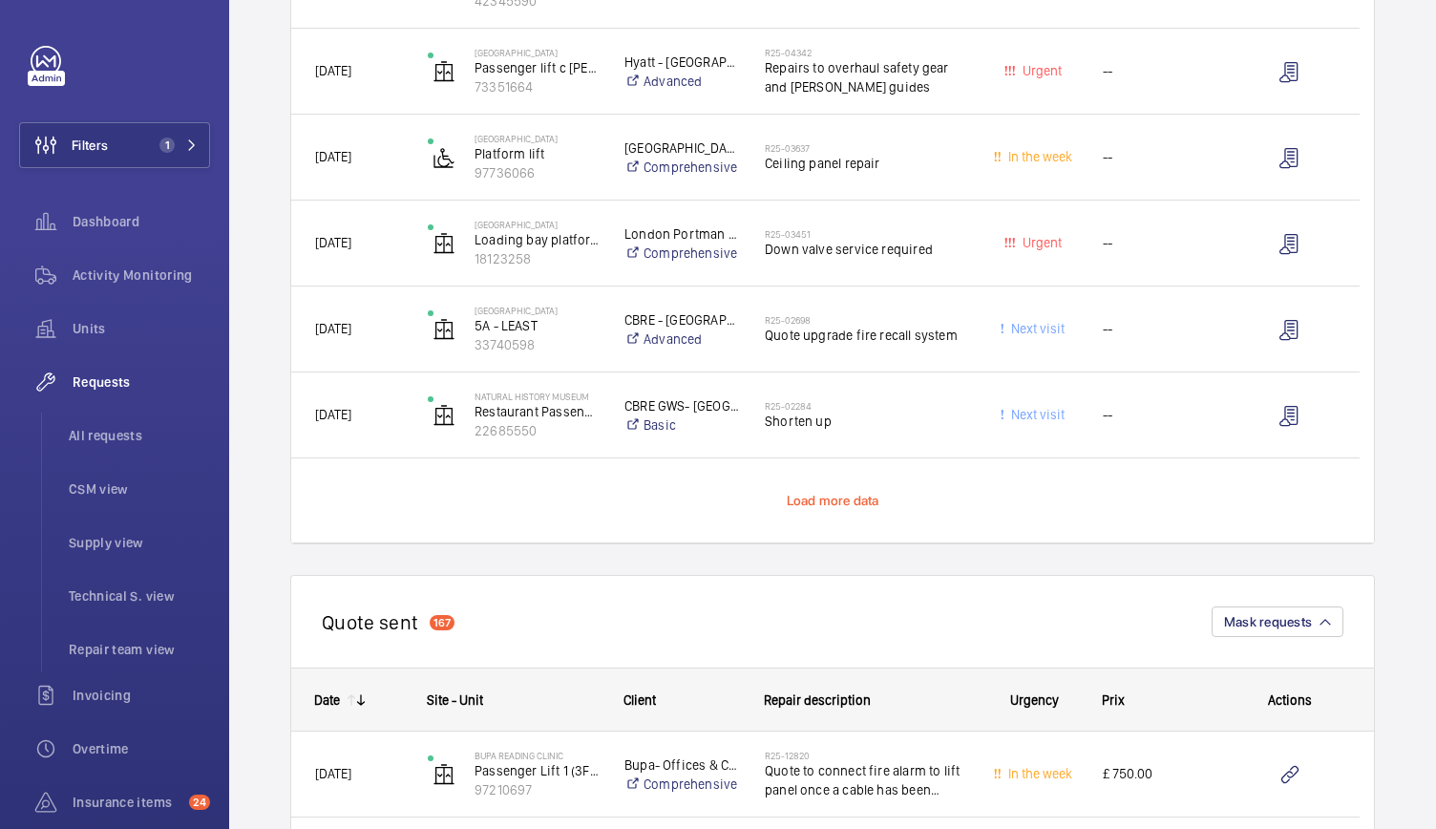
click at [792, 503] on span "Load more data" at bounding box center [833, 500] width 93 height 15
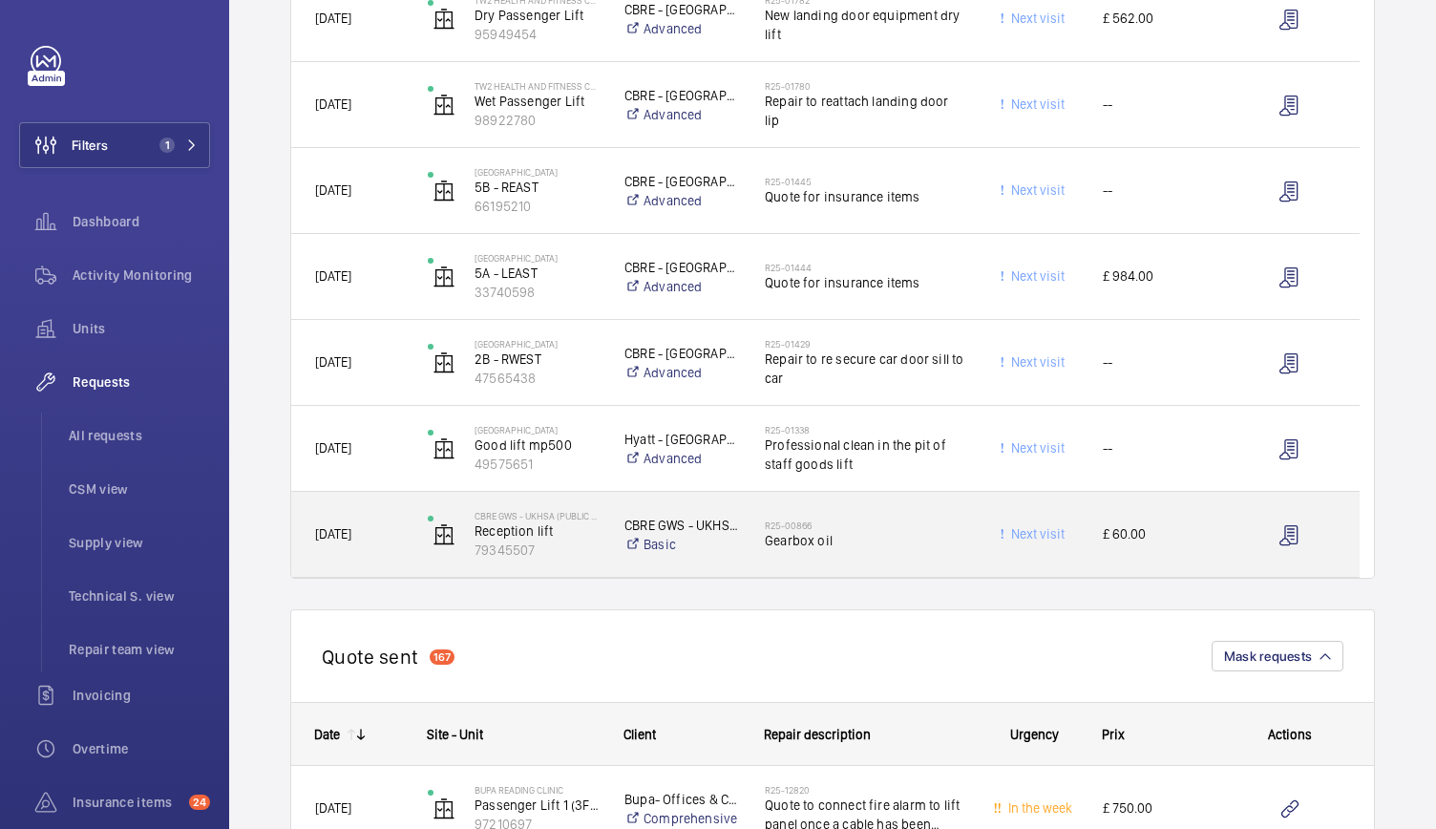
scroll to position [2114, 0]
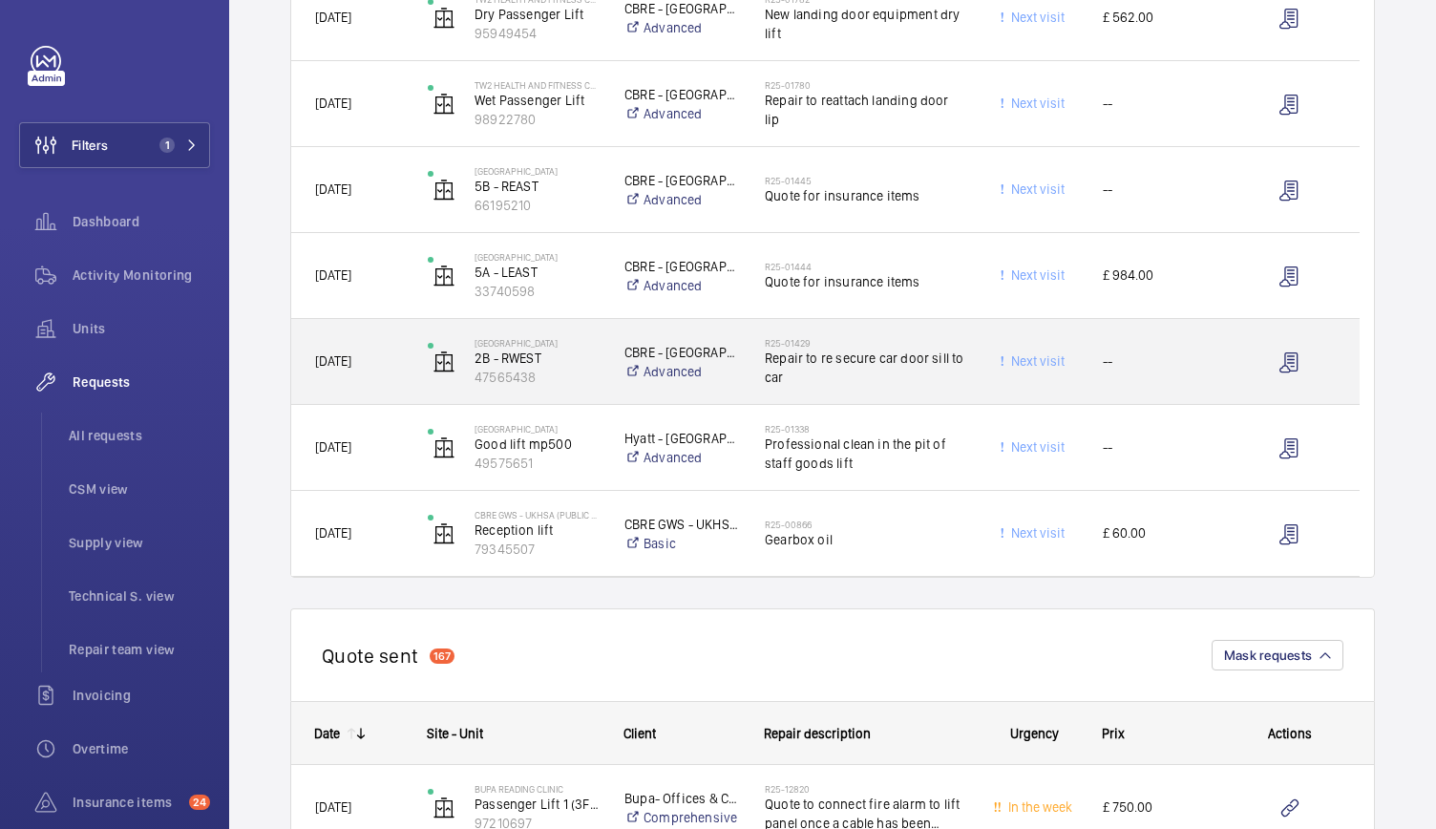
click at [617, 396] on div "CBRE - Twickenham Advanced" at bounding box center [670, 362] width 138 height 76
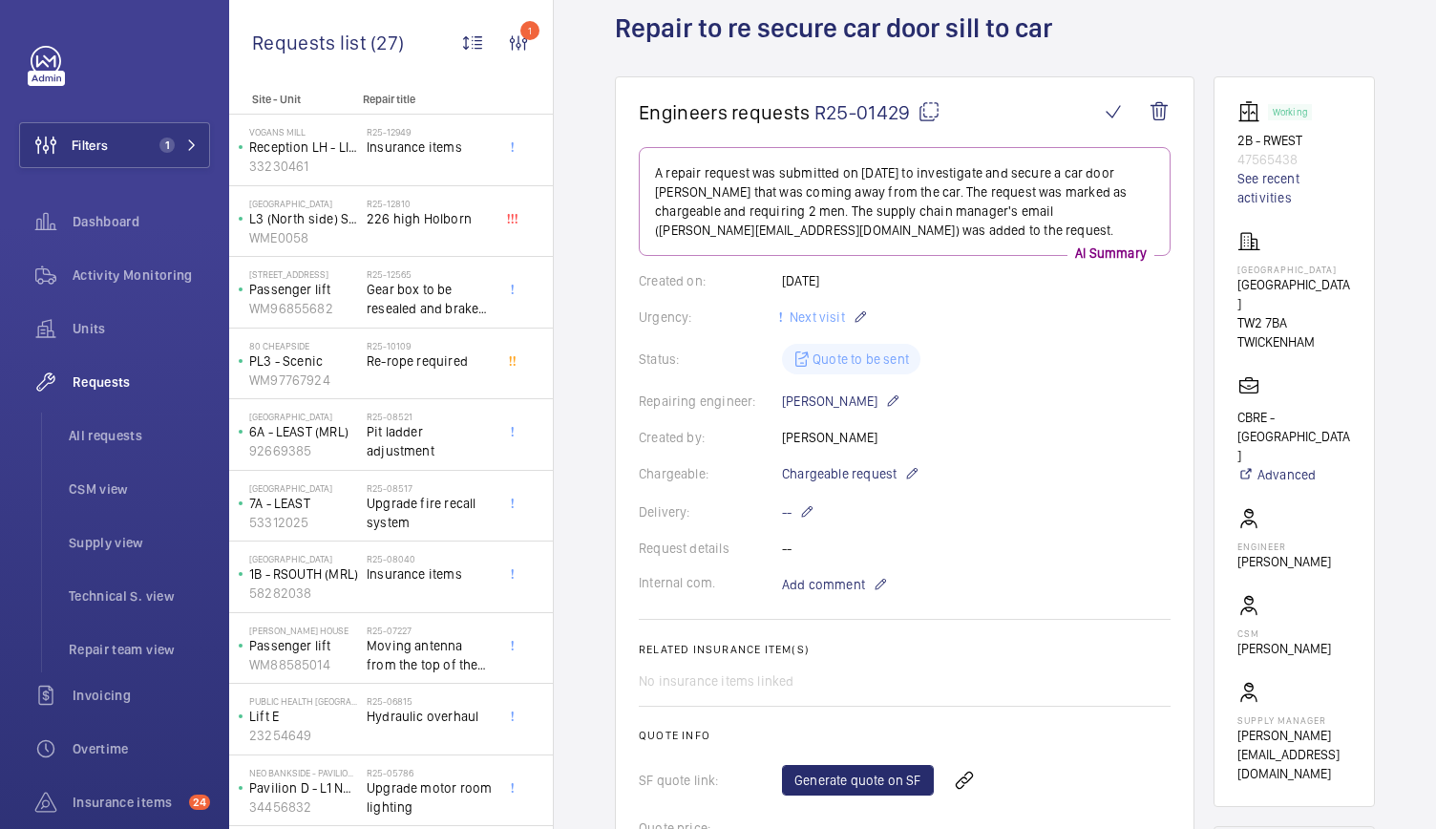
scroll to position [94, 0]
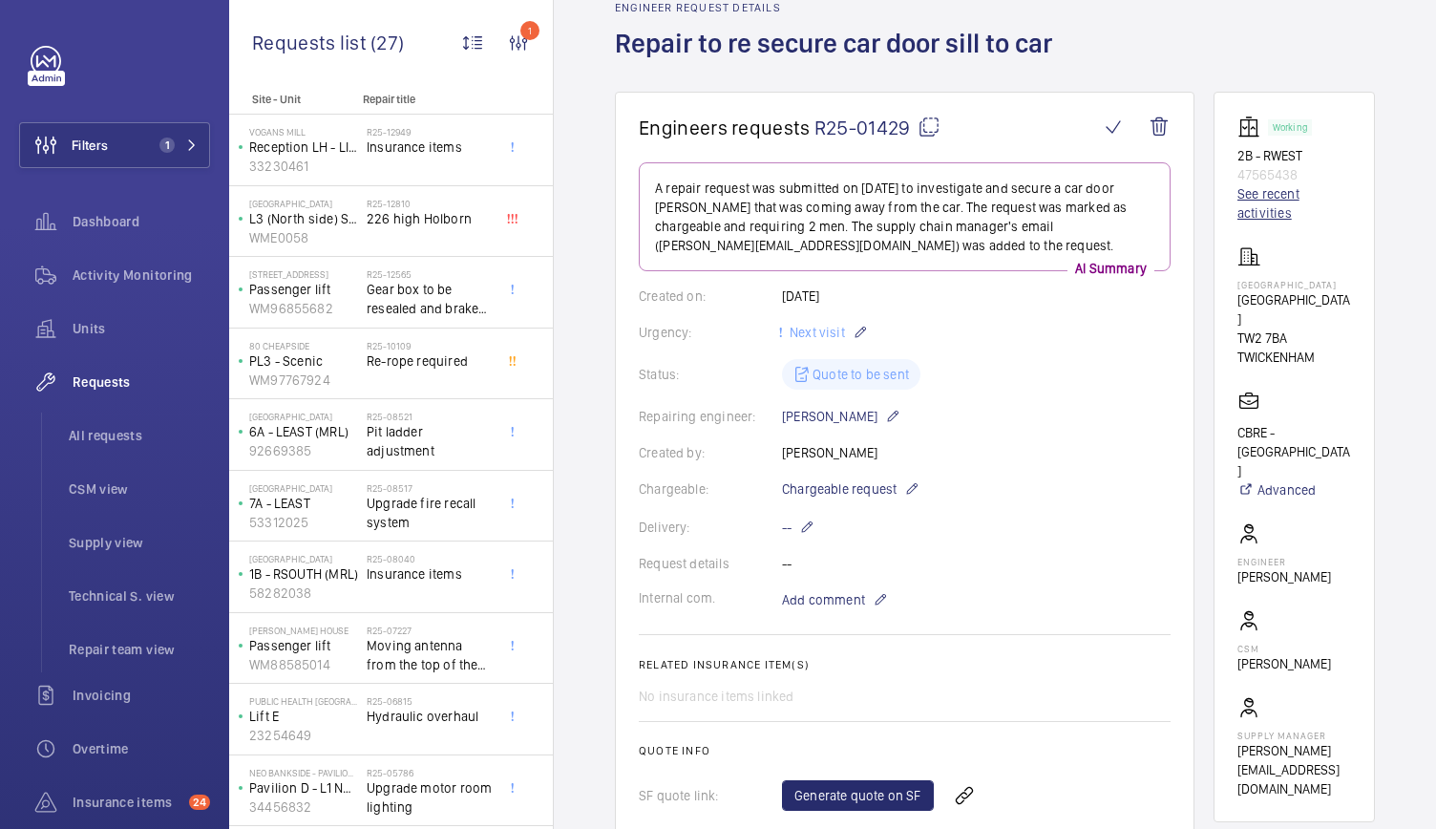
click at [1279, 192] on link "See recent activities" at bounding box center [1294, 203] width 114 height 38
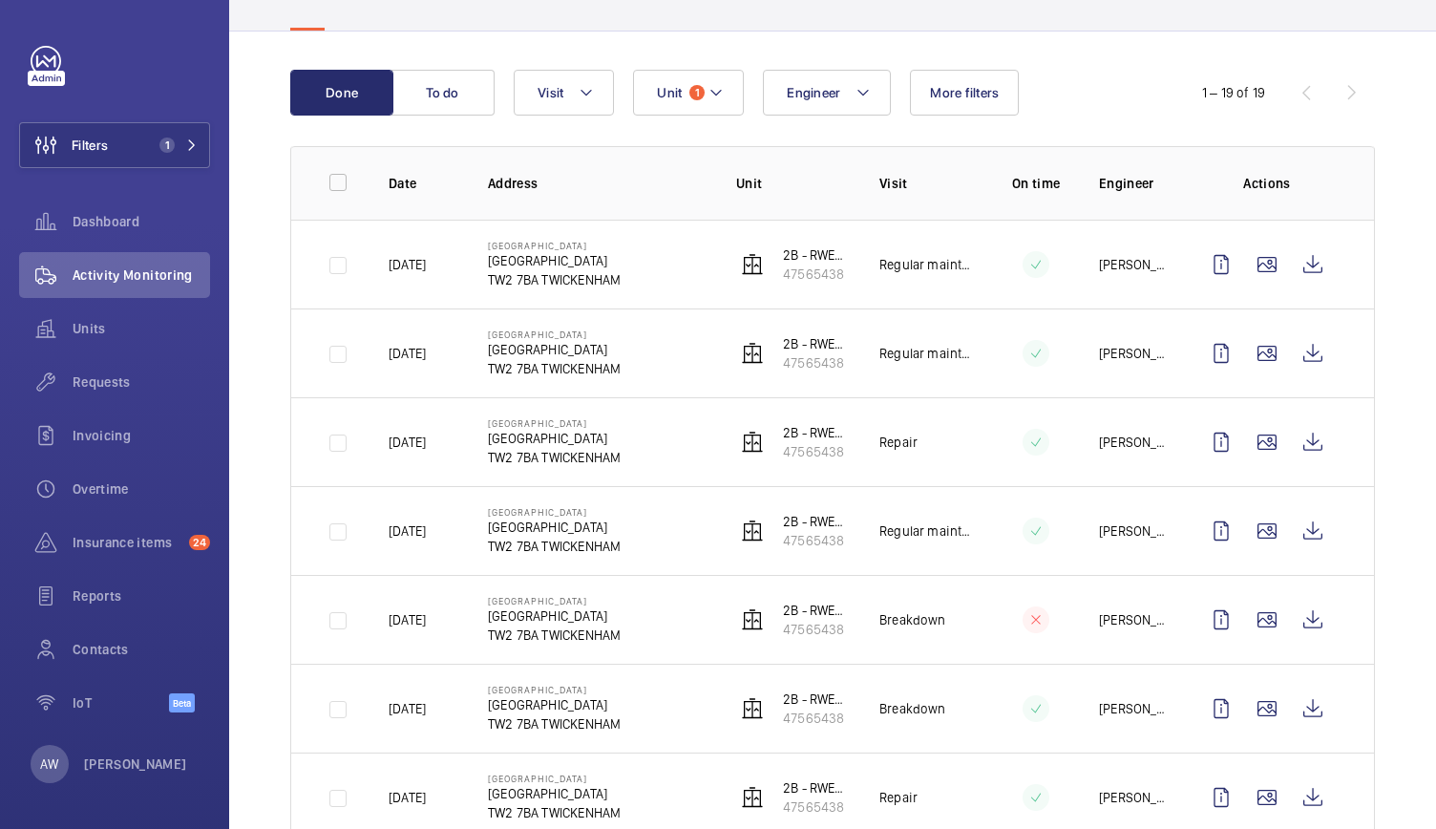
scroll to position [151, 0]
click at [1296, 446] on wm-front-icon-button at bounding box center [1313, 443] width 46 height 46
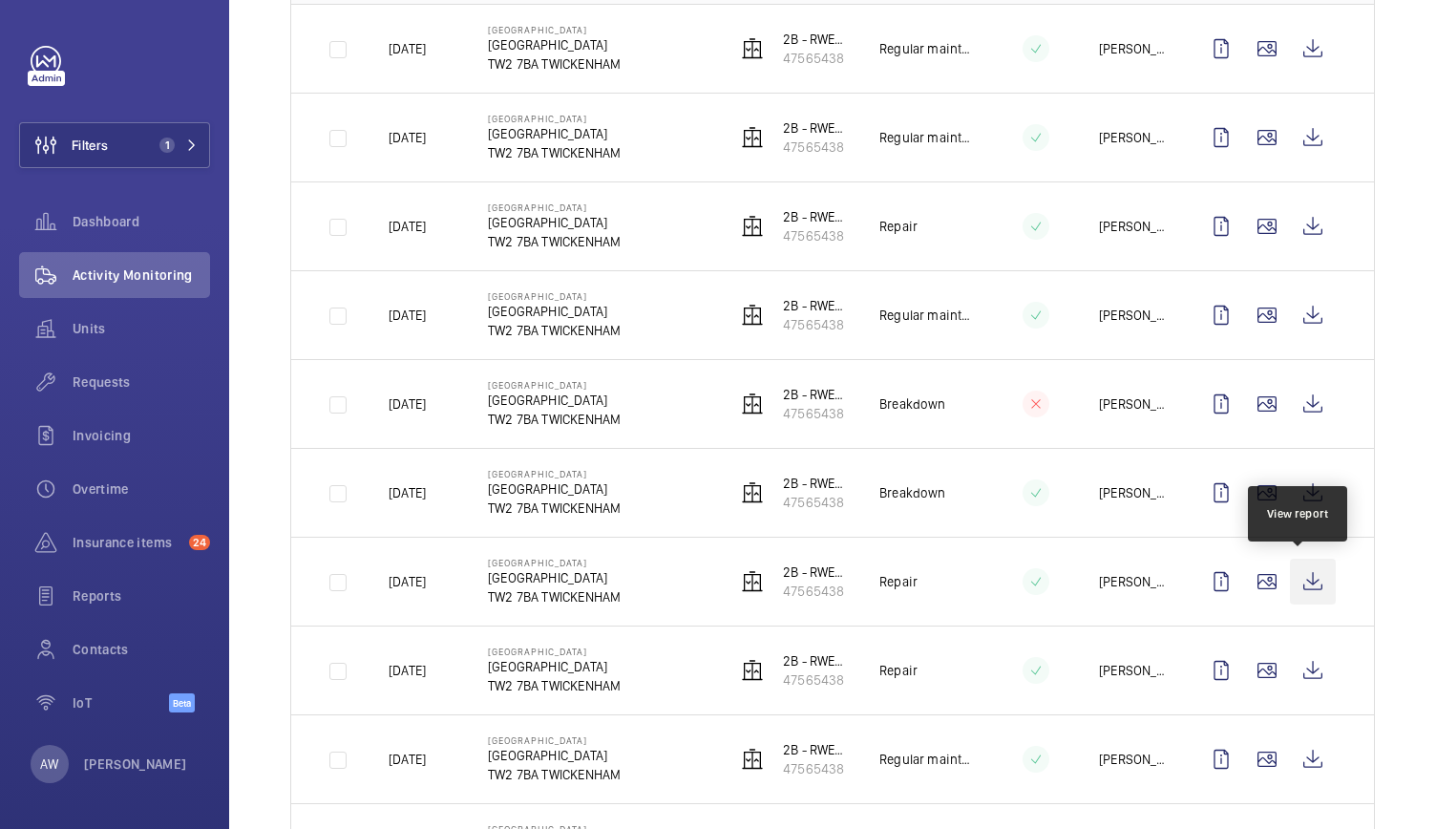
click at [1304, 579] on wm-front-icon-button at bounding box center [1313, 581] width 46 height 46
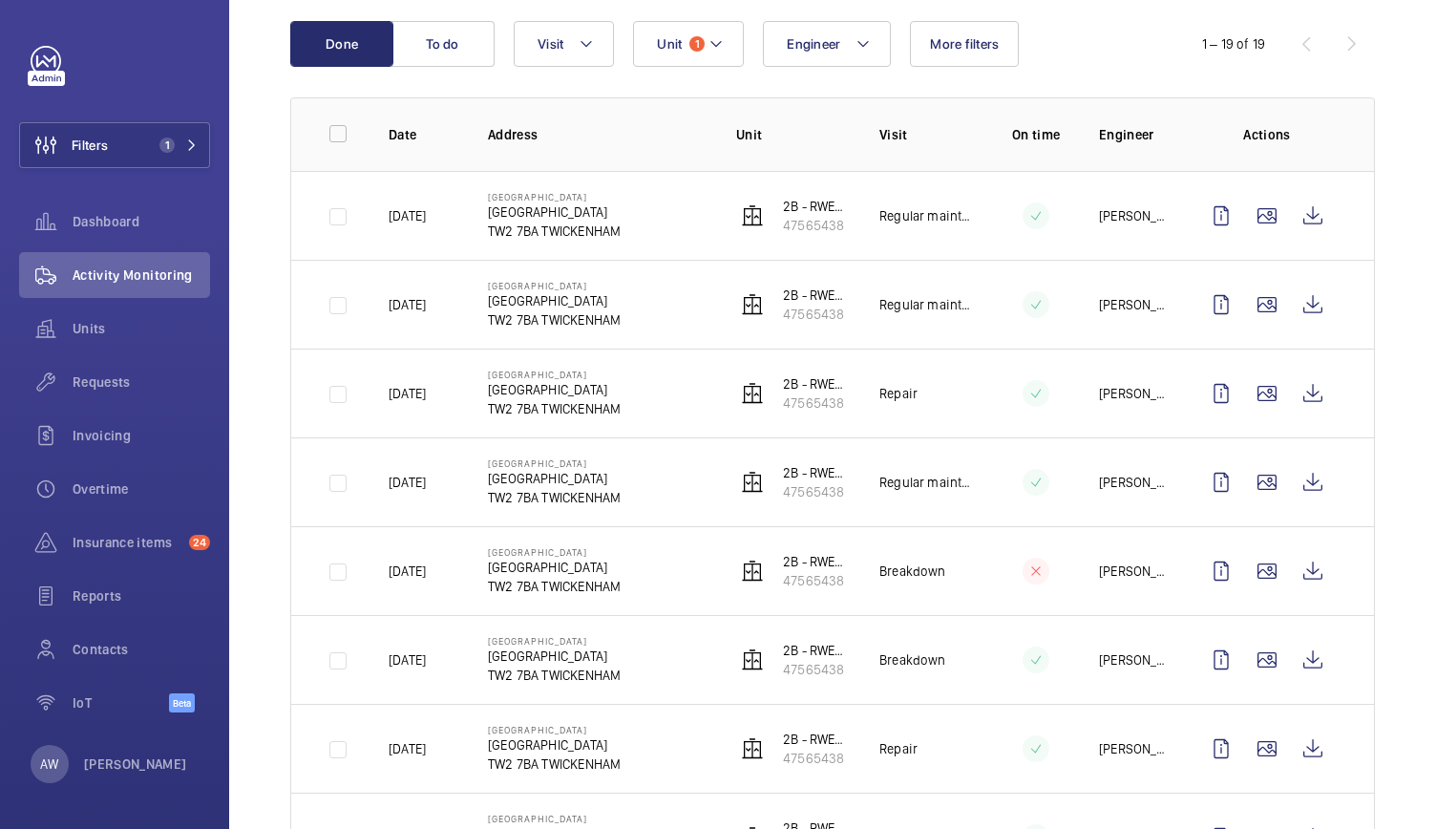
scroll to position [135, 0]
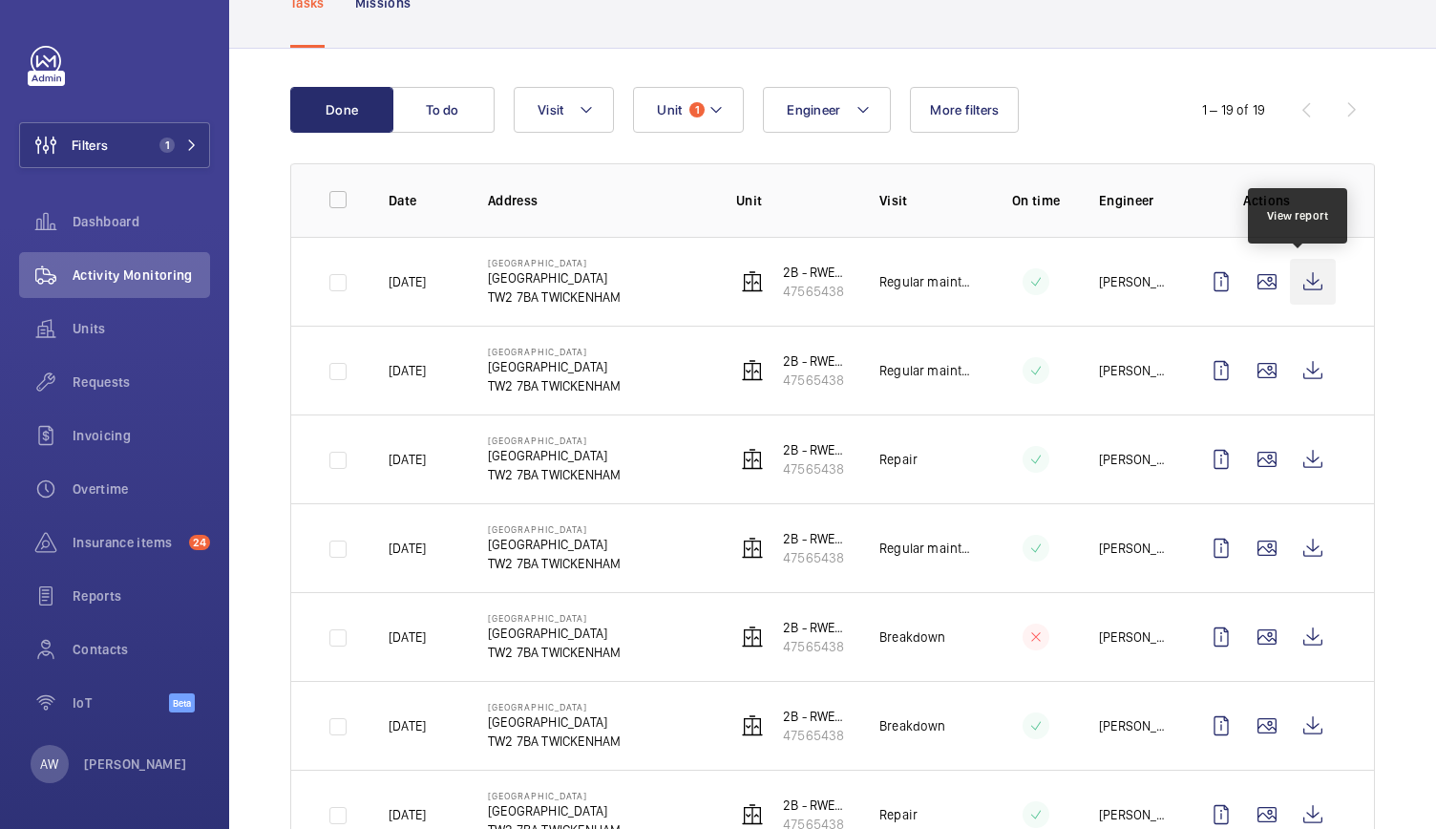
click at [1303, 291] on wm-front-icon-button at bounding box center [1313, 282] width 46 height 46
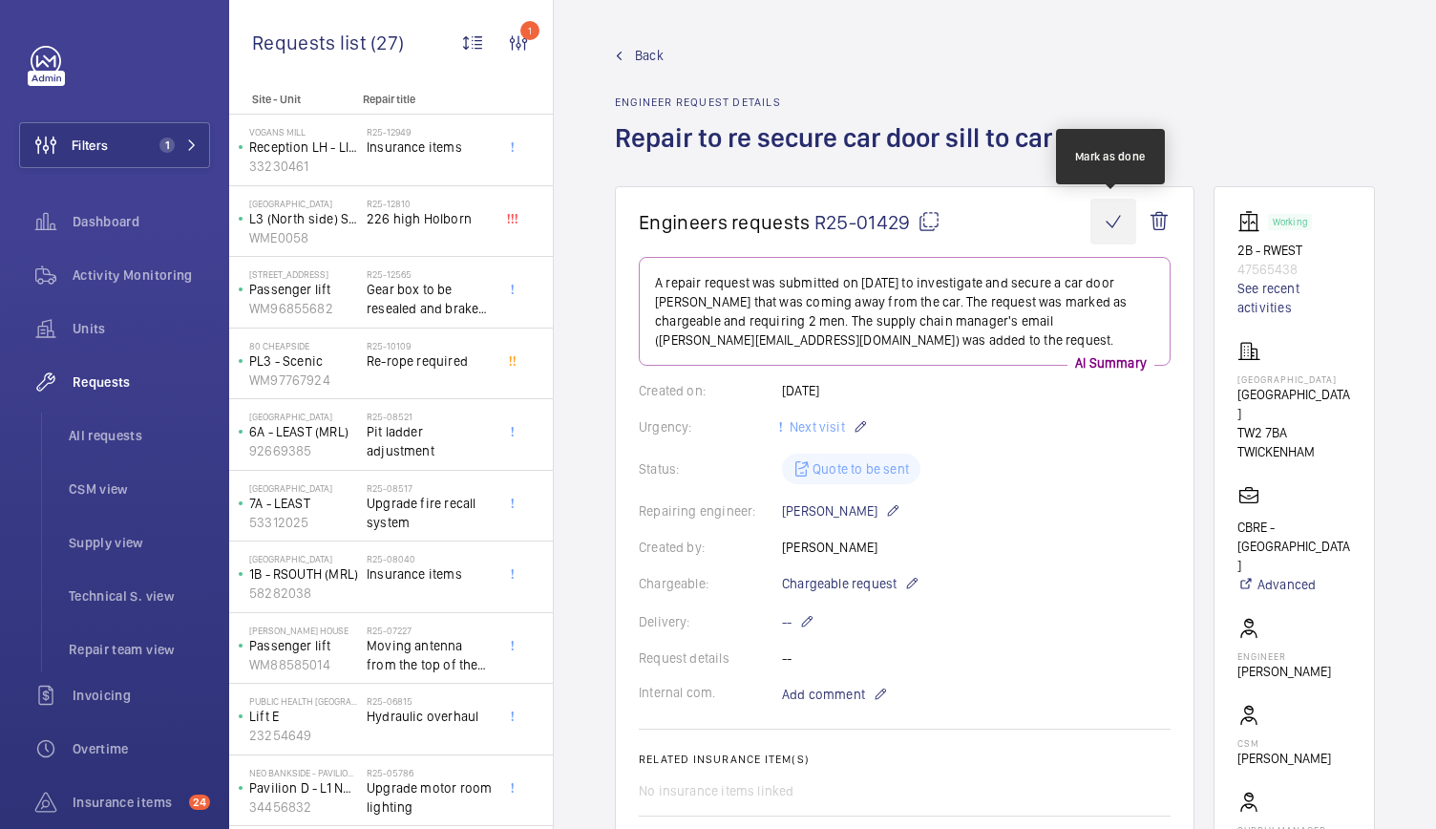
click at [1106, 214] on wm-front-icon-button at bounding box center [1113, 222] width 46 height 46
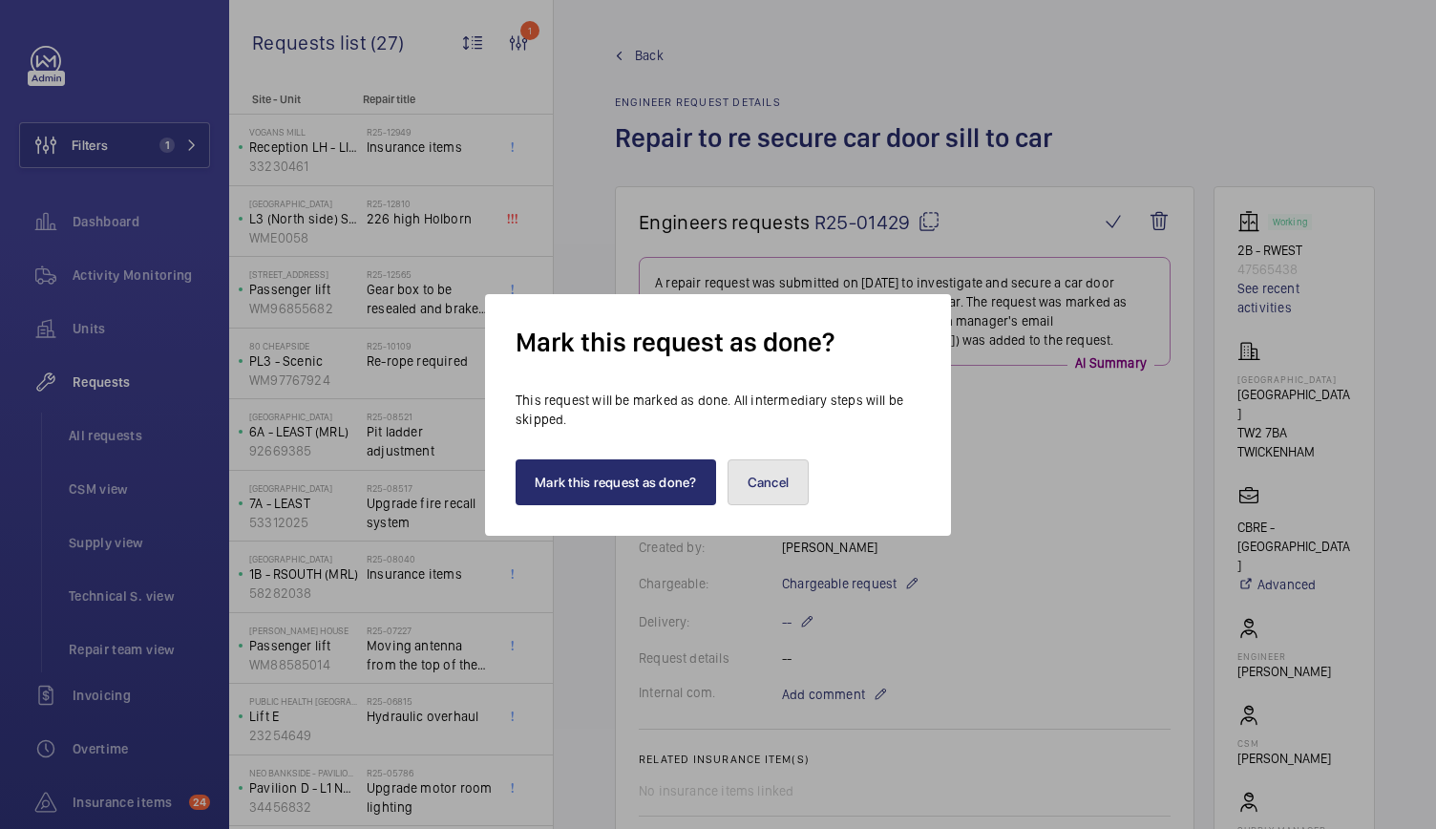
click at [751, 486] on button "Cancel" at bounding box center [768, 482] width 82 height 46
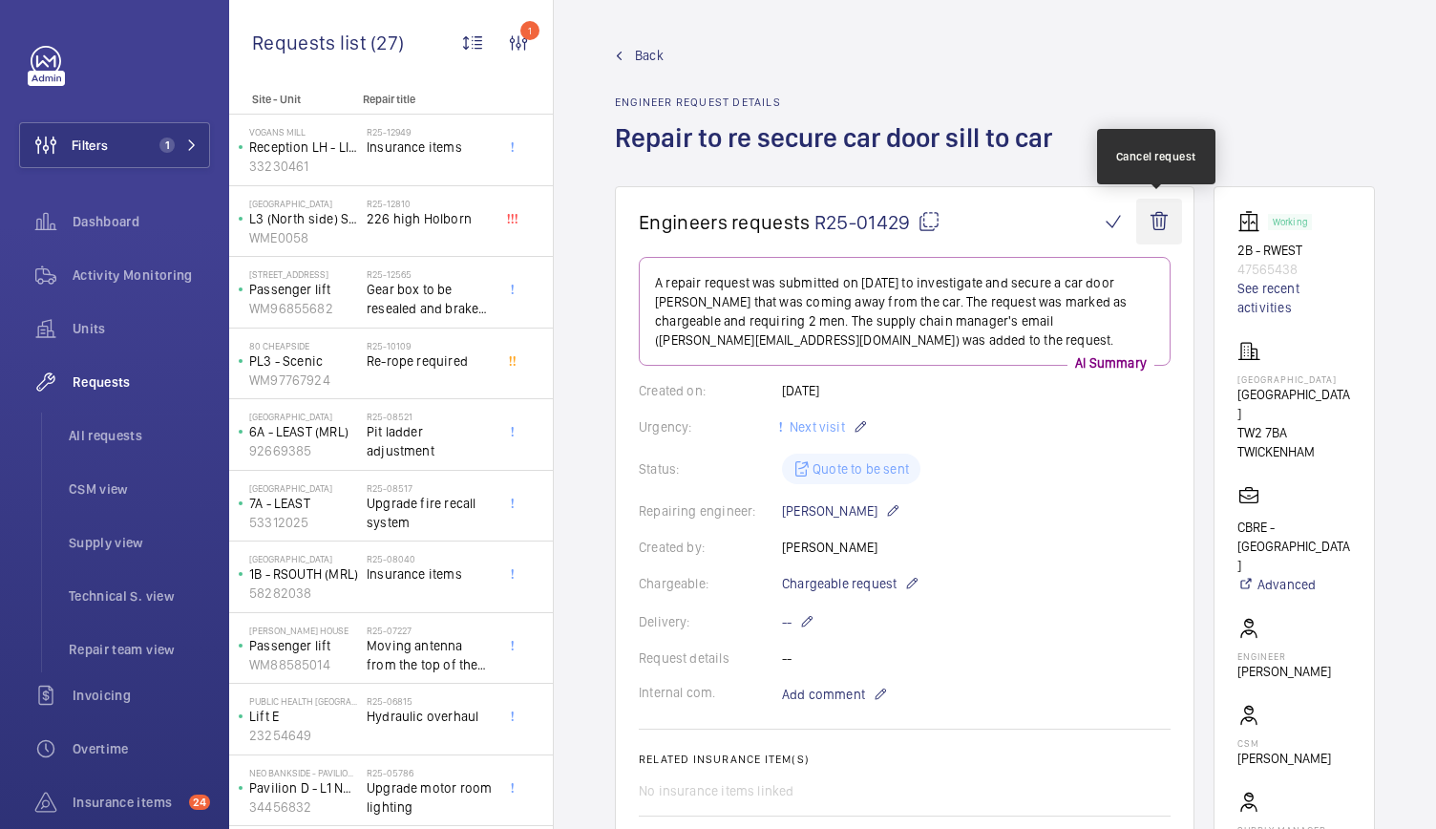
click at [1165, 218] on wm-front-icon-button at bounding box center [1159, 222] width 46 height 46
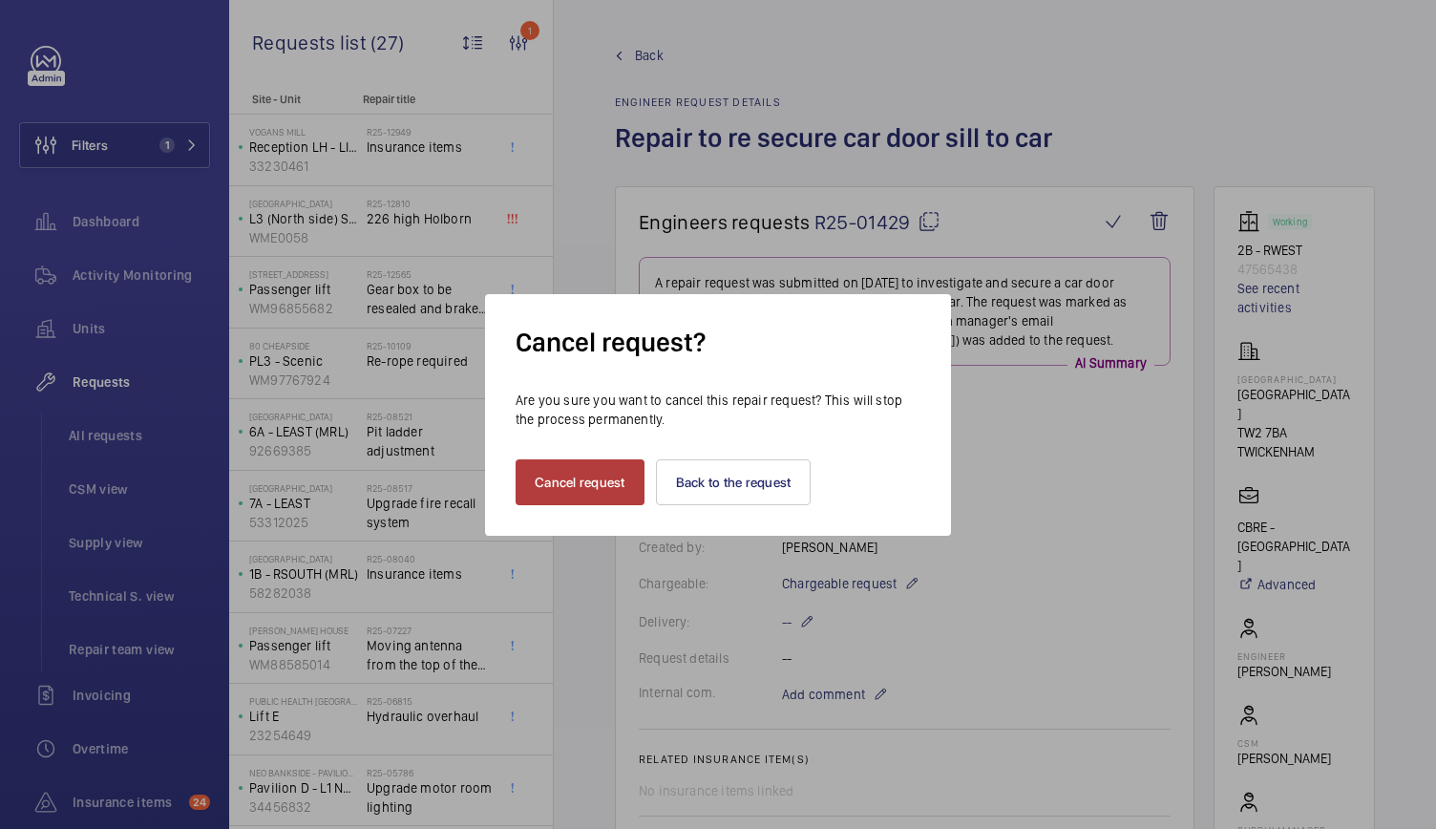
click at [558, 478] on button "Cancel request" at bounding box center [579, 482] width 129 height 46
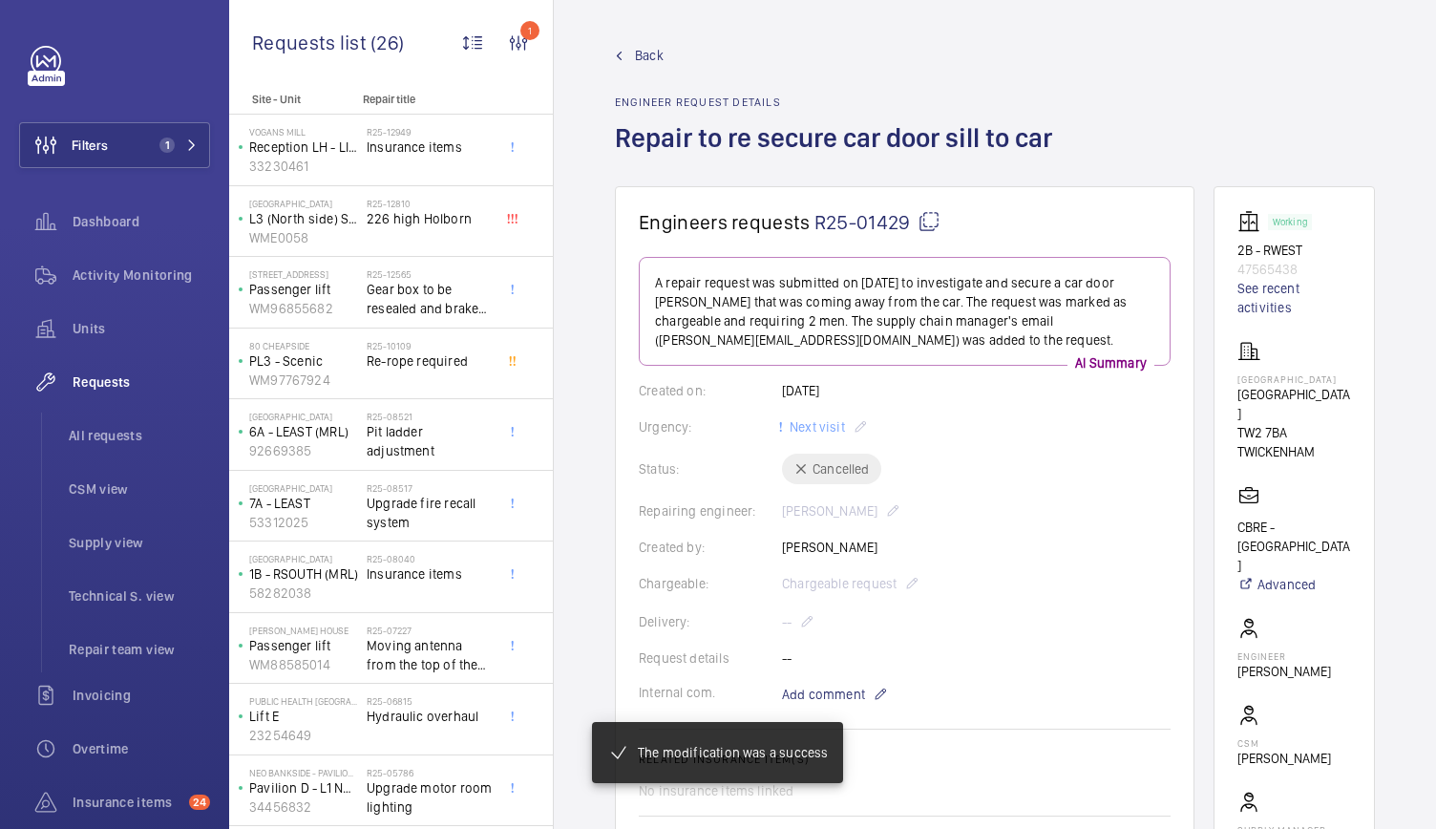
click at [631, 51] on link "Back" at bounding box center [839, 55] width 449 height 19
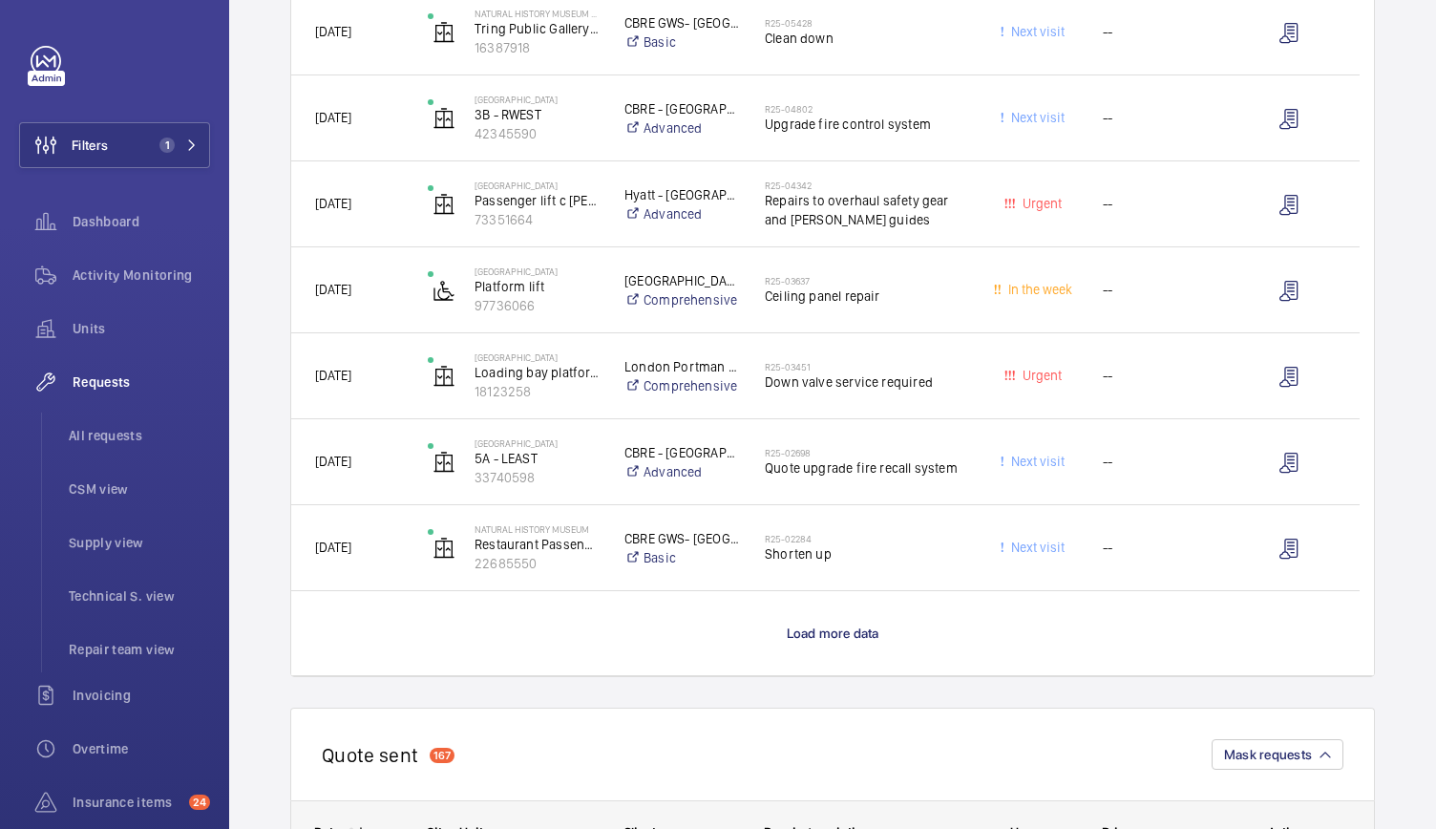
scroll to position [1530, 0]
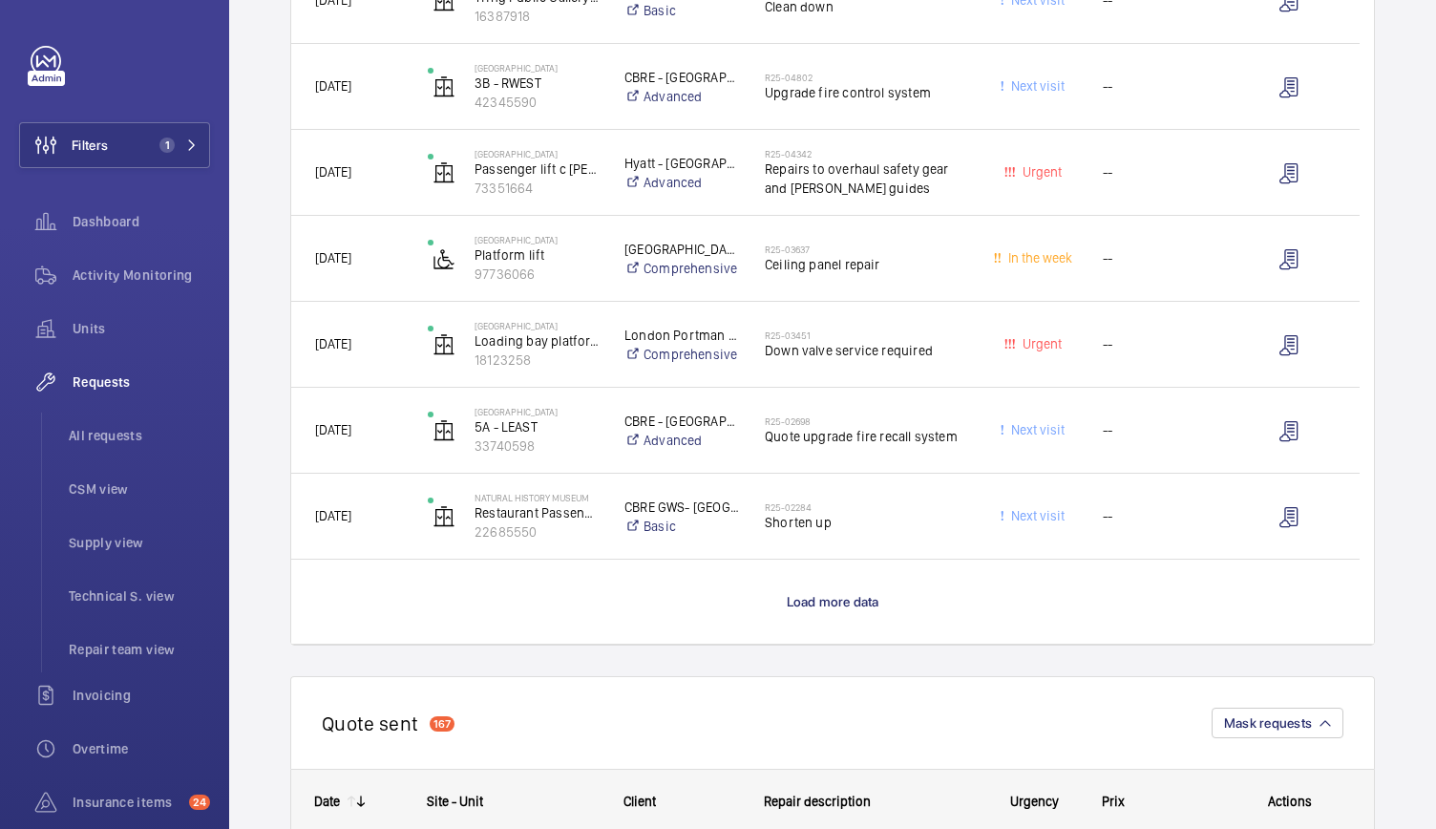
click at [790, 615] on wm-front-load-more-cell "Load more data" at bounding box center [832, 601] width 1082 height 84
click at [802, 604] on span "Load more data" at bounding box center [833, 601] width 93 height 15
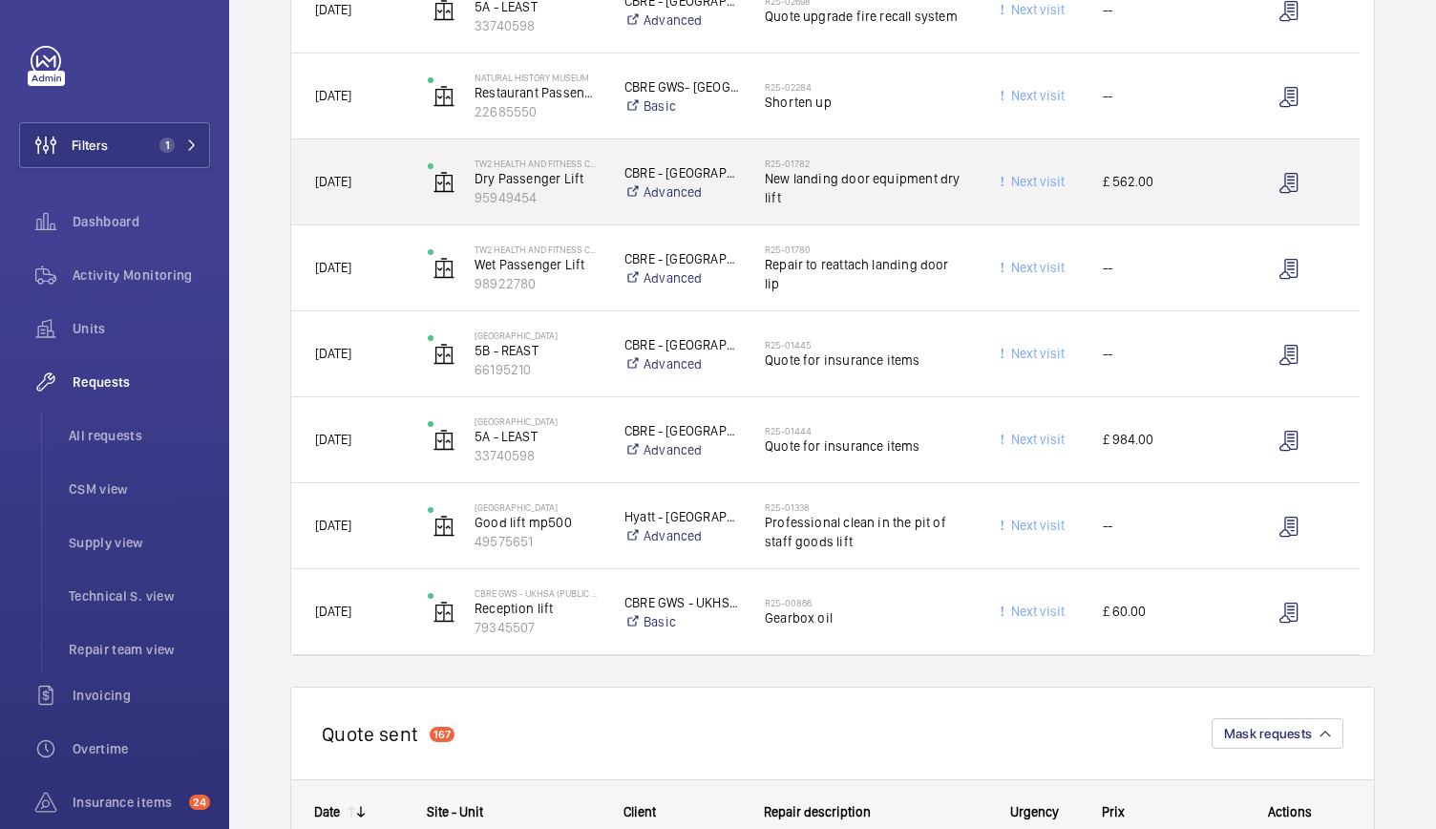
scroll to position [2022, 0]
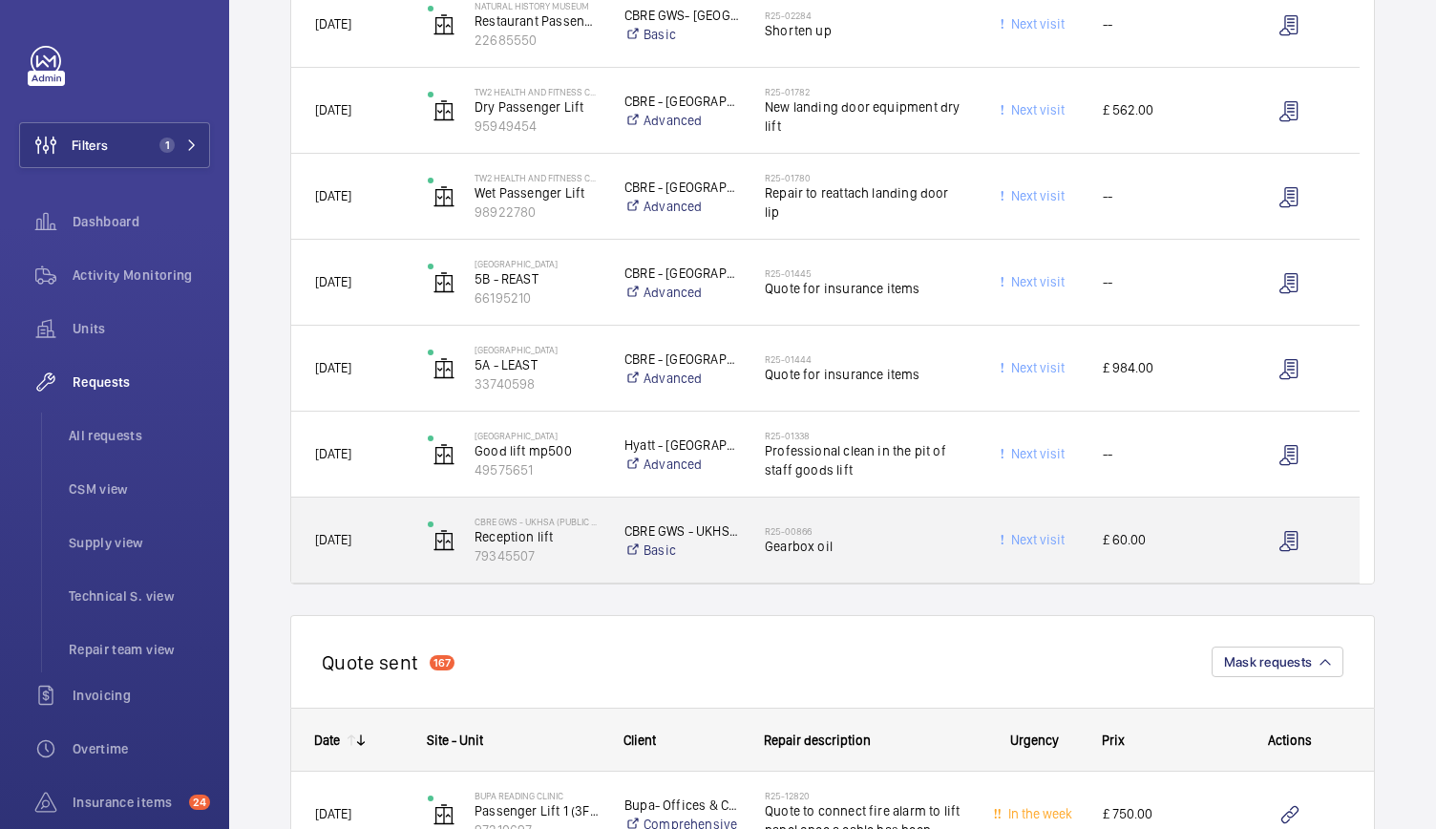
click at [603, 572] on div "CBRE GWS - UKHSA (Public Health [GEOGRAPHIC_DATA]) [GEOGRAPHIC_DATA] Basic" at bounding box center [670, 540] width 138 height 76
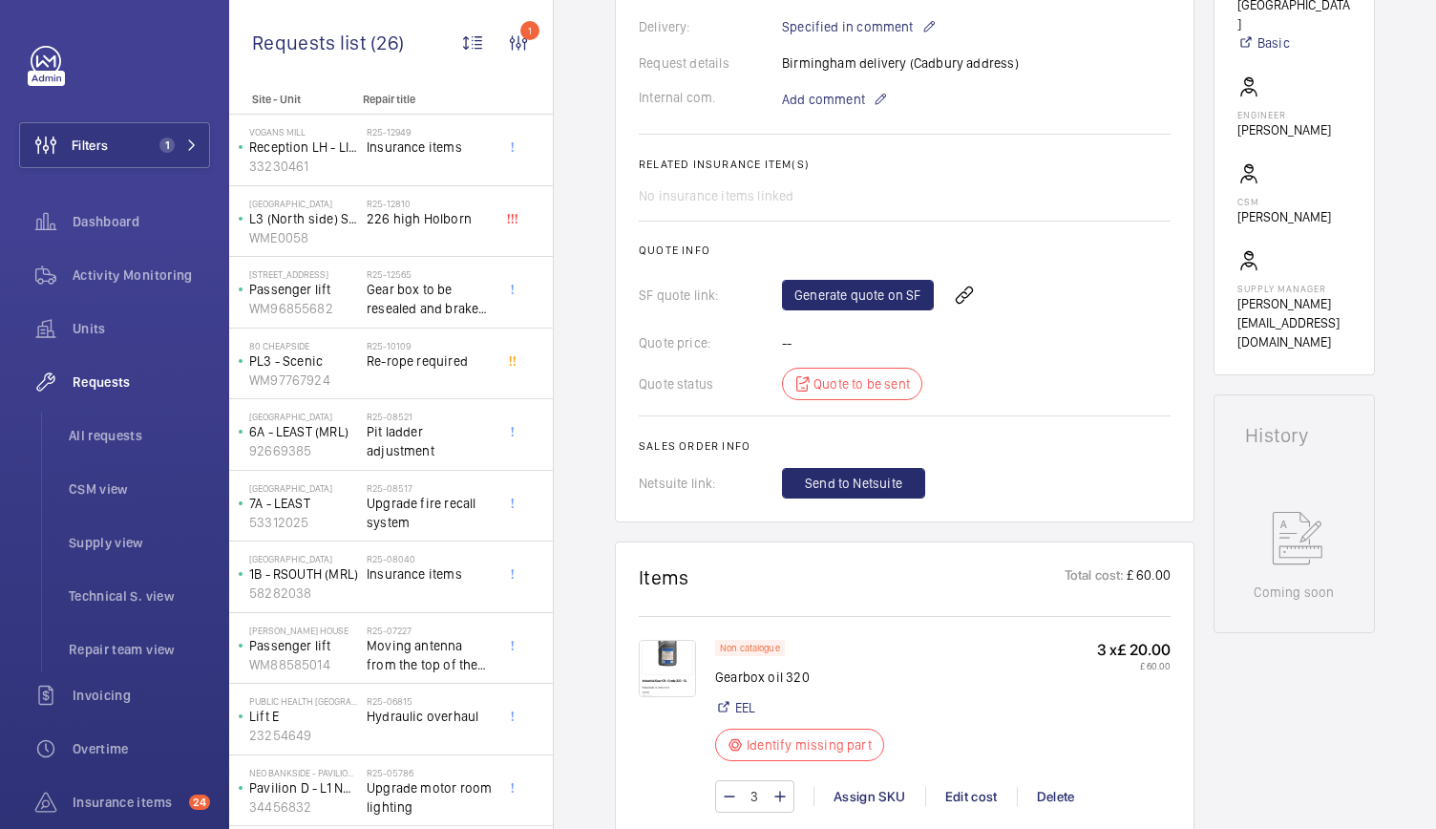
scroll to position [597, 0]
drag, startPoint x: 884, startPoint y: 555, endPoint x: 734, endPoint y: 241, distance: 348.0
click at [734, 241] on wm-front-card-body "On [DATE], a repair request was created for a gearbox oil issue. An external pa…" at bounding box center [905, 78] width 532 height 836
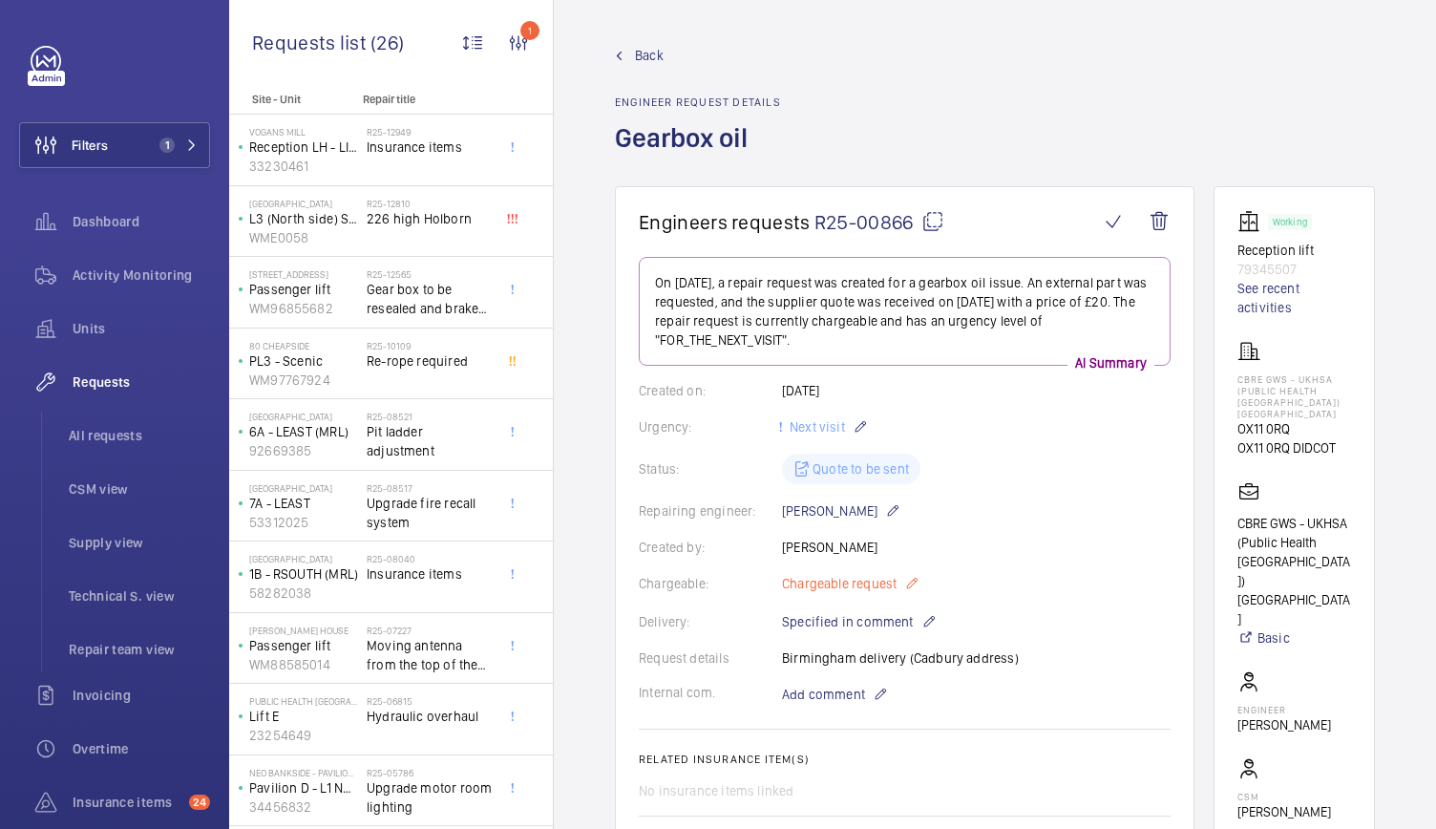
click at [906, 587] on mat-icon at bounding box center [911, 583] width 15 height 23
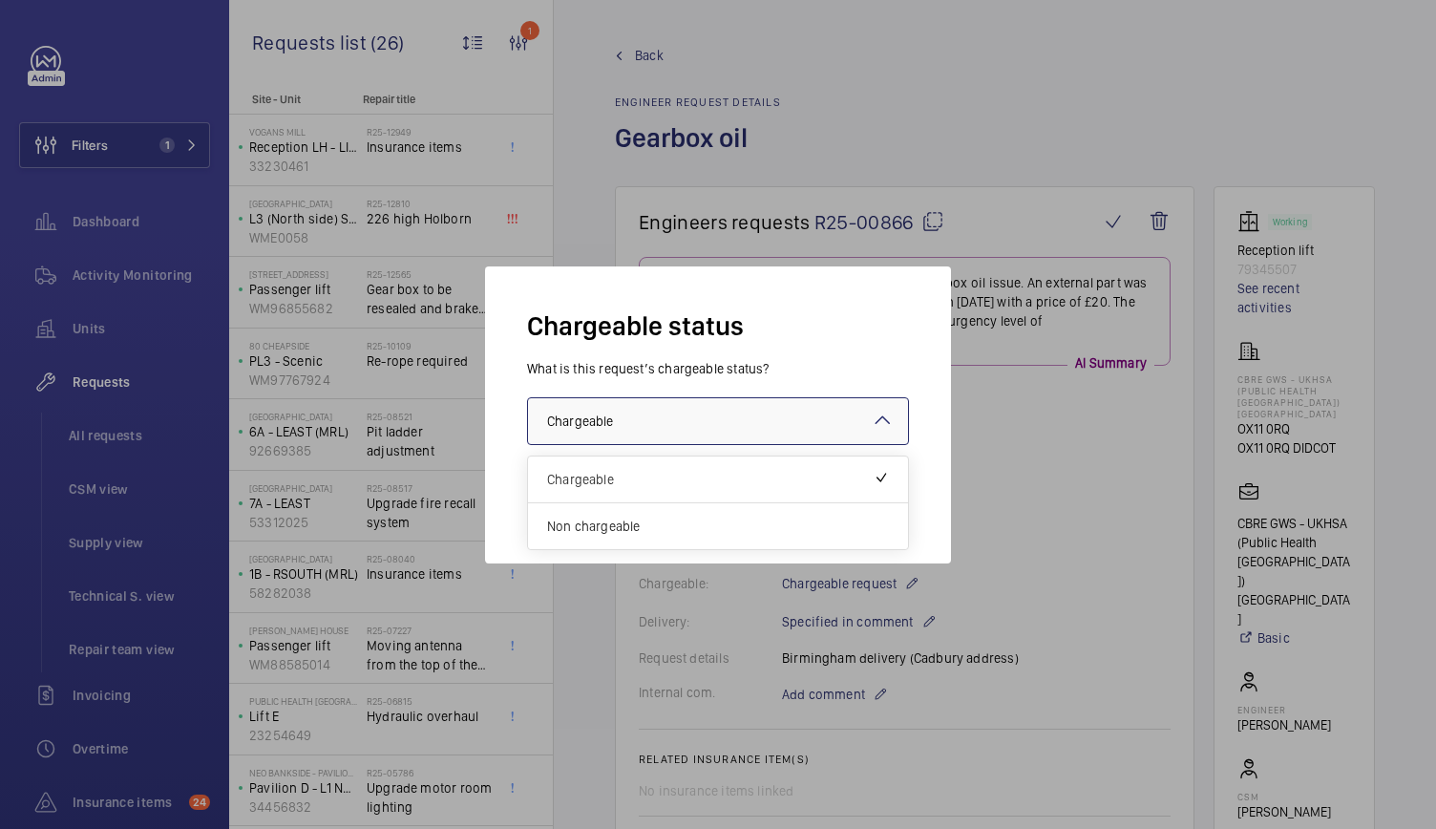
click at [735, 428] on div at bounding box center [718, 421] width 380 height 46
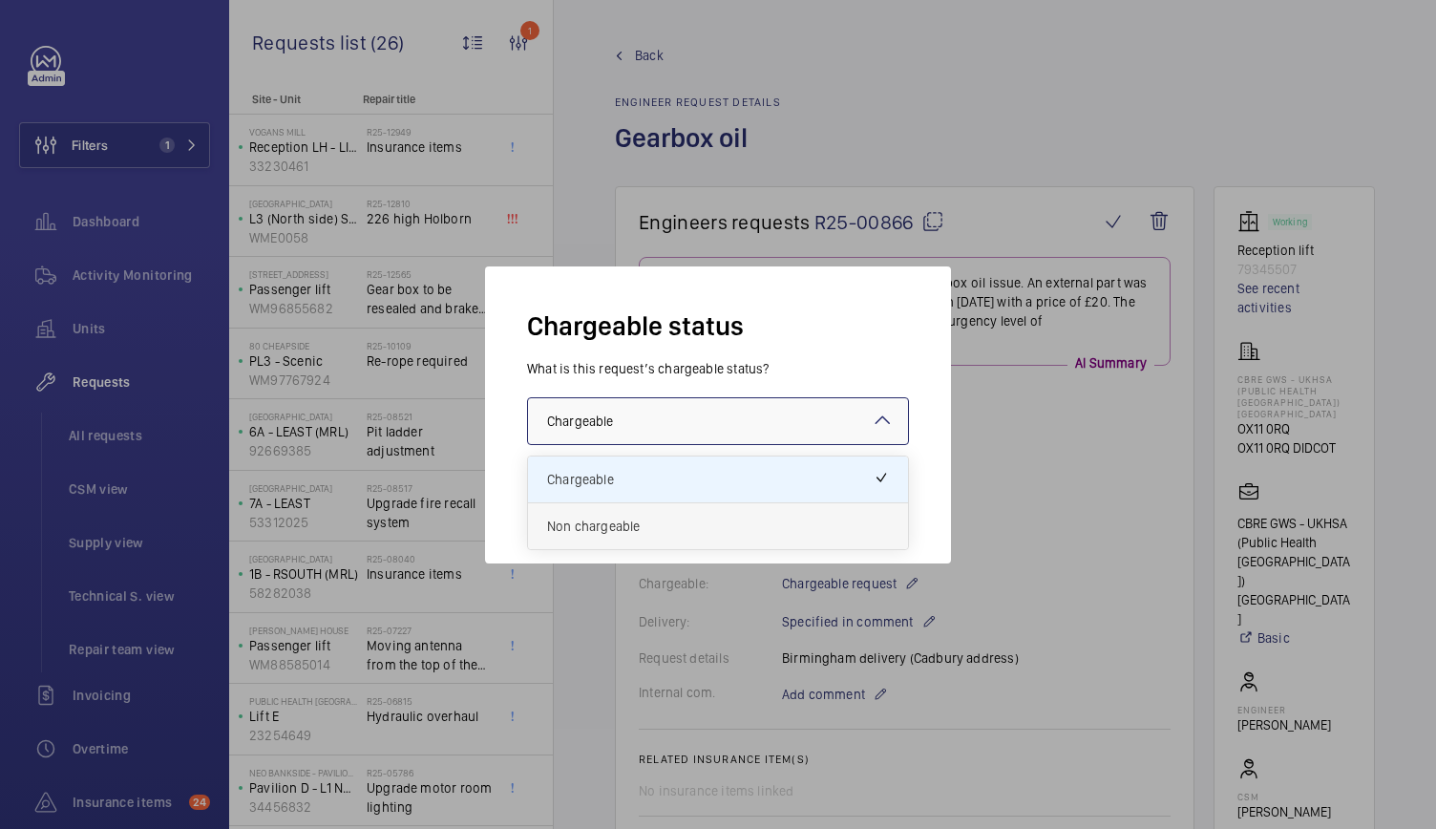
click at [663, 521] on span "Non chargeable" at bounding box center [718, 525] width 342 height 19
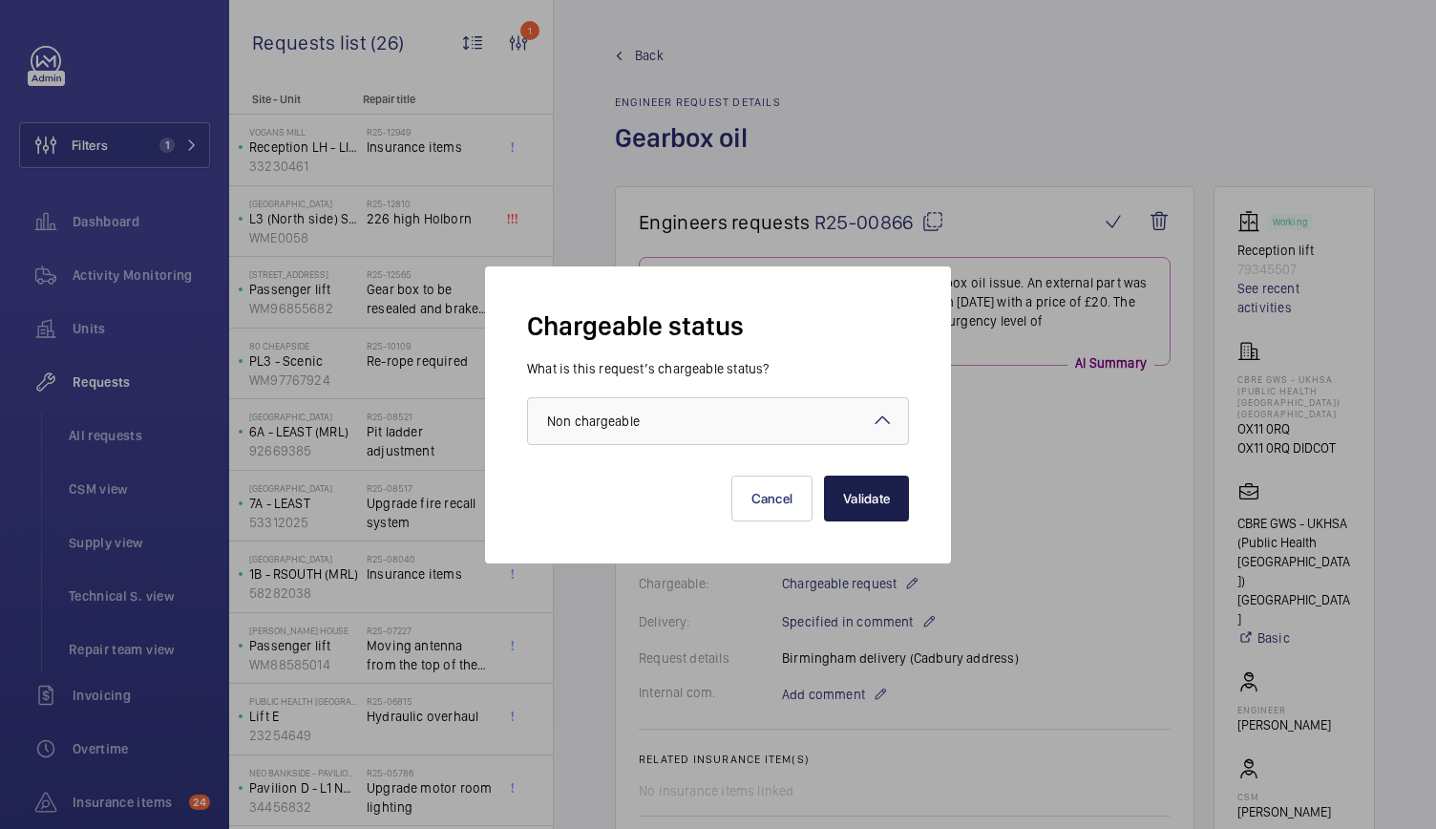
click at [872, 501] on button "Validate" at bounding box center [866, 498] width 85 height 46
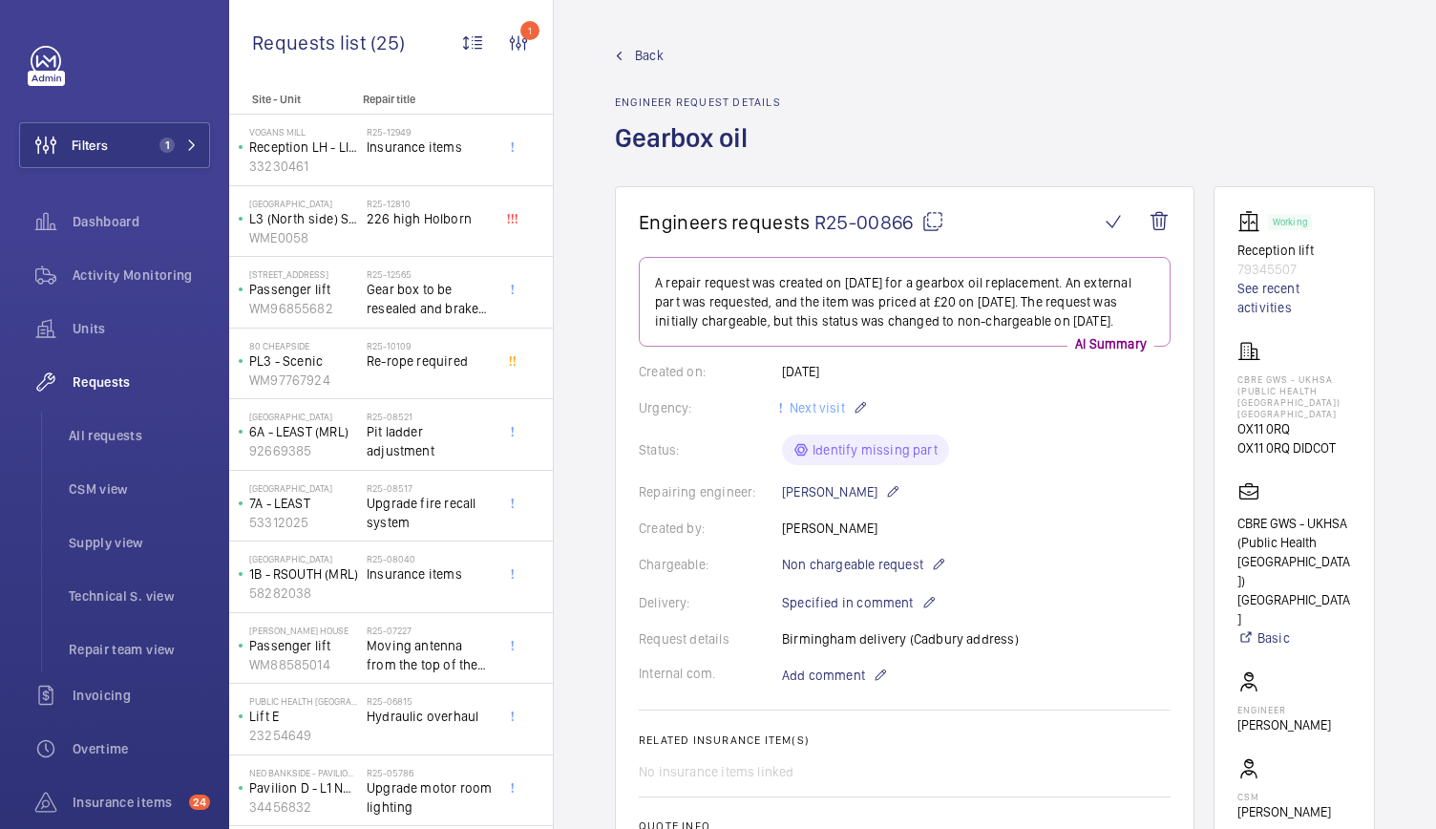
click at [649, 56] on span "Back" at bounding box center [649, 55] width 29 height 19
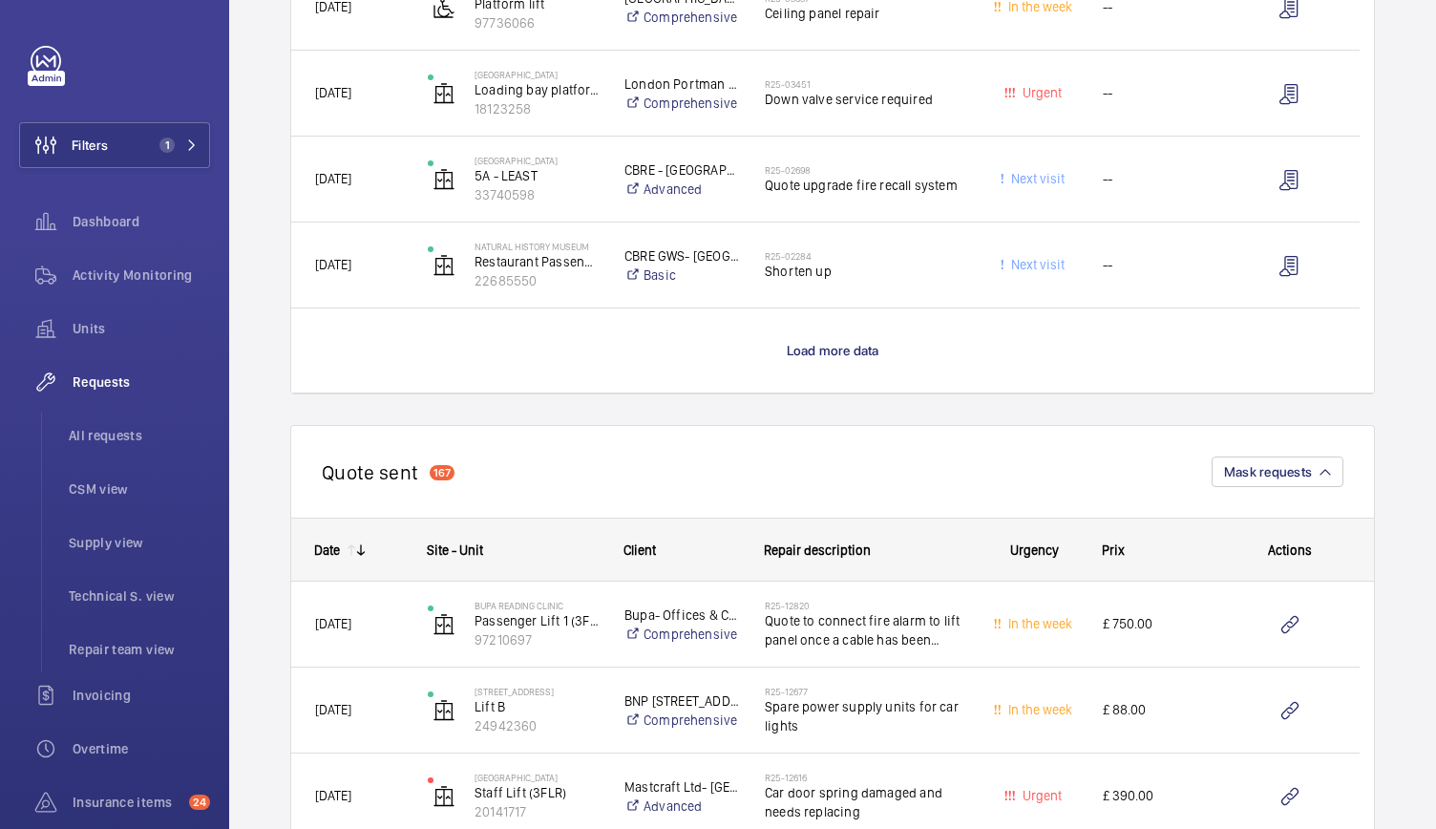
scroll to position [1780, 0]
click at [851, 361] on wm-front-load-more-cell "Load more data" at bounding box center [832, 351] width 1082 height 84
click at [846, 351] on span "Load more data" at bounding box center [833, 351] width 93 height 15
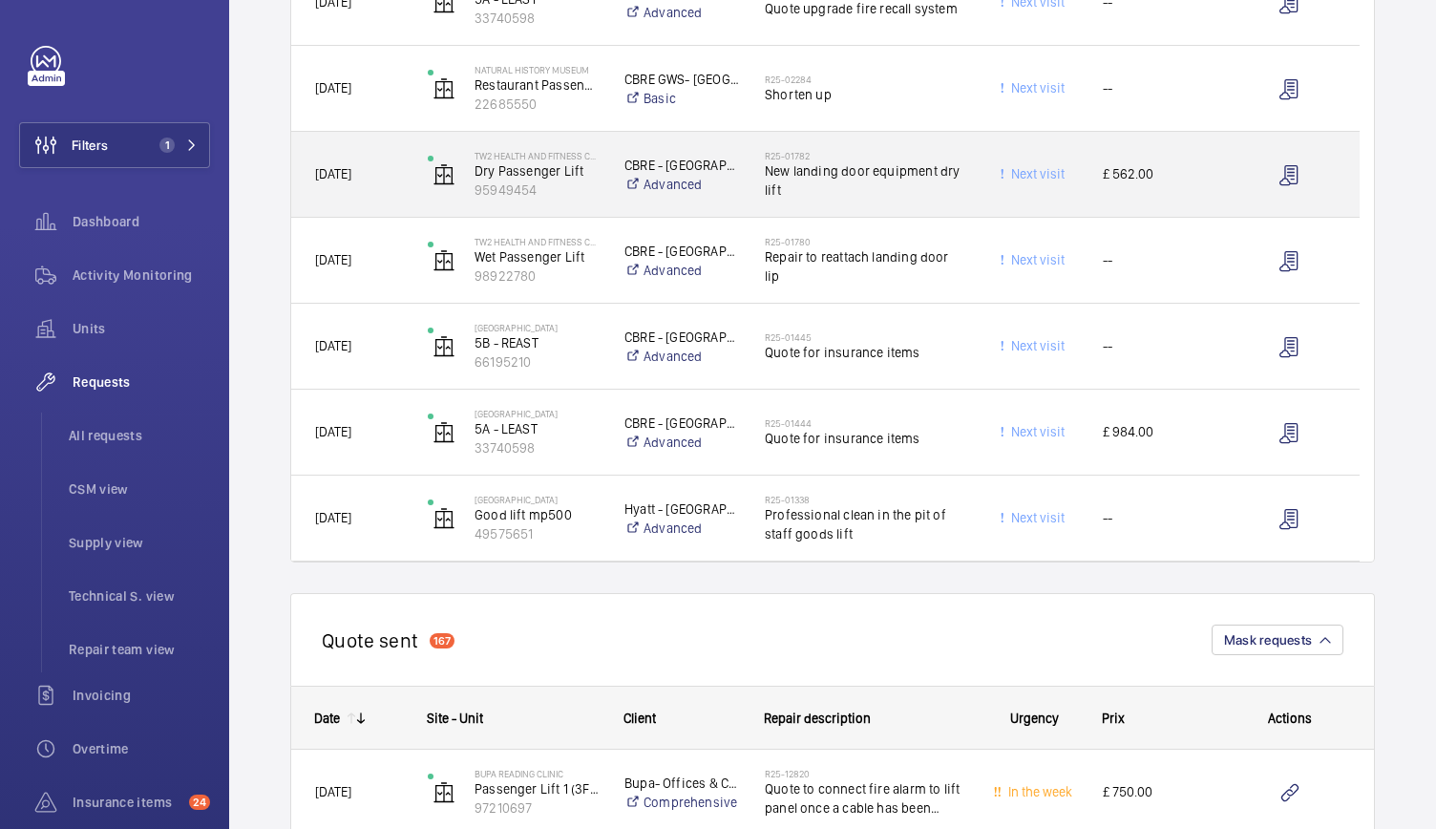
scroll to position [1964, 0]
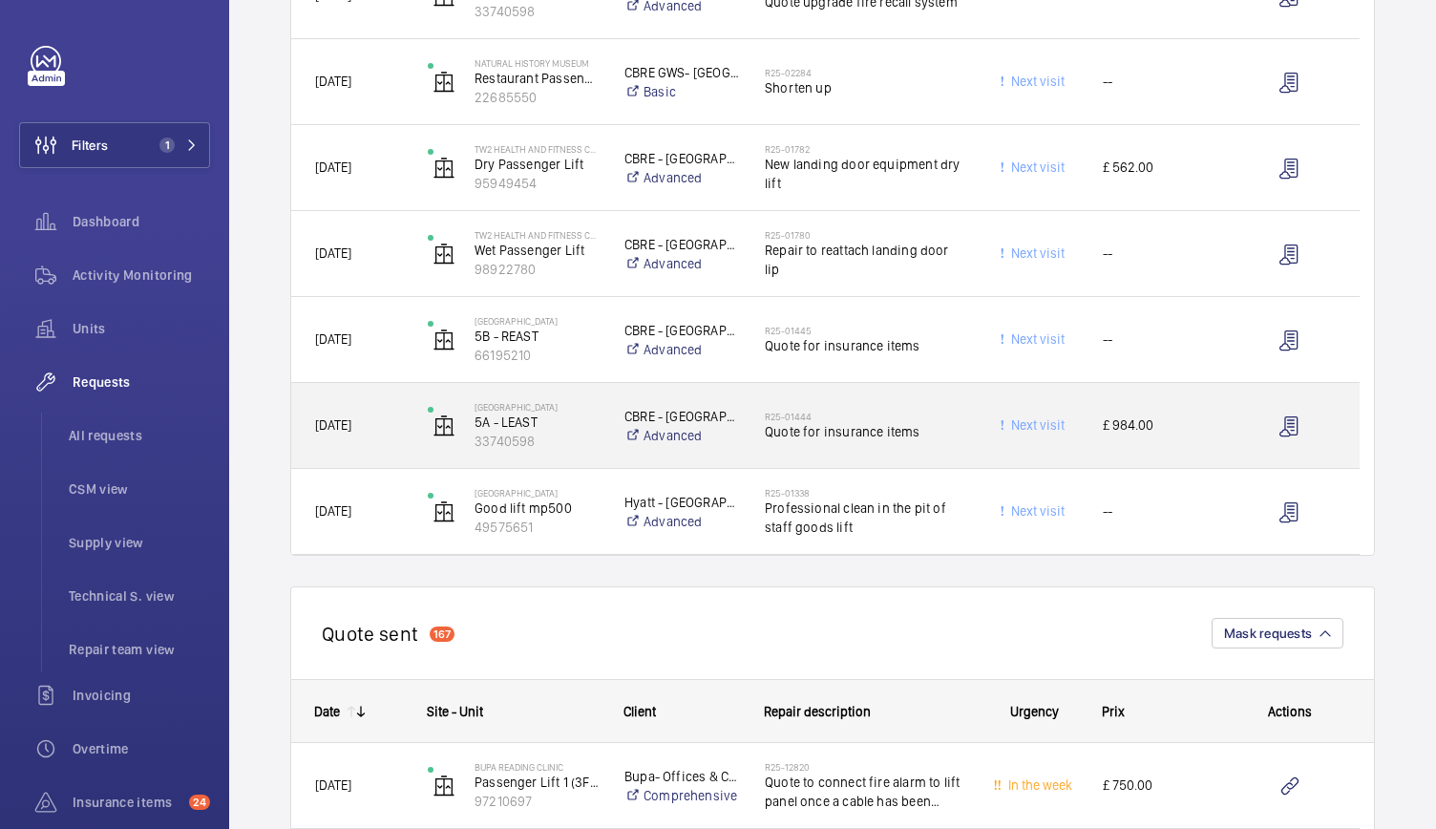
click at [601, 401] on div "CBRE - Twickenham Advanced" at bounding box center [670, 426] width 138 height 76
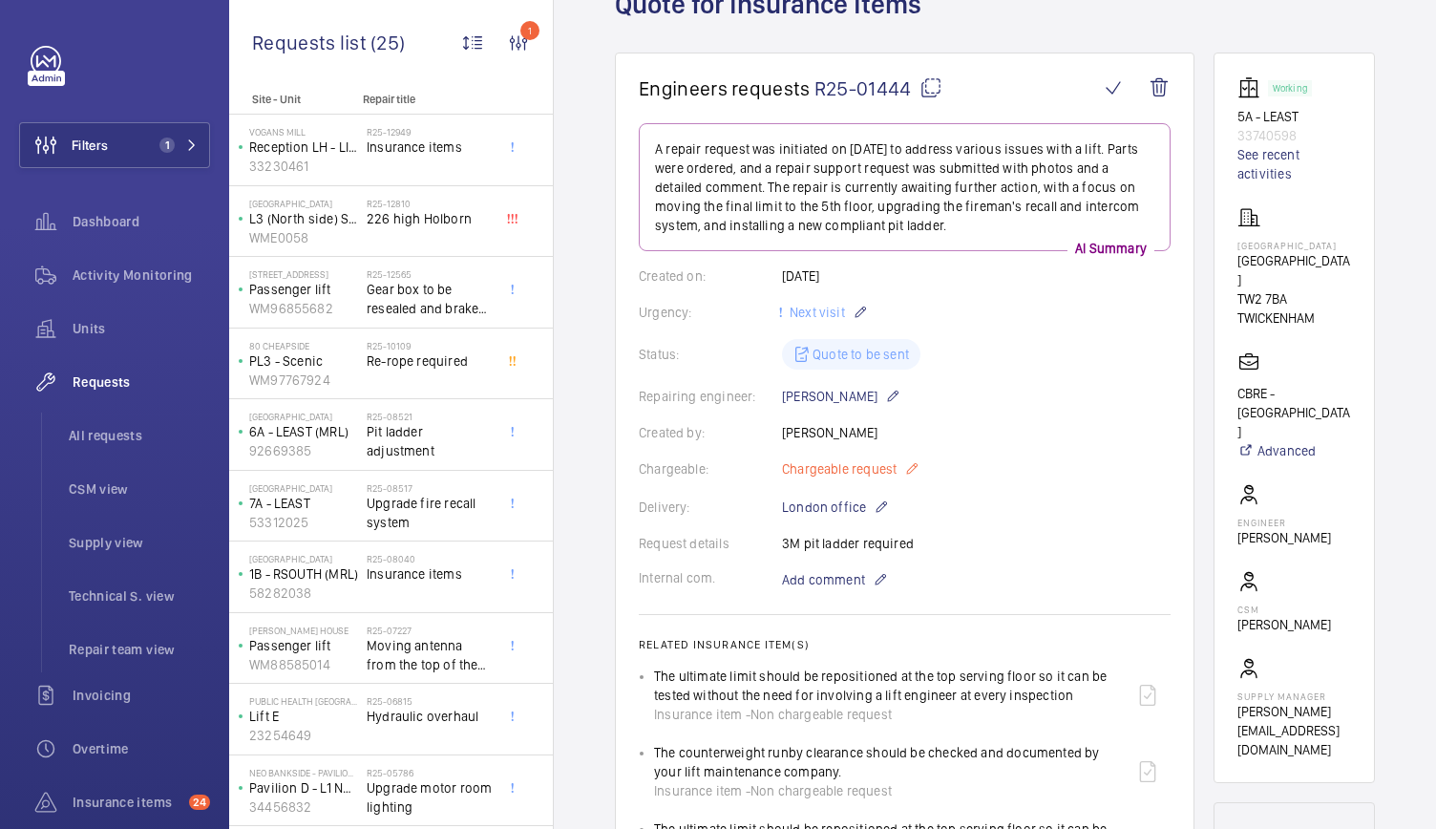
scroll to position [133, 0]
click at [1249, 167] on link "See recent activities" at bounding box center [1294, 165] width 114 height 38
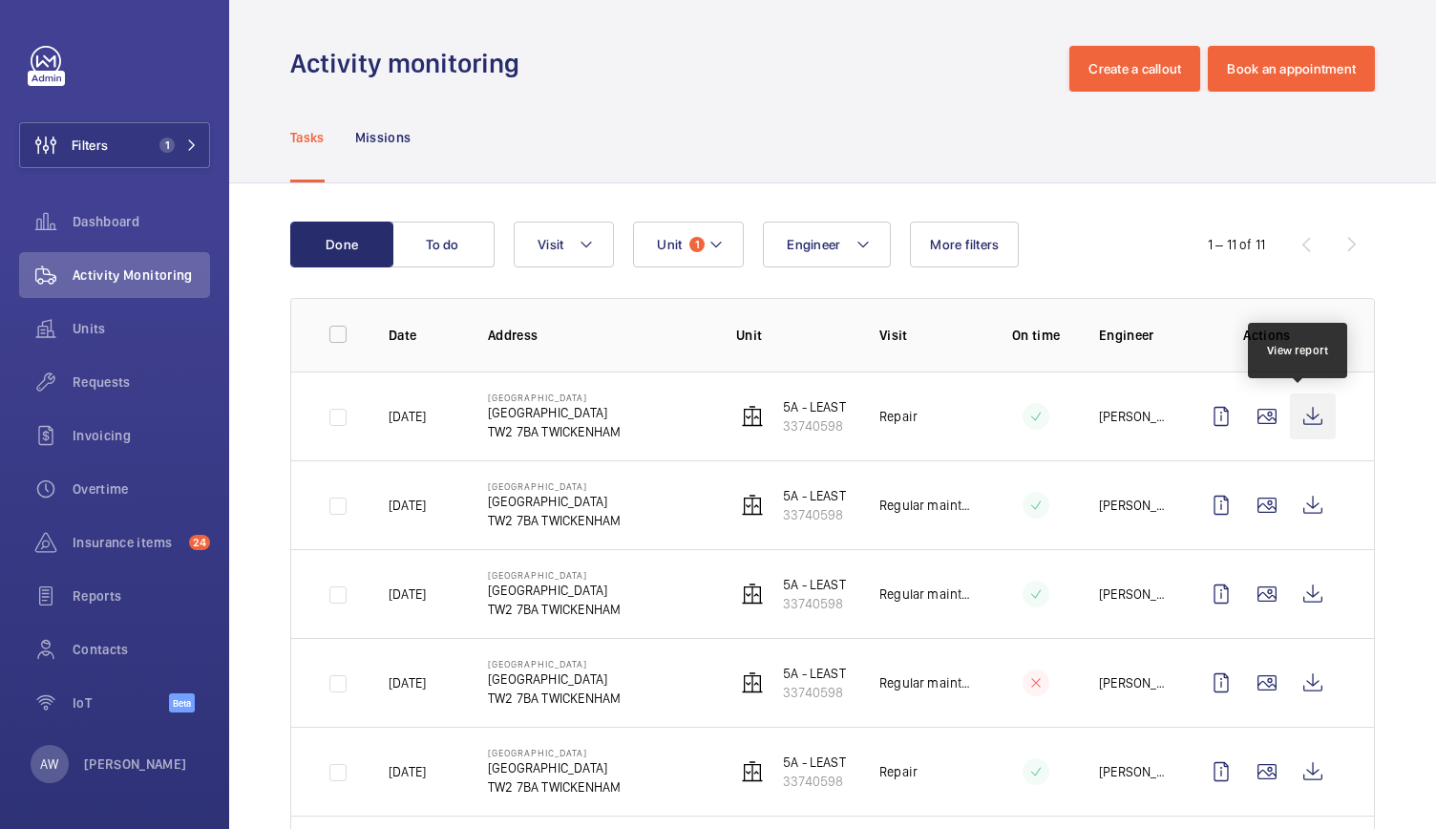
click at [1296, 423] on wm-front-icon-button at bounding box center [1313, 416] width 46 height 46
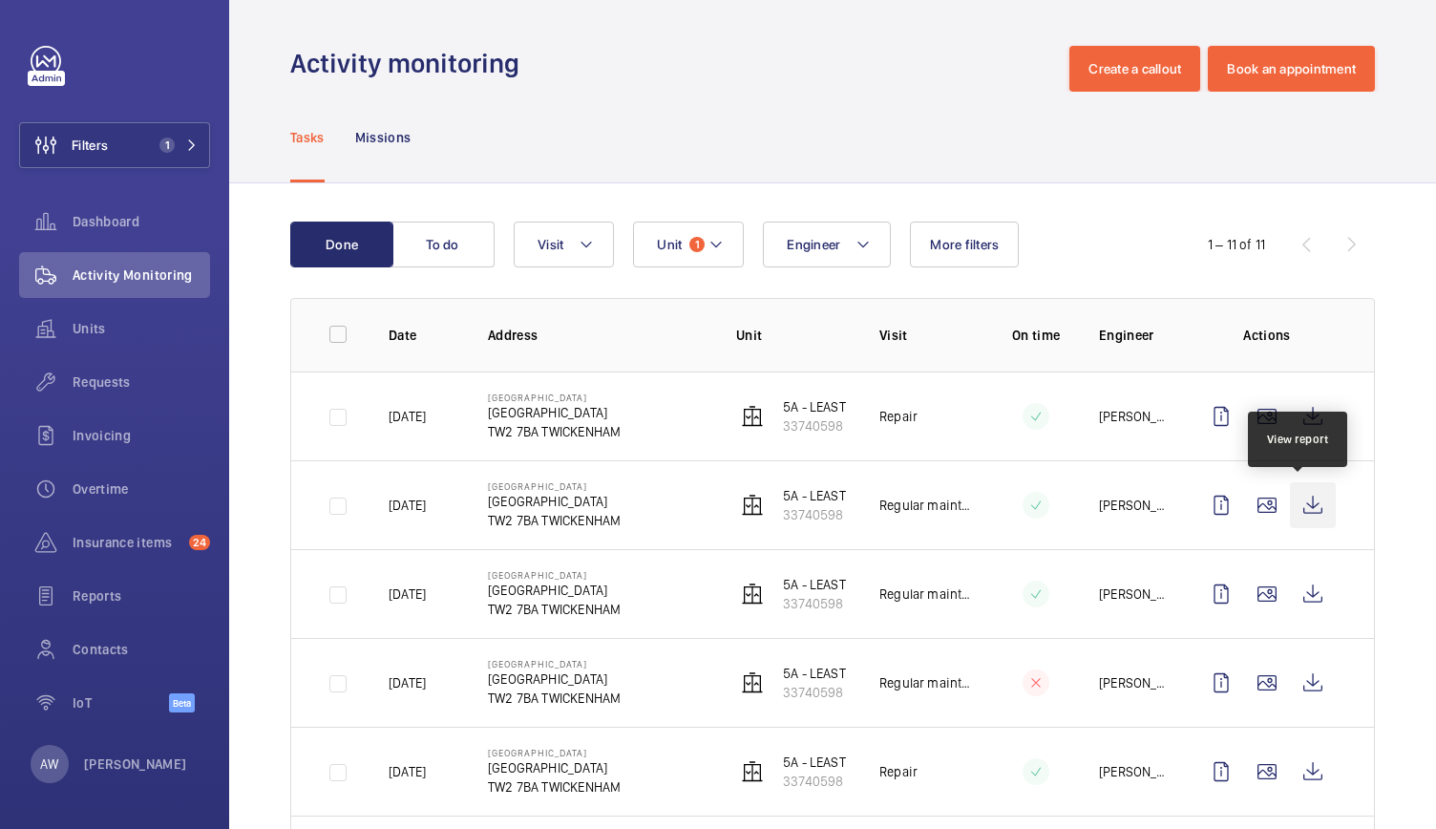
click at [1296, 502] on wm-front-icon-button at bounding box center [1313, 505] width 46 height 46
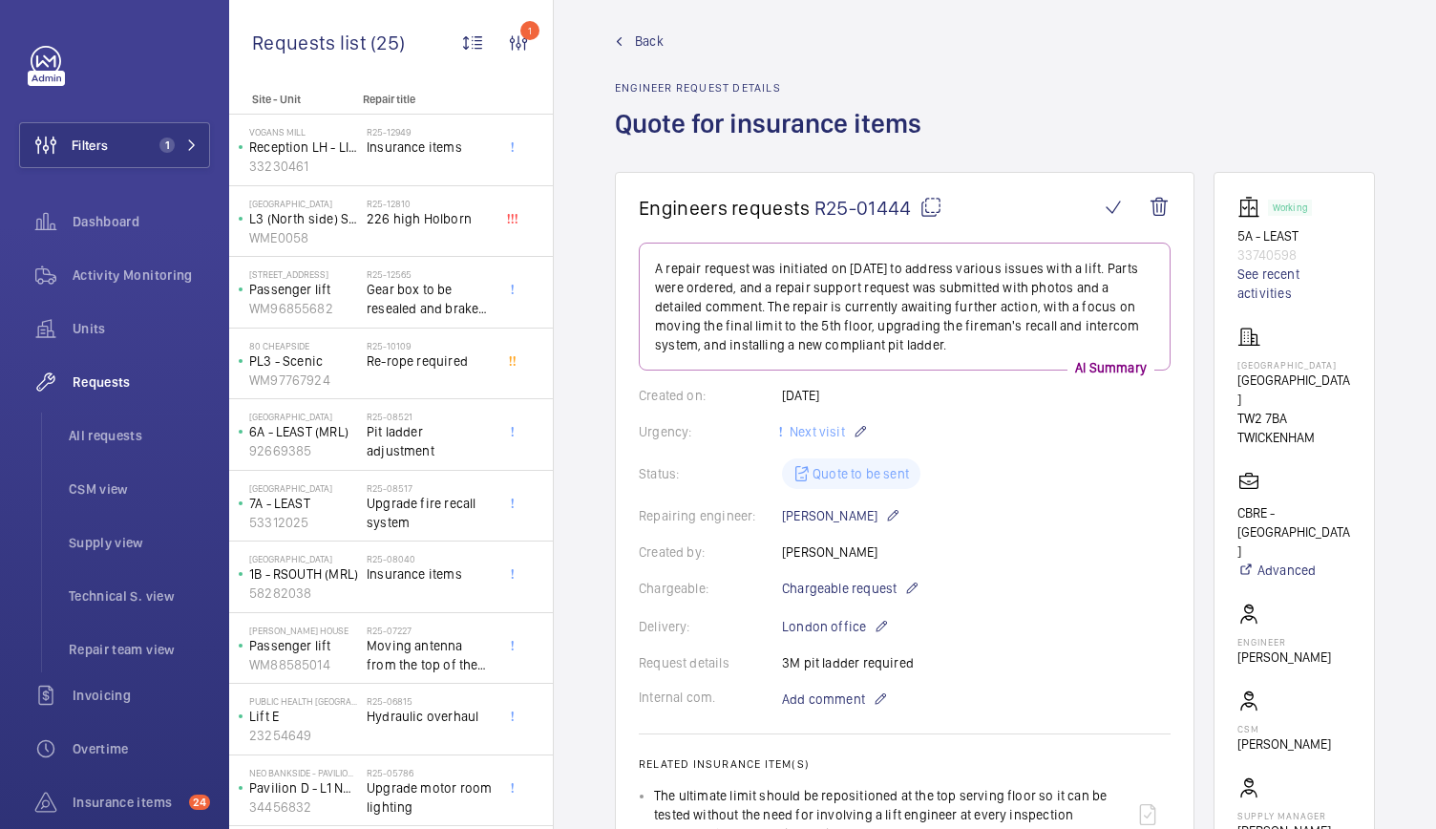
scroll to position [12, 0]
click at [635, 49] on span "Back" at bounding box center [649, 42] width 29 height 19
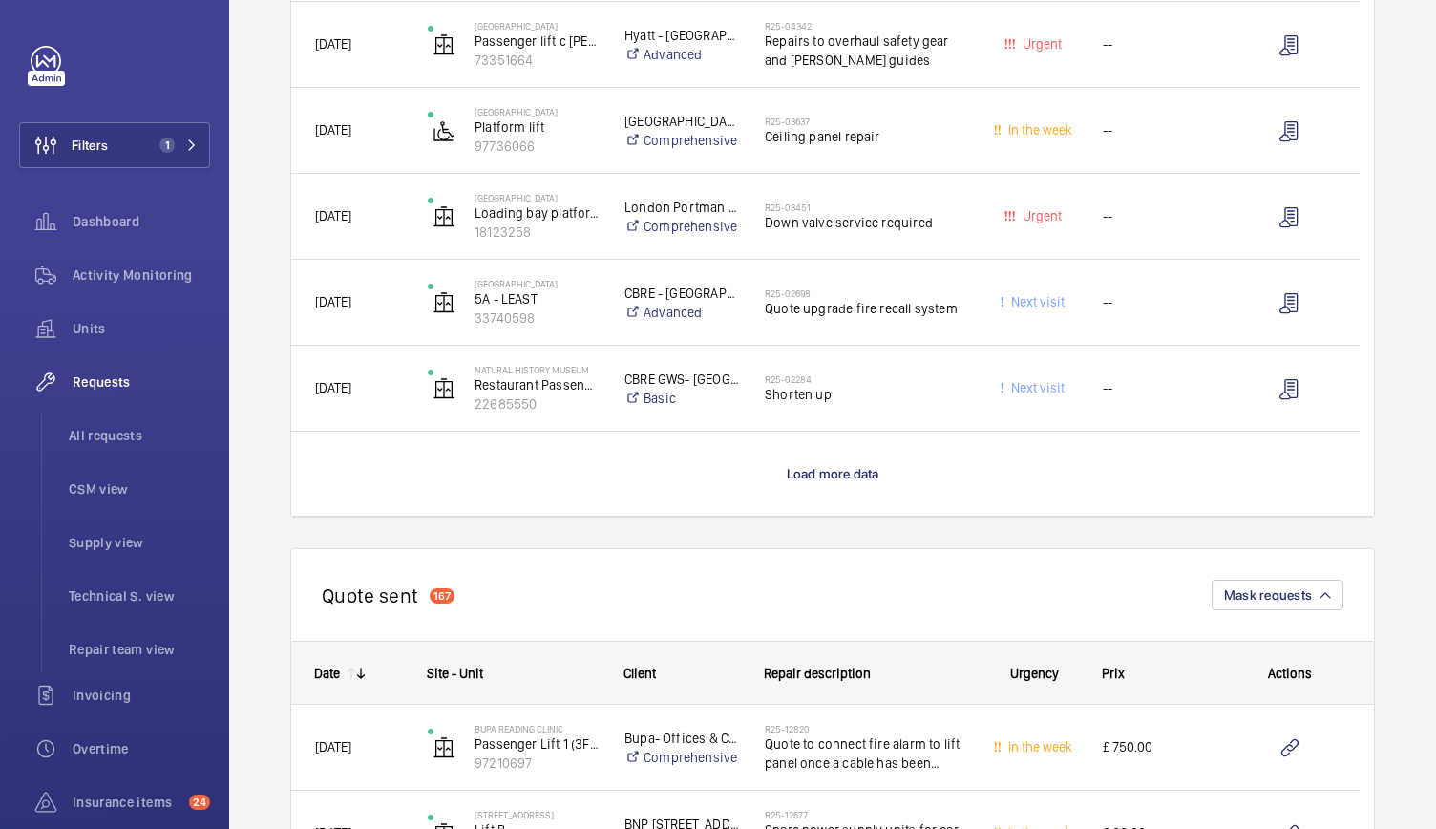
scroll to position [1657, 0]
click at [825, 463] on wm-front-load-more-cell "Load more data" at bounding box center [832, 474] width 1082 height 84
click at [823, 480] on span "Load more data" at bounding box center [833, 474] width 93 height 15
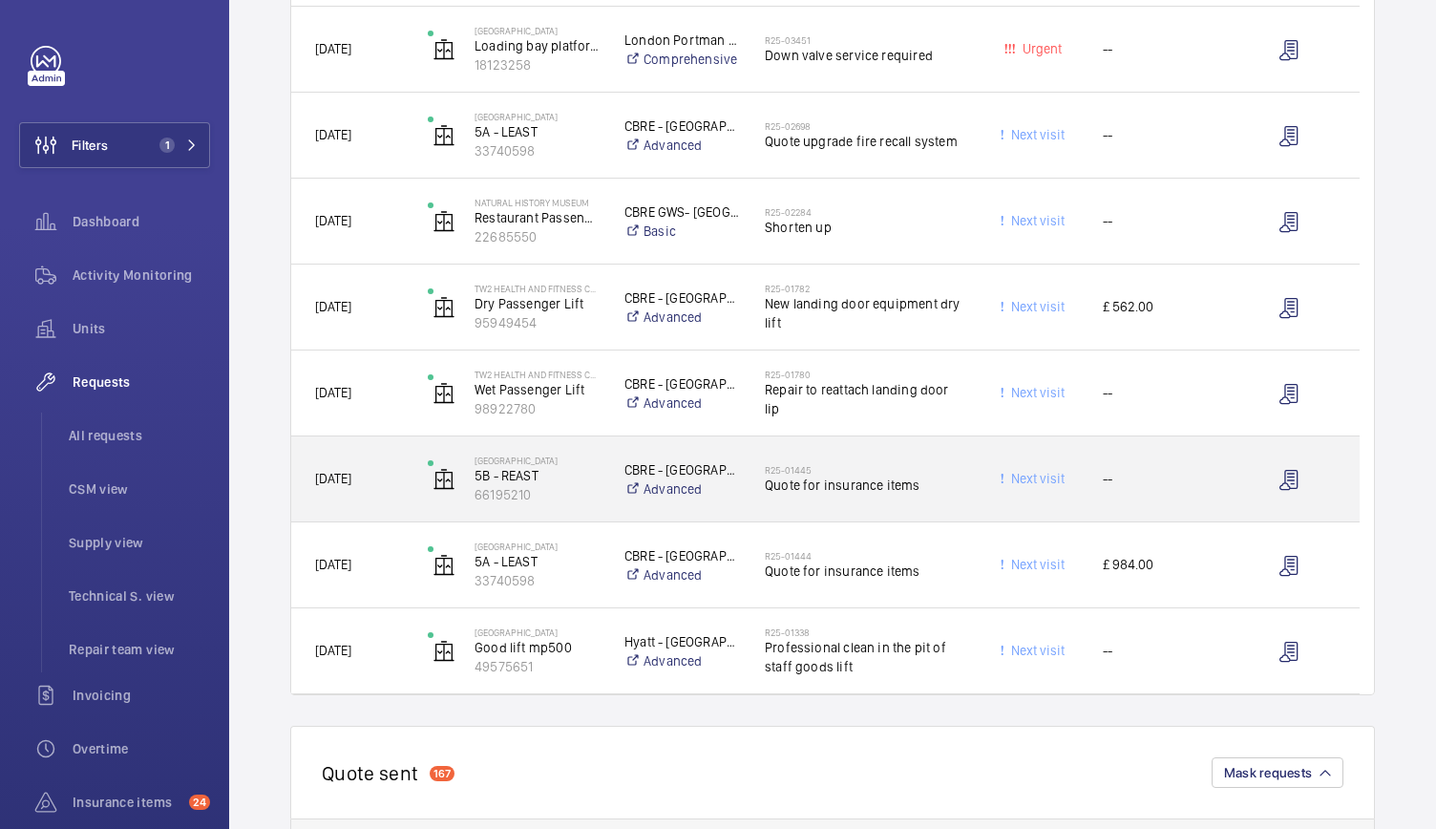
scroll to position [1850, 0]
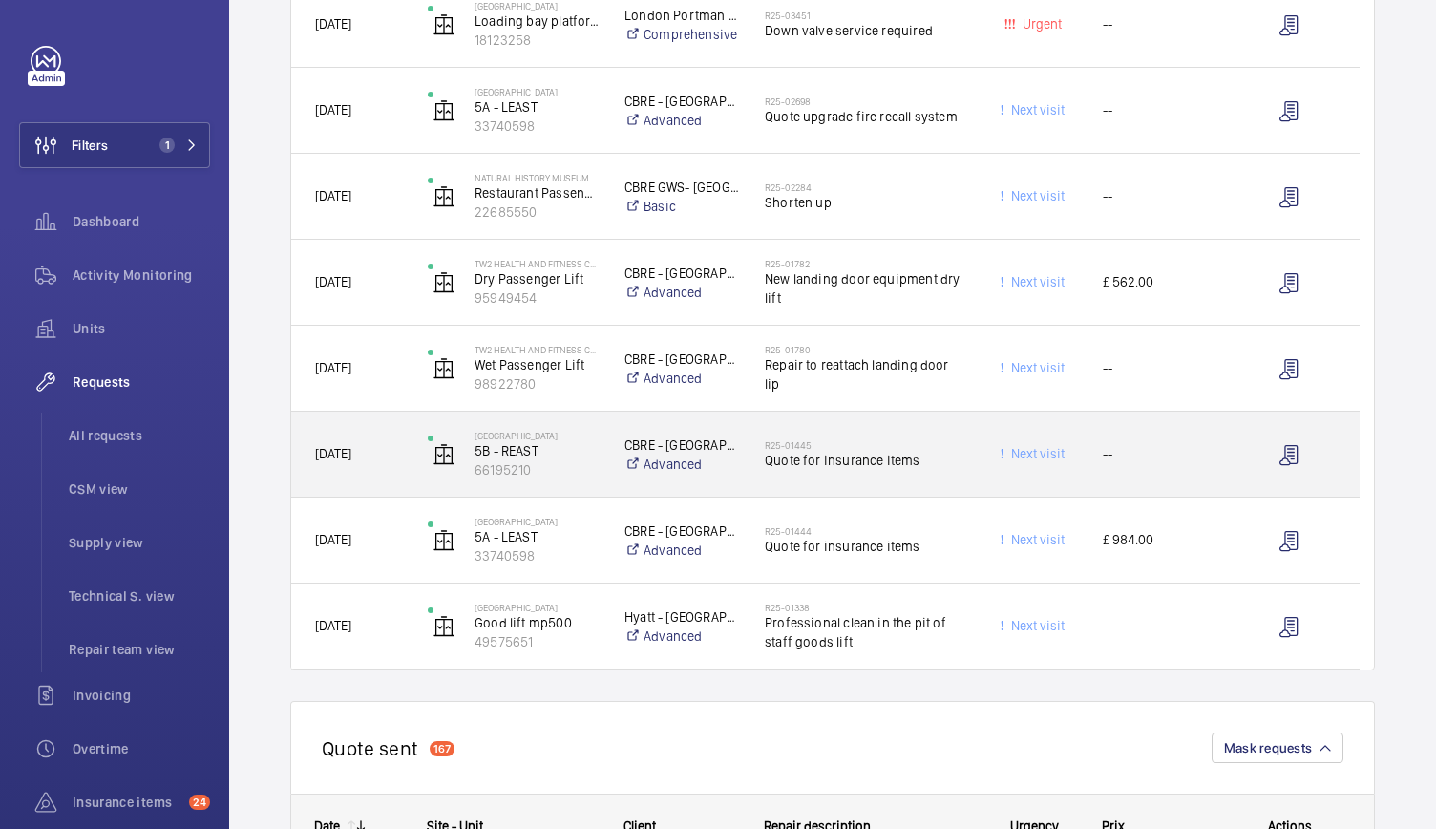
click at [586, 494] on div "[GEOGRAPHIC_DATA] 5B - REAST 66195210" at bounding box center [502, 453] width 197 height 85
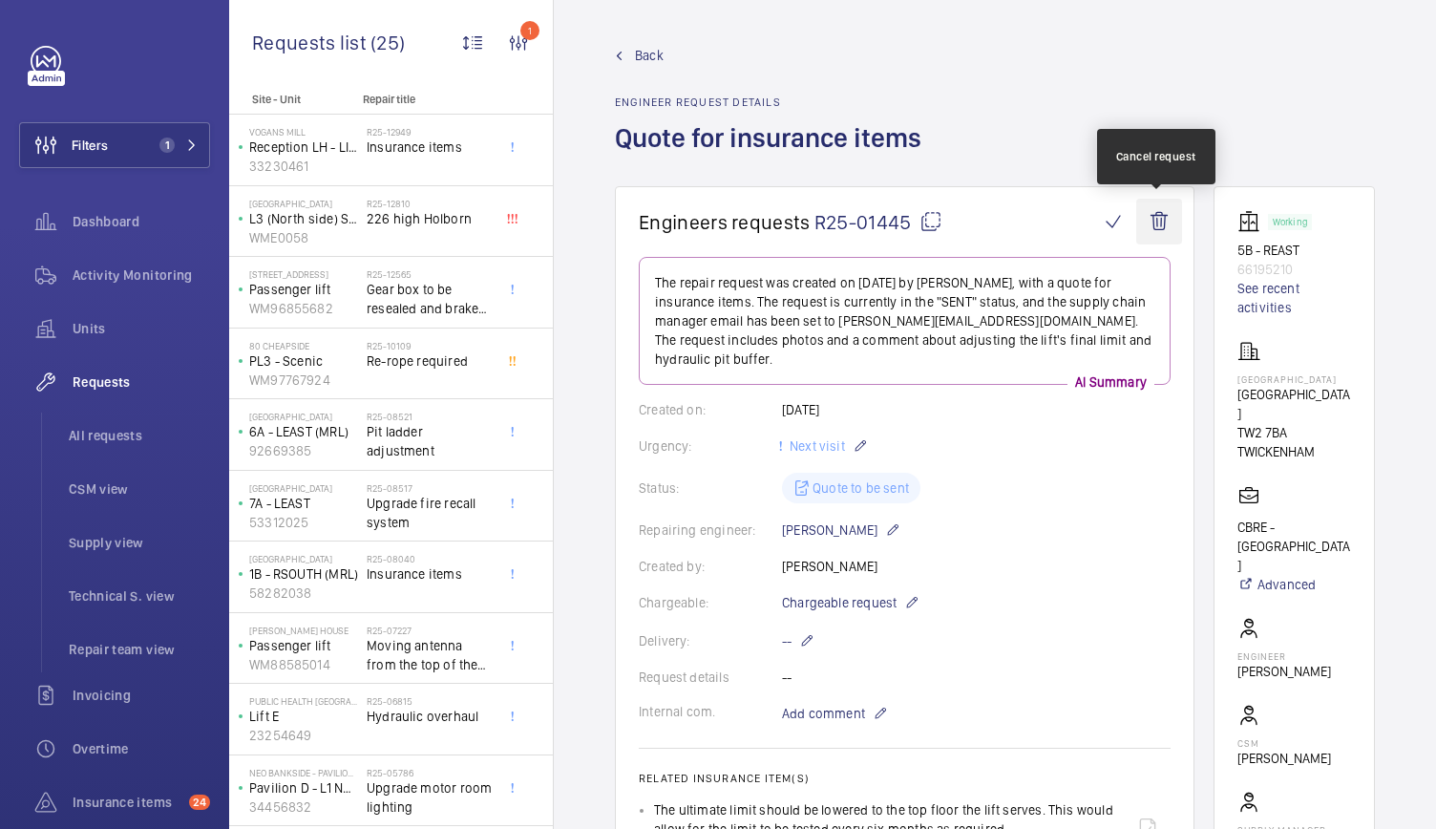
click at [1160, 218] on wm-front-icon-button at bounding box center [1159, 222] width 46 height 46
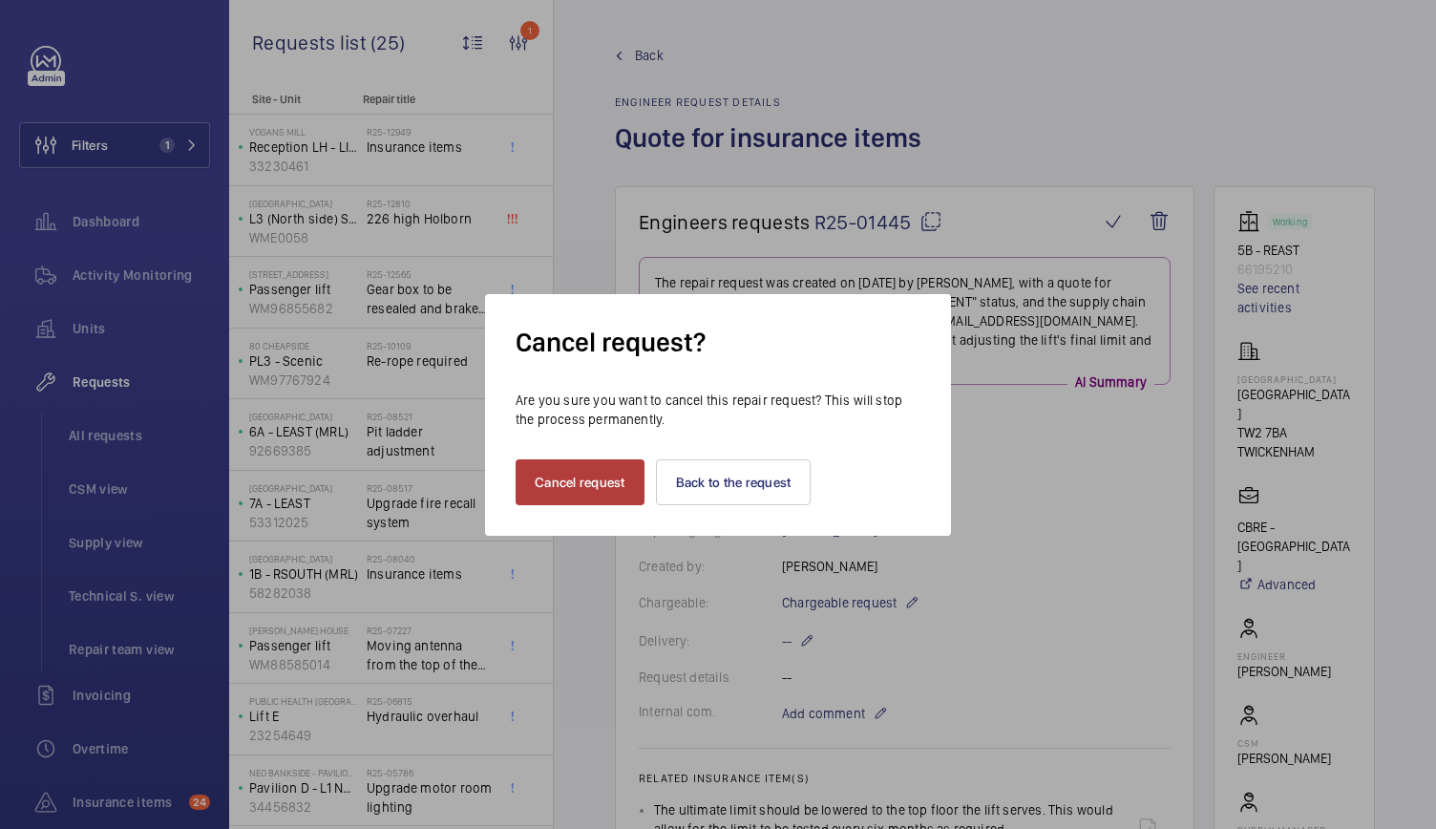
click at [599, 480] on button "Cancel request" at bounding box center [579, 482] width 129 height 46
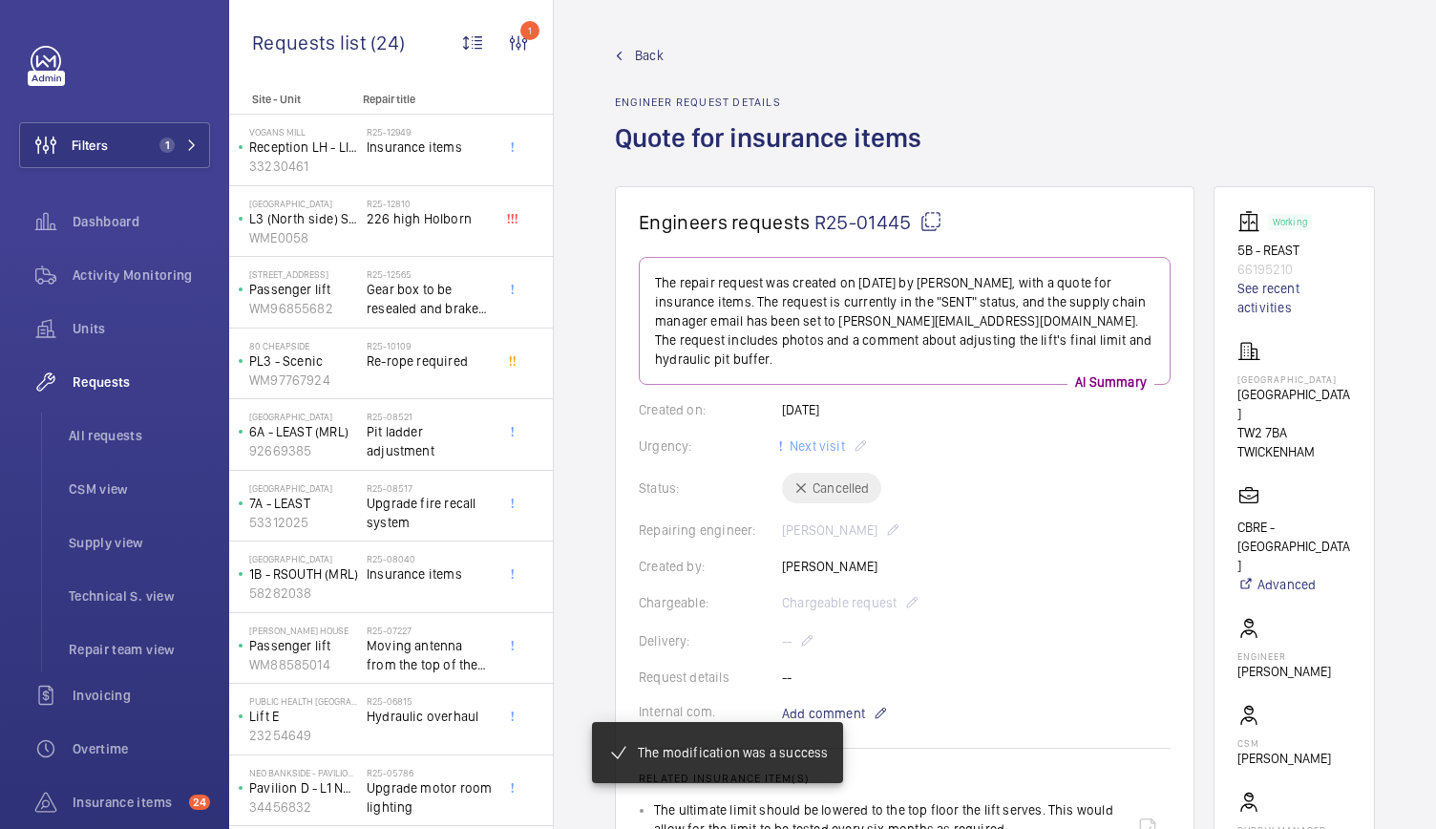
click at [640, 44] on wm-front-admin-header "Back Engineer request details Quote for insurance items" at bounding box center [995, 93] width 882 height 186
click at [646, 52] on span "Back" at bounding box center [649, 55] width 29 height 19
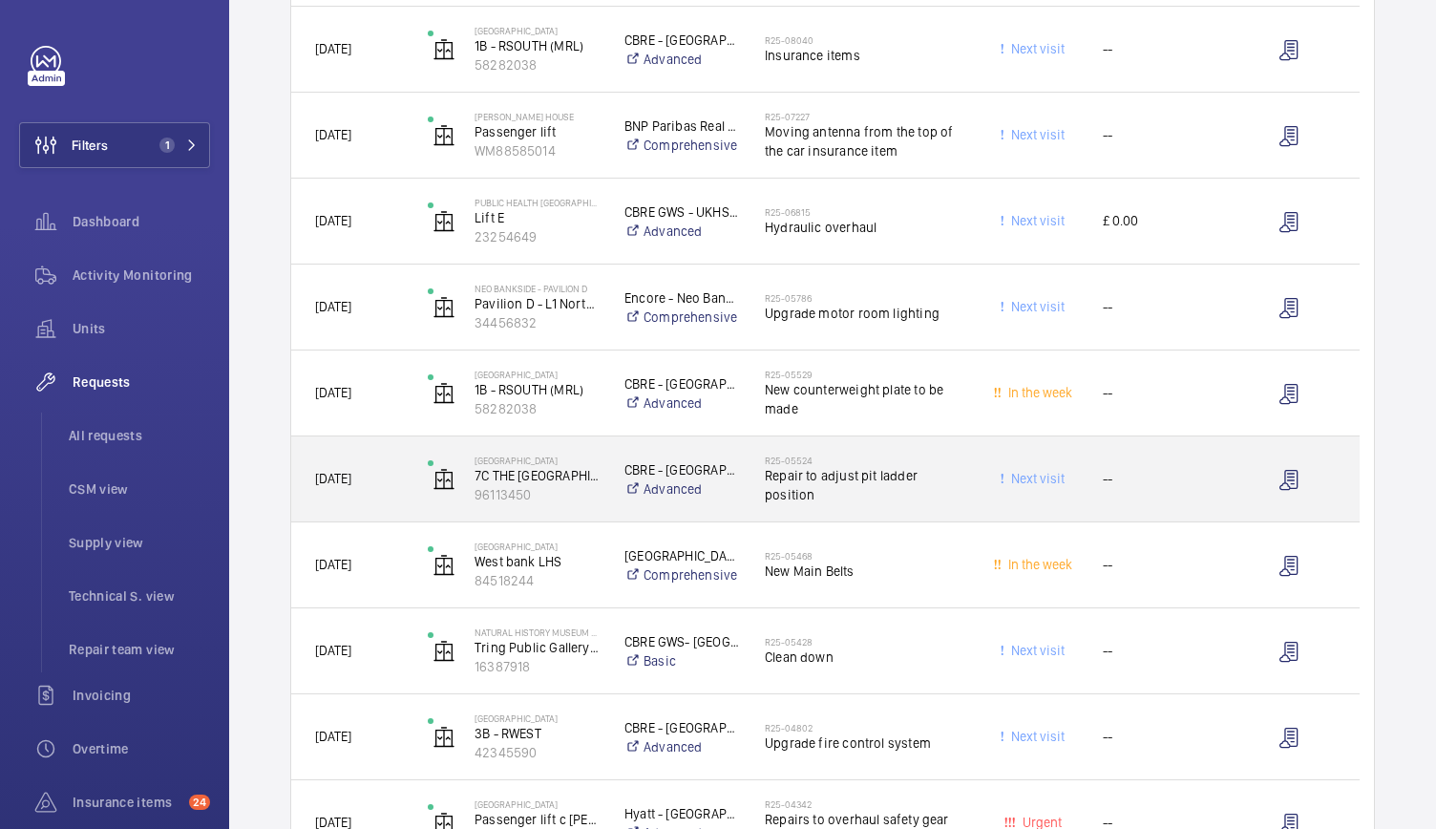
scroll to position [894, 0]
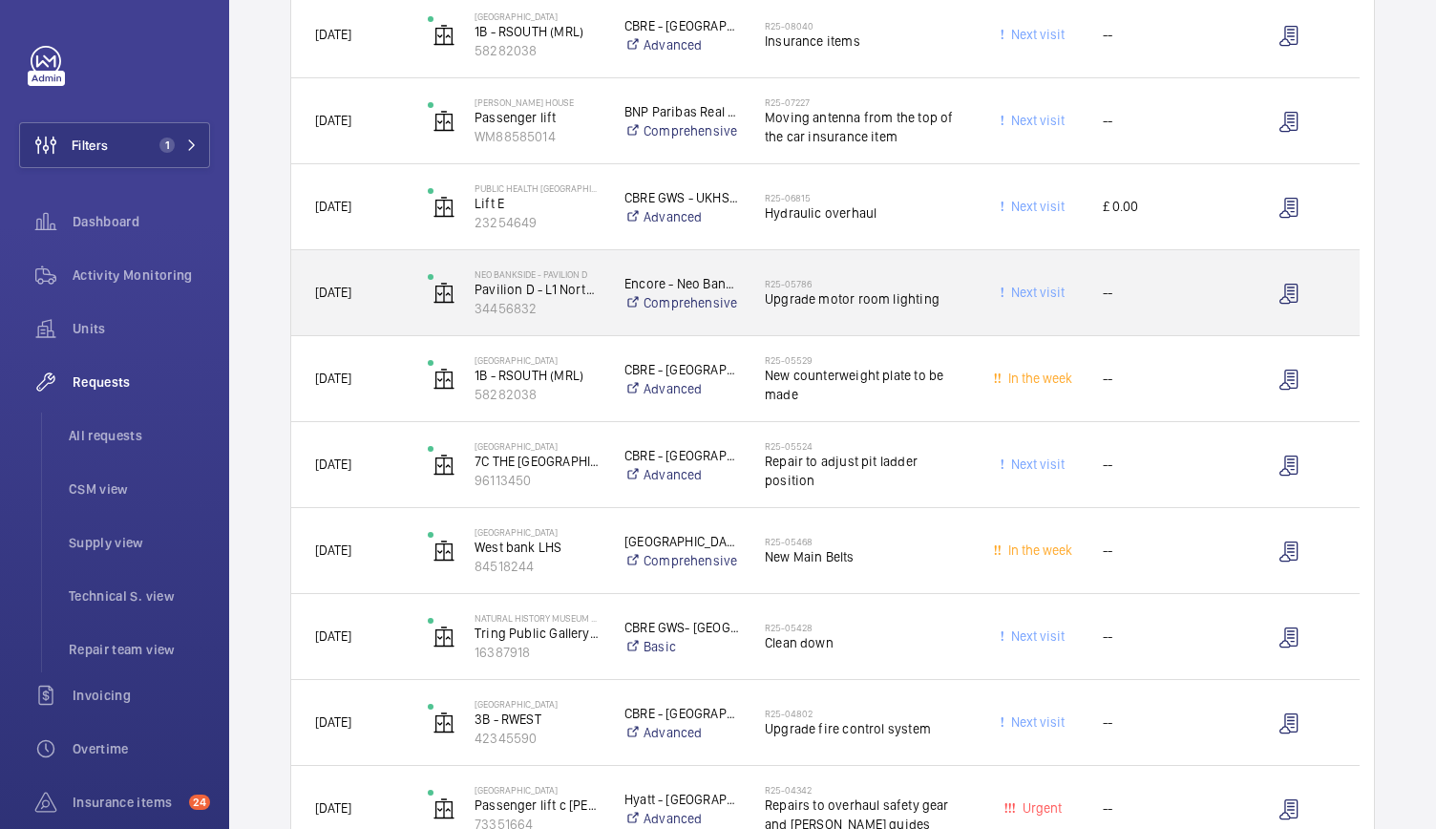
click at [598, 332] on div "Neo Bankside - Pavilion D Pavilion D - L1 North FF - 299809016 34456832" at bounding box center [502, 292] width 197 height 85
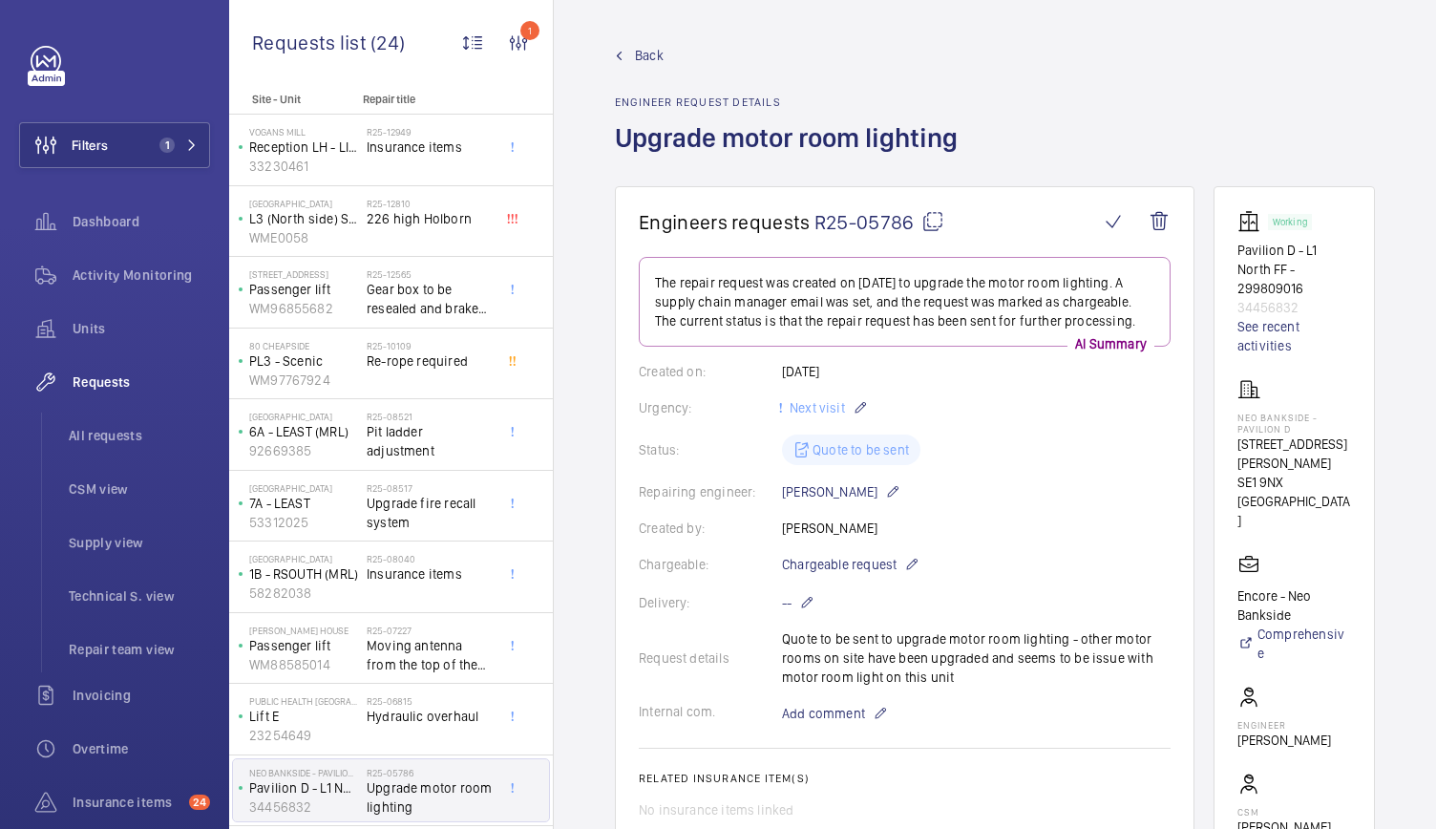
click at [662, 52] on span "Back" at bounding box center [649, 55] width 29 height 19
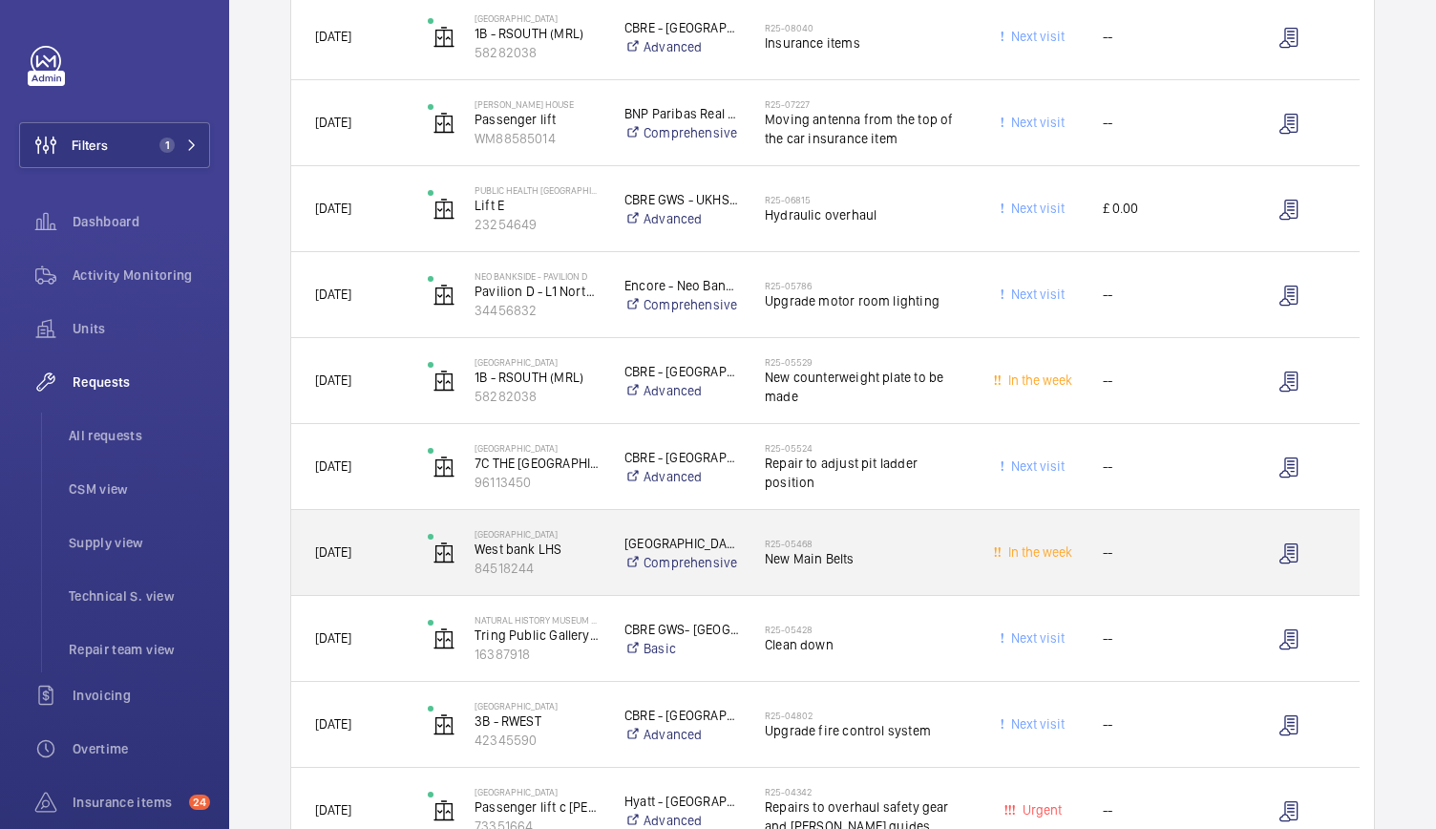
scroll to position [893, 0]
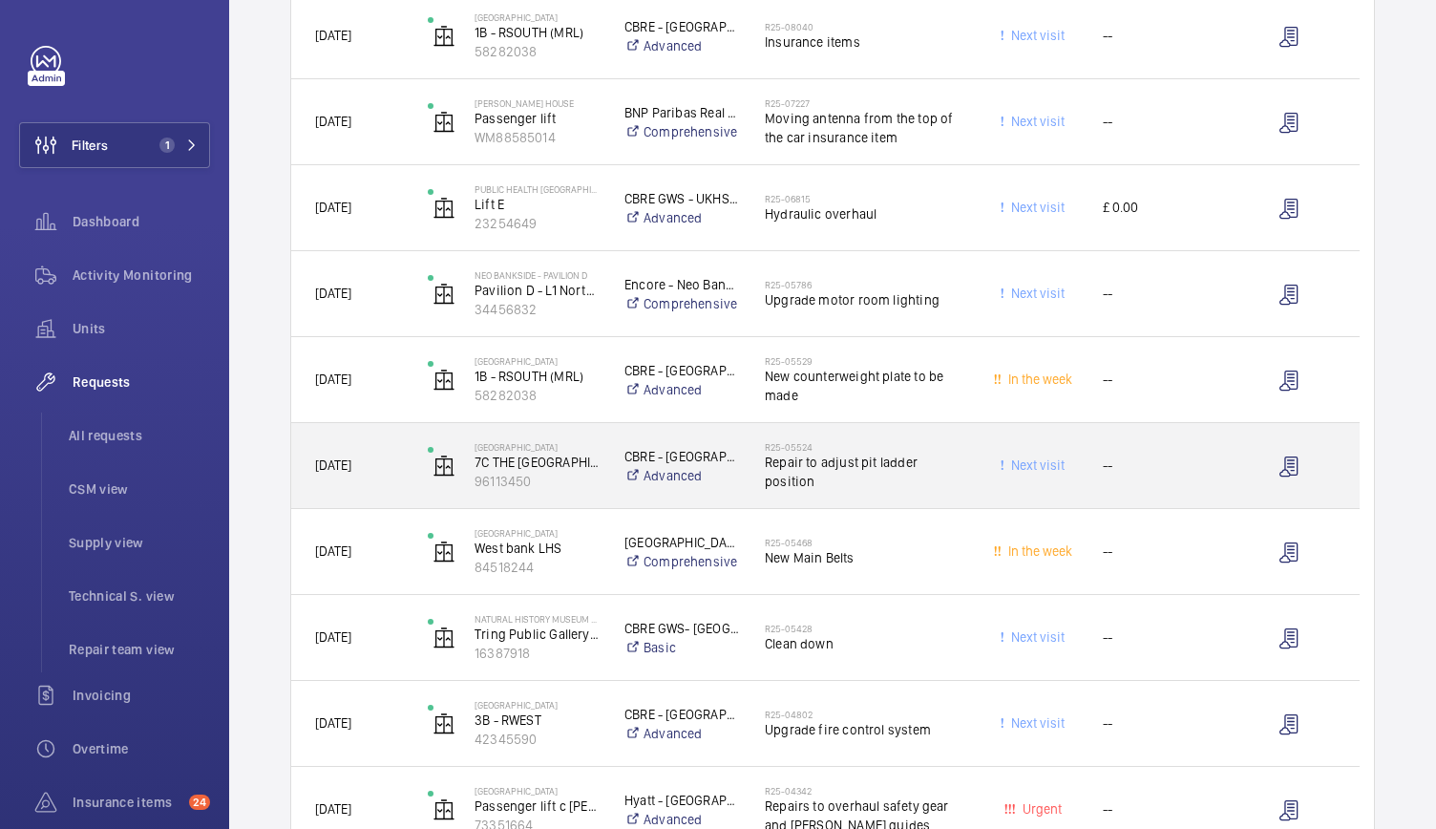
click at [592, 503] on div "[GEOGRAPHIC_DATA] (MRL) 96113450" at bounding box center [502, 466] width 195 height 78
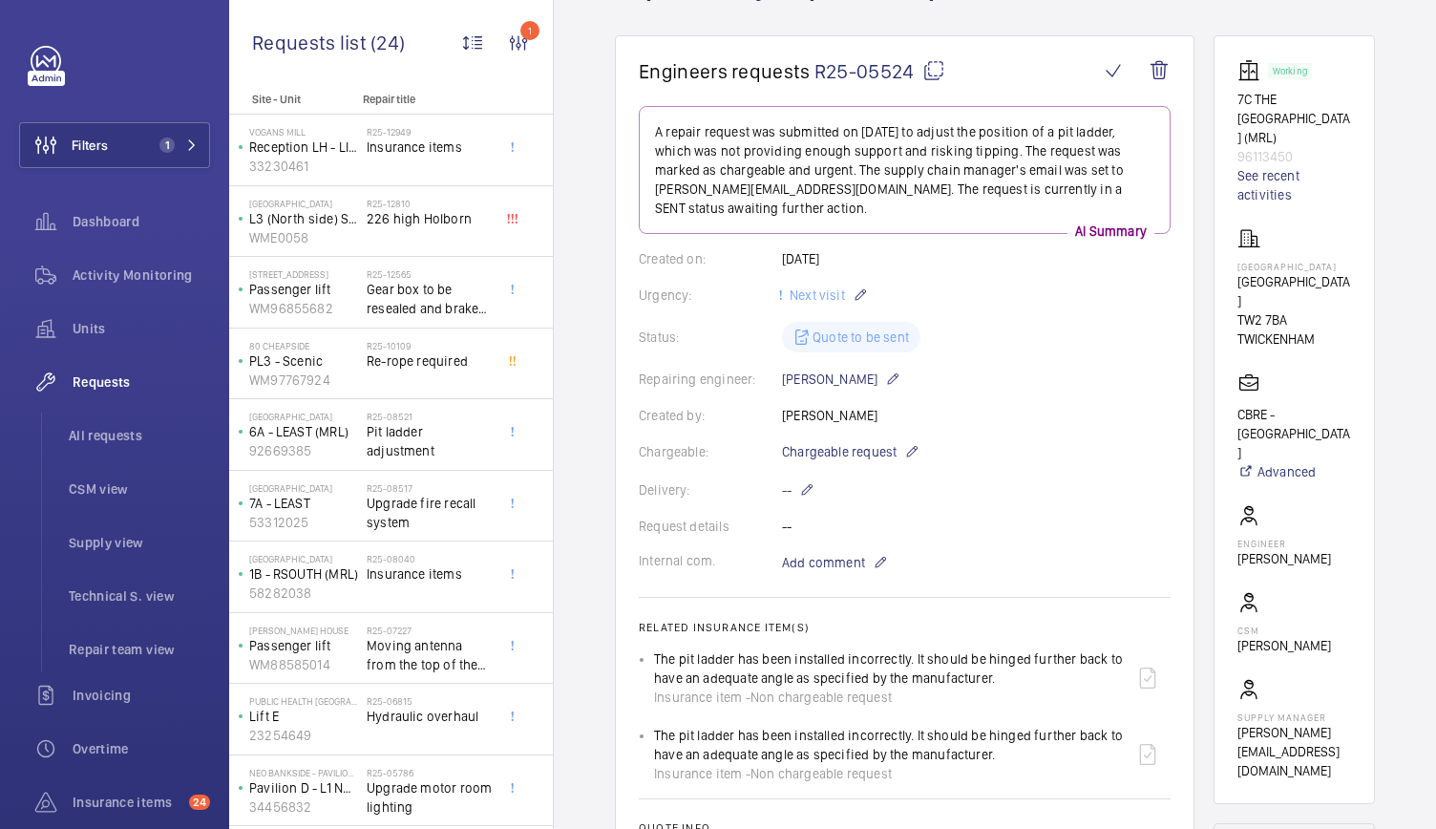
scroll to position [150, 0]
click at [1277, 167] on link "See recent activities" at bounding box center [1294, 186] width 114 height 38
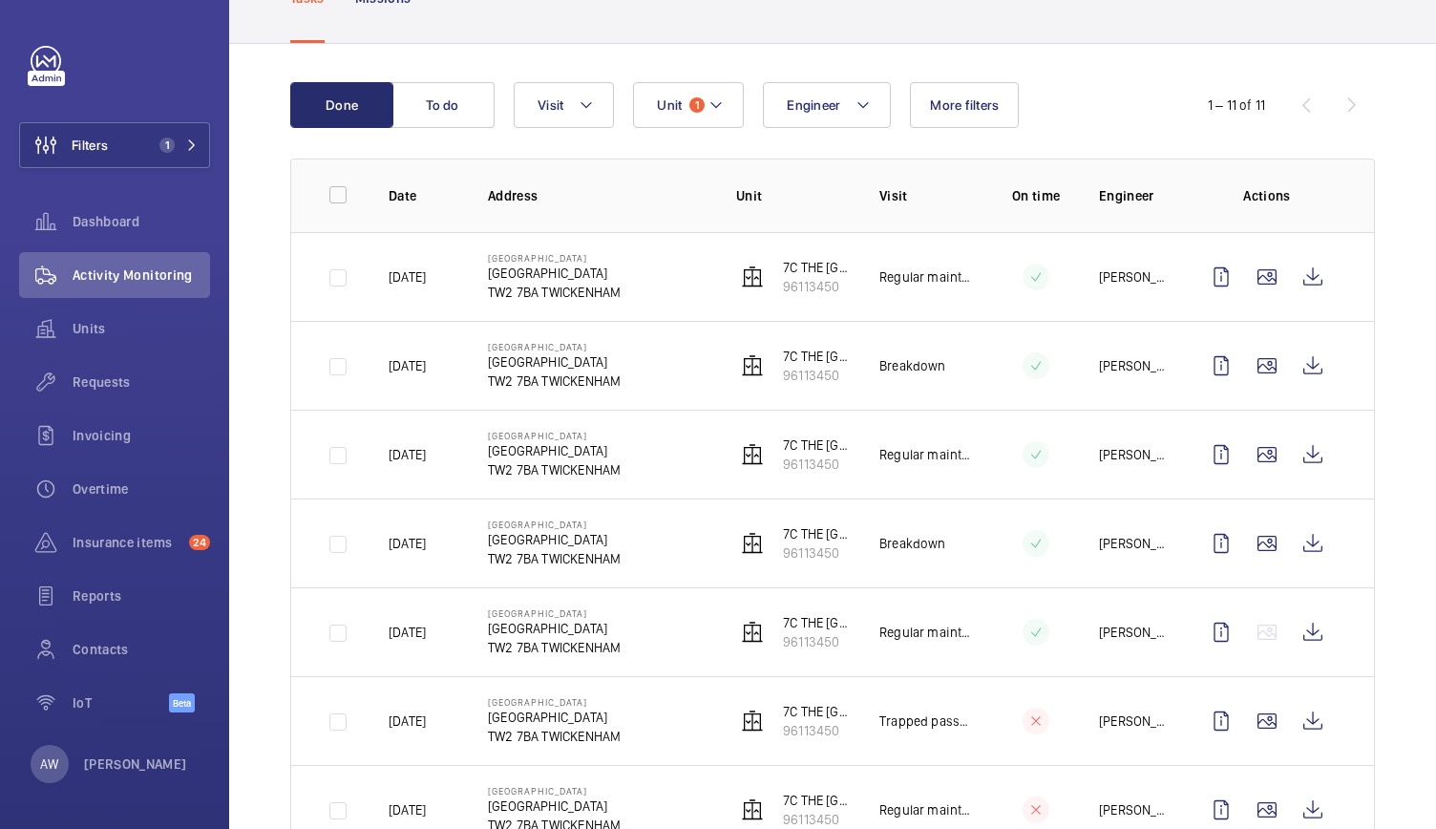
scroll to position [99, 0]
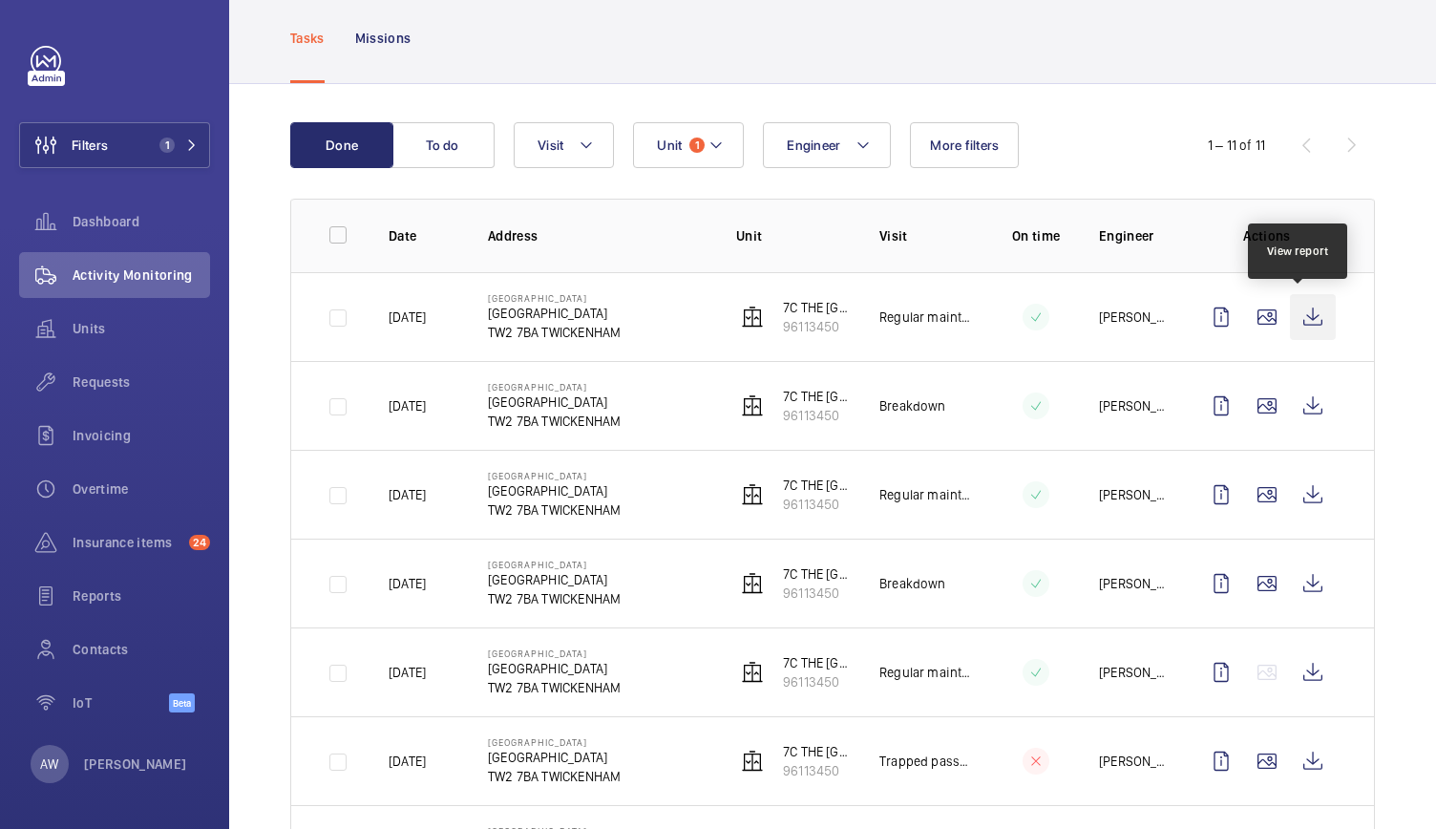
click at [1290, 317] on wm-front-icon-button at bounding box center [1313, 317] width 46 height 46
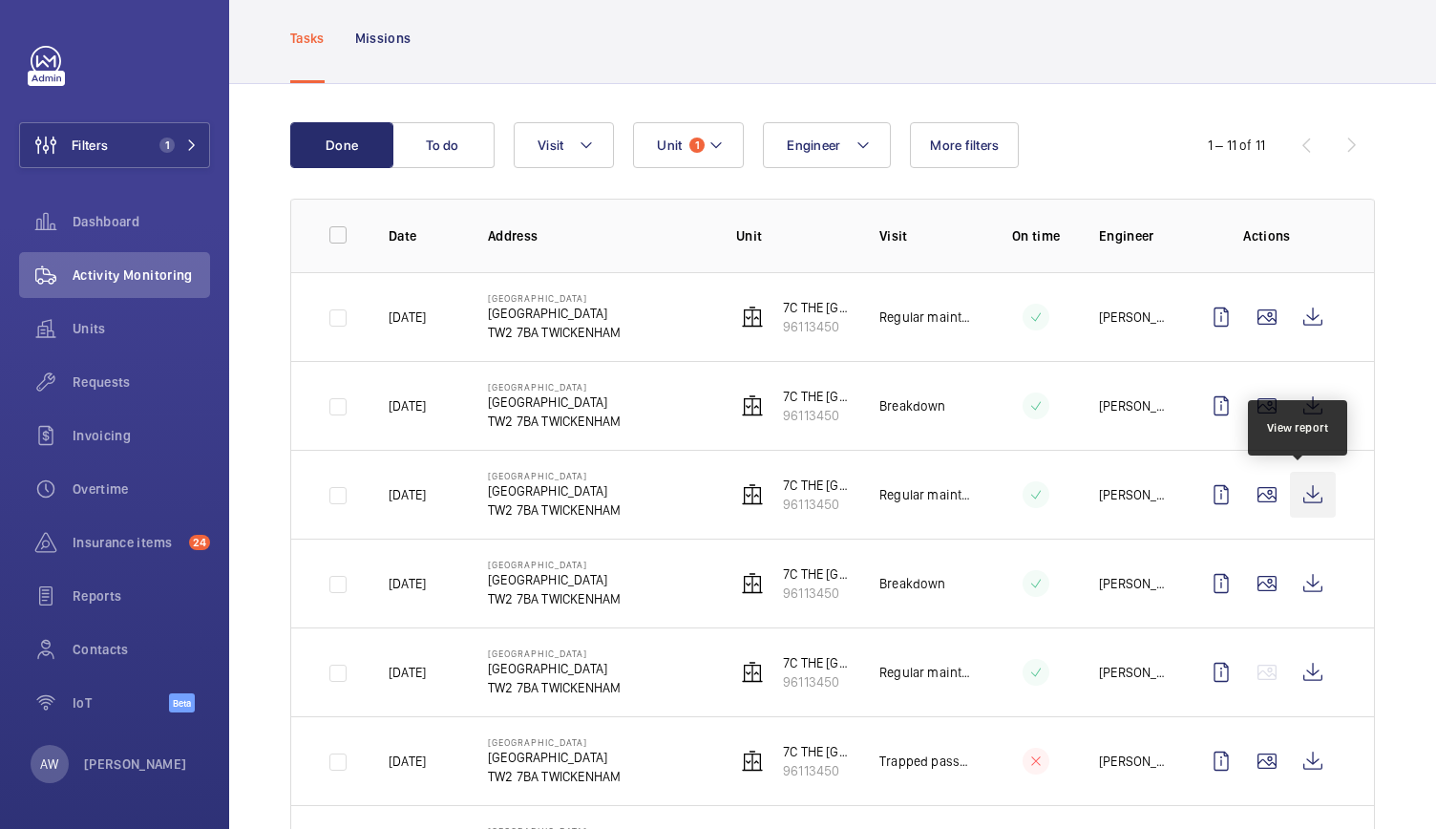
click at [1316, 493] on wm-front-icon-button at bounding box center [1313, 495] width 46 height 46
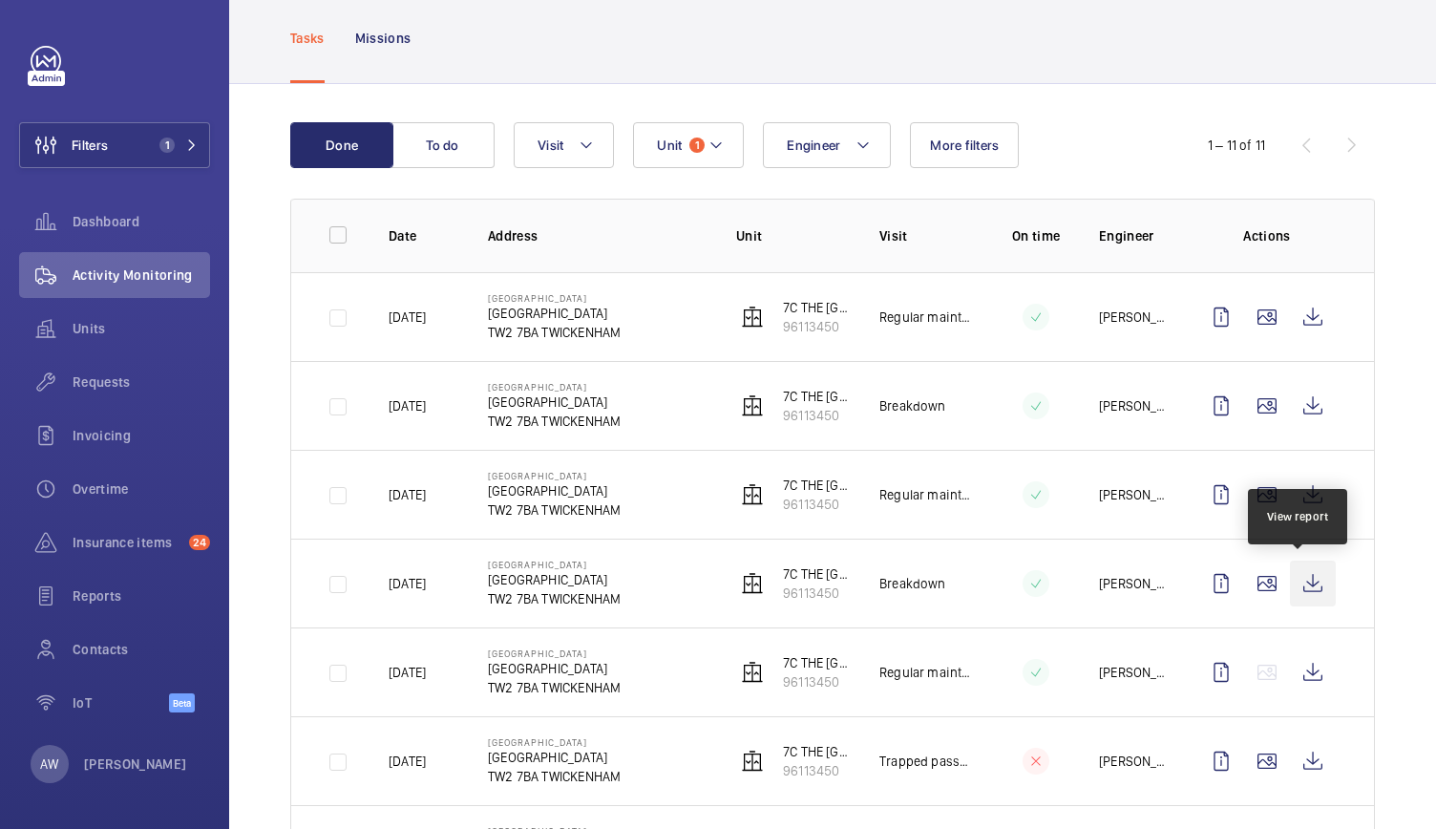
click at [1298, 589] on wm-front-icon-button at bounding box center [1313, 583] width 46 height 46
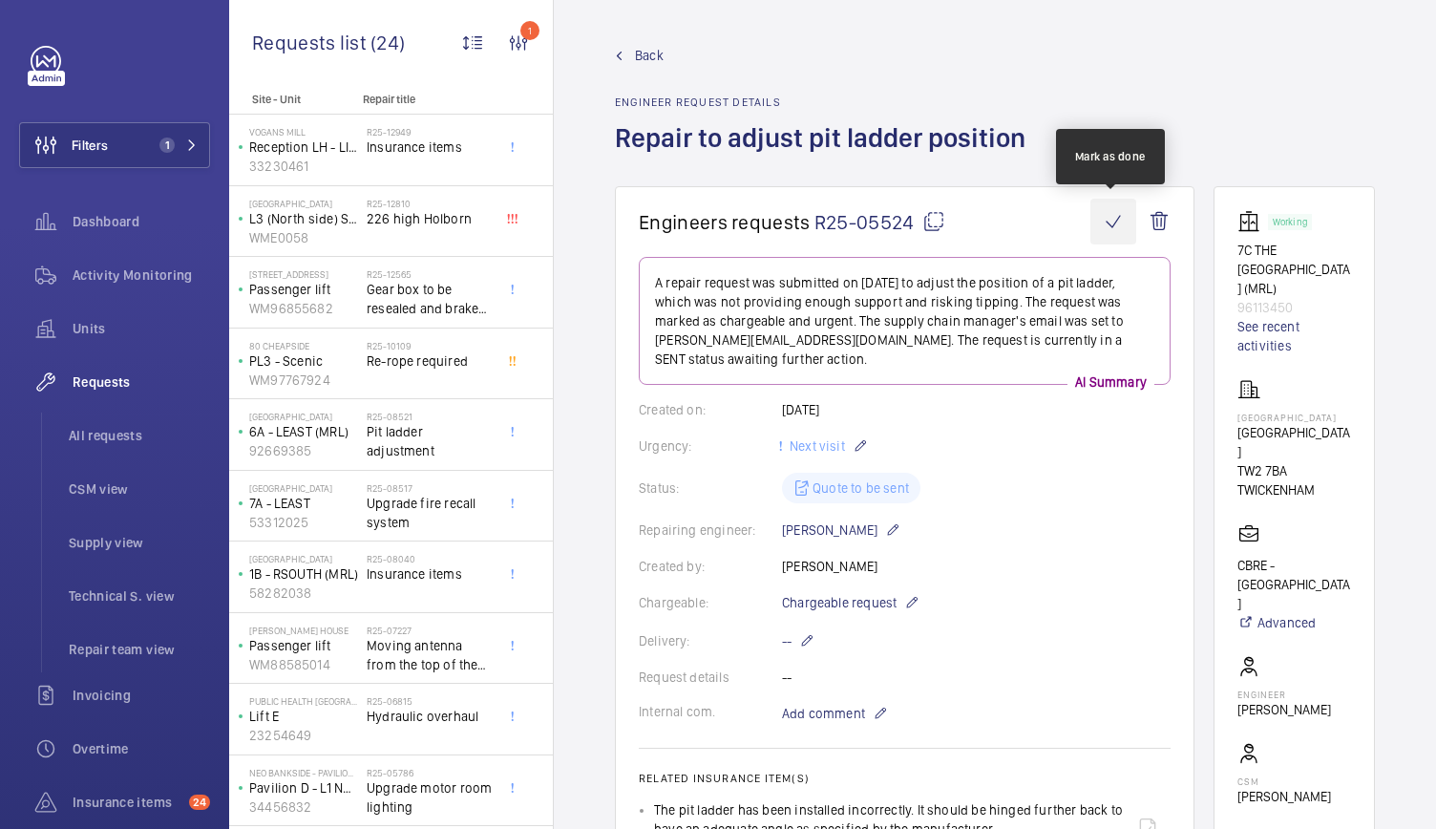
click at [1119, 230] on wm-front-icon-button at bounding box center [1113, 222] width 46 height 46
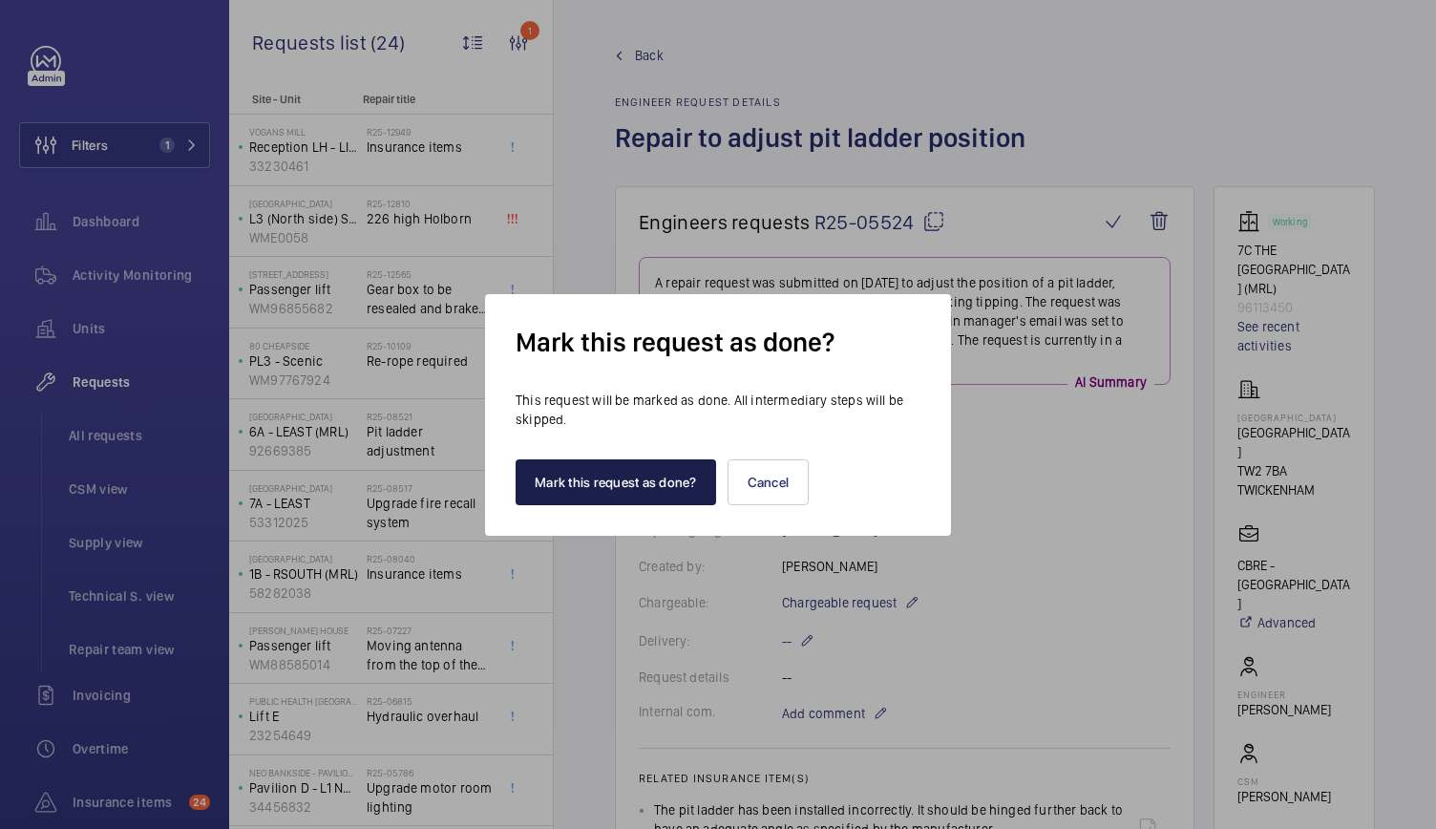
click at [634, 472] on button "Mark this request as done?" at bounding box center [615, 482] width 200 height 46
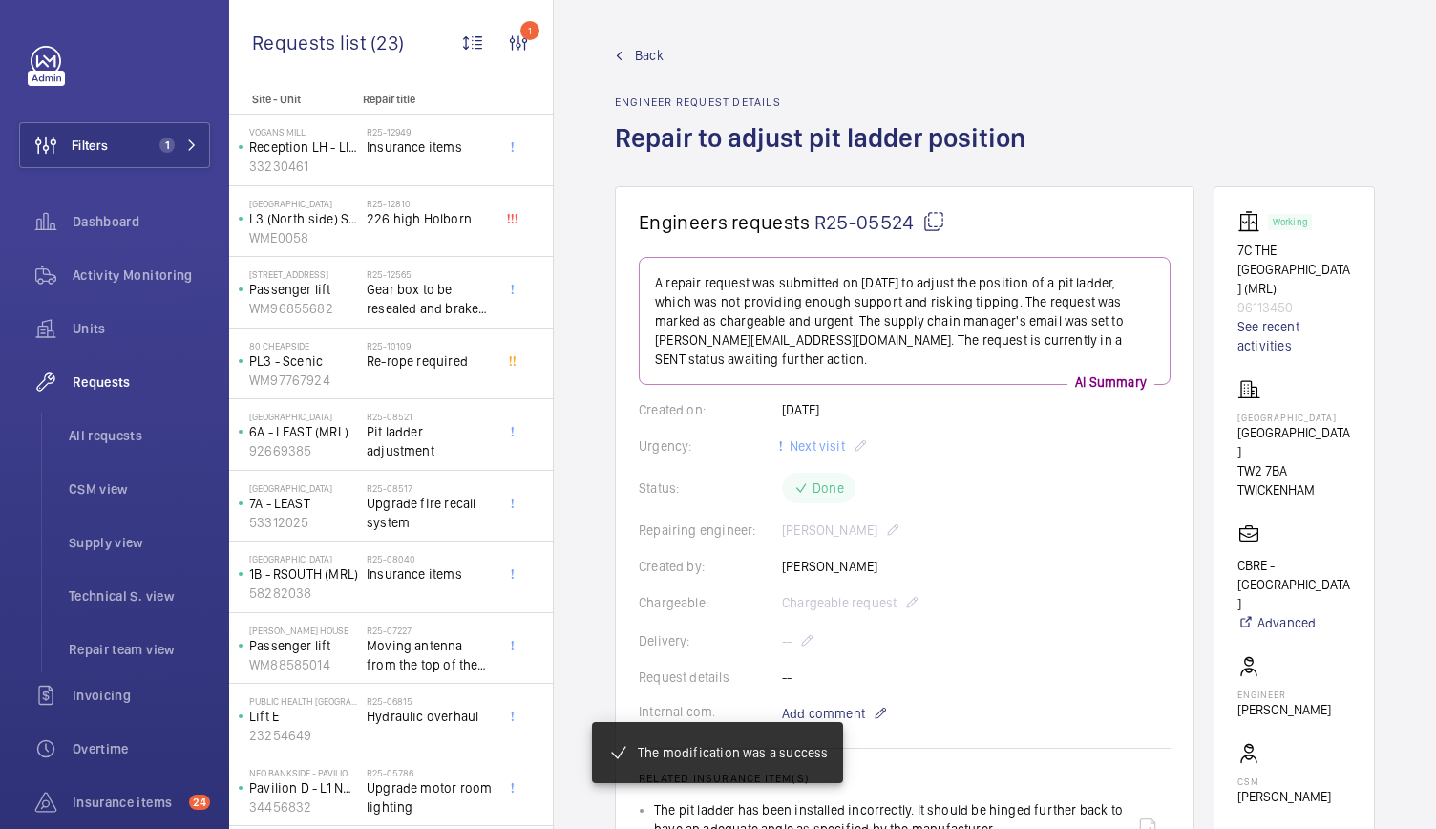
click at [656, 61] on span "Back" at bounding box center [649, 55] width 29 height 19
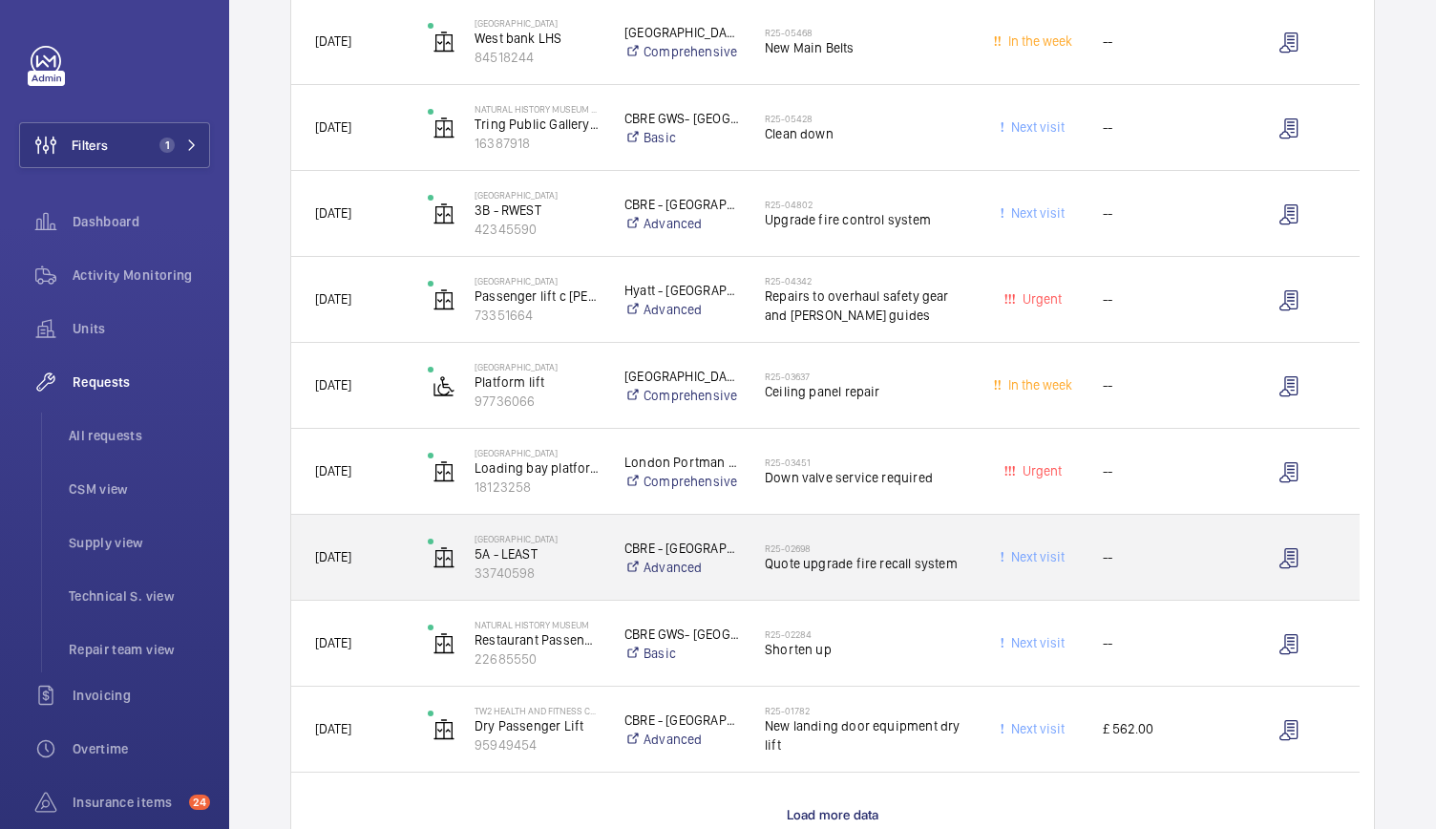
scroll to position [1453, 0]
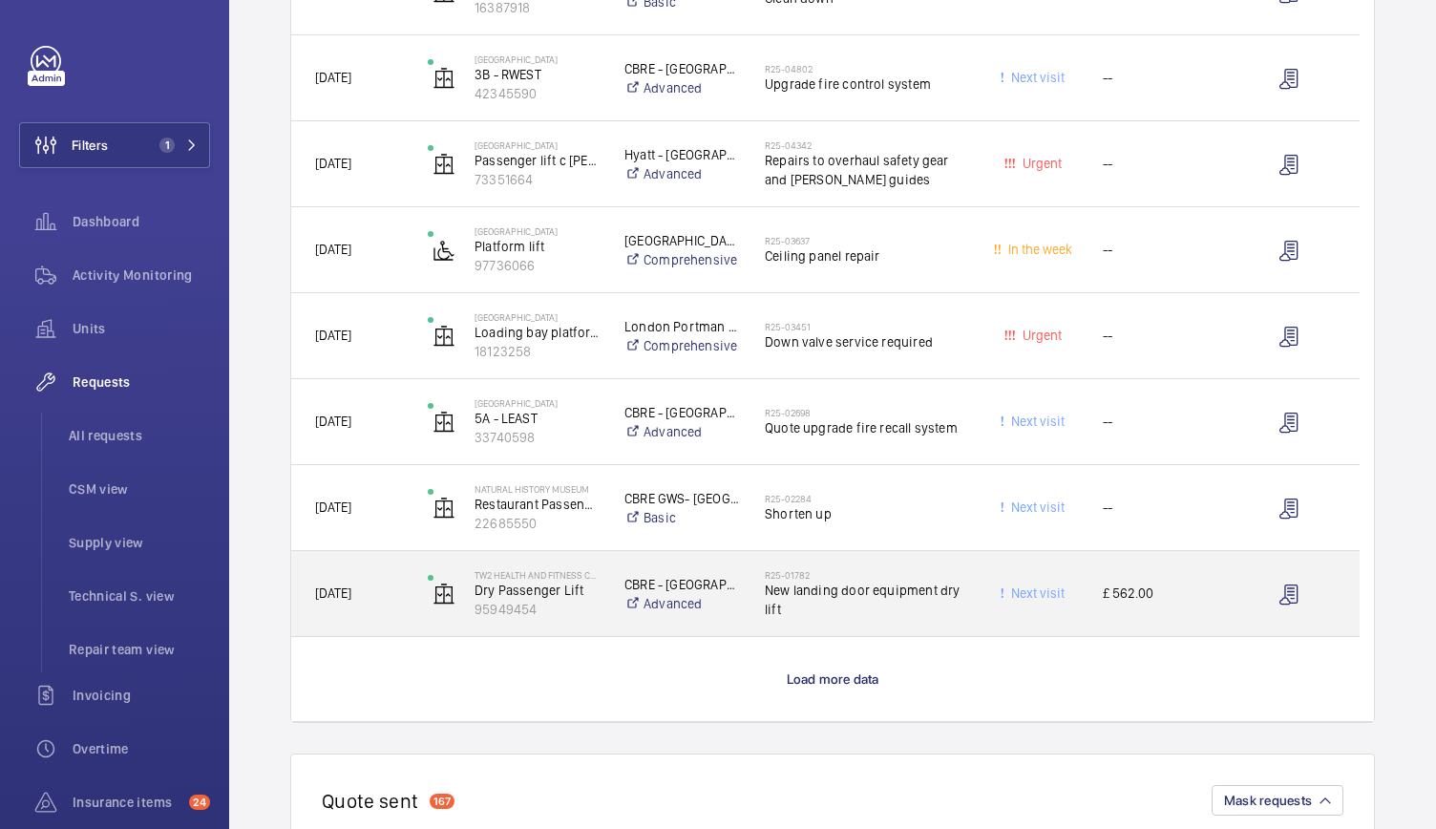
click at [611, 553] on div "CBRE - Twickenham Advanced" at bounding box center [670, 593] width 140 height 85
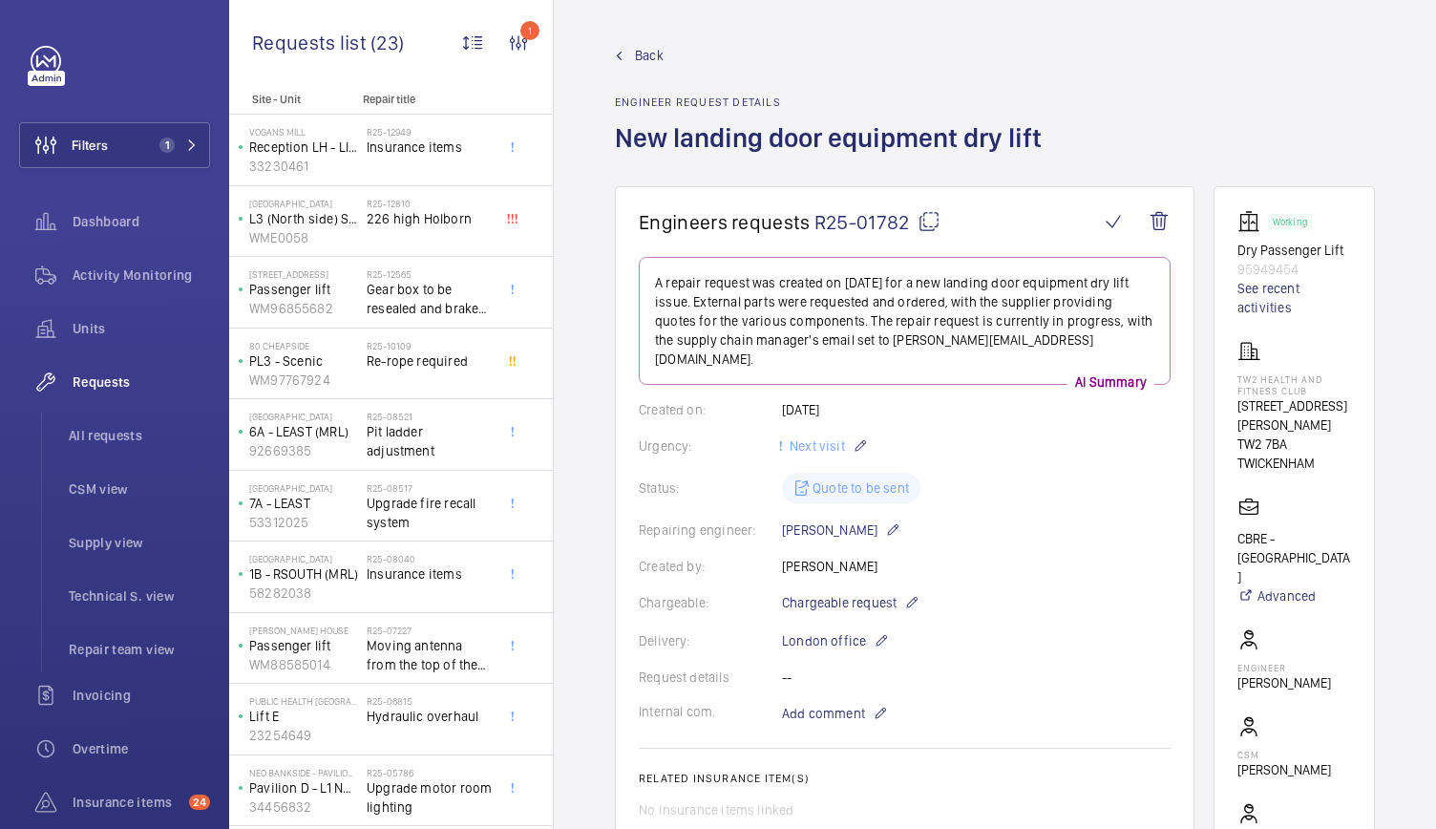
click at [637, 57] on span "Back" at bounding box center [649, 55] width 29 height 19
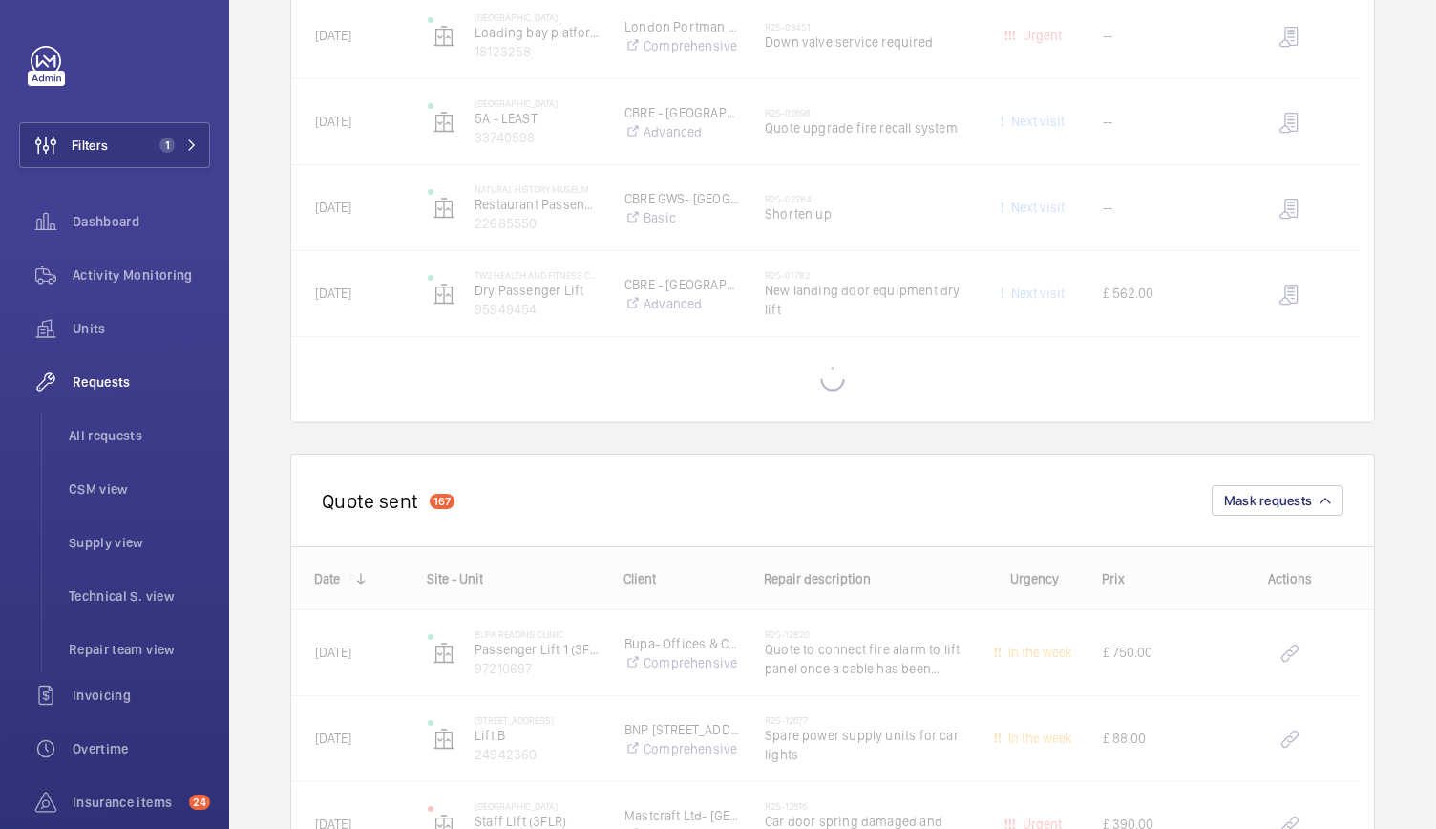
scroll to position [1752, 0]
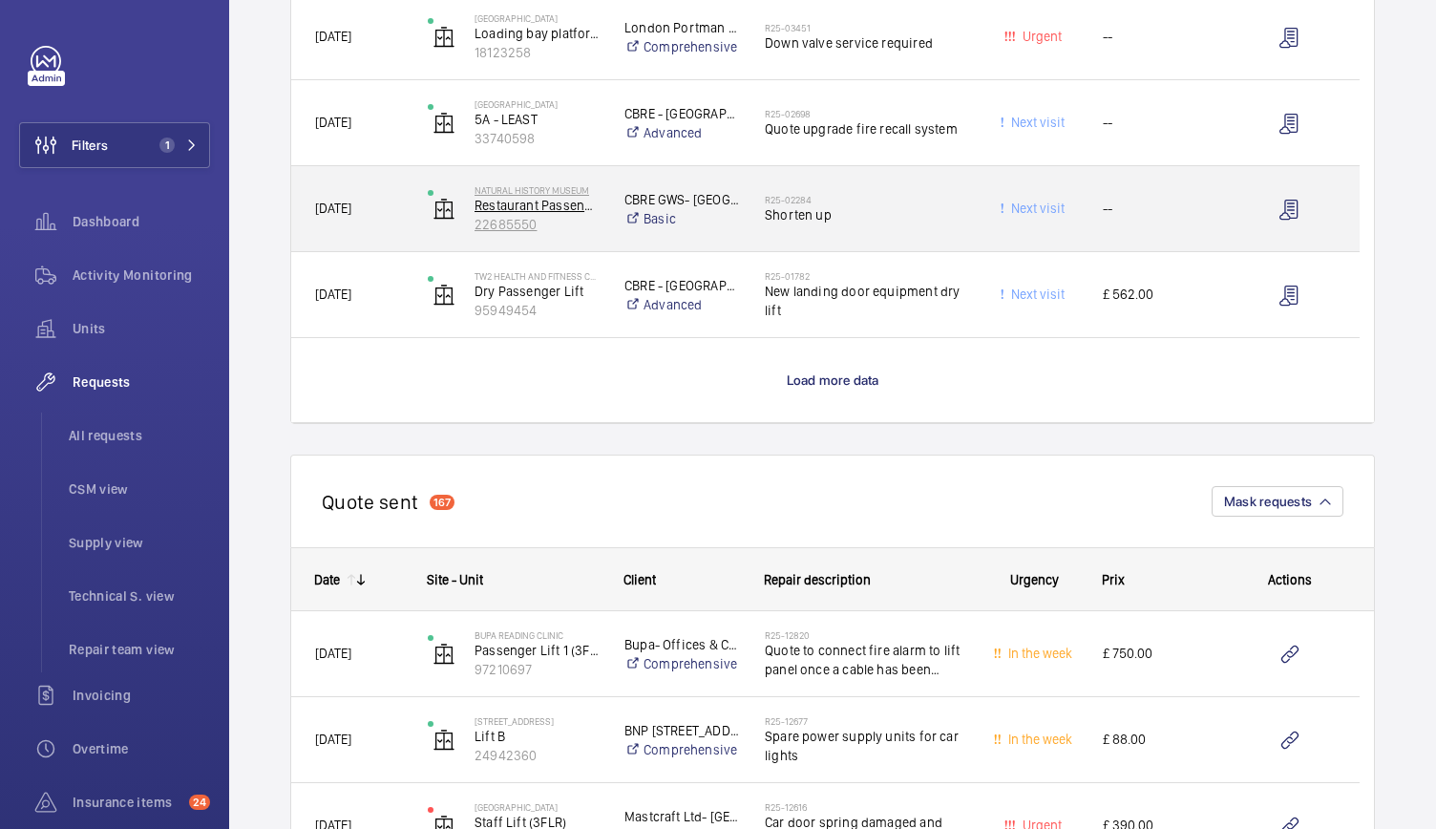
click at [595, 230] on p "22685550" at bounding box center [536, 224] width 125 height 19
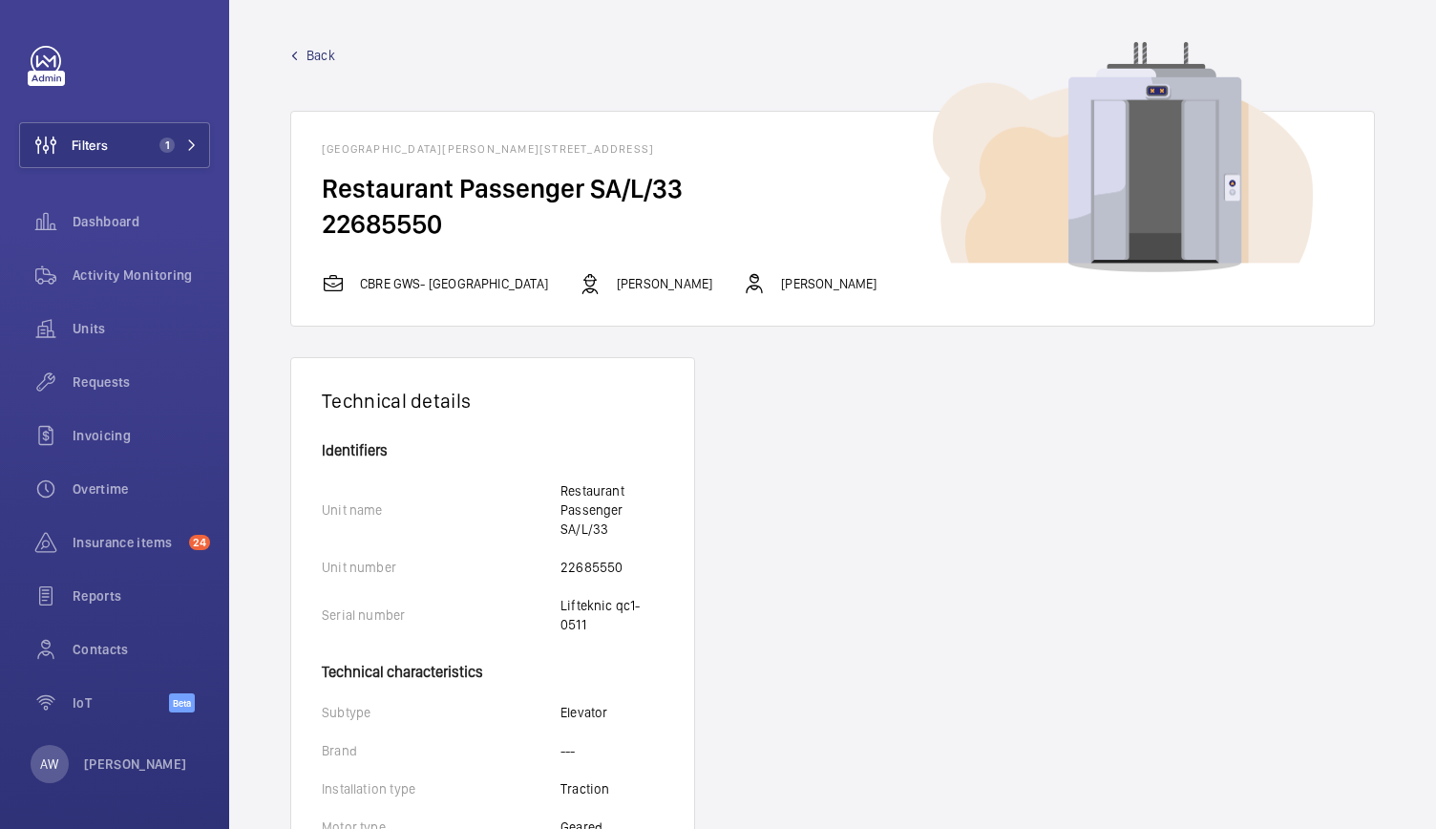
click at [334, 56] on span "Back" at bounding box center [320, 55] width 29 height 19
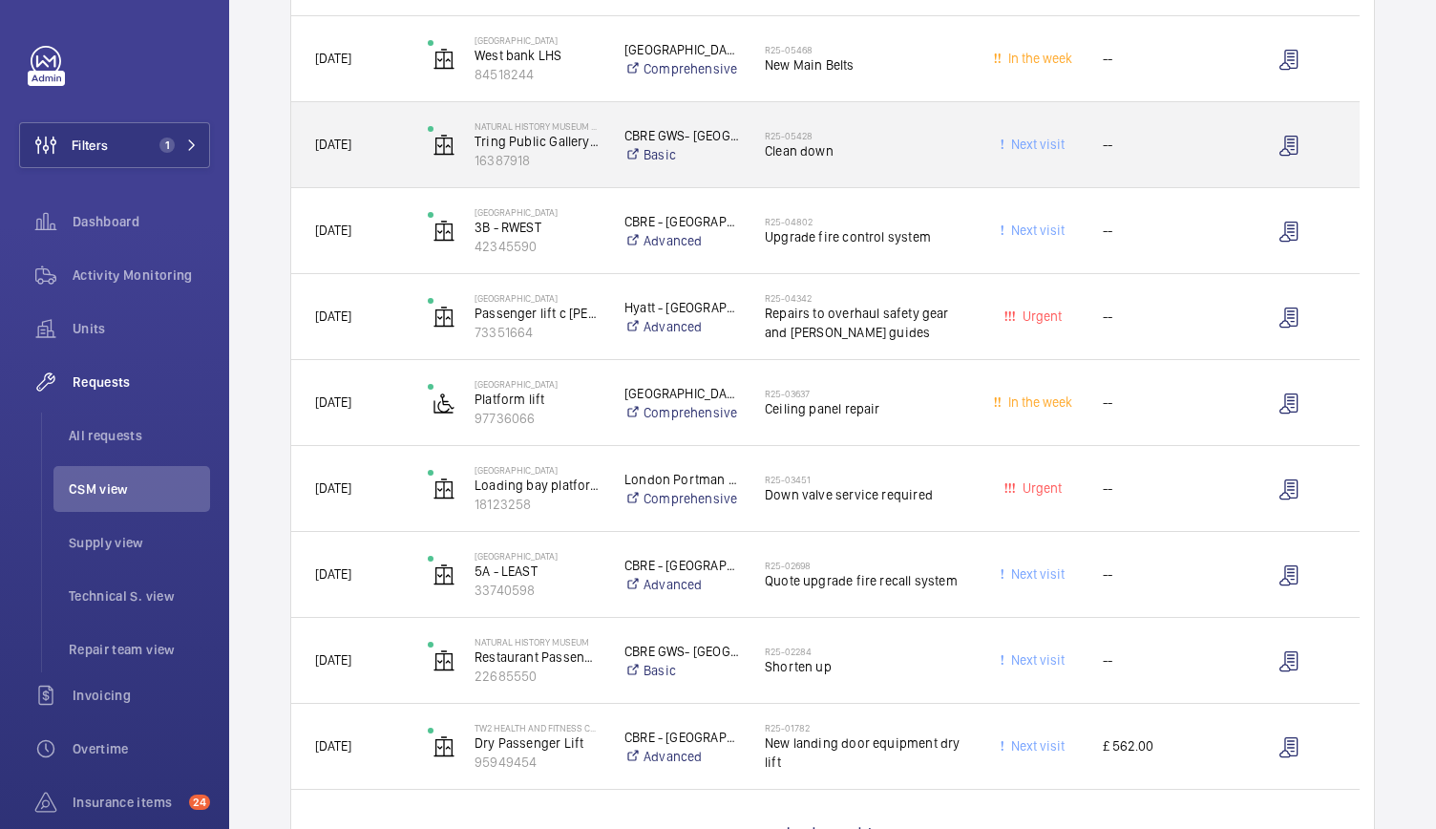
scroll to position [1301, 0]
